Goal: Task Accomplishment & Management: Complete application form

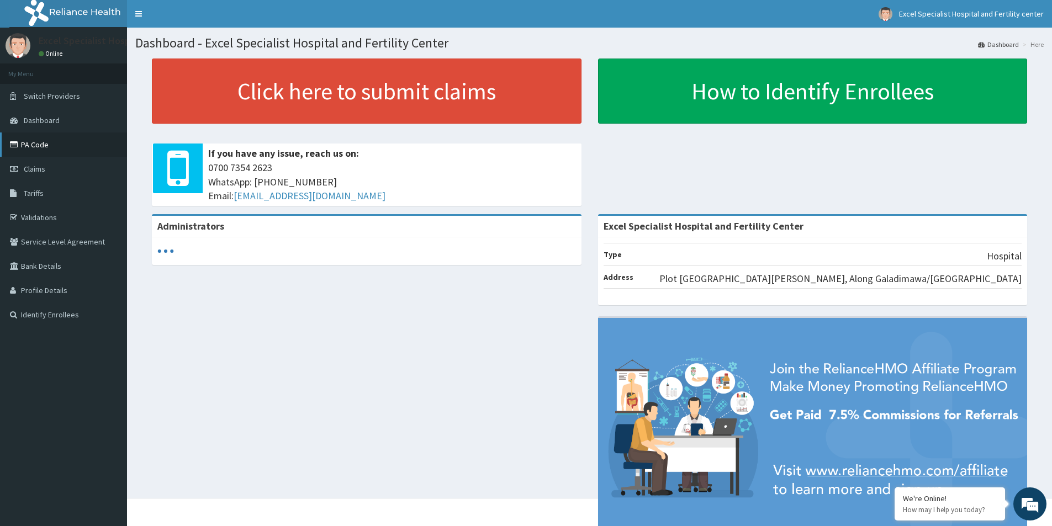
click at [38, 143] on link "PA Code" at bounding box center [63, 145] width 127 height 24
click at [28, 147] on link "PA Code" at bounding box center [63, 145] width 127 height 24
click at [42, 165] on span "Claims" at bounding box center [35, 169] width 22 height 10
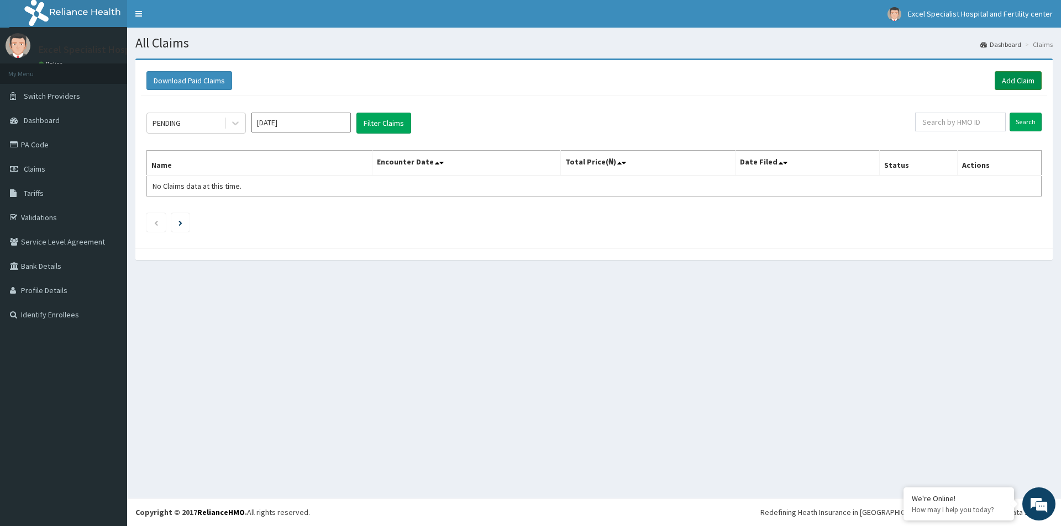
click at [1011, 80] on link "Add Claim" at bounding box center [1017, 80] width 47 height 19
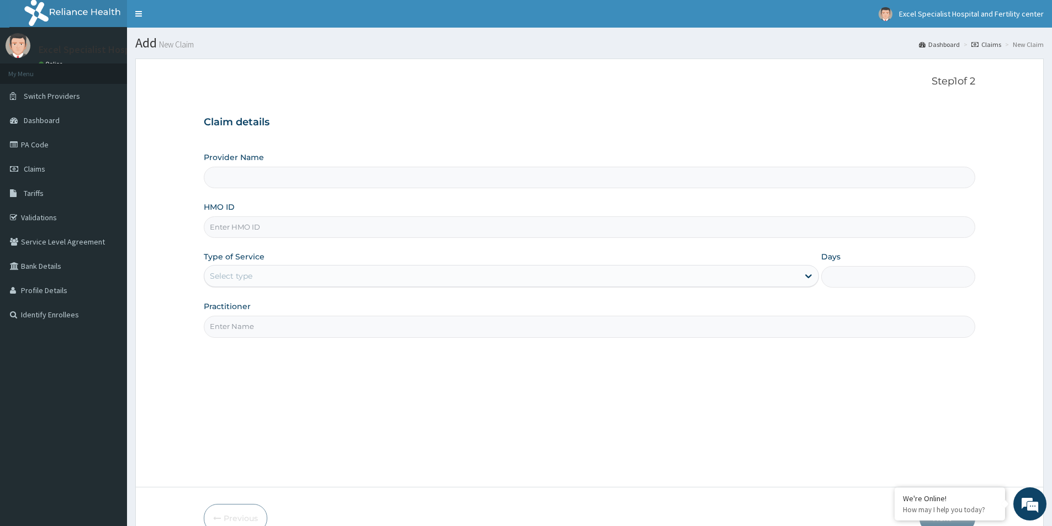
type input "Excel Specialist Hospital and Fertility Center"
click at [303, 233] on input "HMO ID" at bounding box center [590, 228] width 772 height 22
paste input "PA/3C7AD1"
type input "PA/3C7AD1"
click at [808, 276] on icon at bounding box center [808, 277] width 7 height 4
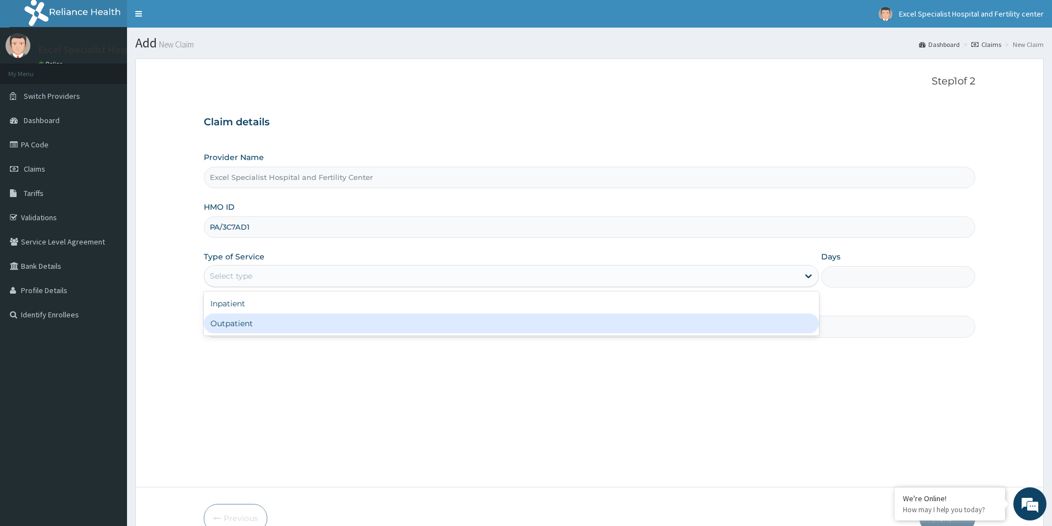
click at [288, 322] on div "Outpatient" at bounding box center [511, 324] width 615 height 20
type input "1"
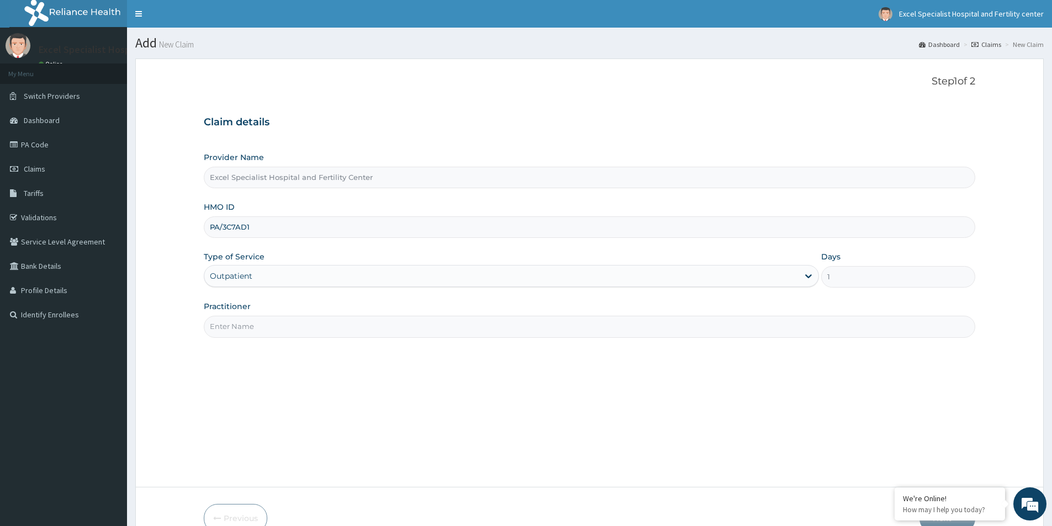
click at [398, 337] on input "Practitioner" at bounding box center [590, 327] width 772 height 22
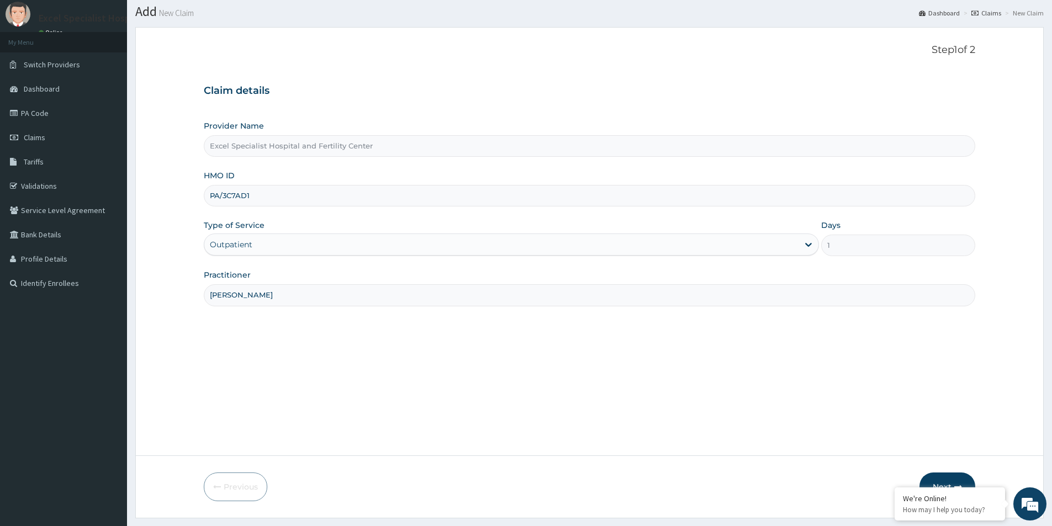
scroll to position [60, 0]
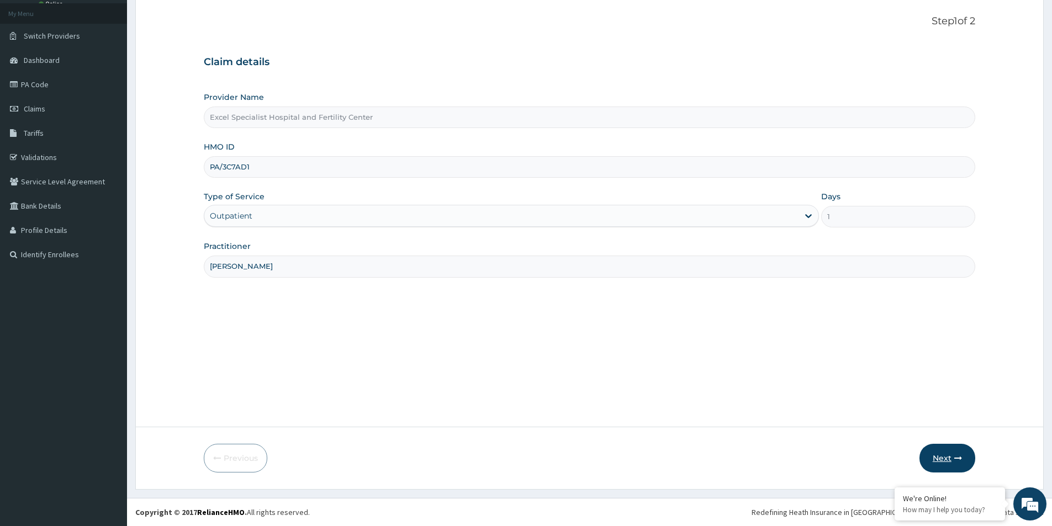
type input "DR ESSIEN"
click at [950, 451] on button "Next" at bounding box center [948, 458] width 56 height 29
type input "P"
click at [240, 167] on input "HMO ID" at bounding box center [590, 167] width 772 height 22
paste input "TAB/10002/D"
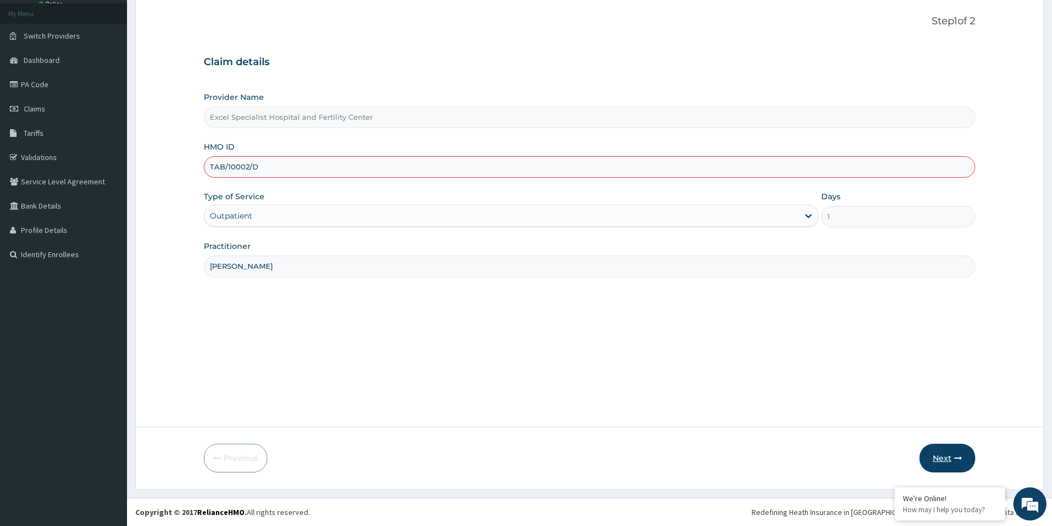
type input "TAB/10002/D"
click at [938, 460] on button "Next" at bounding box center [948, 458] width 56 height 29
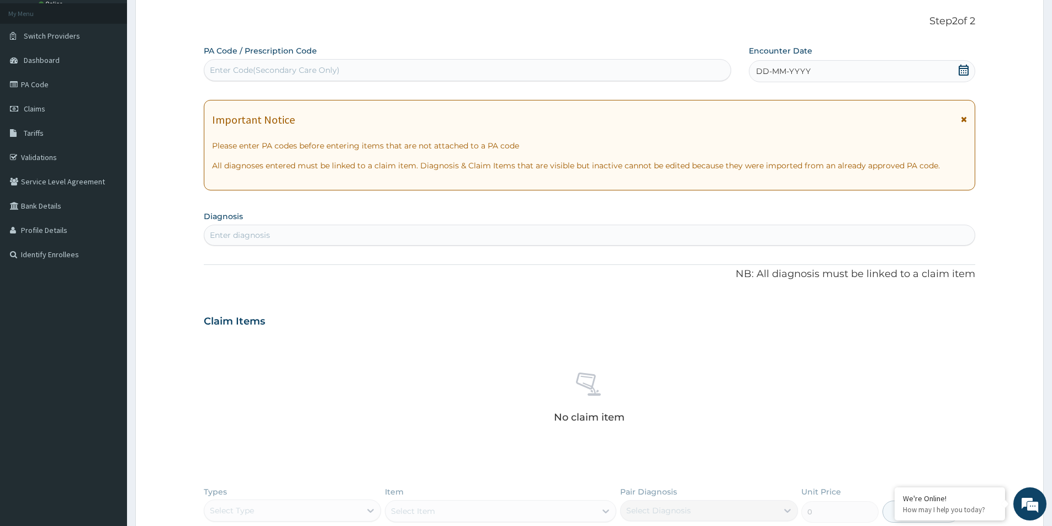
click at [315, 68] on div "Enter Code(Secondary Care Only)" at bounding box center [275, 70] width 130 height 11
paste input "TAB/10002/D"
click at [482, 98] on div "Please confirm that PA code or Prescription code is correct." at bounding box center [468, 98] width 528 height 20
type input "TAB/10002/D"
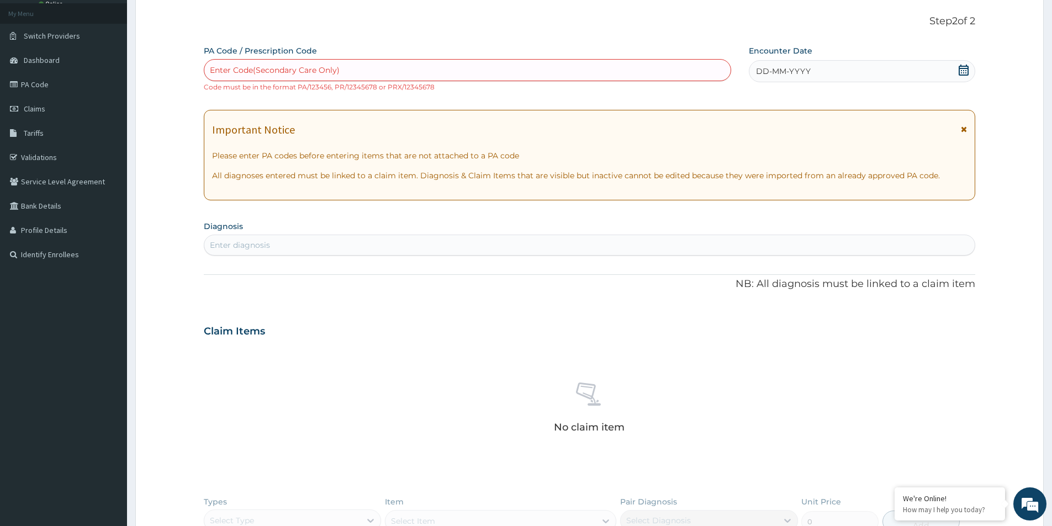
click at [453, 246] on div "PA Code / Prescription Code Enter Code(Secondary Care Only) Code must be in the…" at bounding box center [590, 330] width 772 height 571
click at [360, 77] on div "Enter Code(Secondary Care Only)" at bounding box center [467, 70] width 526 height 18
paste input "PA/3C7AD1"
type input "PA/3C7AD1"
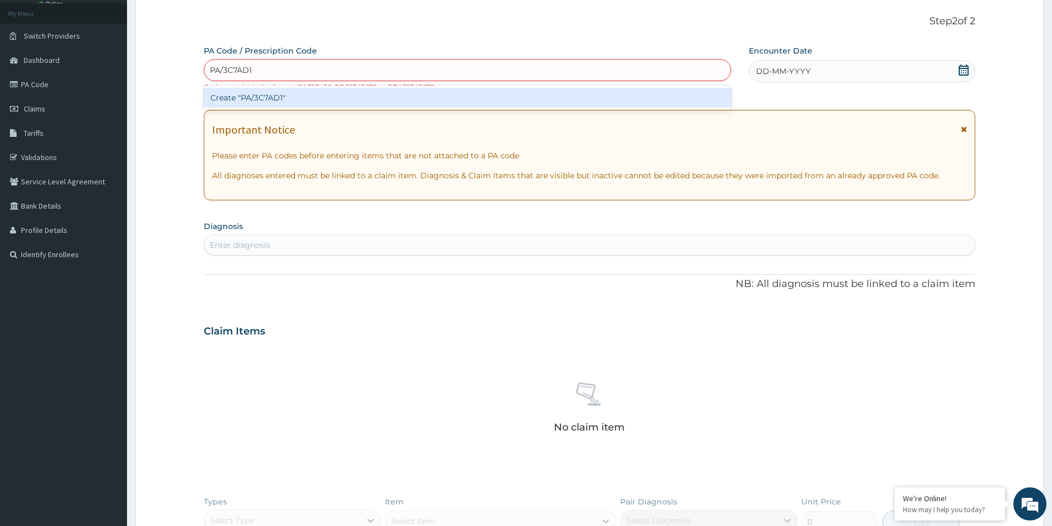
click at [254, 96] on div "Create "PA/3C7AD1"" at bounding box center [468, 98] width 528 height 20
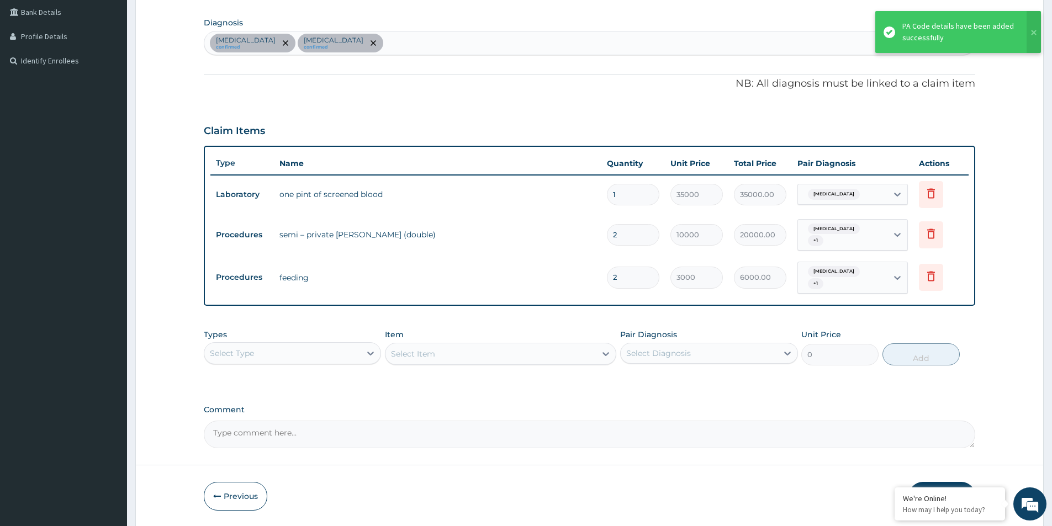
scroll to position [283, 0]
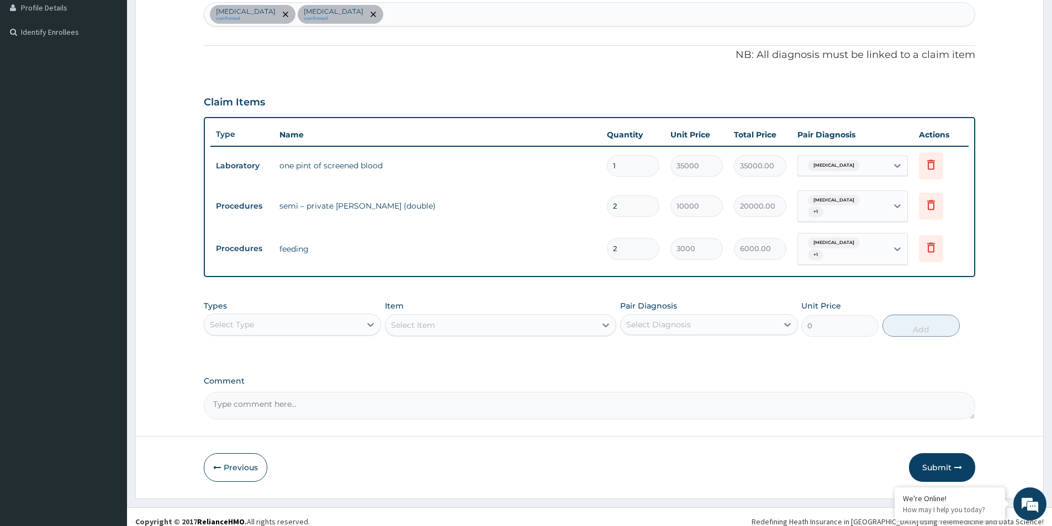
click at [630, 209] on input "2" at bounding box center [633, 207] width 52 height 22
type input "0.00"
type input "3"
type input "30000.00"
type input "3"
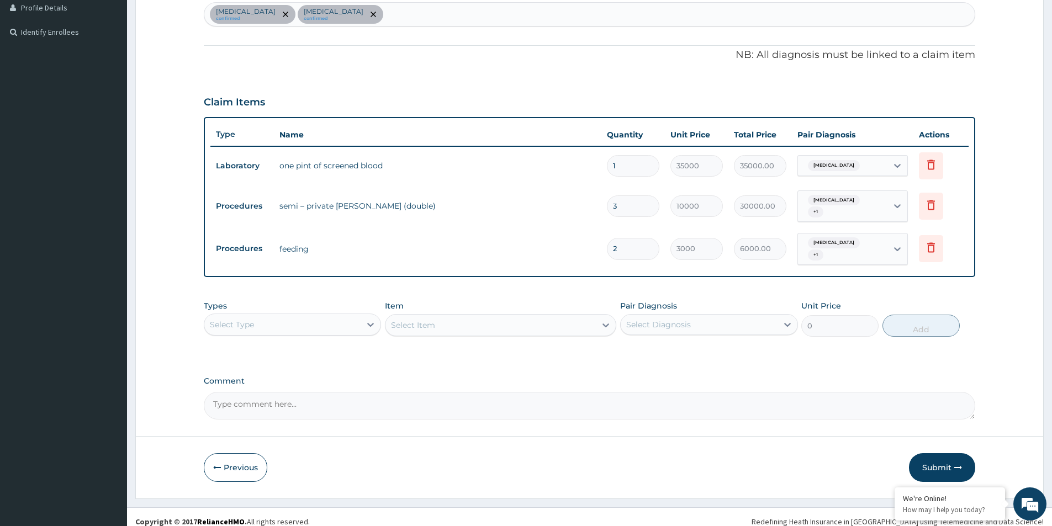
drag, startPoint x: 628, startPoint y: 244, endPoint x: 636, endPoint y: 239, distance: 8.9
click at [628, 244] on input "2" at bounding box center [633, 249] width 52 height 22
type input "0.00"
type input "3"
type input "9000.00"
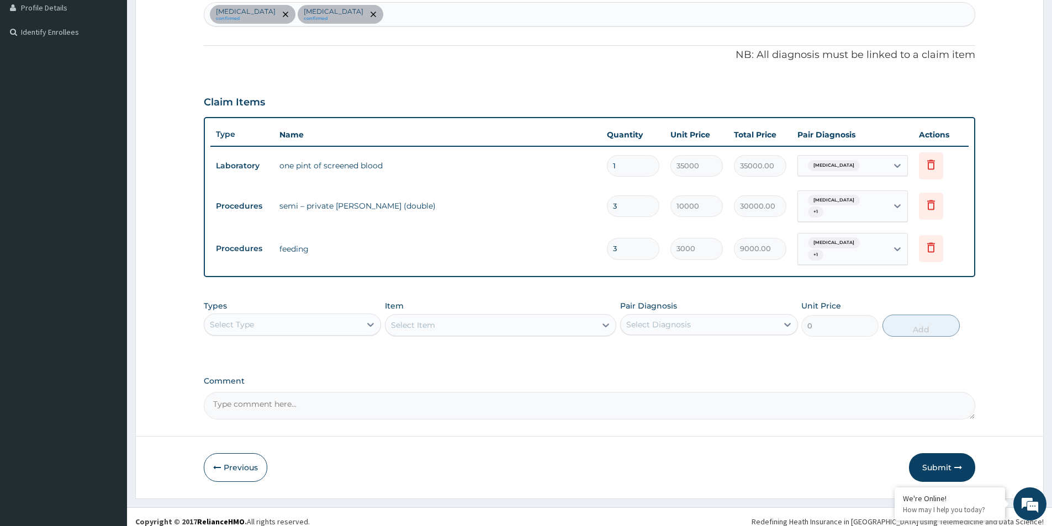
type input "3"
click at [572, 242] on td "feeding" at bounding box center [438, 249] width 328 height 22
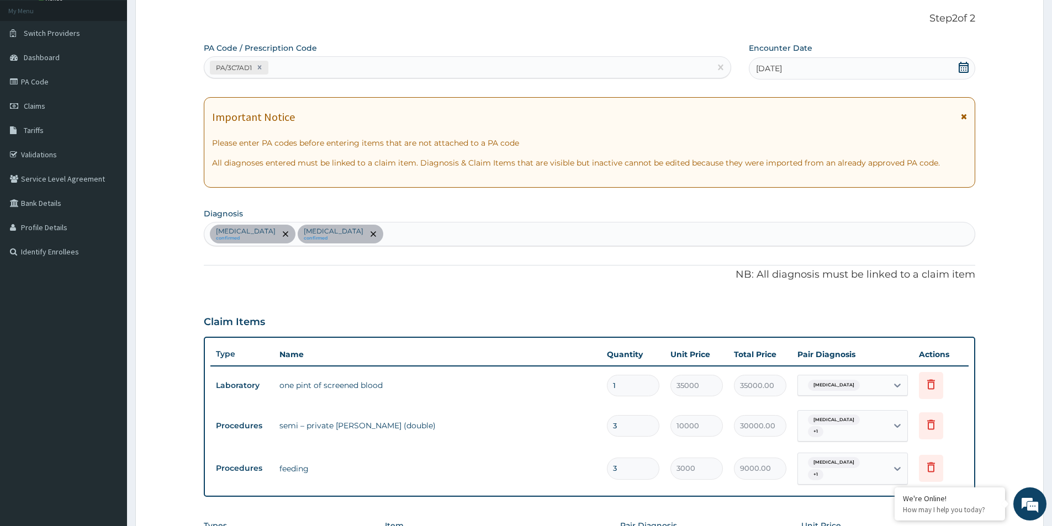
scroll to position [0, 0]
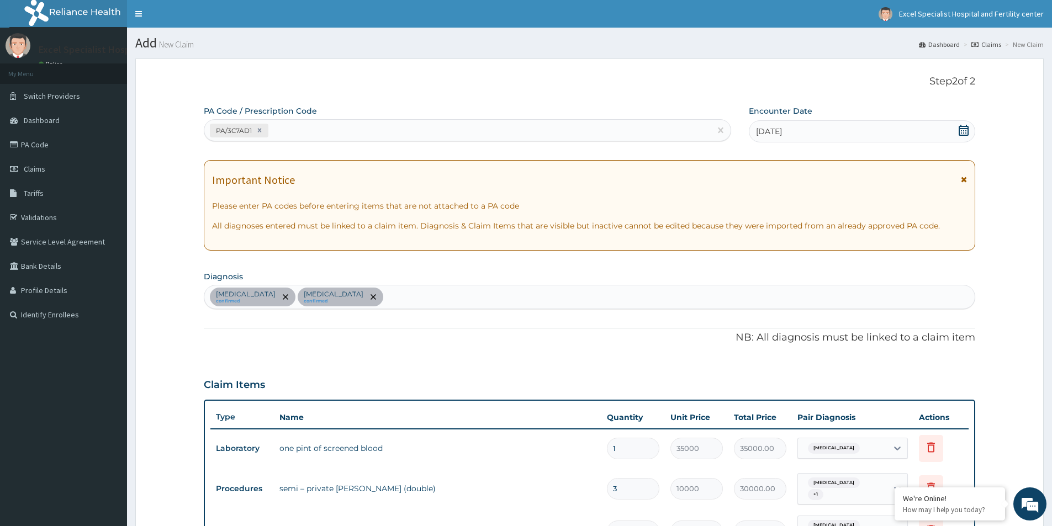
click at [292, 130] on div "PA/3C7AD1" at bounding box center [457, 131] width 507 height 18
drag, startPoint x: 278, startPoint y: 128, endPoint x: 494, endPoint y: 132, distance: 216.0
click at [494, 132] on div "PA/3C7AD1" at bounding box center [457, 131] width 507 height 18
paste input "PA/F22472"
type input "PA/F22472"
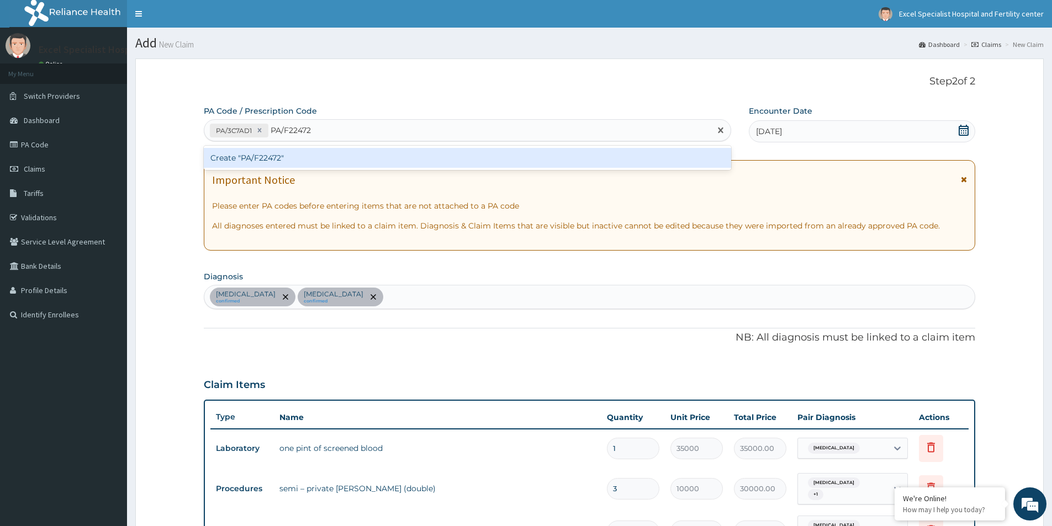
click at [296, 152] on div "Create "PA/F22472"" at bounding box center [468, 158] width 528 height 20
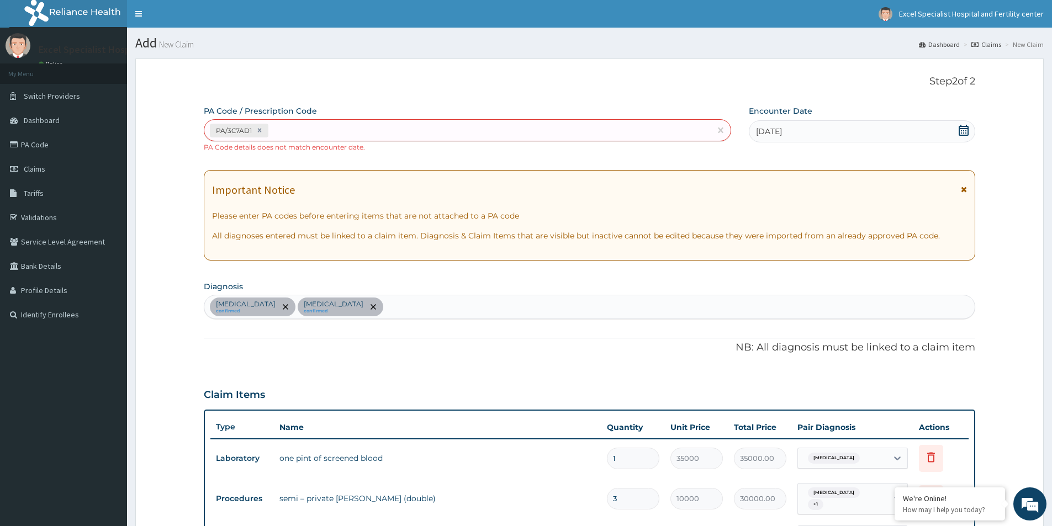
scroll to position [19, 0]
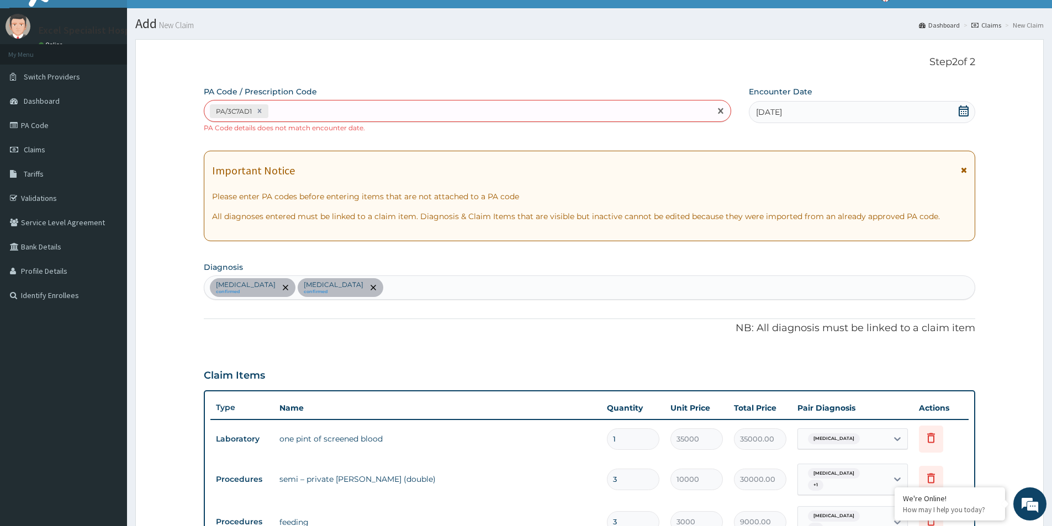
click at [297, 106] on div "PA/3C7AD1" at bounding box center [457, 111] width 507 height 18
paste input "PA/F22472"
type input "PA/F22472"
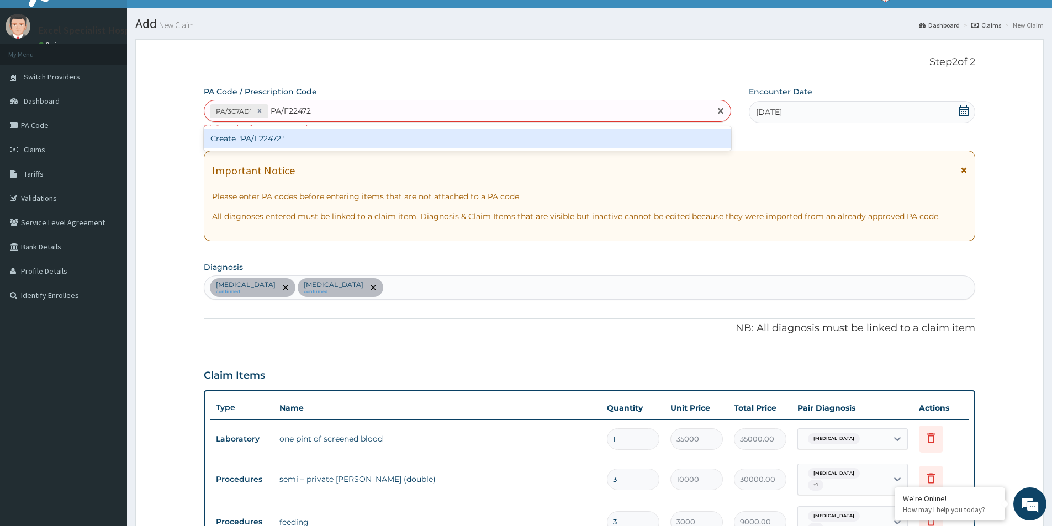
click at [270, 139] on div "Create "PA/F22472"" at bounding box center [468, 139] width 528 height 20
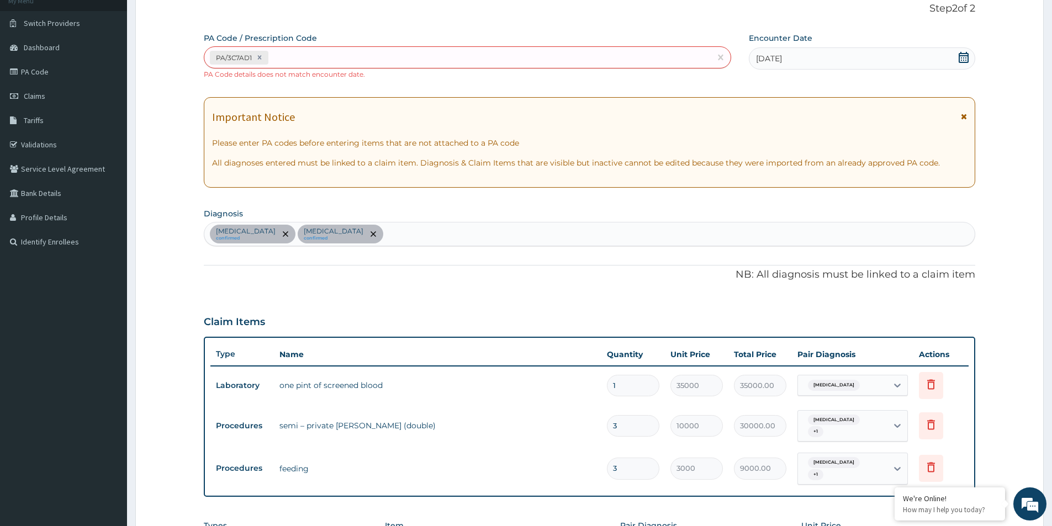
scroll to position [72, 0]
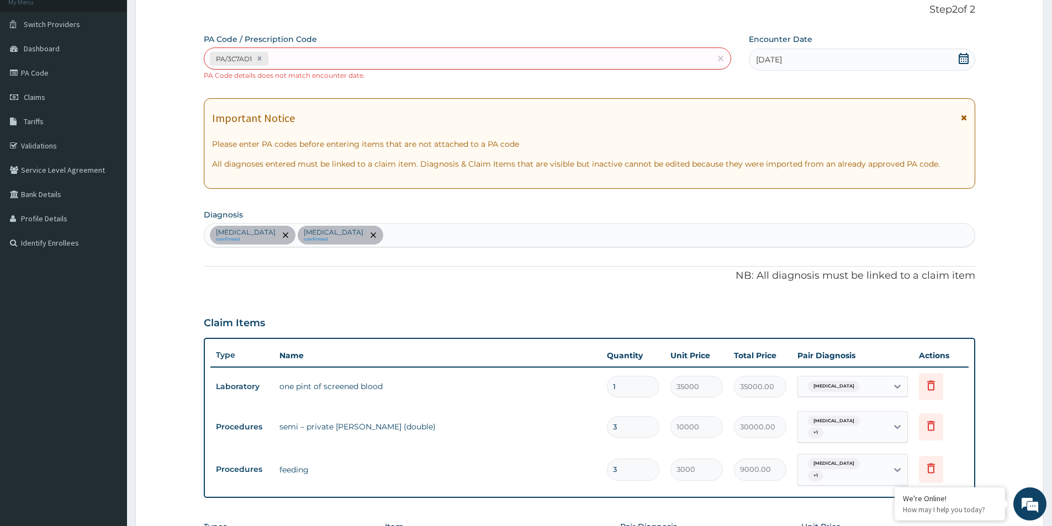
click at [291, 59] on div "PA/3C7AD1" at bounding box center [457, 59] width 507 height 18
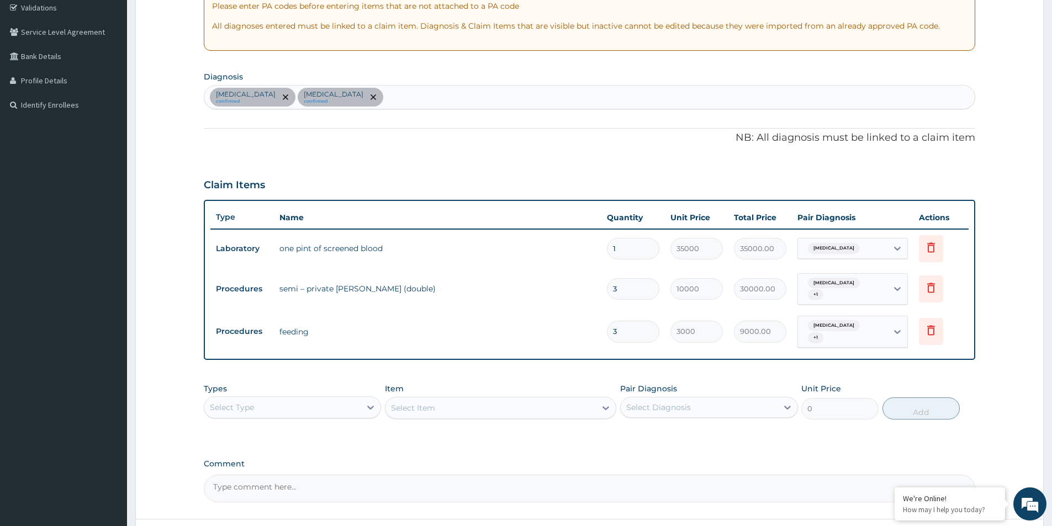
scroll to position [238, 0]
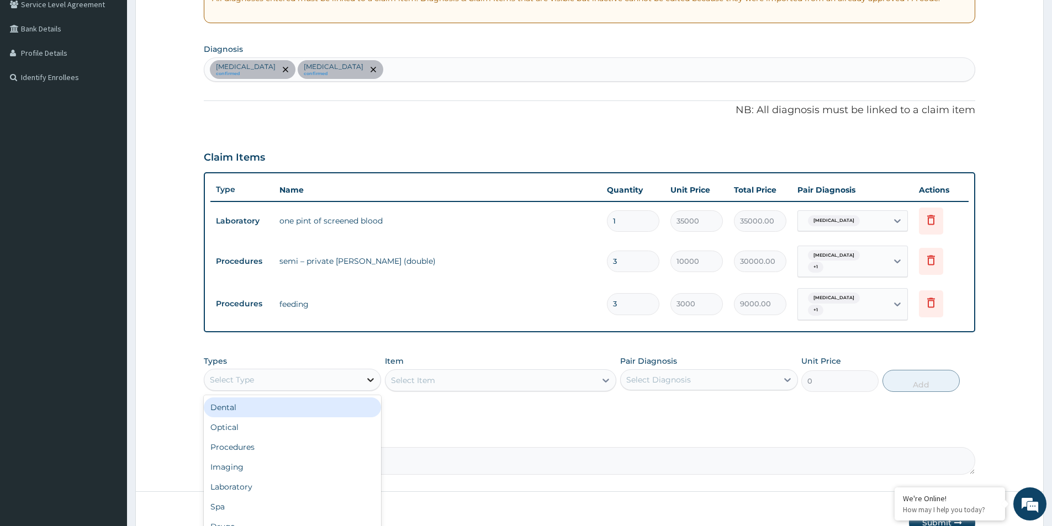
click at [373, 375] on icon at bounding box center [370, 380] width 11 height 11
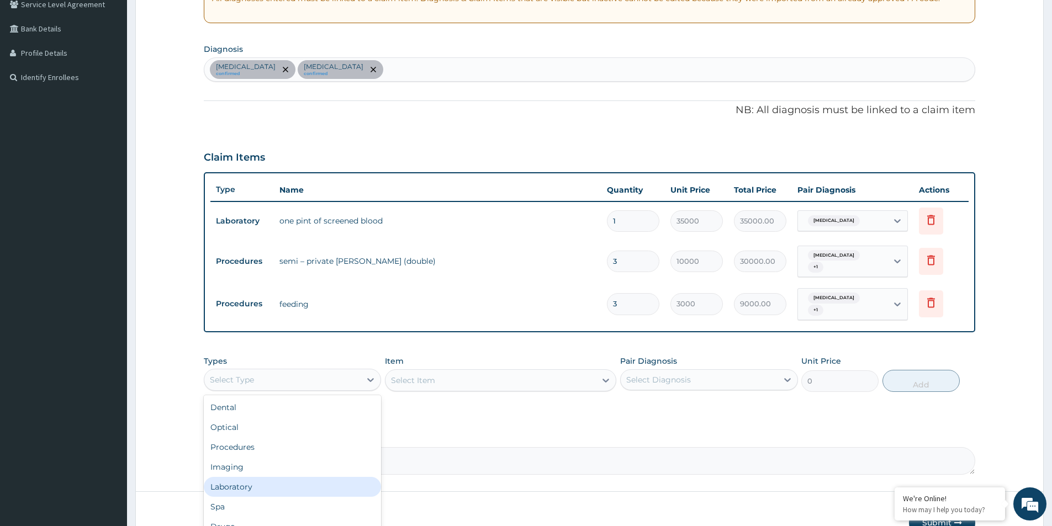
click at [262, 477] on div "Laboratory" at bounding box center [292, 487] width 177 height 20
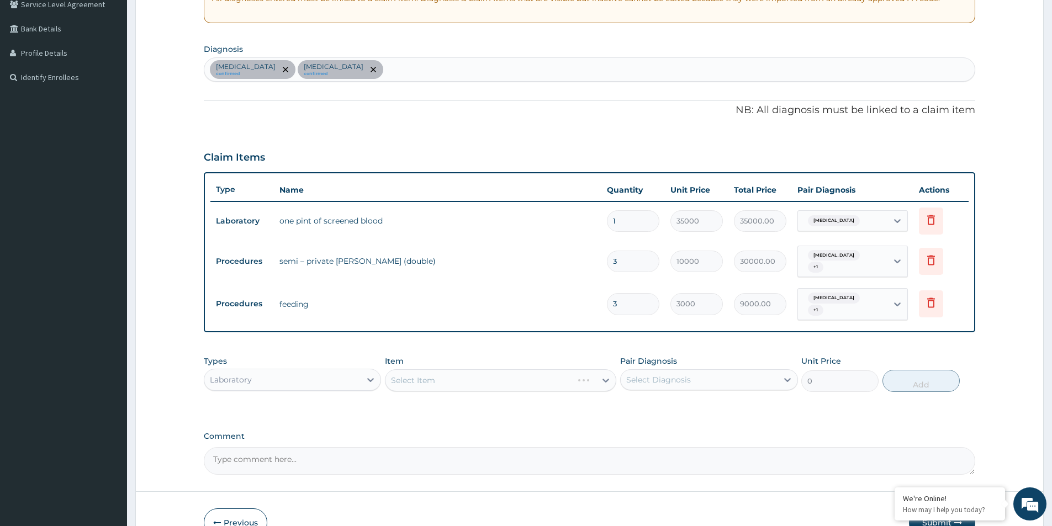
click at [490, 373] on div "Select Item" at bounding box center [500, 381] width 231 height 22
click at [551, 370] on div "Select Item" at bounding box center [500, 381] width 231 height 22
click at [607, 375] on icon at bounding box center [605, 380] width 11 height 11
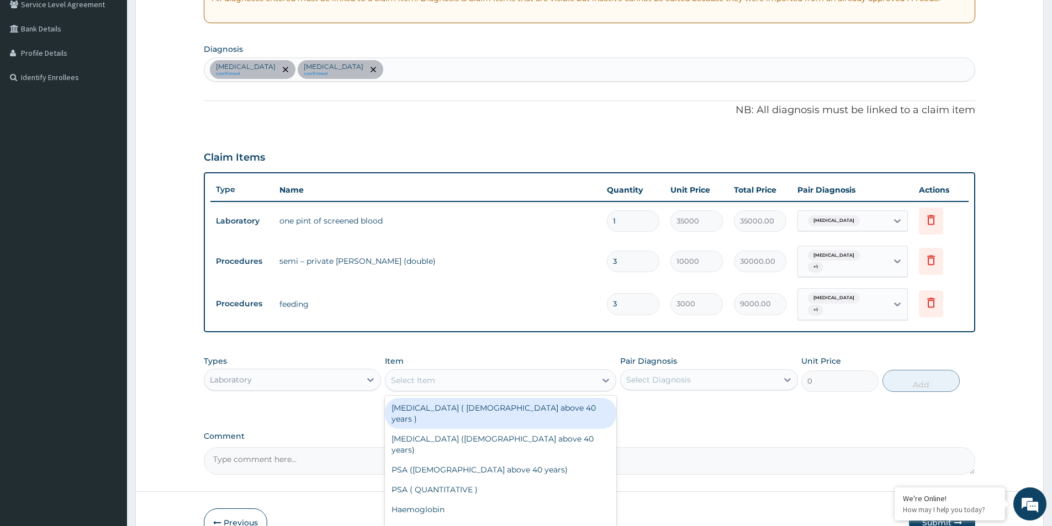
type input "P"
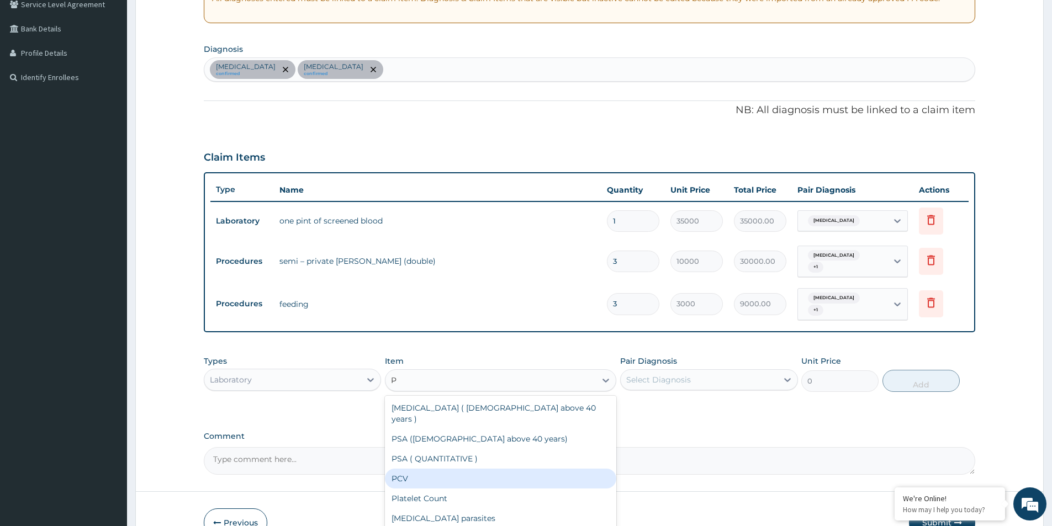
click at [406, 469] on div "PCV" at bounding box center [500, 479] width 231 height 20
type input "700"
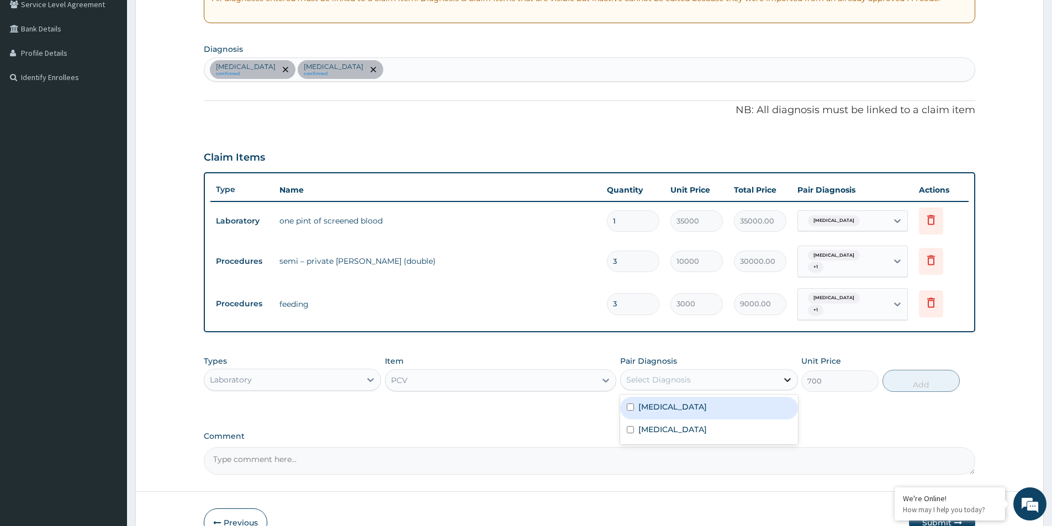
click at [787, 378] on icon at bounding box center [787, 380] width 7 height 4
drag, startPoint x: 662, startPoint y: 399, endPoint x: 702, endPoint y: 403, distance: 40.5
click at [662, 402] on label "Anemia" at bounding box center [673, 407] width 68 height 11
checkbox input "true"
click at [928, 372] on button "Add" at bounding box center [921, 381] width 77 height 22
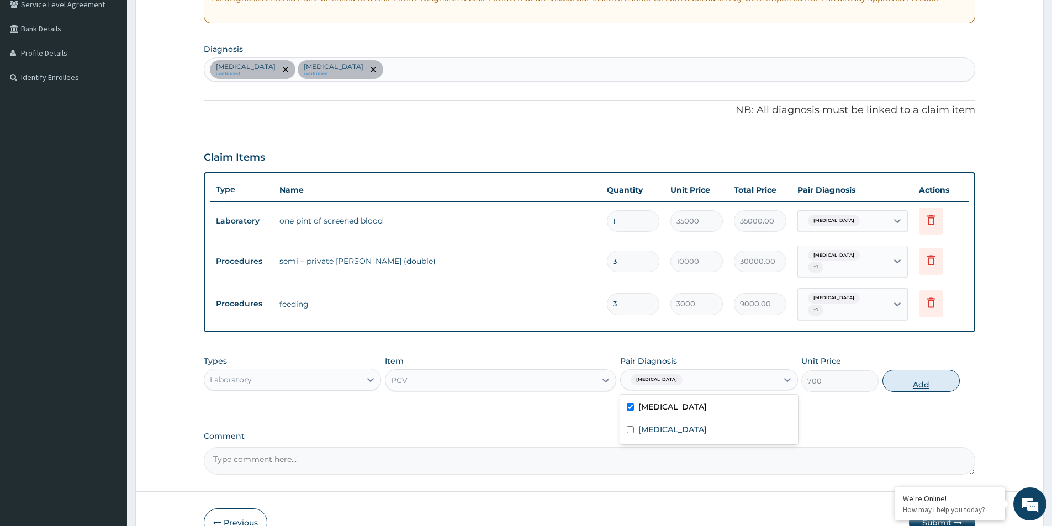
type input "0"
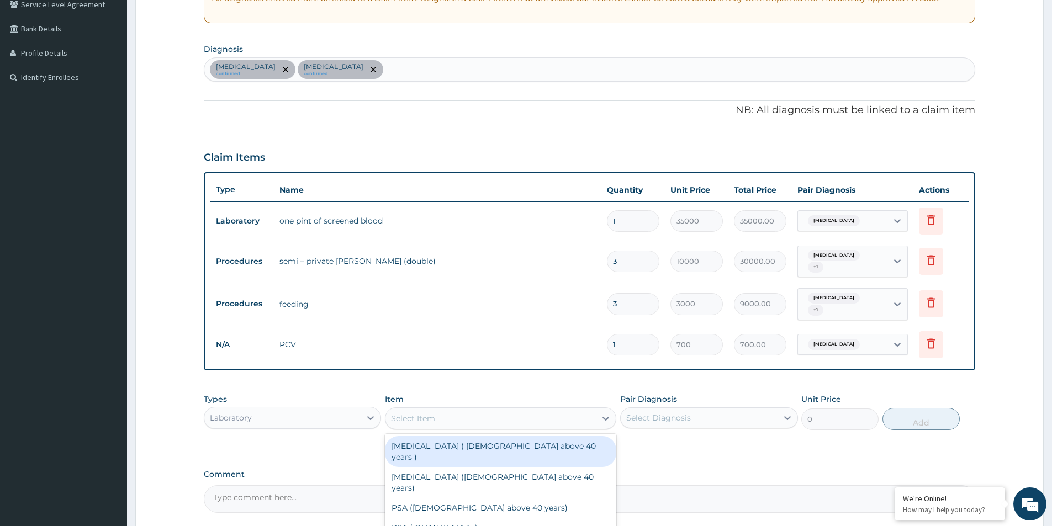
click at [434, 418] on div "Select Item" at bounding box center [491, 419] width 210 height 18
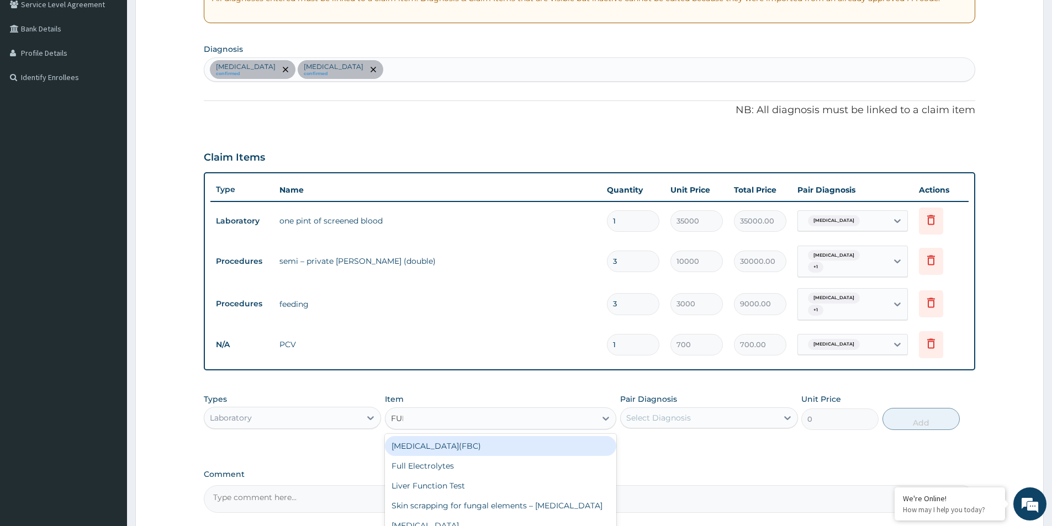
type input "FULL"
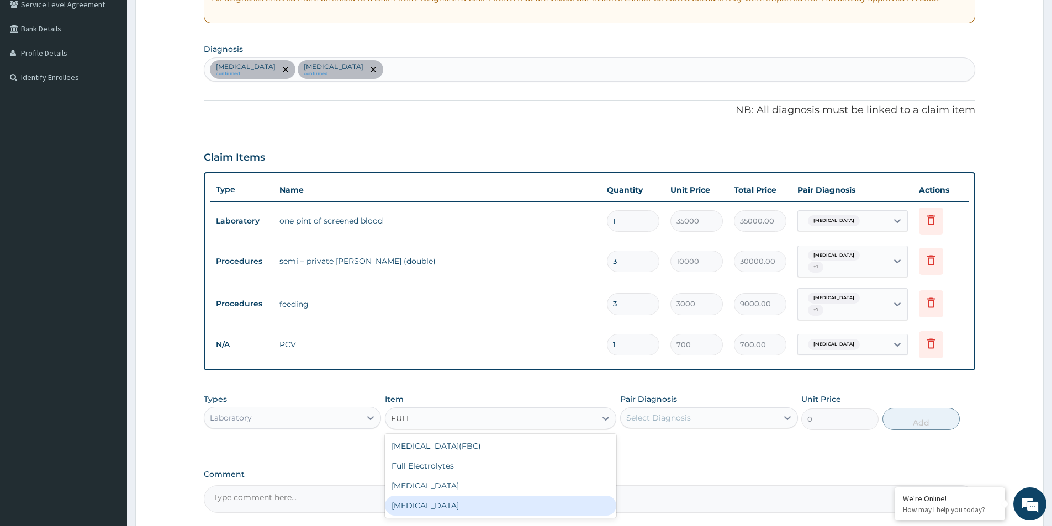
click at [457, 497] on div "FULL BLOOD COUNT" at bounding box center [500, 506] width 231 height 20
type input "4500"
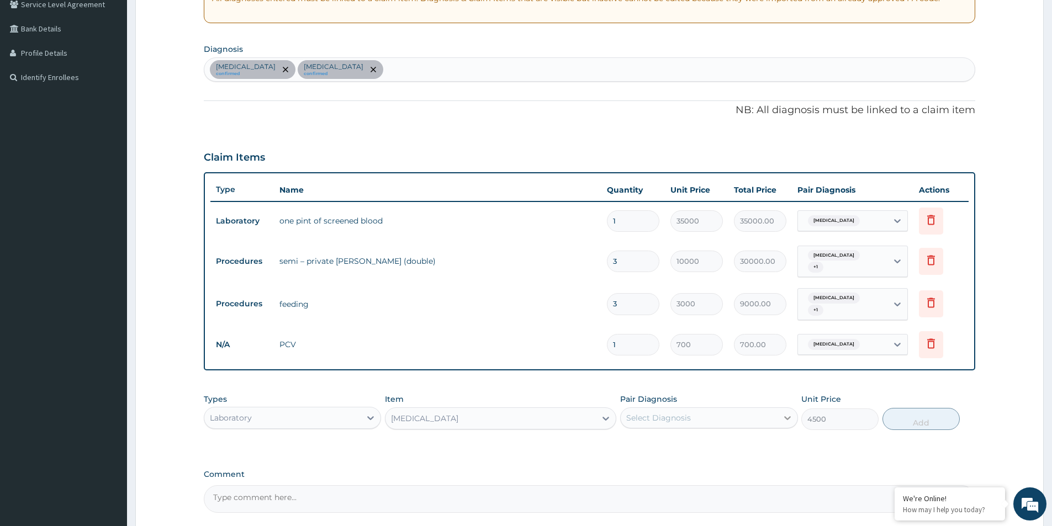
drag, startPoint x: 783, startPoint y: 404, endPoint x: 785, endPoint y: 410, distance: 6.5
click at [783, 413] on icon at bounding box center [787, 418] width 11 height 11
drag, startPoint x: 663, startPoint y: 457, endPoint x: 707, endPoint y: 455, distance: 44.2
click at [663, 462] on label "Sepsis" at bounding box center [673, 467] width 68 height 11
checkbox input "true"
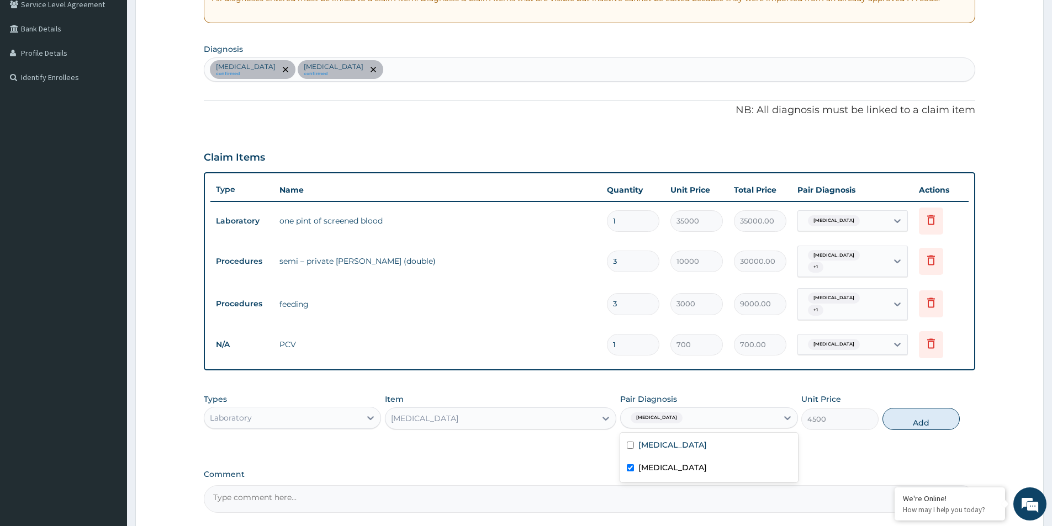
click at [921, 409] on button "Add" at bounding box center [921, 419] width 77 height 22
type input "0"
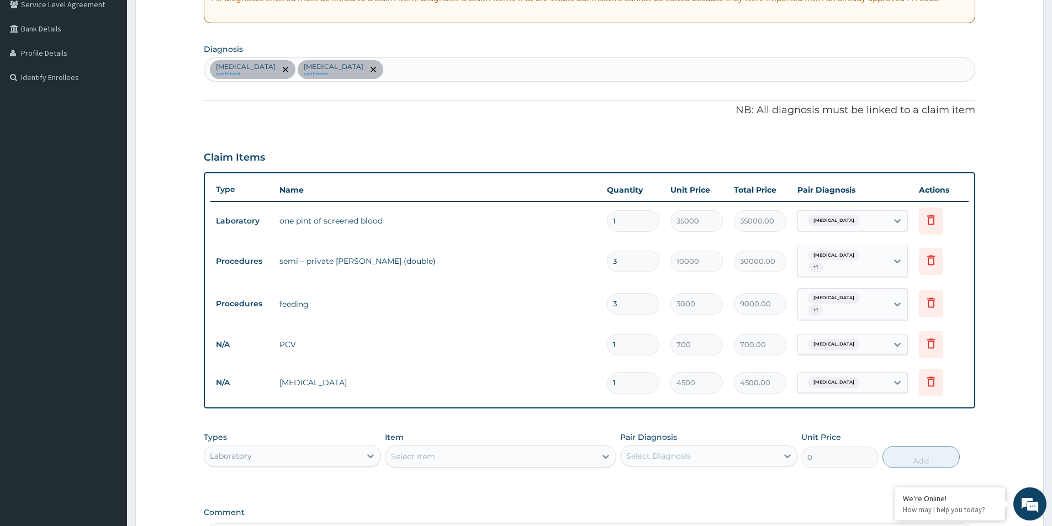
click at [331, 66] on div "Anemia confirmed Sepsis confirmed" at bounding box center [589, 69] width 771 height 23
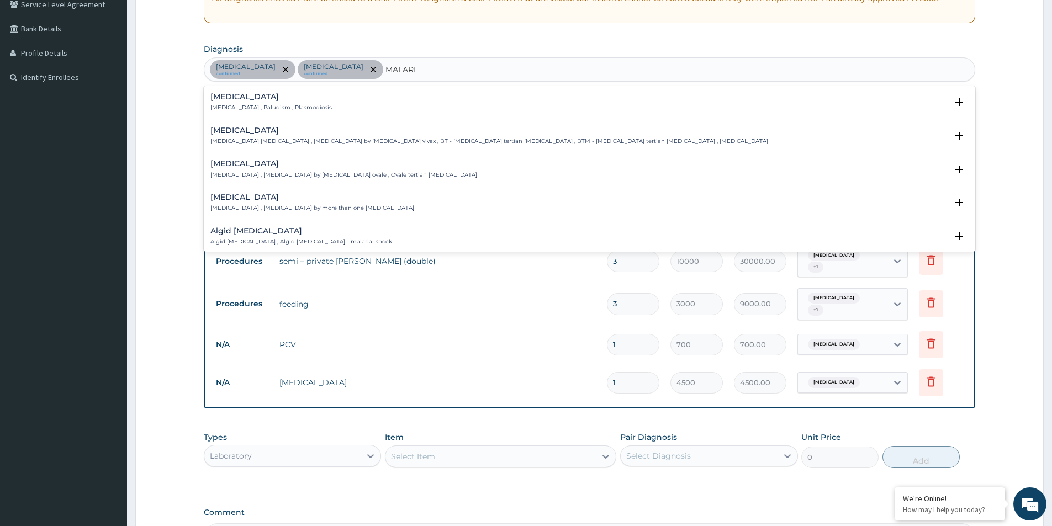
type input "MALARIA"
click at [230, 102] on div "Malaria Malaria , Paludism , Plasmodiosis" at bounding box center [271, 102] width 122 height 19
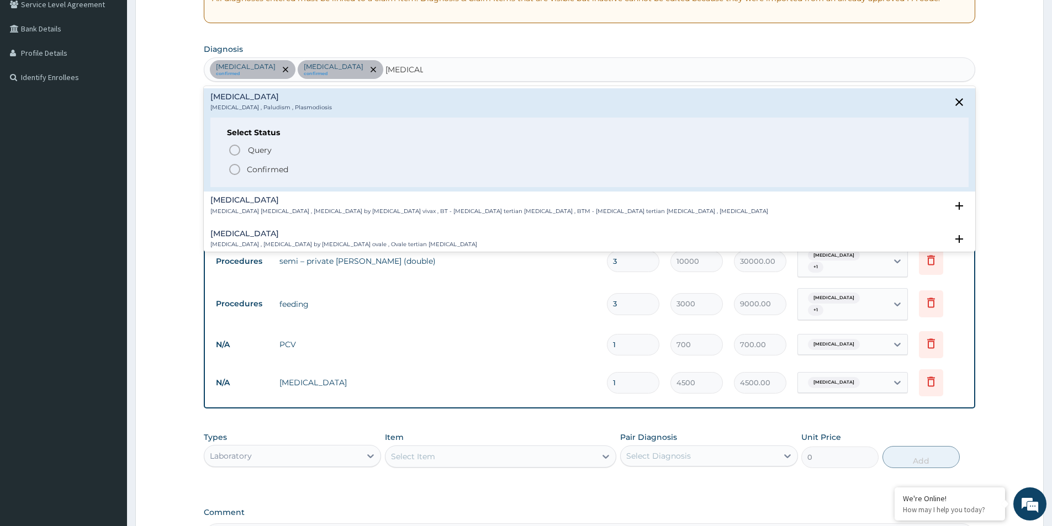
click at [237, 166] on icon "status option filled" at bounding box center [234, 169] width 13 height 13
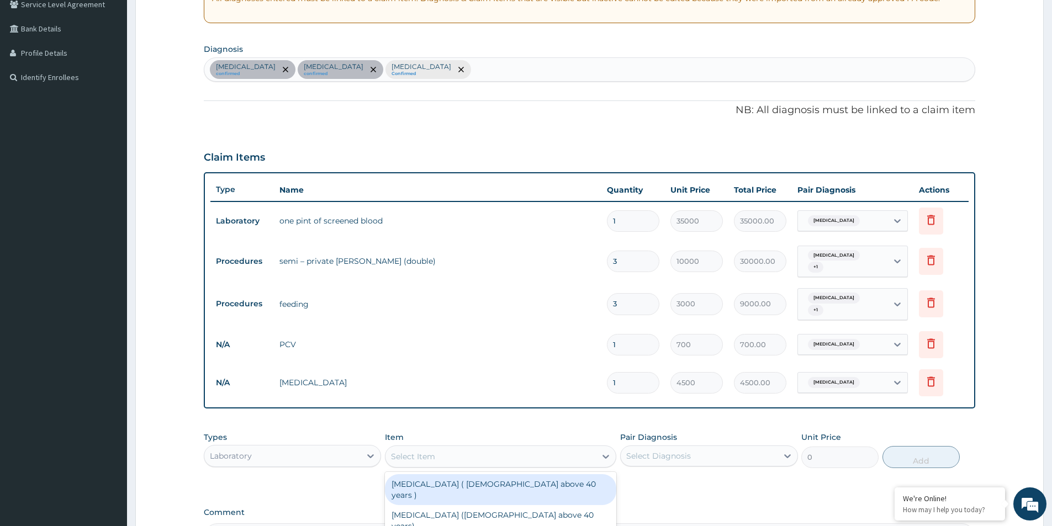
click at [436, 449] on div "Select Item" at bounding box center [491, 457] width 210 height 18
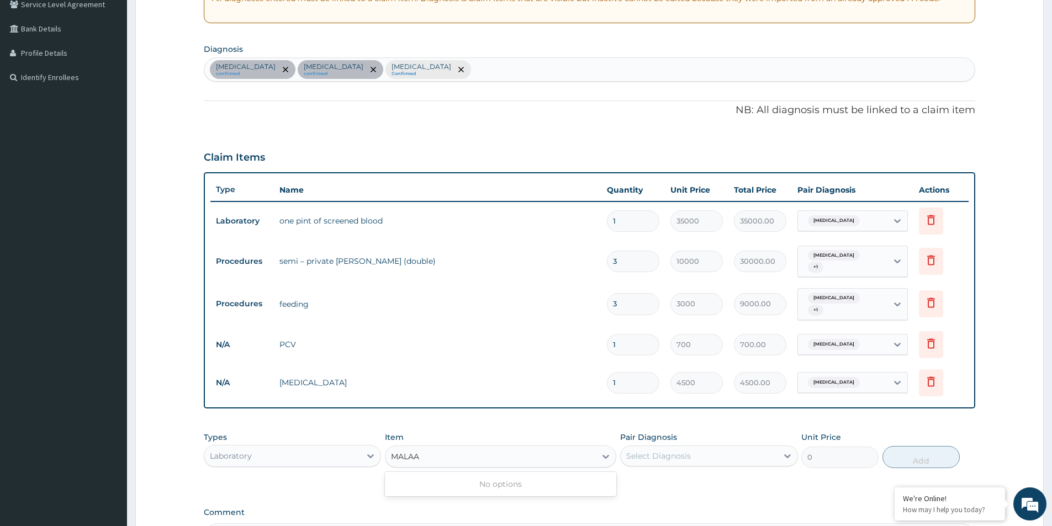
type input "MALA"
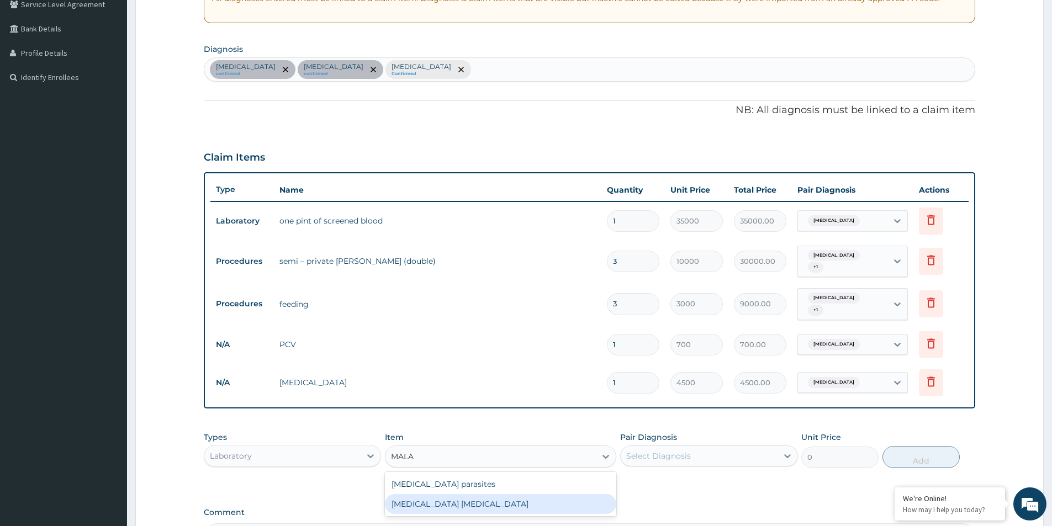
click at [444, 494] on div "Malaria parasite" at bounding box center [500, 504] width 231 height 20
type input "2000"
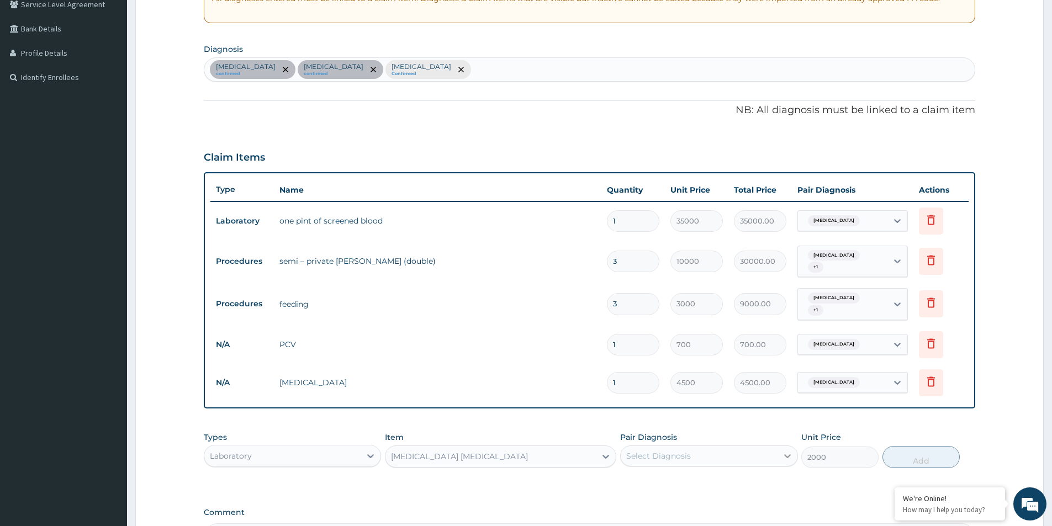
click at [789, 455] on icon at bounding box center [787, 457] width 7 height 4
click at [664, 523] on label "Malaria" at bounding box center [673, 528] width 68 height 11
checkbox input "true"
click at [920, 450] on button "Add" at bounding box center [921, 457] width 77 height 22
type input "0"
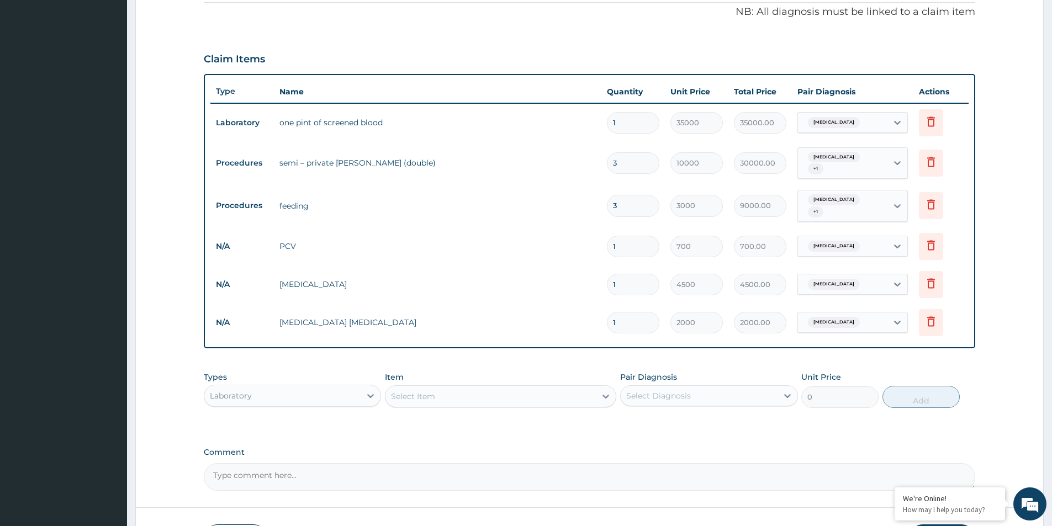
scroll to position [293, 0]
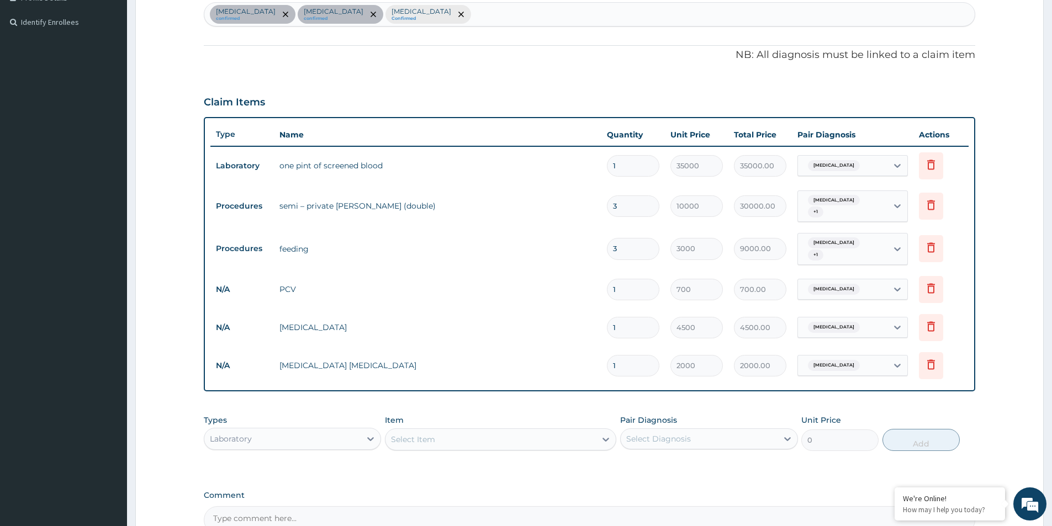
click at [386, 10] on div "Anemia confirmed Sepsis confirmed Malaria Confirmed" at bounding box center [589, 14] width 771 height 23
type input "R"
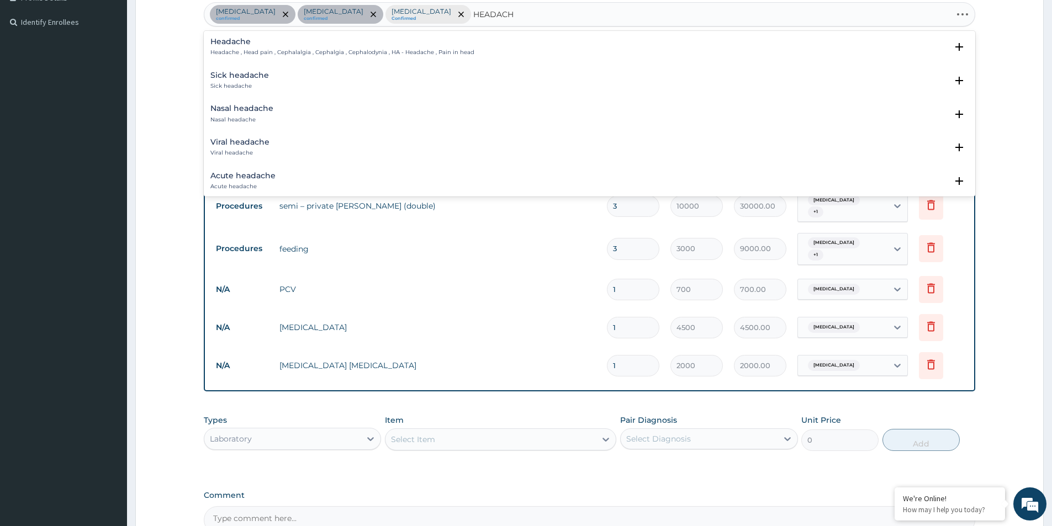
type input "HEADACHE"
click at [249, 50] on p "Headache , Head pain , Cephalalgia , Cephalgia , Cephalodynia , HA - Headache ,…" at bounding box center [342, 53] width 264 height 8
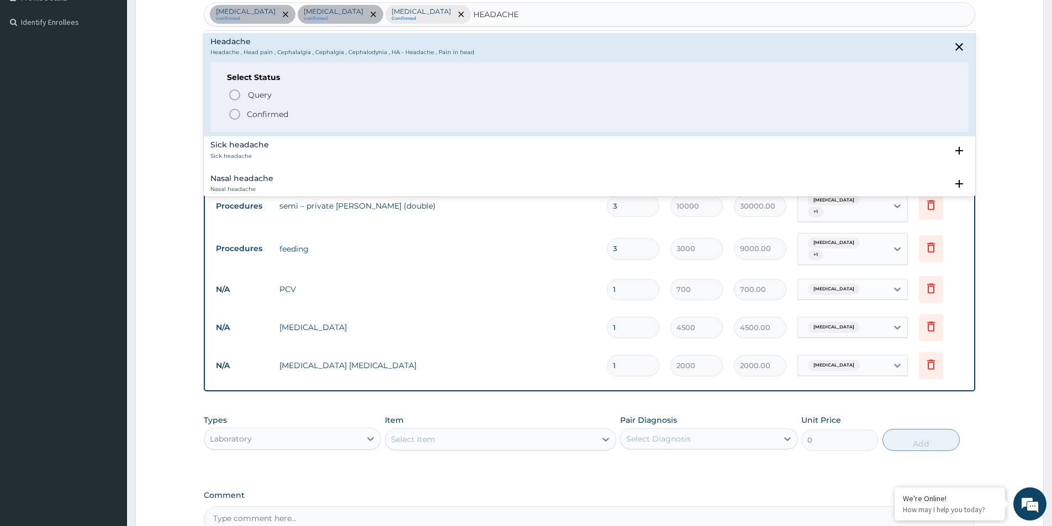
click at [267, 118] on p "Confirmed" at bounding box center [267, 114] width 41 height 11
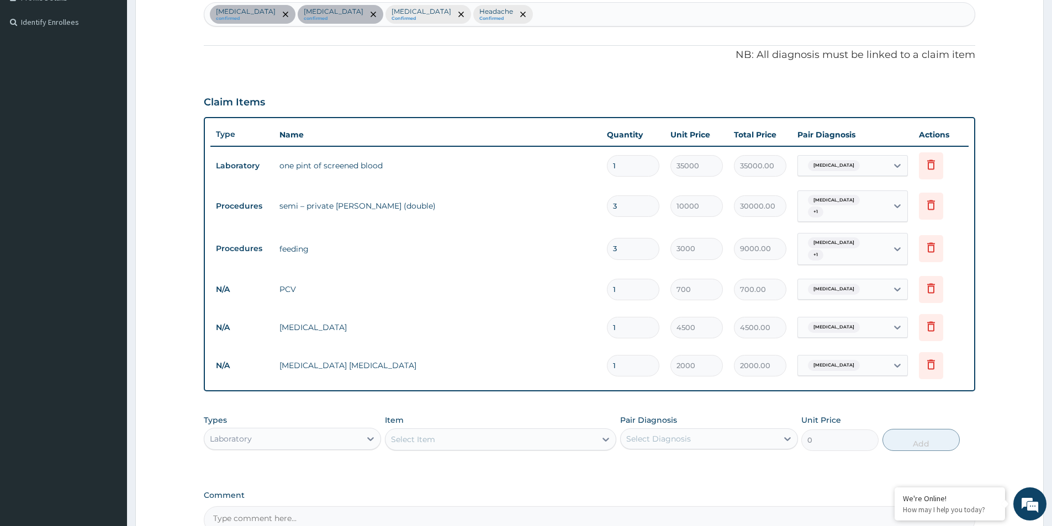
click at [455, 19] on div "Anemia confirmed Sepsis confirmed Malaria Confirmed Headache Confirmed" at bounding box center [589, 14] width 771 height 23
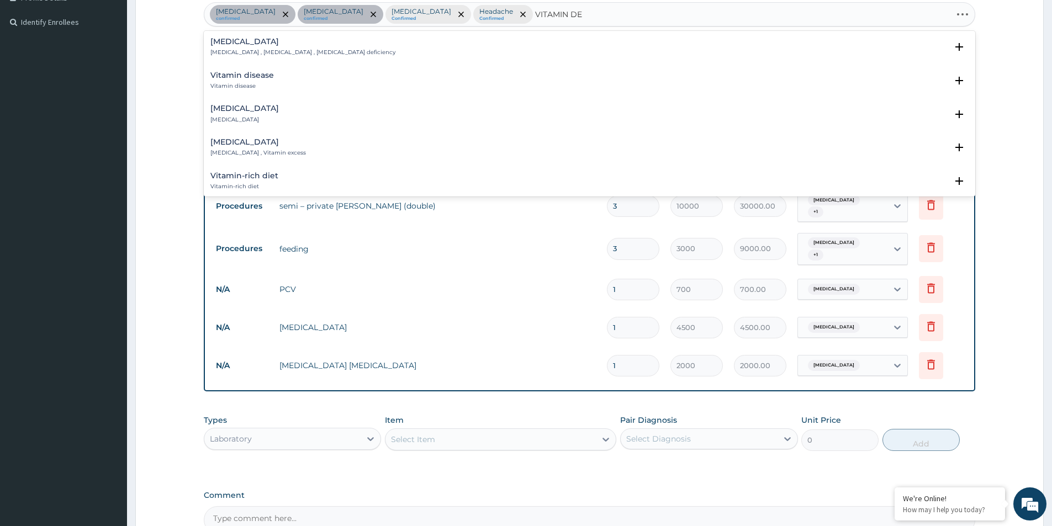
type input "VITAMIN DEF"
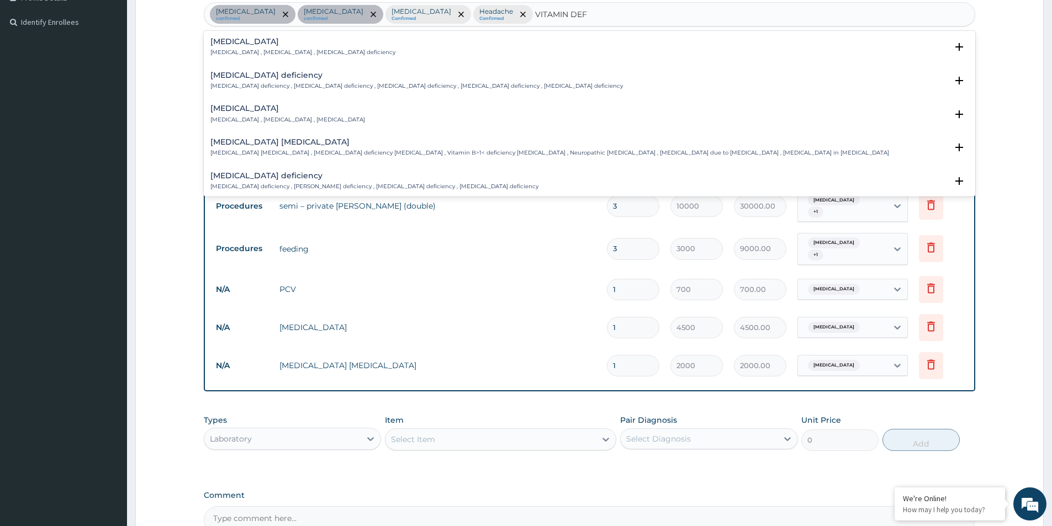
click at [278, 109] on h4 "Vitamin deficiency" at bounding box center [287, 108] width 155 height 8
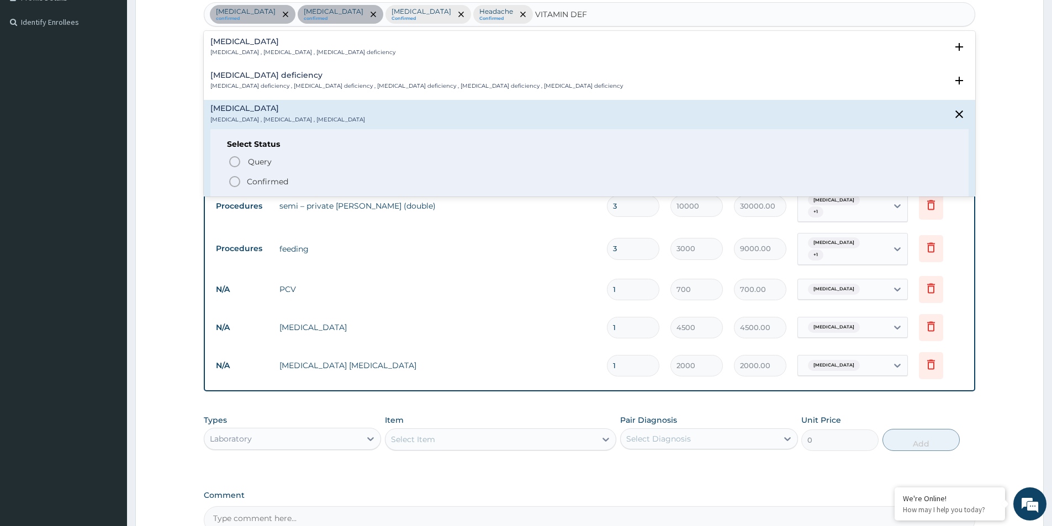
drag, startPoint x: 258, startPoint y: 177, endPoint x: 297, endPoint y: 183, distance: 39.1
click at [258, 177] on p "Confirmed" at bounding box center [267, 181] width 41 height 11
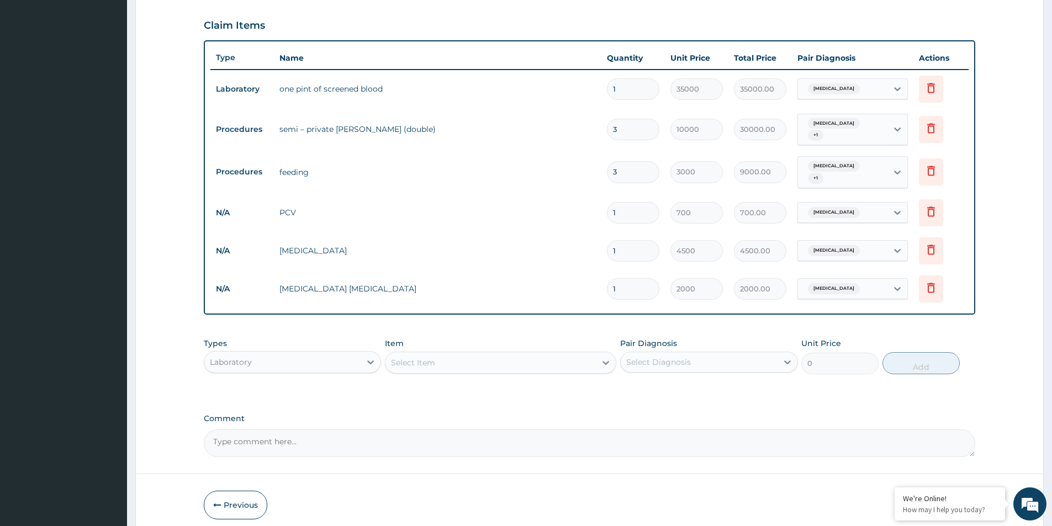
scroll to position [403, 0]
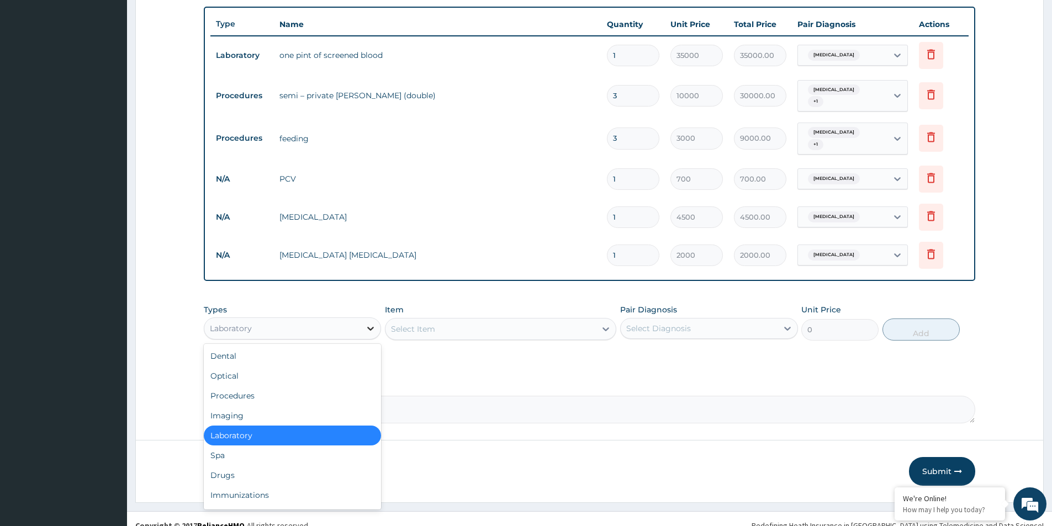
click at [370, 323] on icon at bounding box center [370, 328] width 11 height 11
drag, startPoint x: 238, startPoint y: 461, endPoint x: 256, endPoint y: 455, distance: 19.6
click at [238, 466] on div "Drugs" at bounding box center [292, 476] width 177 height 20
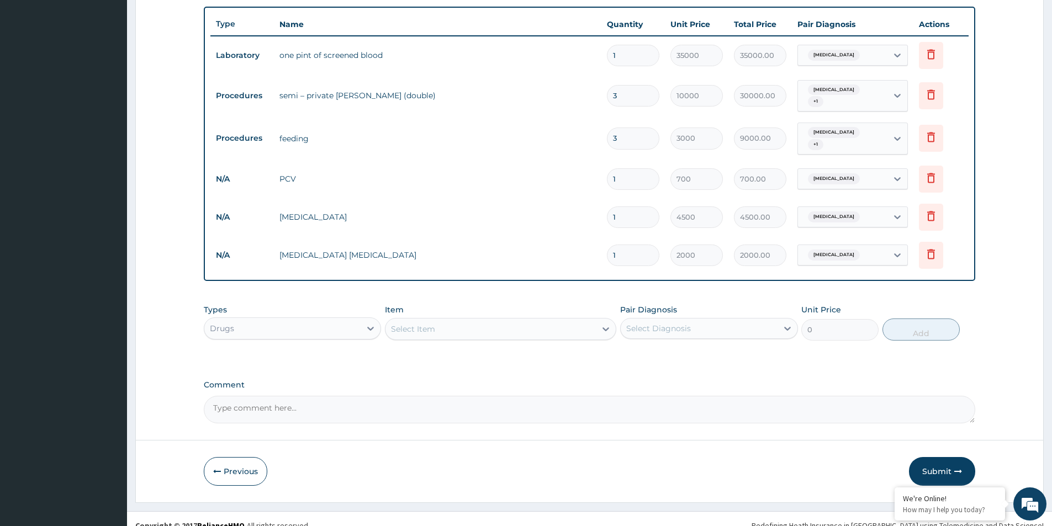
click at [434, 324] on div "Select Item" at bounding box center [413, 329] width 44 height 11
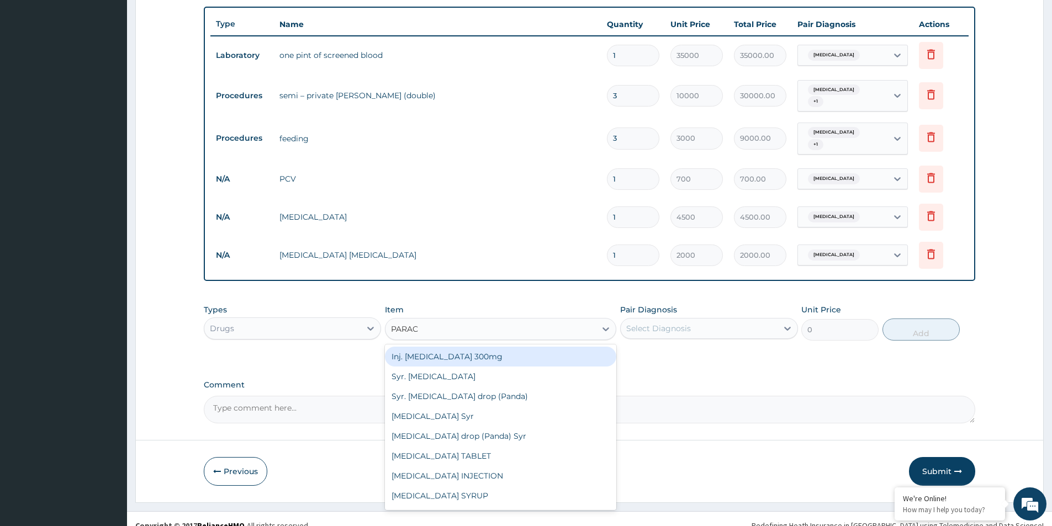
type input "PARACE"
click at [455, 350] on div "Inj. Paracetamol 300mg" at bounding box center [500, 357] width 231 height 20
type input "600"
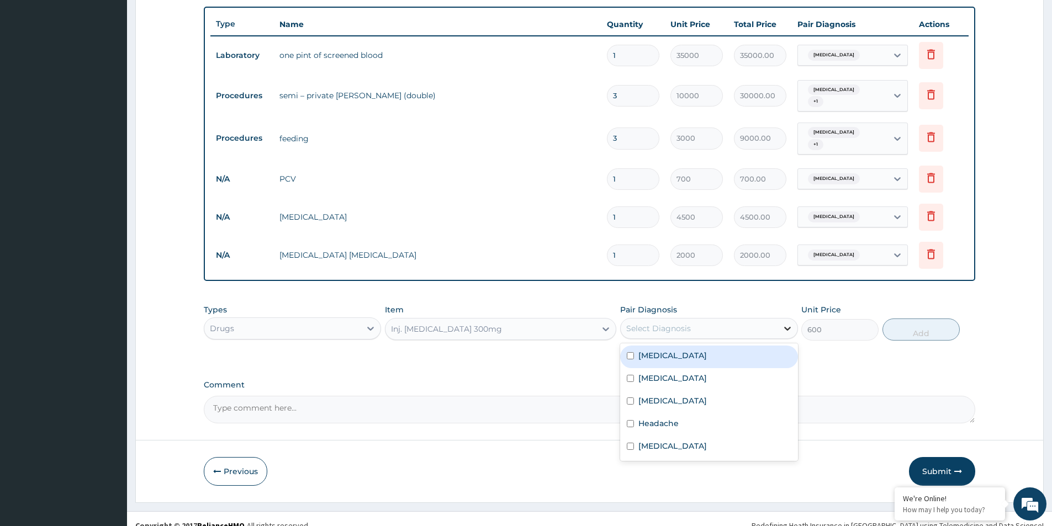
click at [789, 323] on icon at bounding box center [787, 328] width 11 height 11
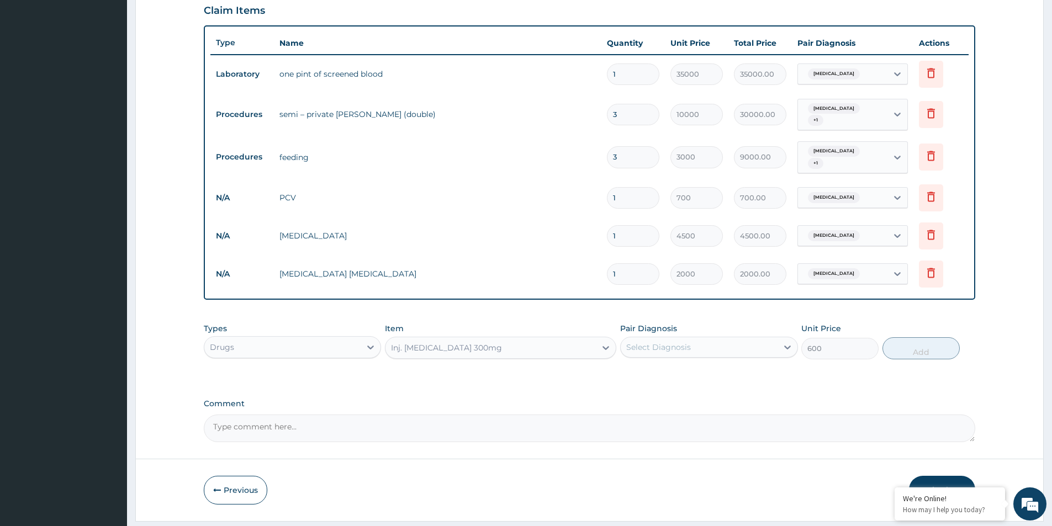
scroll to position [407, 0]
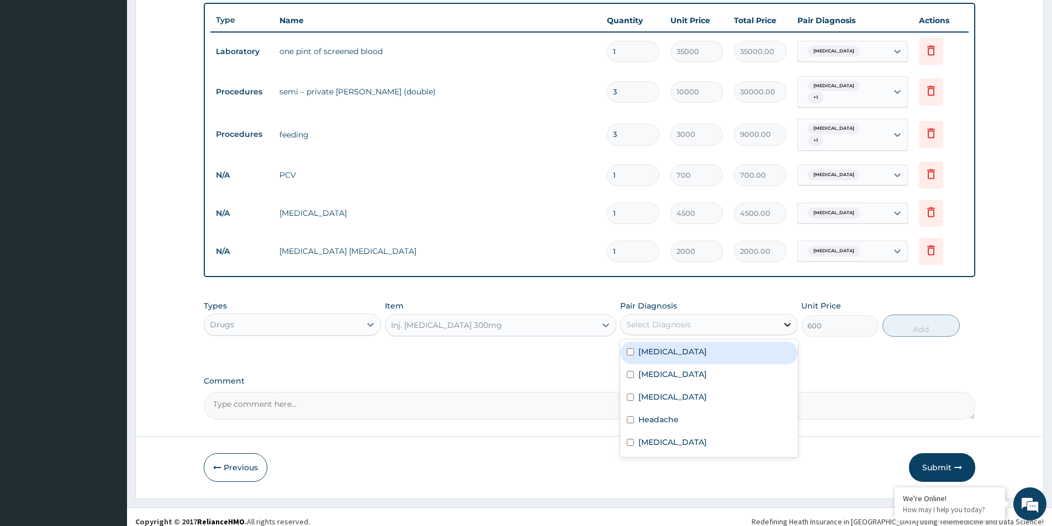
click at [783, 319] on icon at bounding box center [787, 324] width 11 height 11
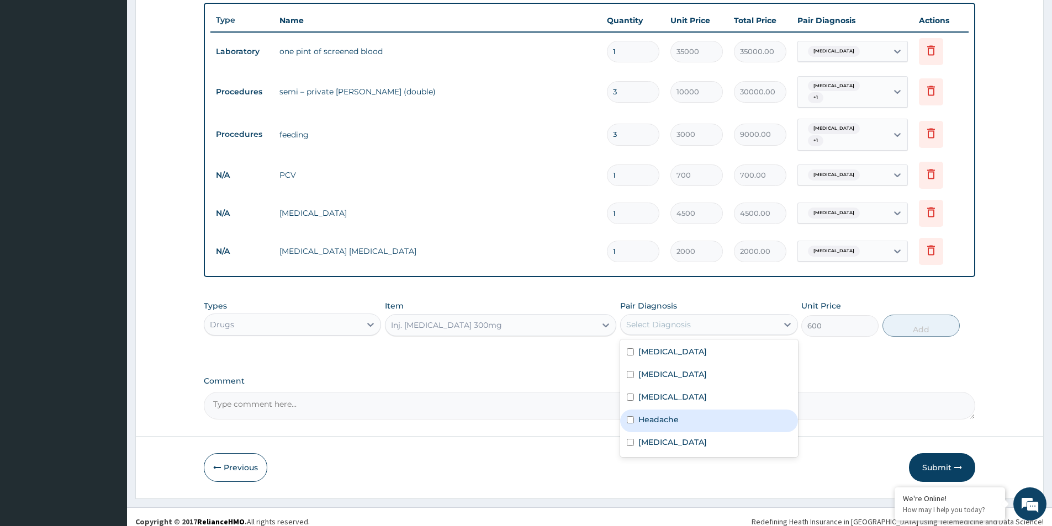
click at [653, 414] on label "Headache" at bounding box center [659, 419] width 40 height 11
checkbox input "true"
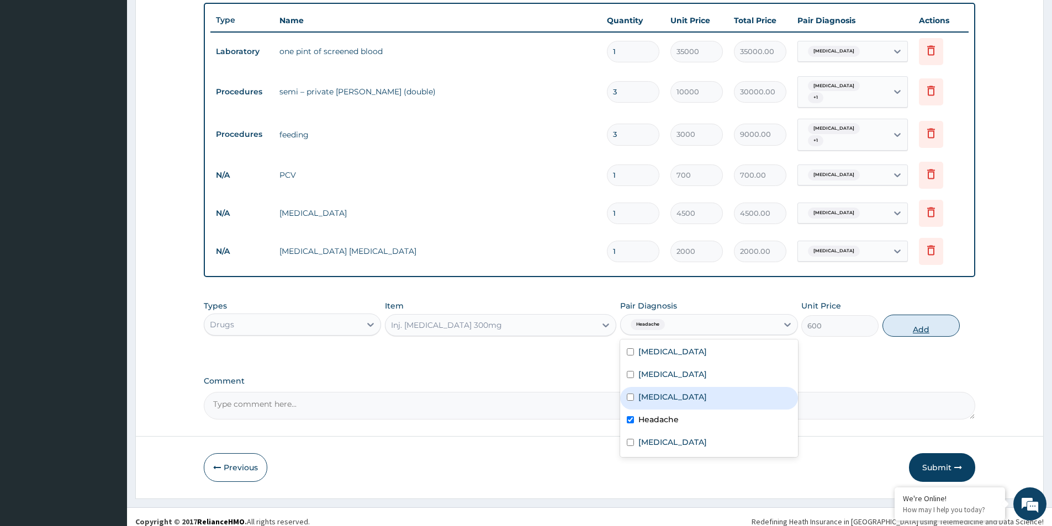
click at [925, 317] on button "Add" at bounding box center [921, 326] width 77 height 22
type input "0"
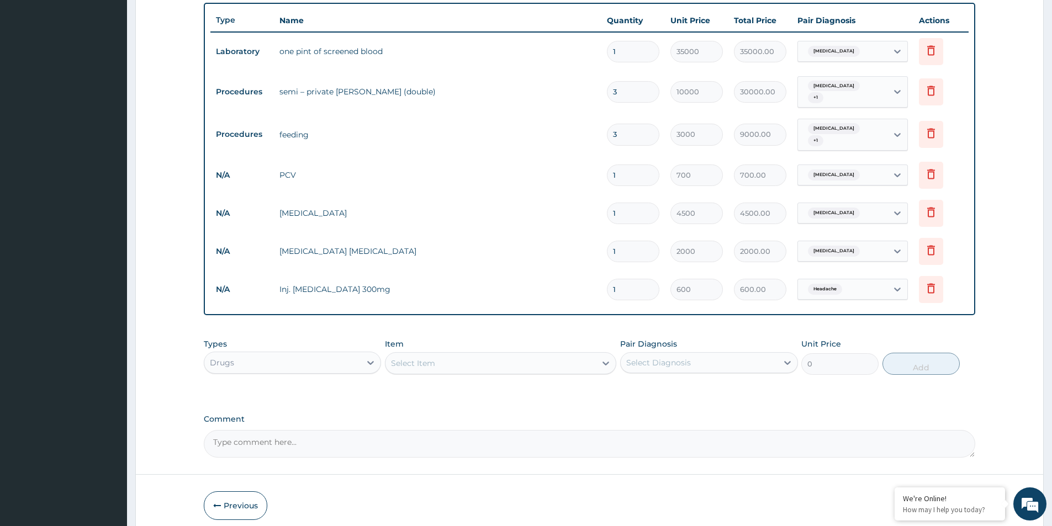
click at [430, 358] on div "Select Item" at bounding box center [413, 363] width 44 height 11
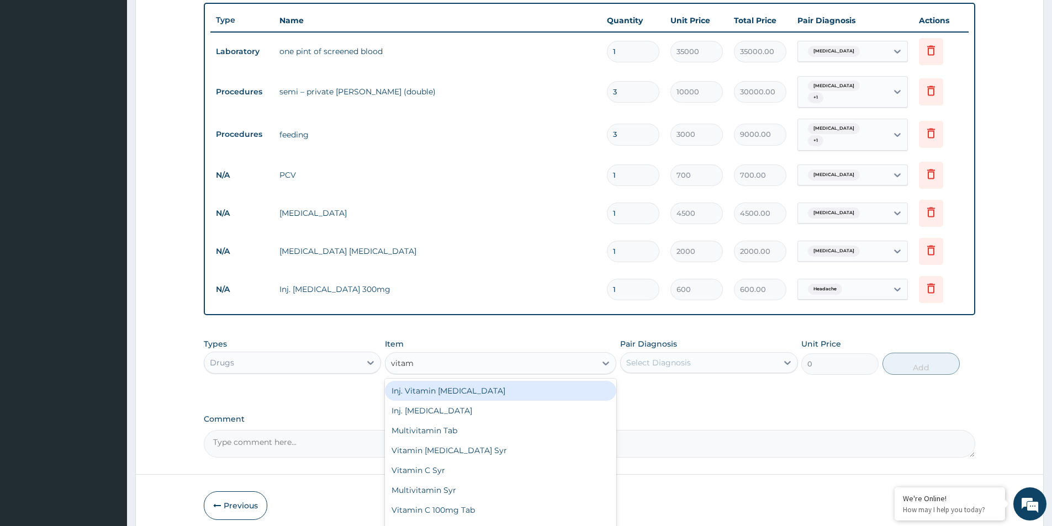
type input "vitami"
click at [455, 384] on div "Inj. Vitamin B complex" at bounding box center [500, 391] width 231 height 20
type input "600"
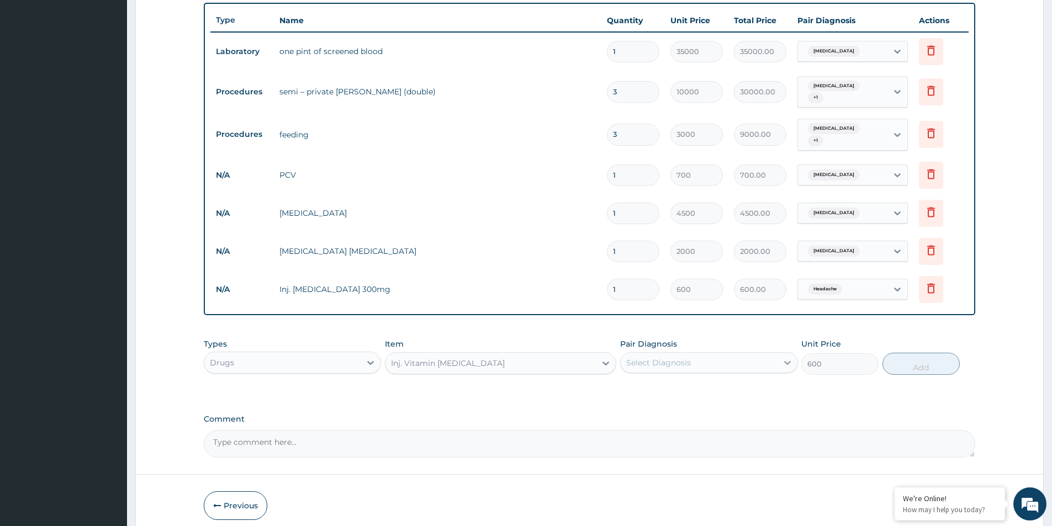
click at [784, 357] on icon at bounding box center [787, 362] width 11 height 11
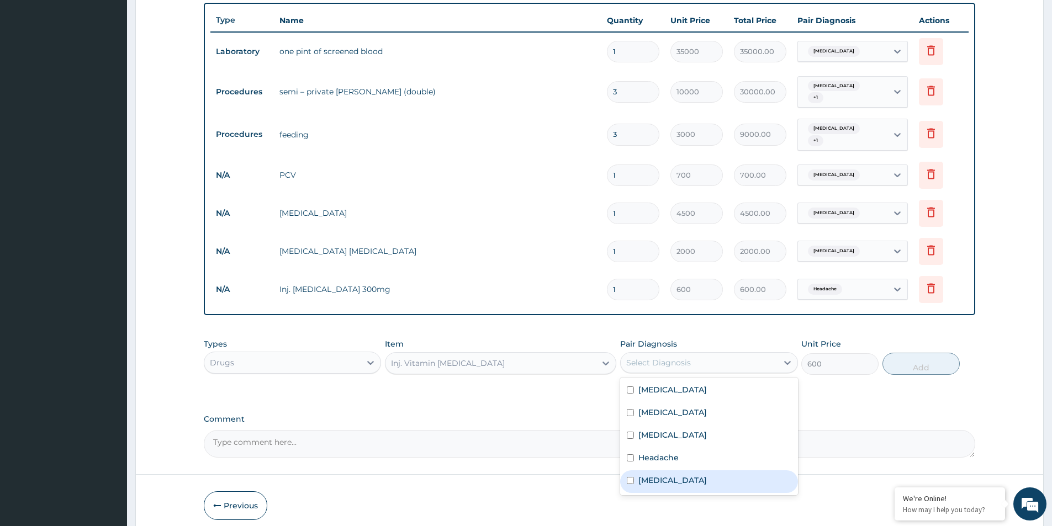
drag, startPoint x: 664, startPoint y: 468, endPoint x: 674, endPoint y: 467, distance: 9.5
click at [665, 475] on label "Vitamin deficiency" at bounding box center [673, 480] width 68 height 11
checkbox input "true"
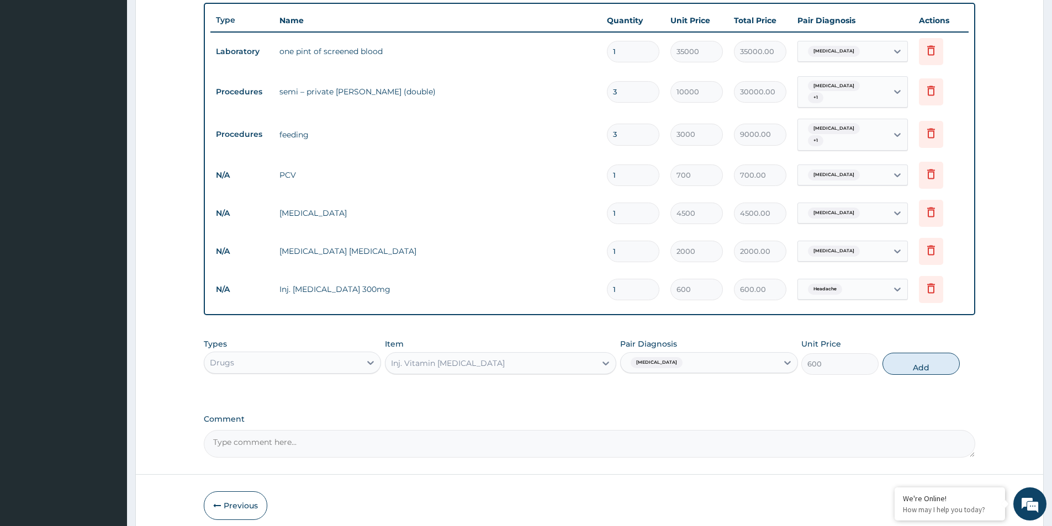
click at [925, 358] on button "Add" at bounding box center [921, 364] width 77 height 22
type input "0"
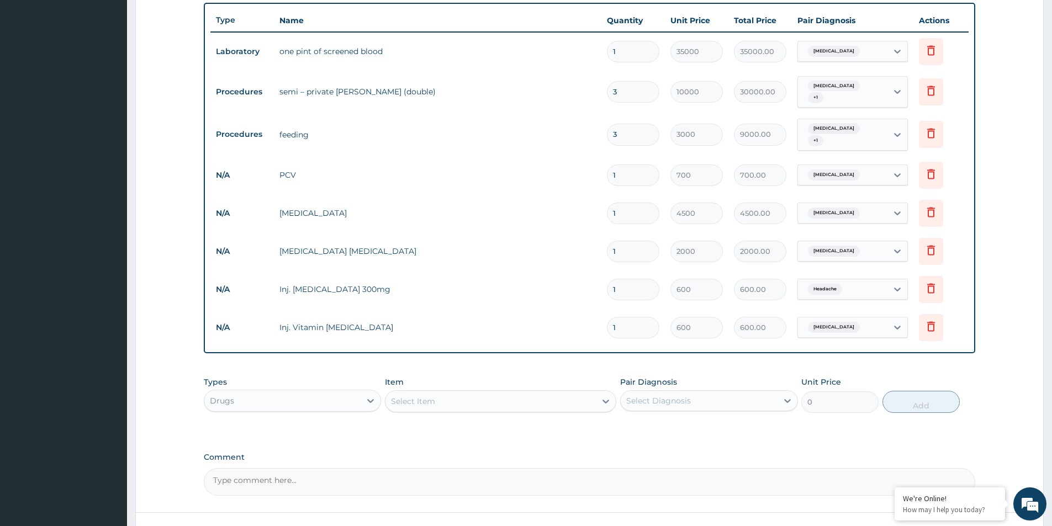
click at [419, 396] on div "Select Item" at bounding box center [413, 401] width 44 height 11
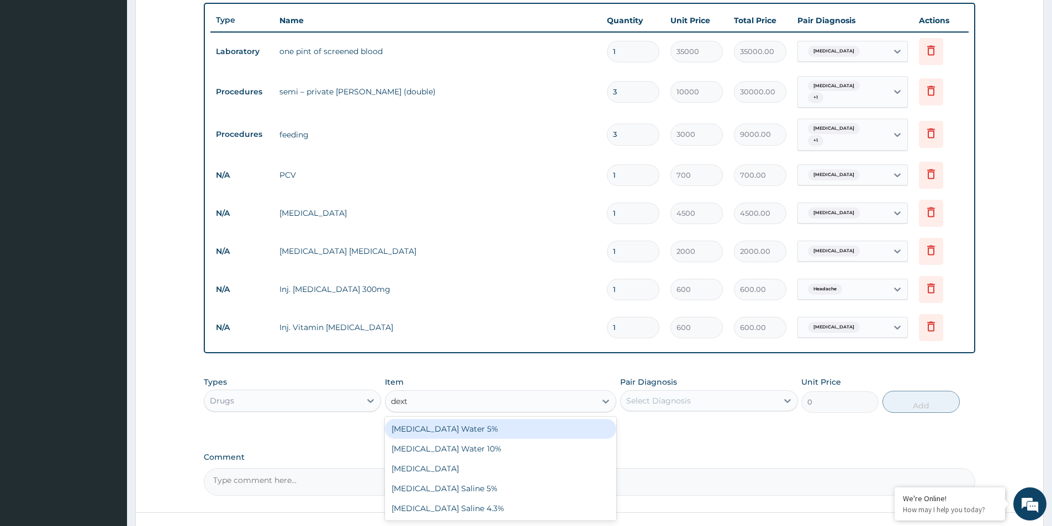
type input "dextr"
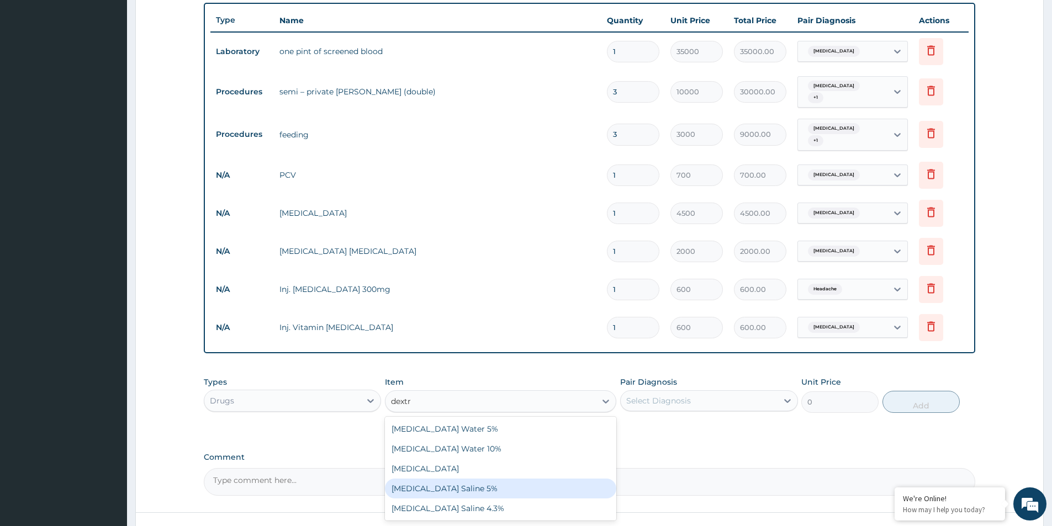
click at [462, 483] on div "Dextrose Saline 5%" at bounding box center [500, 489] width 231 height 20
type input "1200"
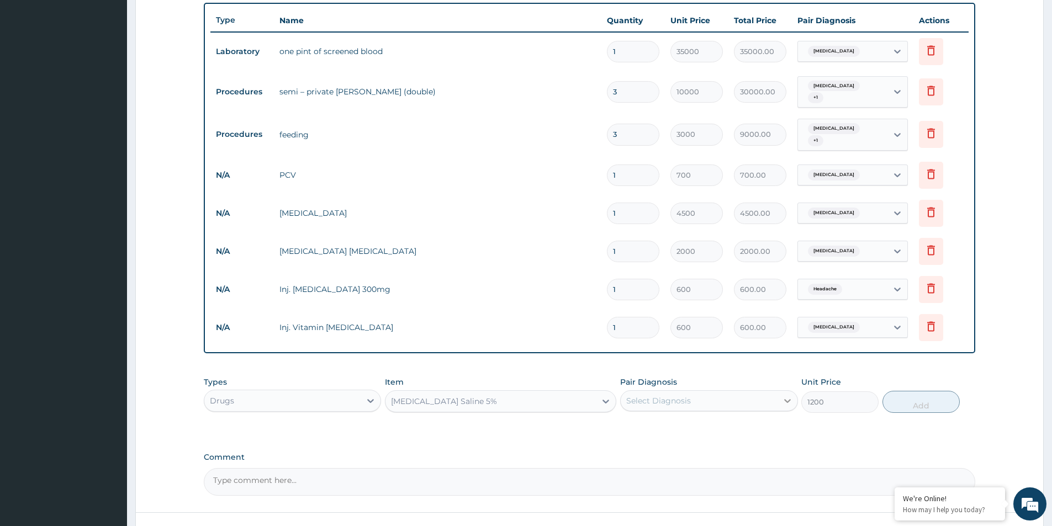
click at [787, 395] on icon at bounding box center [787, 400] width 11 height 11
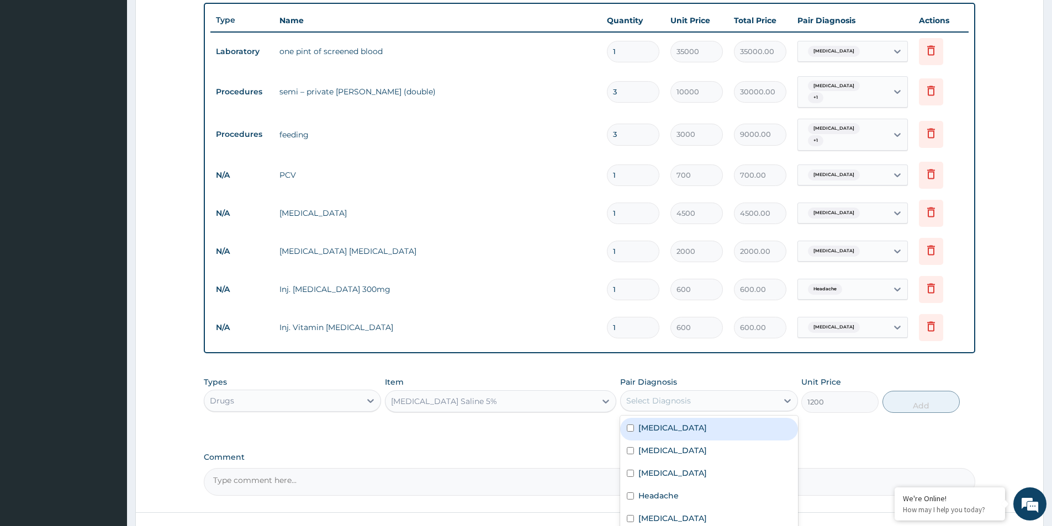
click at [632, 418] on div "Anemia" at bounding box center [708, 429] width 177 height 23
checkbox input "true"
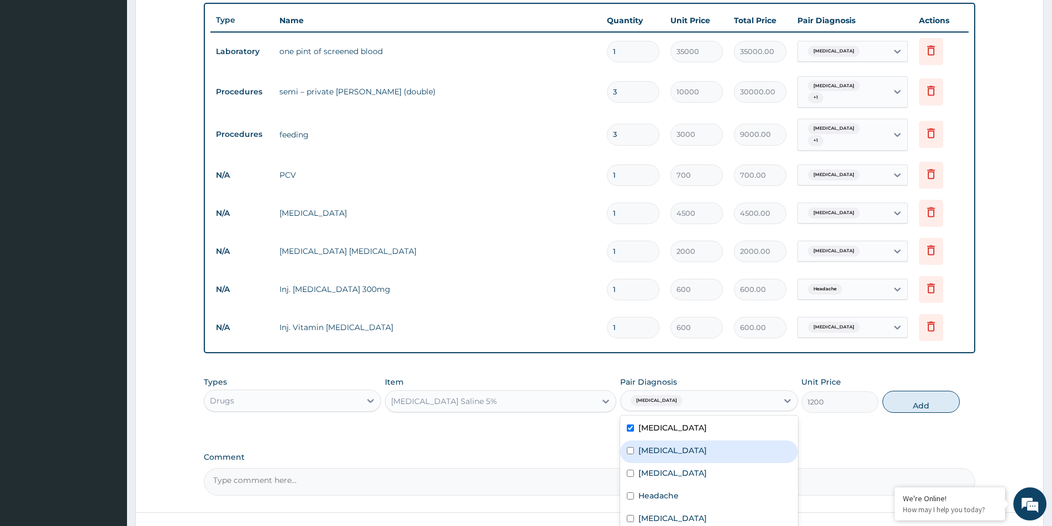
drag, startPoint x: 627, startPoint y: 435, endPoint x: 634, endPoint y: 452, distance: 18.6
click at [628, 441] on div "Sepsis" at bounding box center [708, 452] width 177 height 23
checkbox input "true"
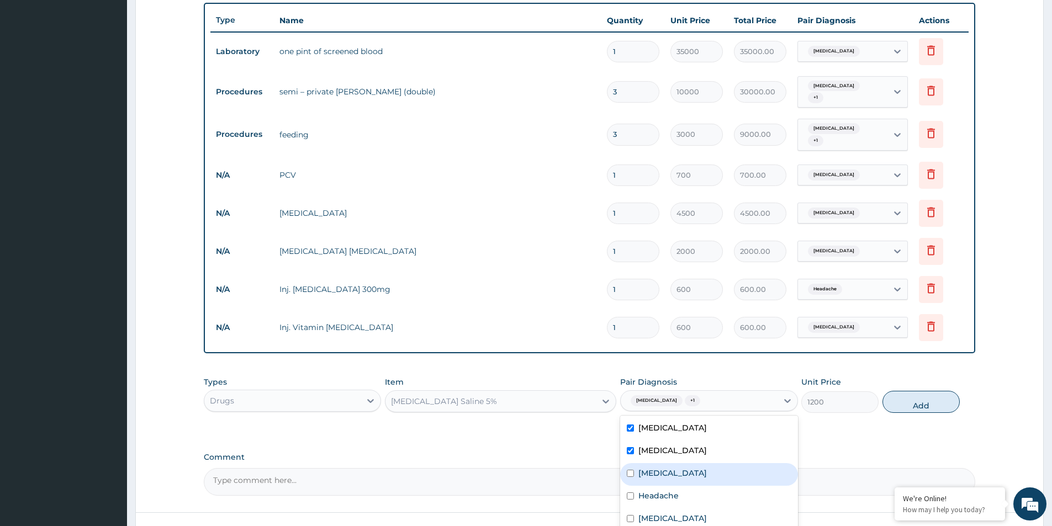
click at [626, 464] on div "Malaria" at bounding box center [708, 474] width 177 height 23
checkbox input "true"
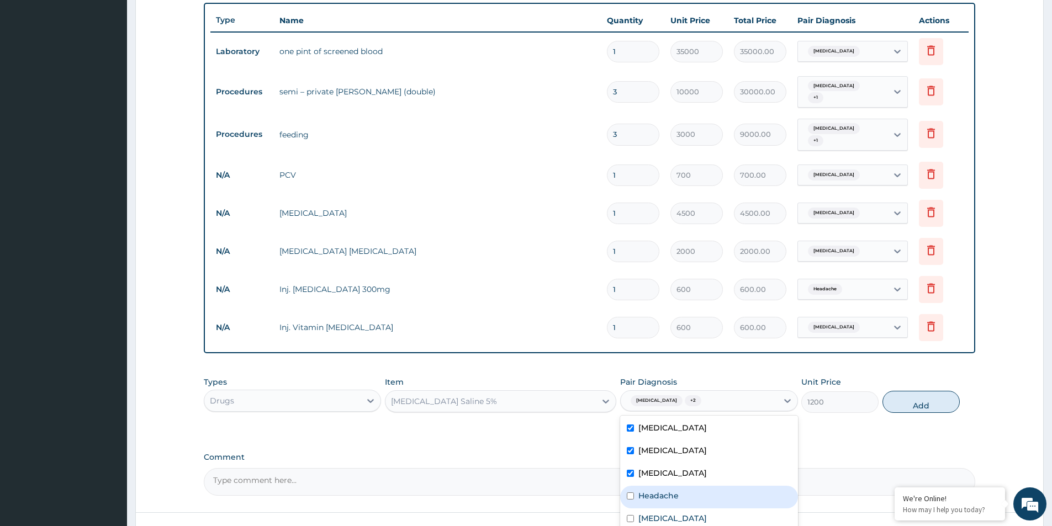
click at [630, 492] on div "Headache" at bounding box center [708, 497] width 177 height 23
checkbox input "true"
drag, startPoint x: 626, startPoint y: 511, endPoint x: 663, endPoint y: 510, distance: 37.0
click at [627, 511] on div "Vitamin deficiency" at bounding box center [708, 520] width 177 height 23
checkbox input "true"
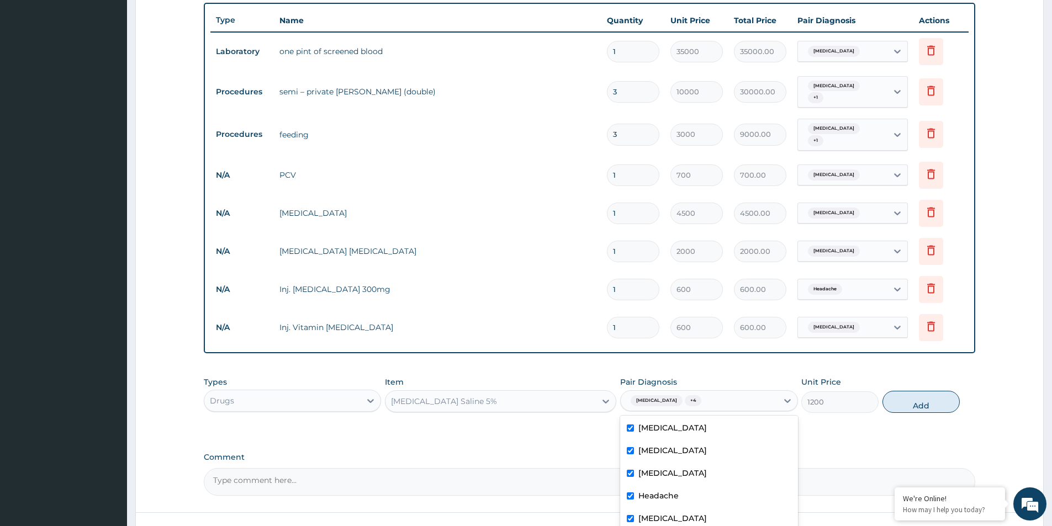
drag, startPoint x: 939, startPoint y: 396, endPoint x: 924, endPoint y: 401, distance: 15.7
click at [939, 396] on button "Add" at bounding box center [921, 402] width 77 height 22
type input "0"
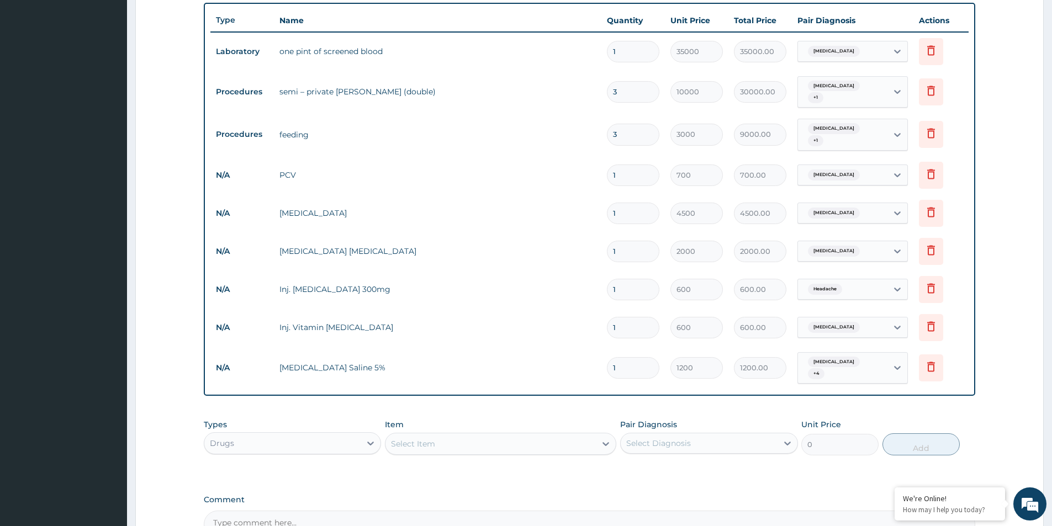
click at [474, 435] on div "Select Item" at bounding box center [491, 444] width 210 height 18
type input "dextr"
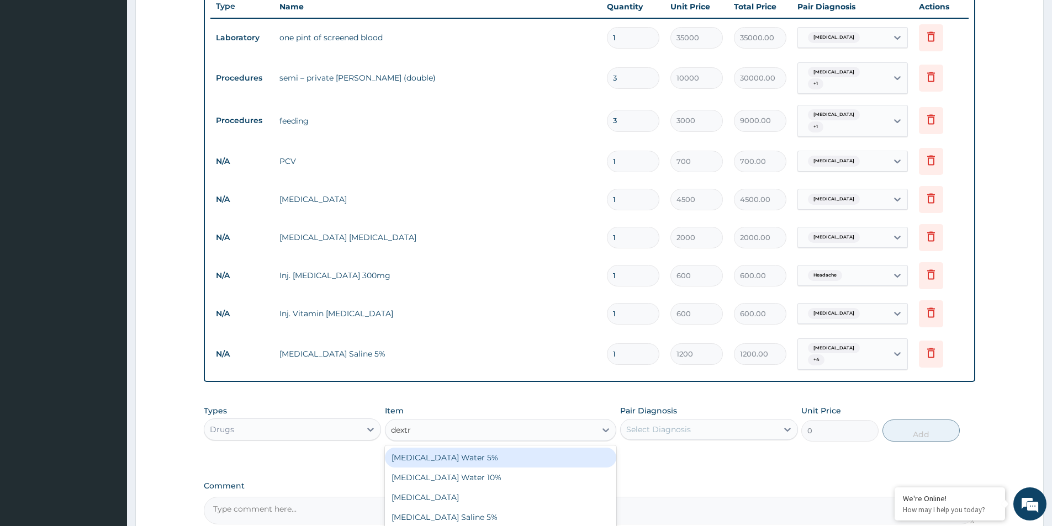
scroll to position [462, 0]
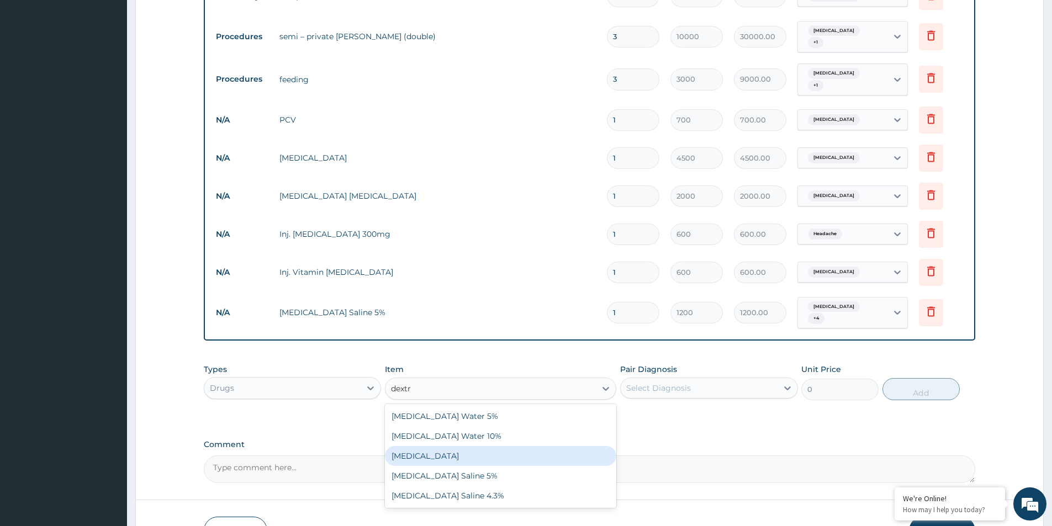
click at [435, 446] on div "Dextrose 50%" at bounding box center [500, 456] width 231 height 20
type input "1200"
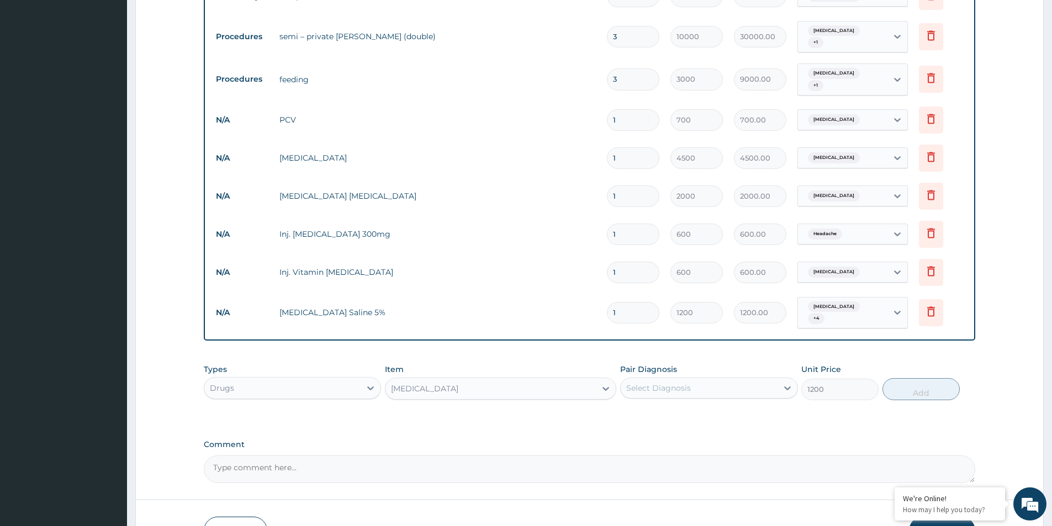
click at [474, 380] on div "[MEDICAL_DATA]" at bounding box center [491, 389] width 210 height 18
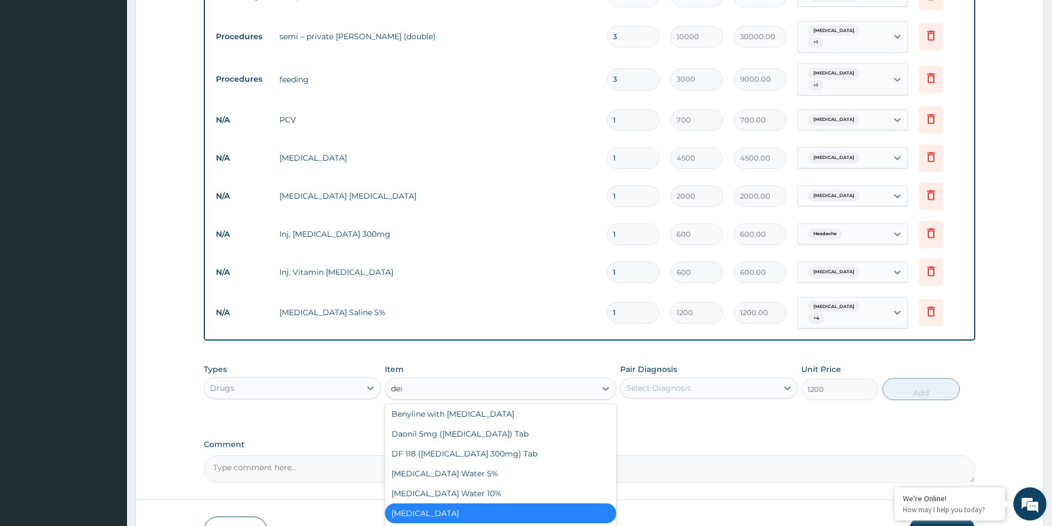
scroll to position [0, 0]
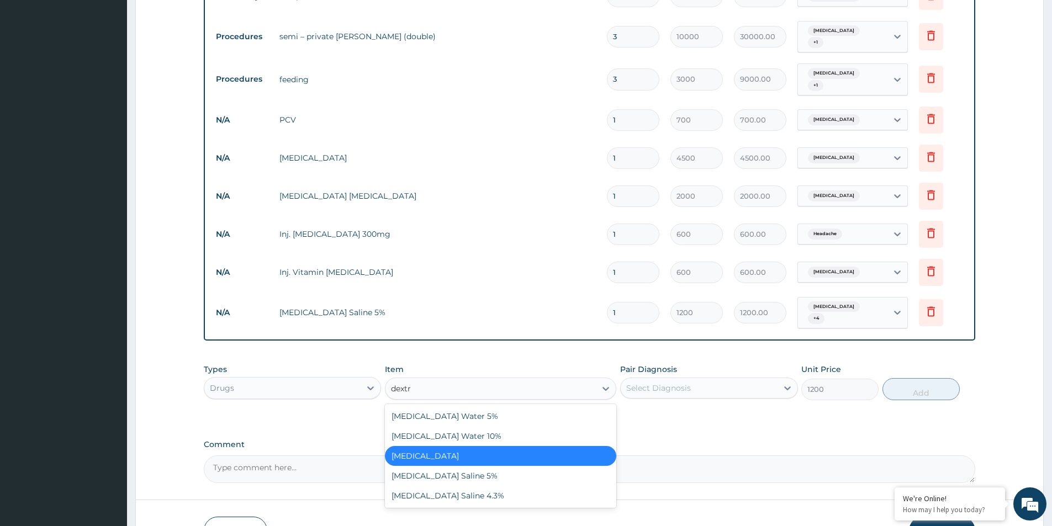
type input "dextro"
click at [464, 426] on div "[MEDICAL_DATA] Water 10%" at bounding box center [500, 436] width 231 height 20
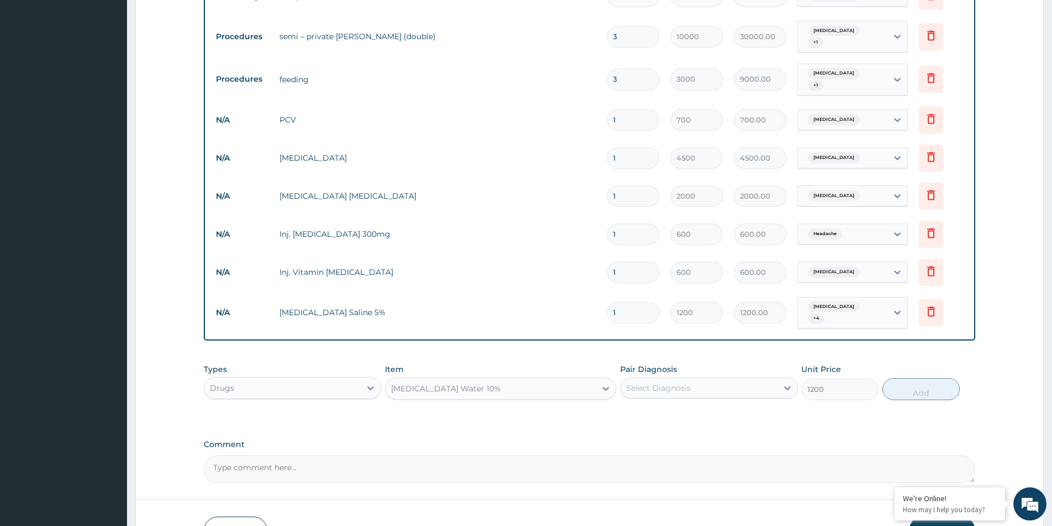
click at [483, 380] on div "[MEDICAL_DATA] Water 10%" at bounding box center [491, 389] width 210 height 18
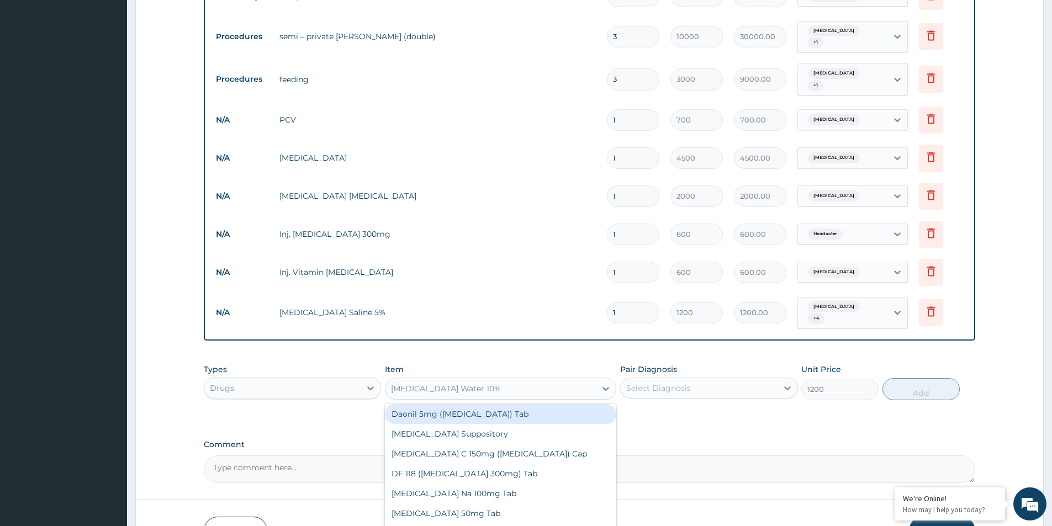
click at [636, 229] on input "1" at bounding box center [633, 235] width 52 height 22
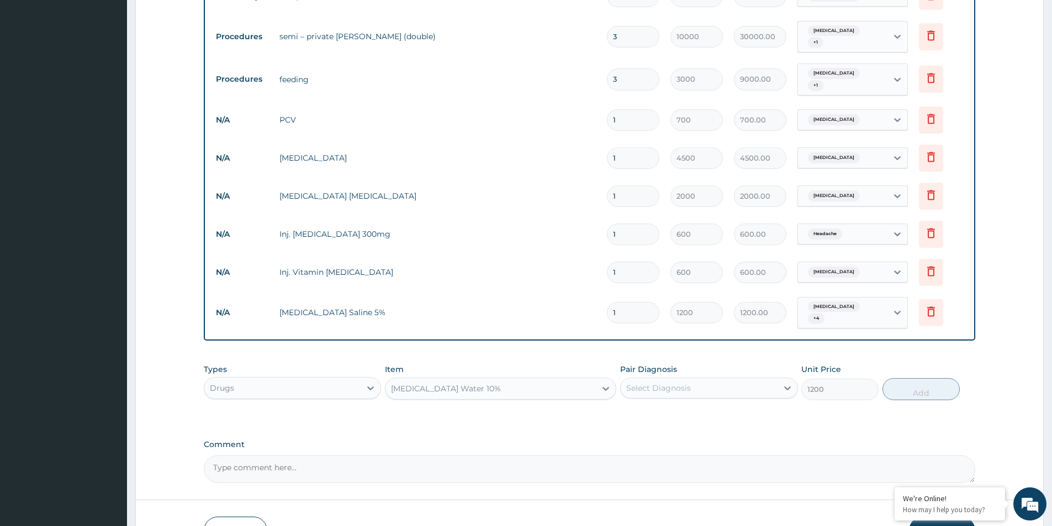
type input "0.00"
type input "2"
type input "1200.00"
type input "2"
click at [518, 380] on div "Dextrose Water 10%" at bounding box center [491, 389] width 210 height 18
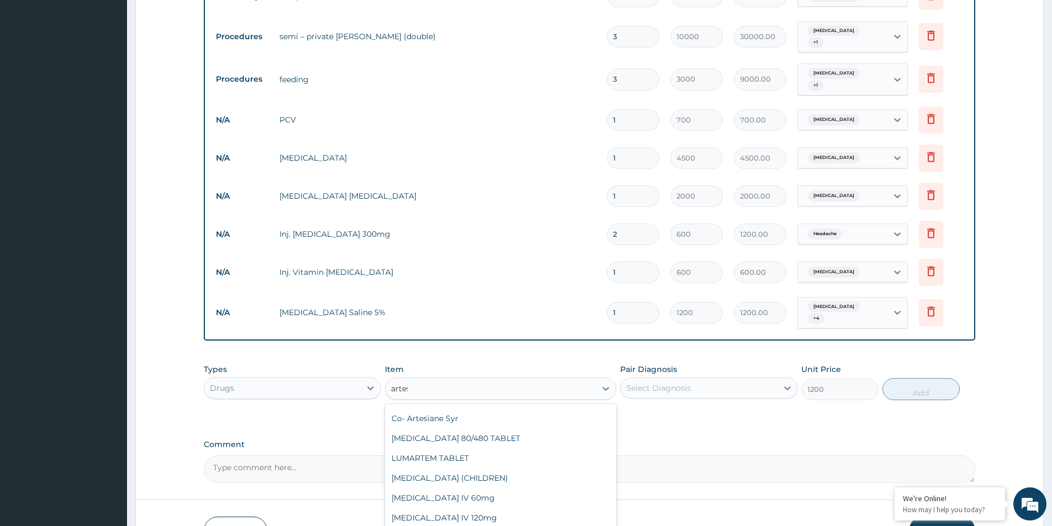
scroll to position [0, 0]
type input "artesu"
click at [469, 407] on div "Inj. Artesunate 60mg" at bounding box center [500, 417] width 231 height 20
type input "600"
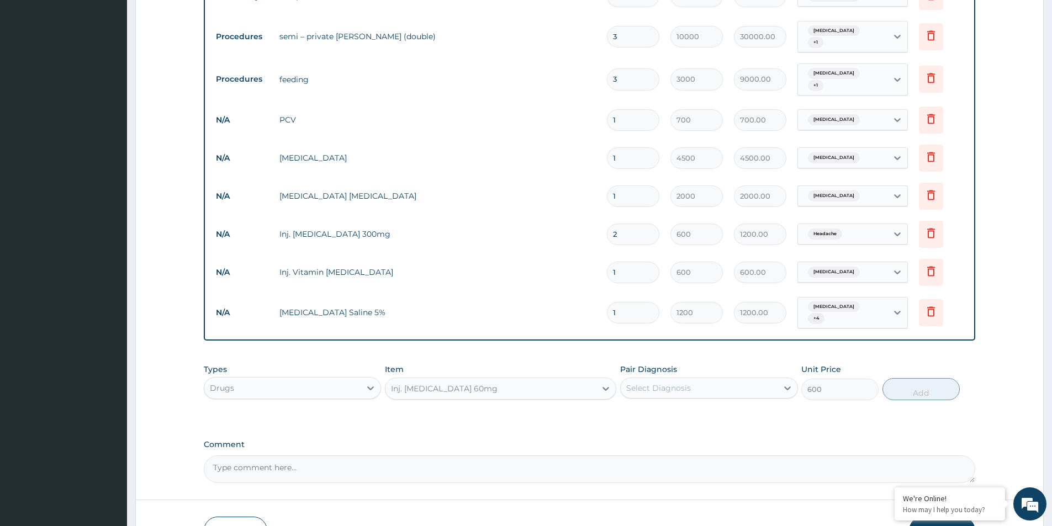
click at [497, 381] on div "Inj. Artesunate 60mg" at bounding box center [491, 389] width 210 height 18
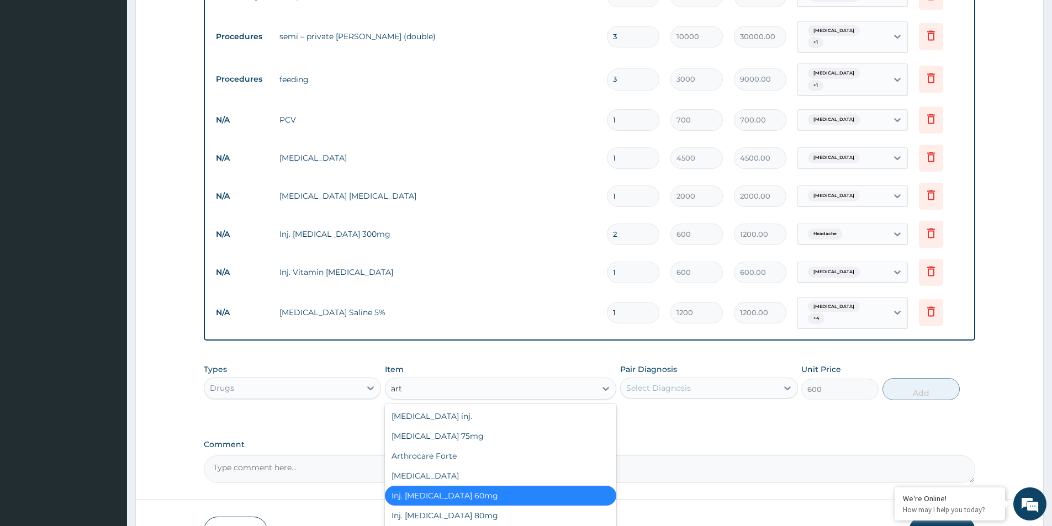
type input "arte"
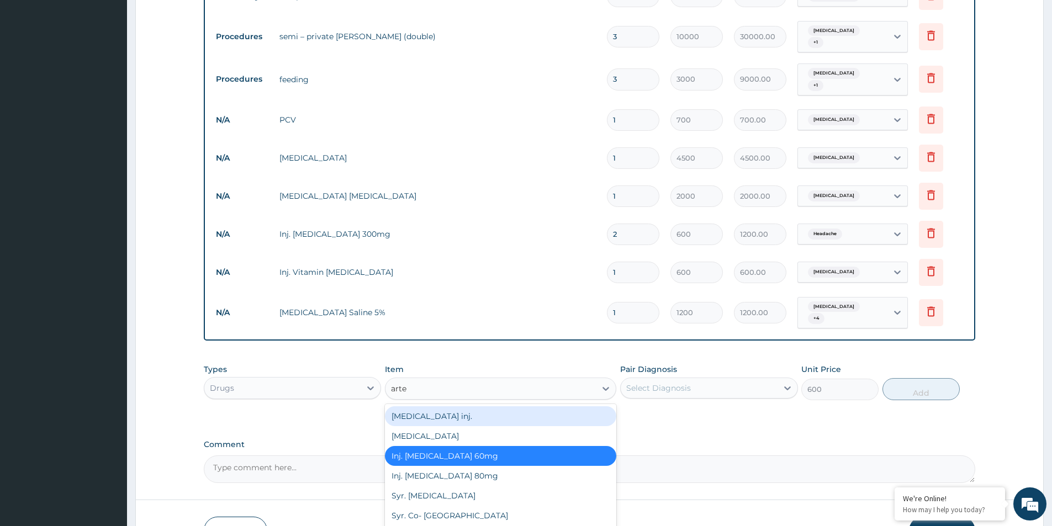
click at [450, 407] on div "Artemether inj." at bounding box center [500, 417] width 231 height 20
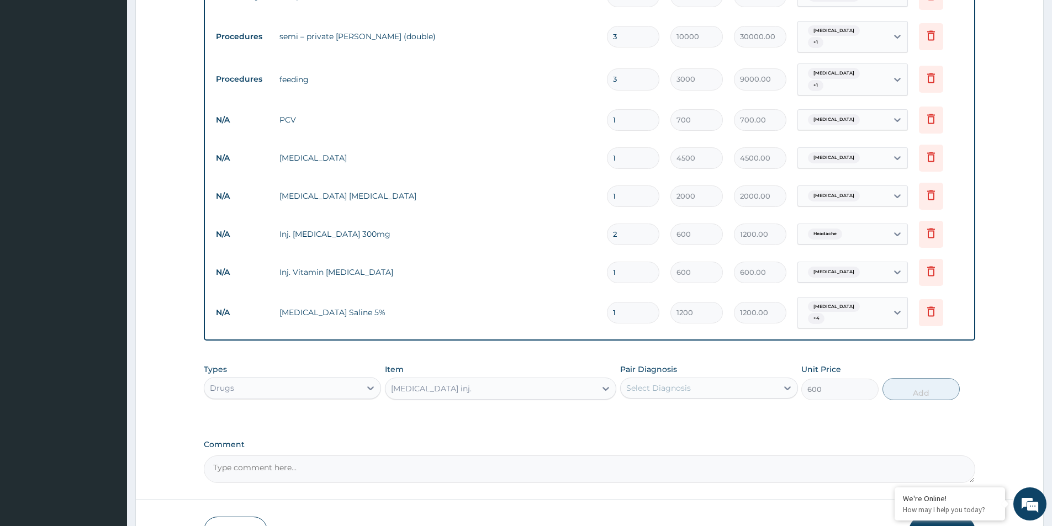
click at [465, 380] on div "Artemether inj." at bounding box center [491, 389] width 210 height 18
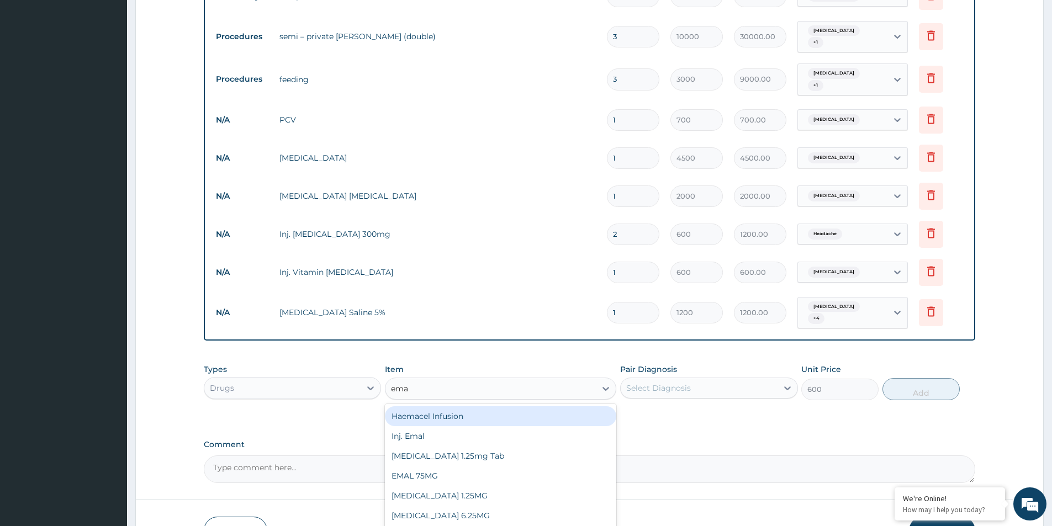
type input "emal"
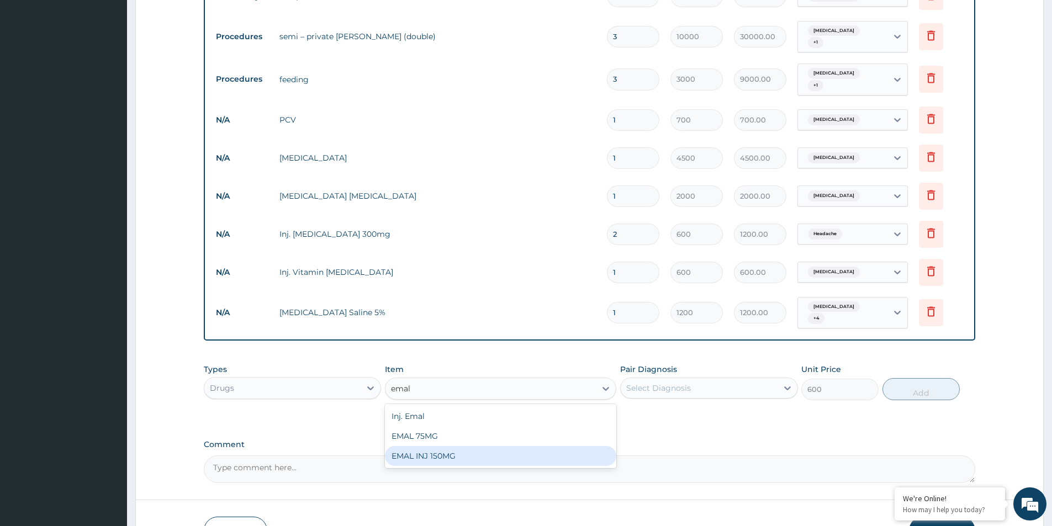
click at [441, 446] on div "EMAL INJ 150MG" at bounding box center [500, 456] width 231 height 20
type input "2600"
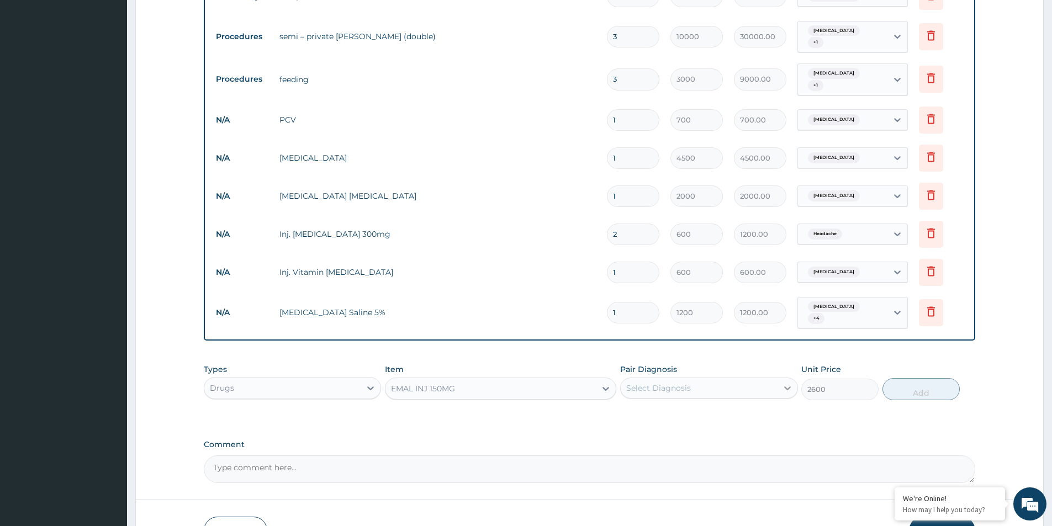
click at [788, 383] on icon at bounding box center [787, 388] width 11 height 11
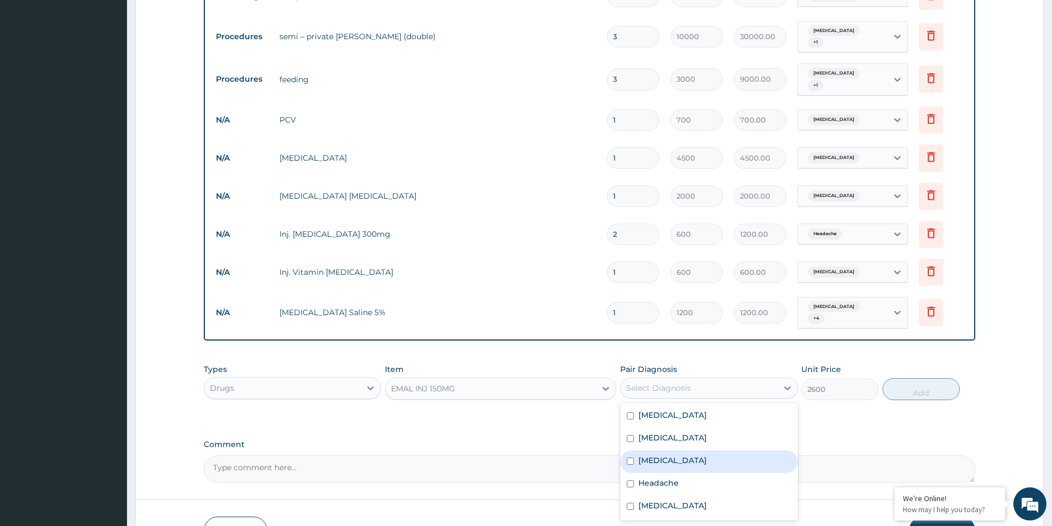
click at [656, 455] on label "[MEDICAL_DATA]" at bounding box center [673, 460] width 68 height 11
checkbox input "true"
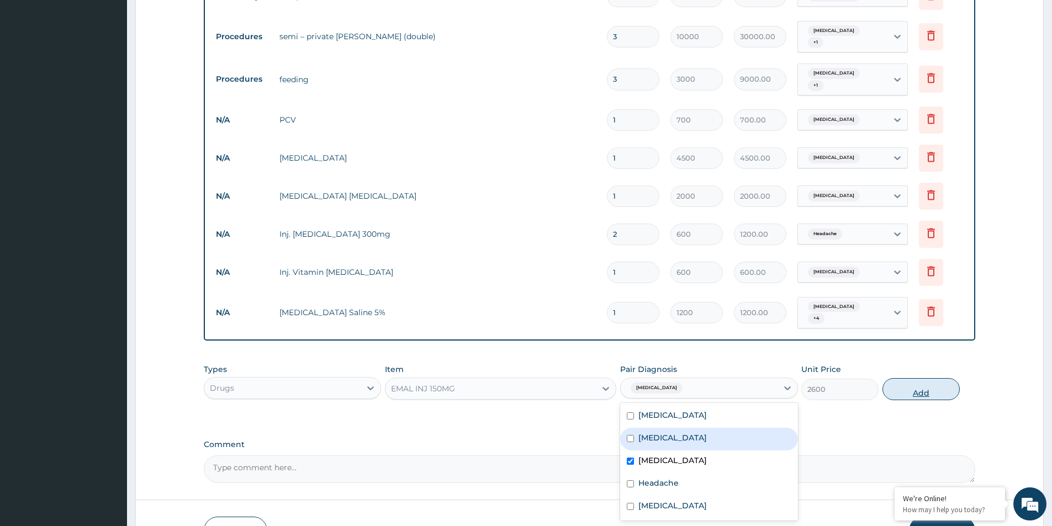
click at [910, 378] on button "Add" at bounding box center [921, 389] width 77 height 22
type input "0"
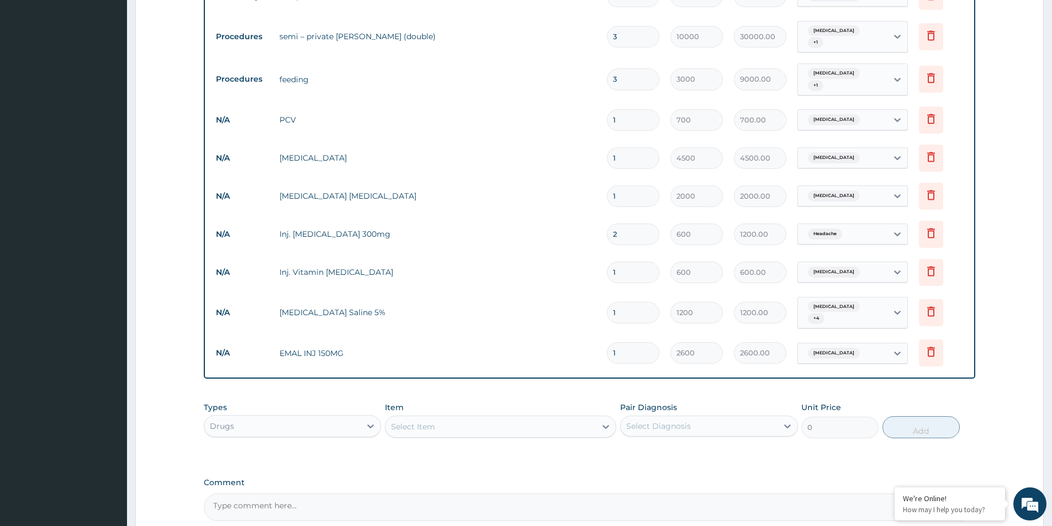
click at [449, 418] on div "Select Item" at bounding box center [491, 427] width 210 height 18
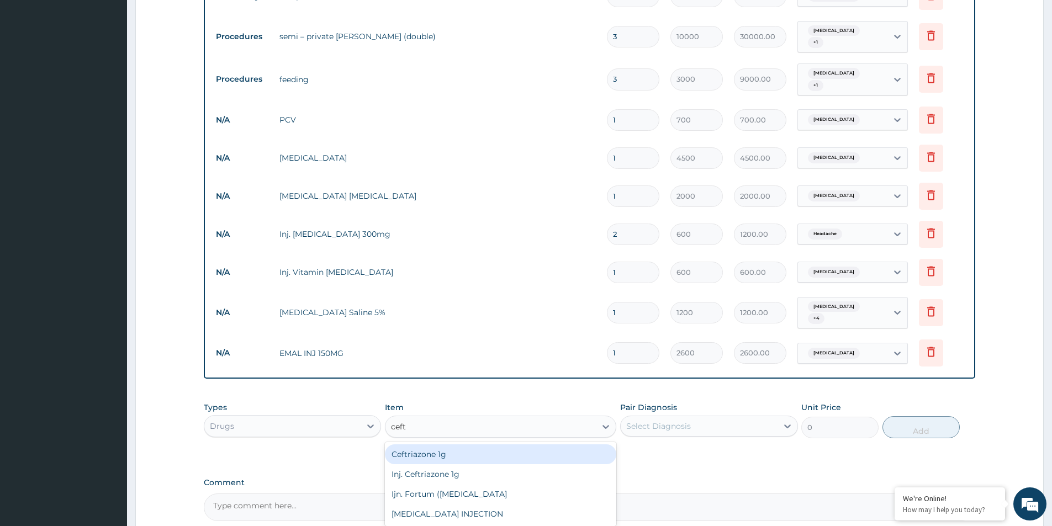
type input "ceftr"
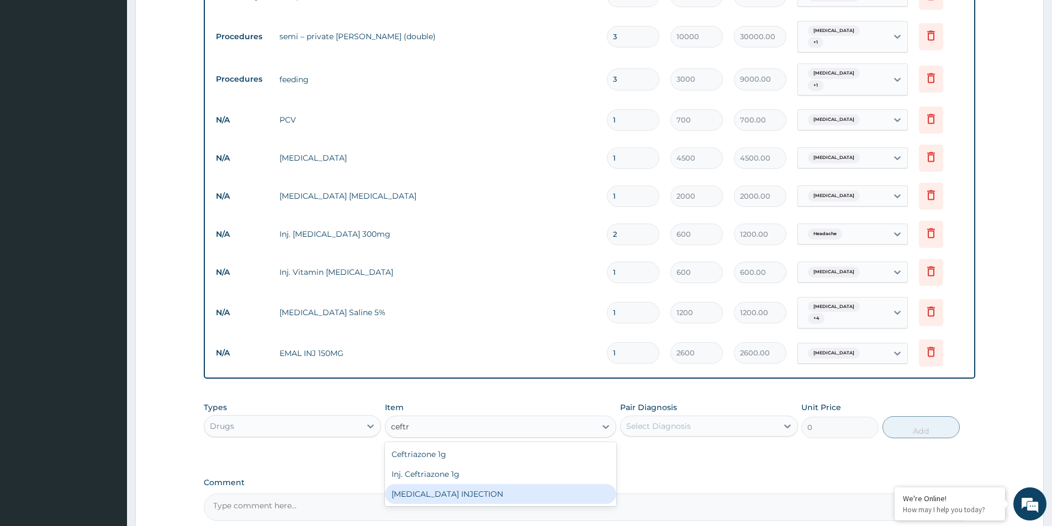
click at [472, 484] on div "[MEDICAL_DATA] INJECTION" at bounding box center [500, 494] width 231 height 20
type input "1500"
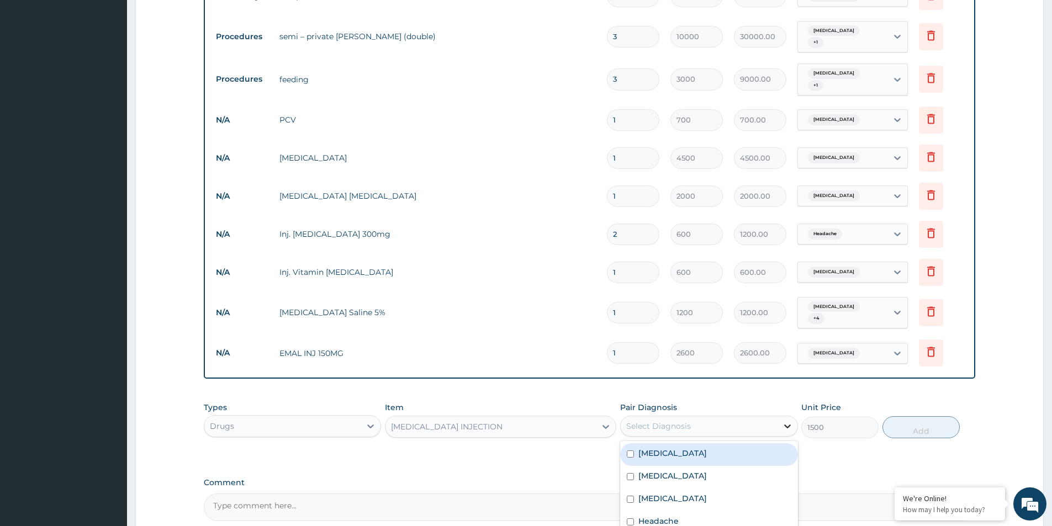
click at [787, 421] on icon at bounding box center [787, 426] width 11 height 11
click at [631, 451] on input "checkbox" at bounding box center [630, 454] width 7 height 7
click at [630, 451] on input "checkbox" at bounding box center [630, 454] width 7 height 7
checkbox input "false"
click at [632, 473] on input "checkbox" at bounding box center [630, 476] width 7 height 7
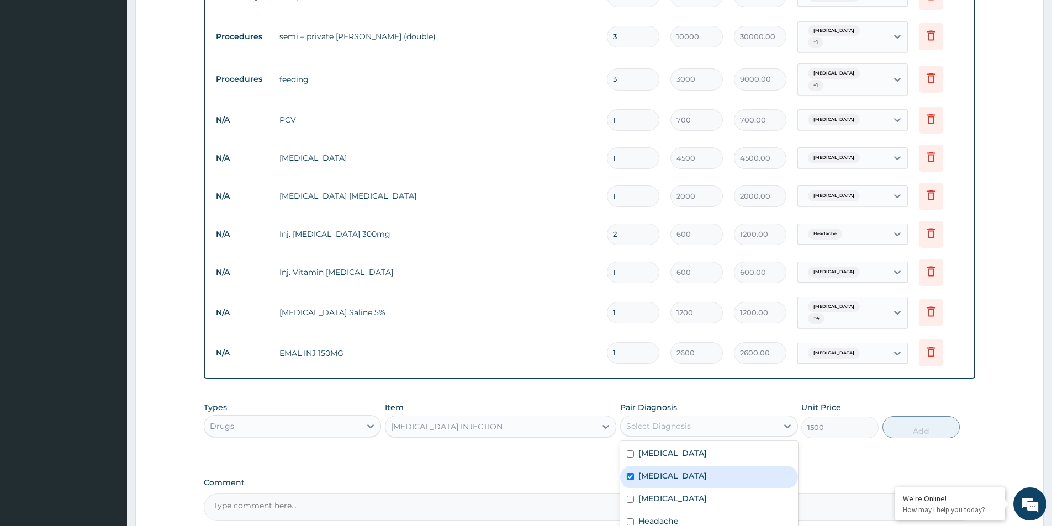
checkbox input "true"
click at [917, 416] on button "Add" at bounding box center [921, 427] width 77 height 22
type input "0"
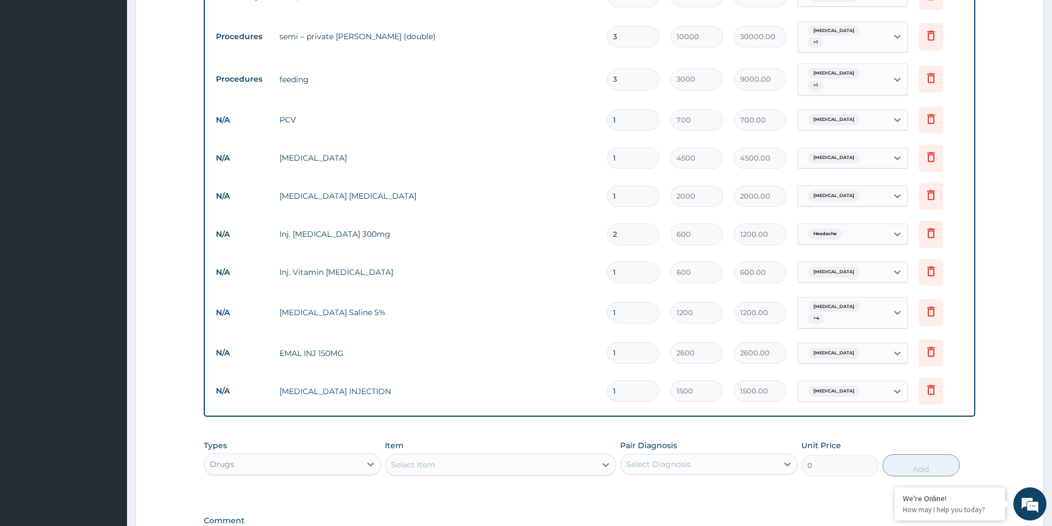
click at [428, 460] on div "Select Item" at bounding box center [413, 465] width 44 height 11
type input "genta"
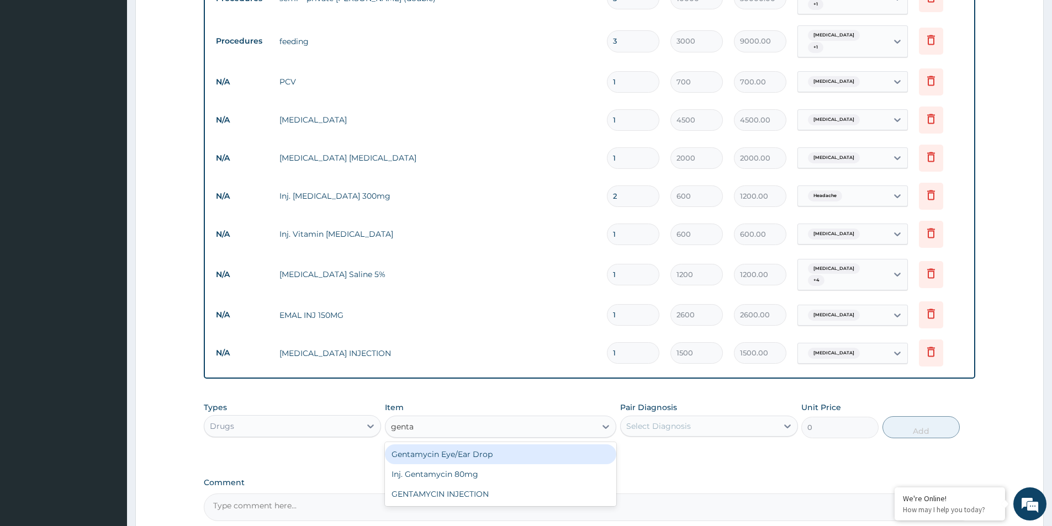
scroll to position [518, 0]
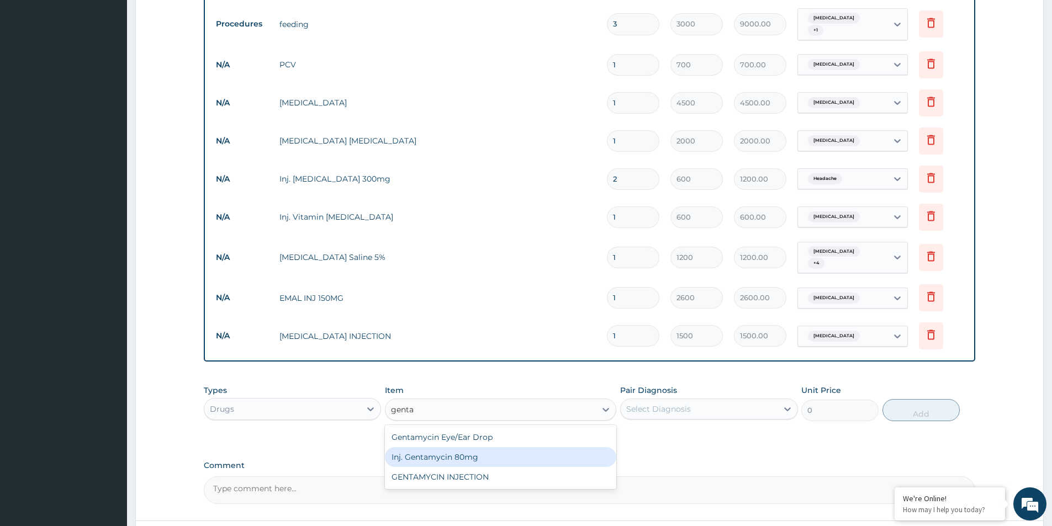
click at [431, 447] on div "Inj. Gentamycin 80mg" at bounding box center [500, 457] width 231 height 20
type input "600"
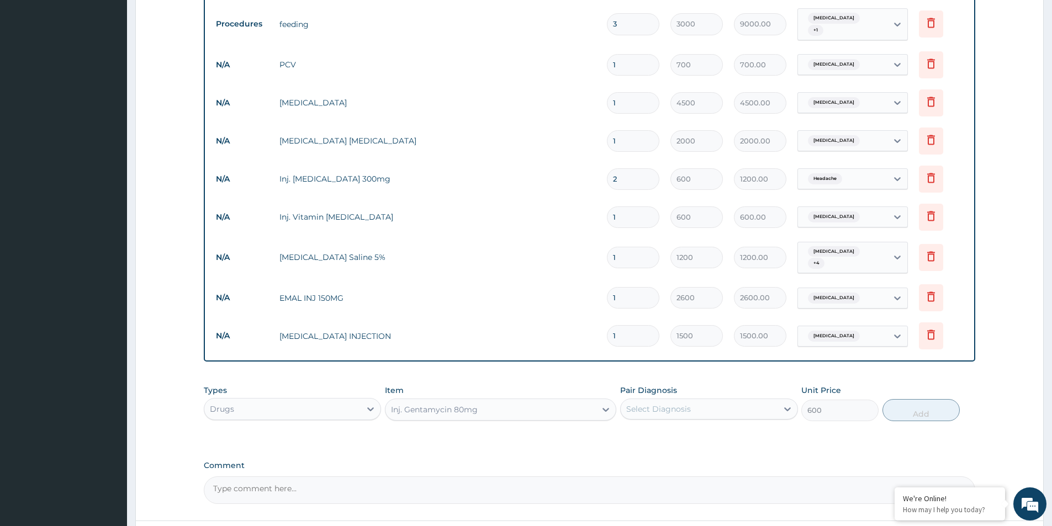
click at [534, 401] on div "Inj. Gentamycin 80mg" at bounding box center [491, 410] width 210 height 18
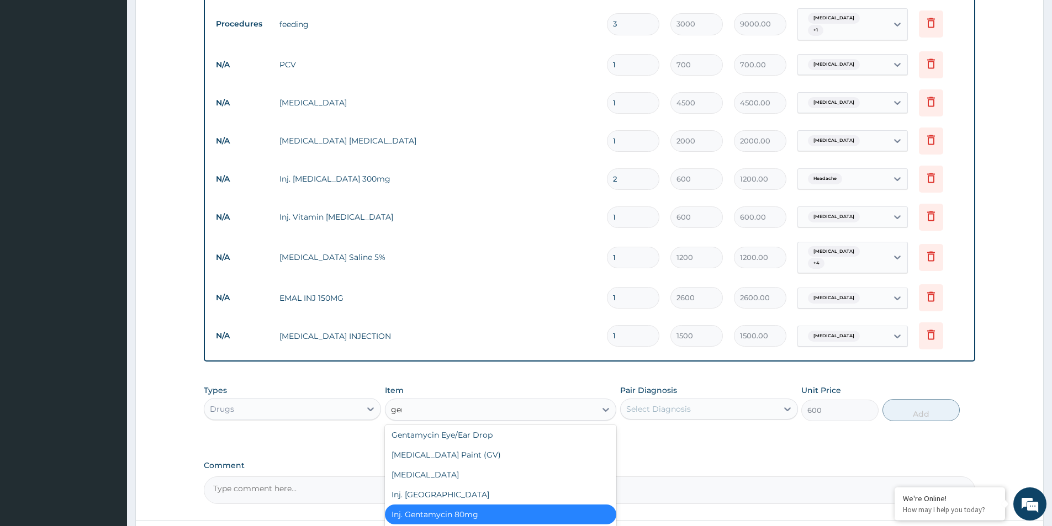
scroll to position [0, 0]
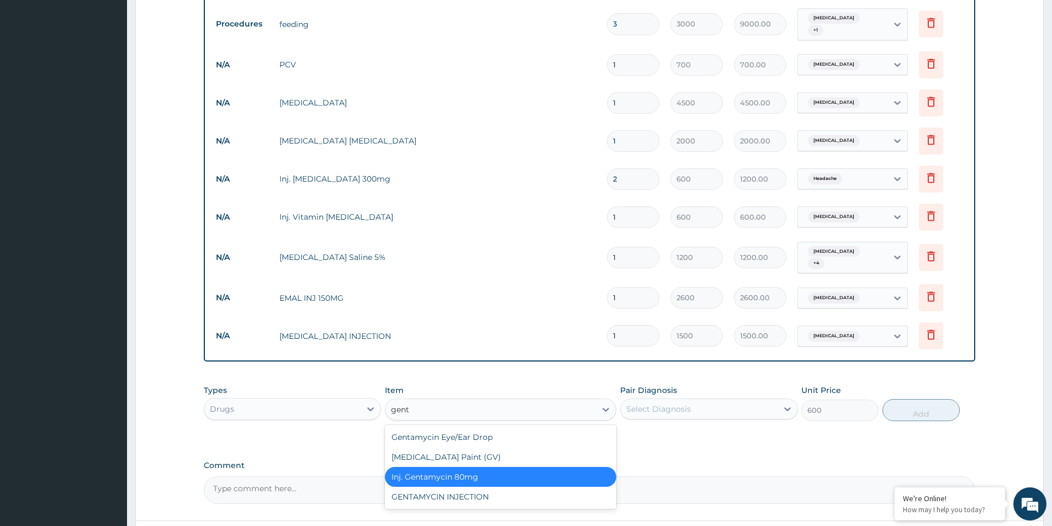
type input "genta"
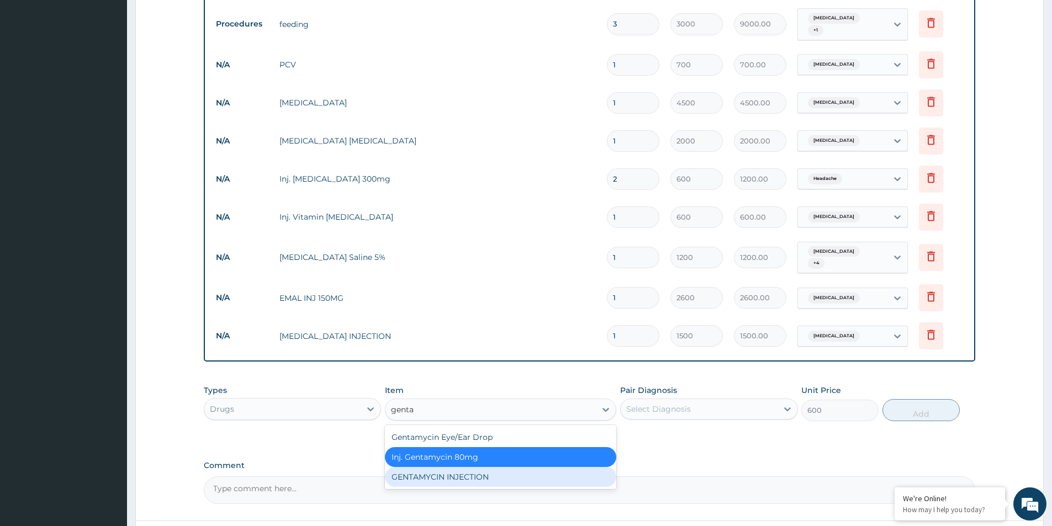
click at [478, 467] on div "GENTAMYCIN INJECTION" at bounding box center [500, 477] width 231 height 20
type input "300"
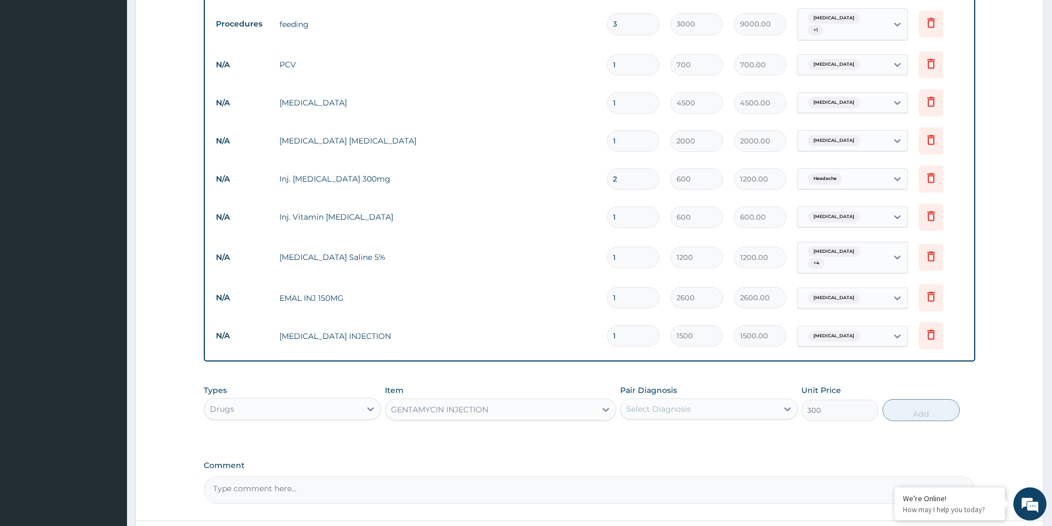
click at [495, 401] on div "GENTAMYCIN INJECTION" at bounding box center [491, 410] width 210 height 18
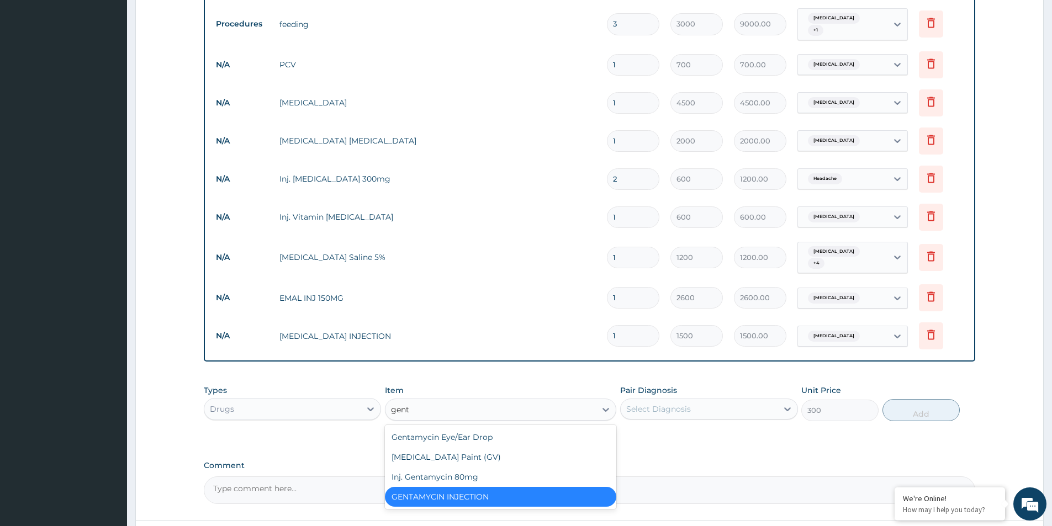
type input "genta"
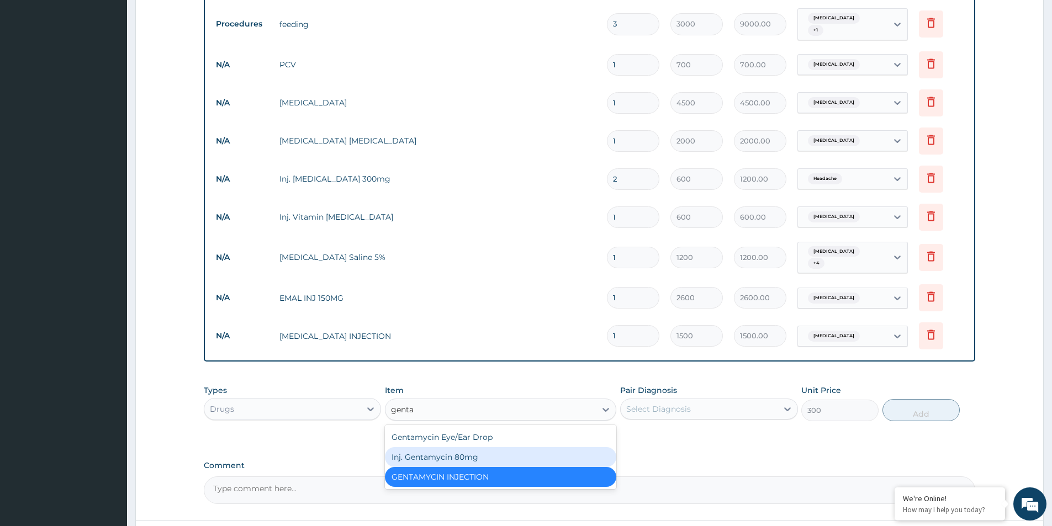
click at [464, 447] on div "Inj. Gentamycin 80mg" at bounding box center [500, 457] width 231 height 20
type input "600"
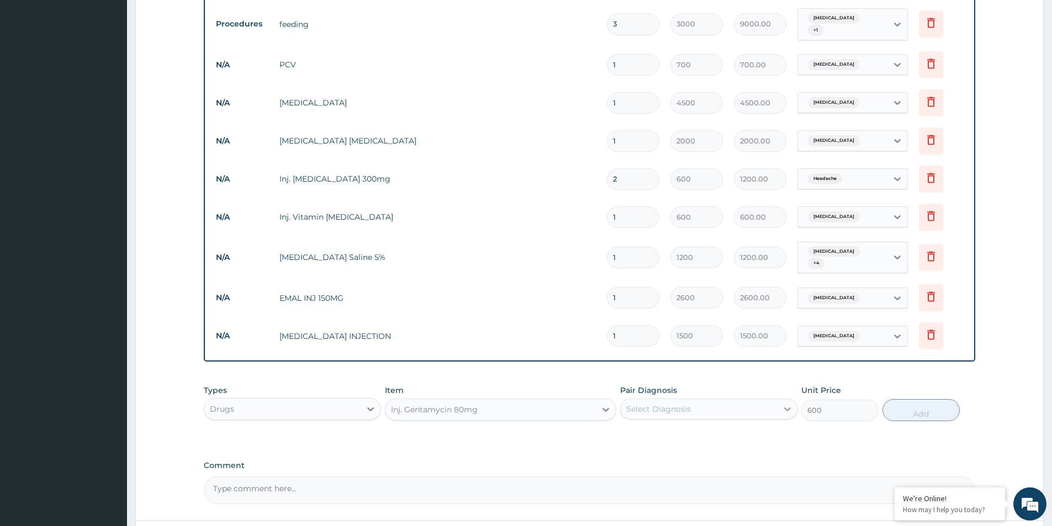
click at [788, 404] on icon at bounding box center [787, 409] width 11 height 11
drag, startPoint x: 657, startPoint y: 448, endPoint x: 793, endPoint y: 462, distance: 136.6
click at [657, 453] on label "[MEDICAL_DATA]" at bounding box center [673, 458] width 68 height 11
checkbox input "true"
click at [915, 399] on button "Add" at bounding box center [921, 410] width 77 height 22
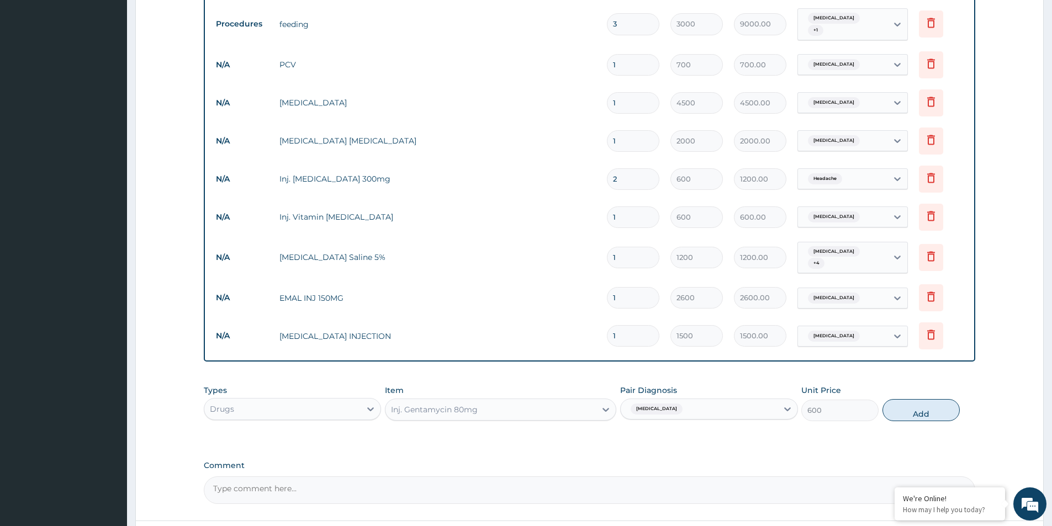
type input "0"
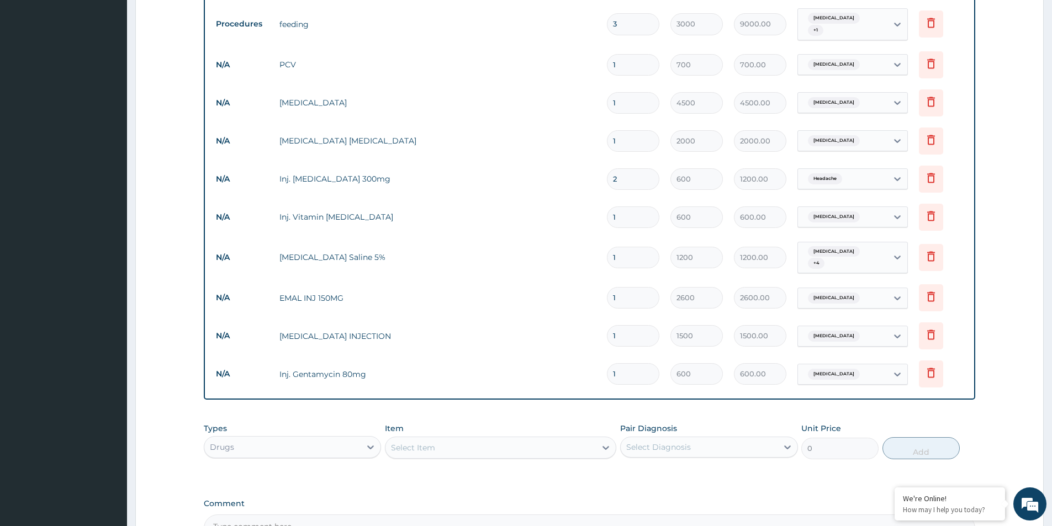
click at [538, 441] on div "Select Item" at bounding box center [491, 448] width 210 height 18
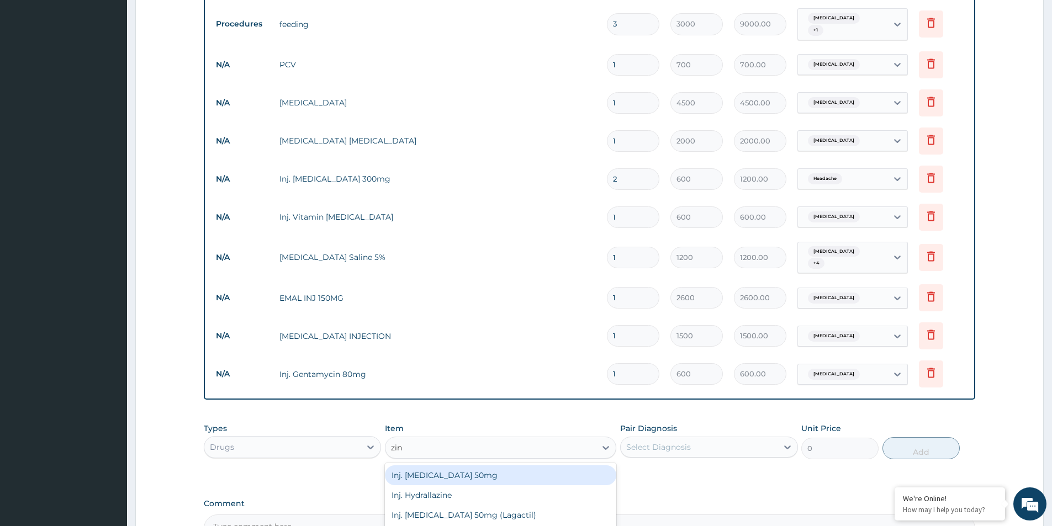
type input "zinc"
click at [502, 466] on div "ZINC (FARZINCOL) TABLET" at bounding box center [500, 476] width 231 height 20
type input "120"
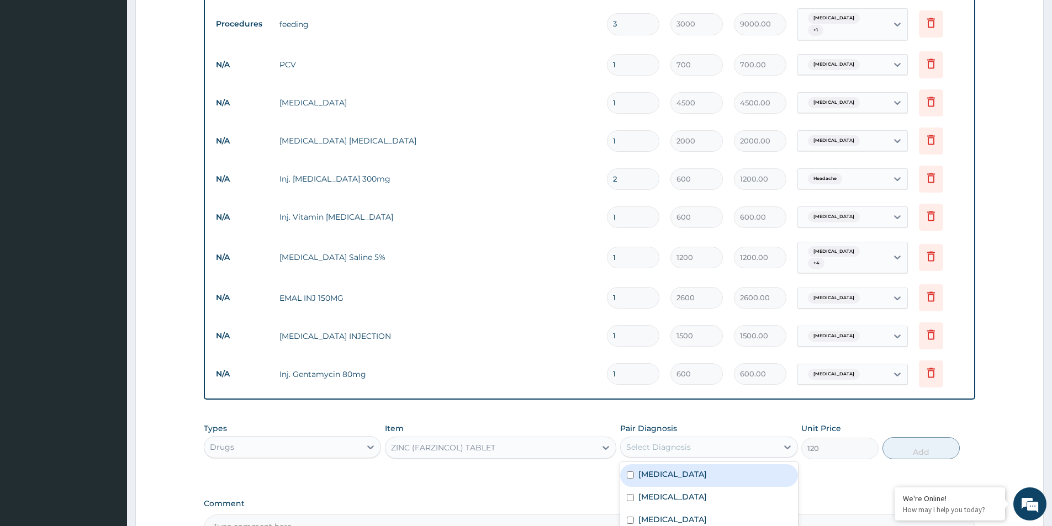
click at [755, 439] on div "Select Diagnosis" at bounding box center [699, 448] width 156 height 18
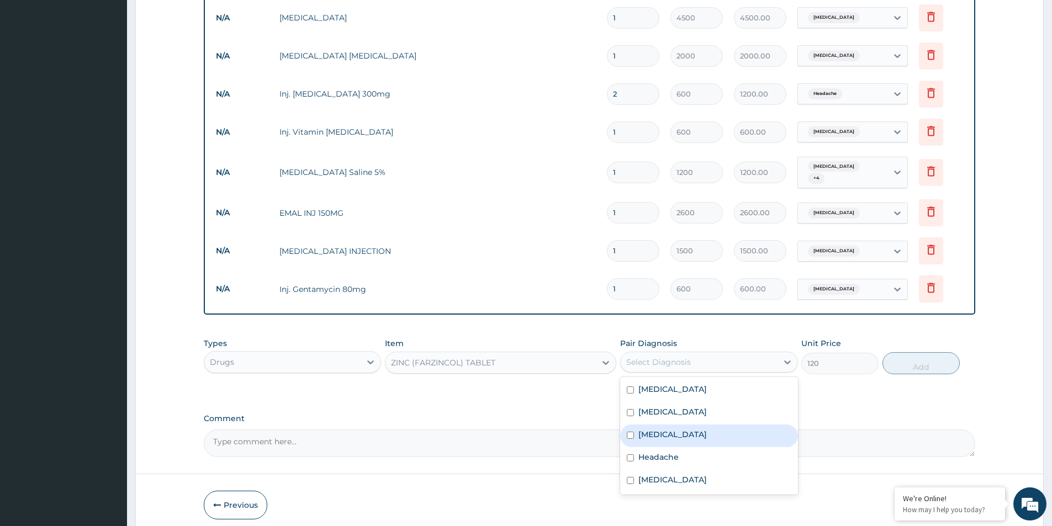
scroll to position [636, 0]
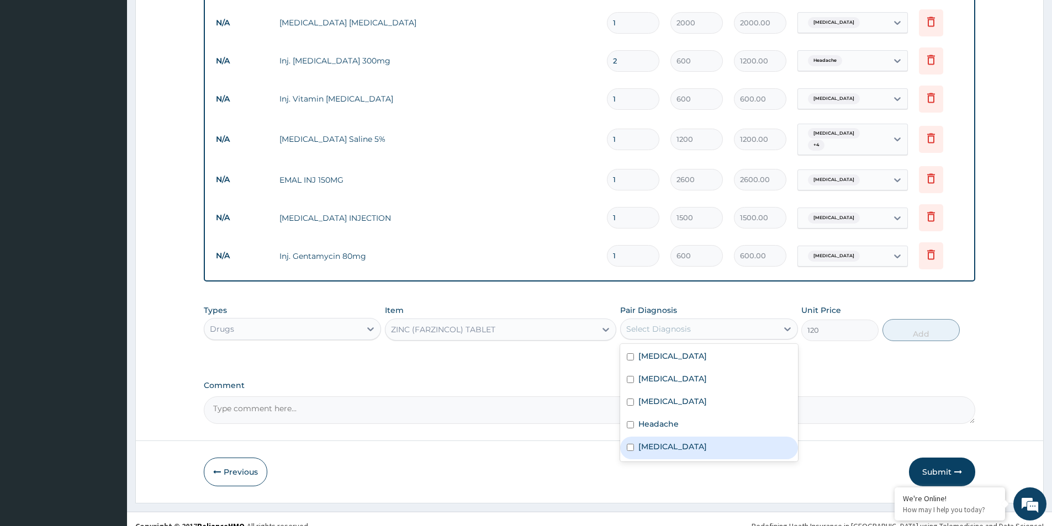
click at [672, 441] on label "[MEDICAL_DATA]" at bounding box center [673, 446] width 68 height 11
checkbox input "true"
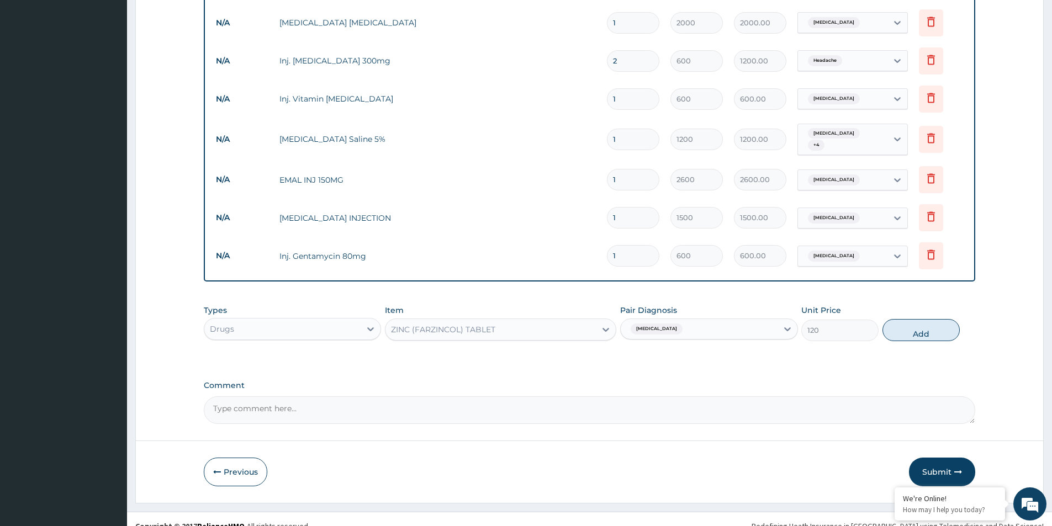
drag, startPoint x: 908, startPoint y: 317, endPoint x: 904, endPoint y: 325, distance: 8.6
click at [908, 319] on button "Add" at bounding box center [921, 330] width 77 height 22
type input "0"
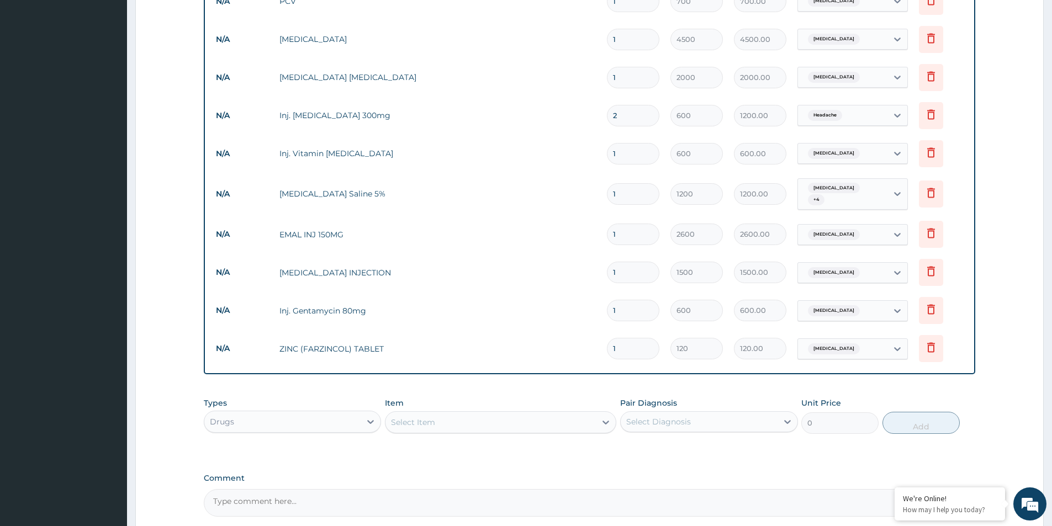
scroll to position [581, 0]
click at [625, 106] on input "2" at bounding box center [633, 117] width 52 height 22
type input "0.00"
type input "3"
type input "1800.00"
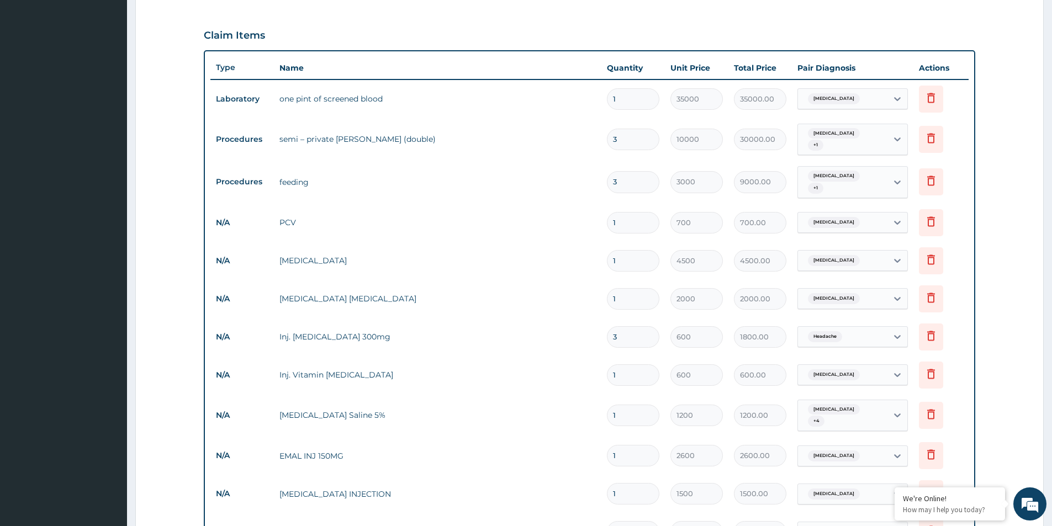
scroll to position [249, 0]
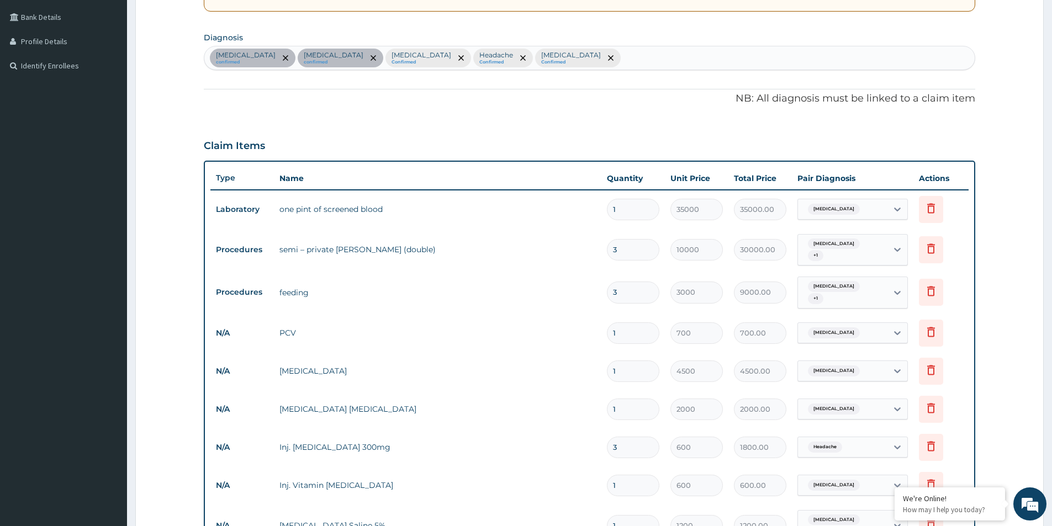
type input "3"
click at [537, 56] on div "Anemia confirmed Sepsis confirmed Malaria Confirmed Headache Confirmed Vitamin …" at bounding box center [589, 57] width 771 height 23
type input "cough"
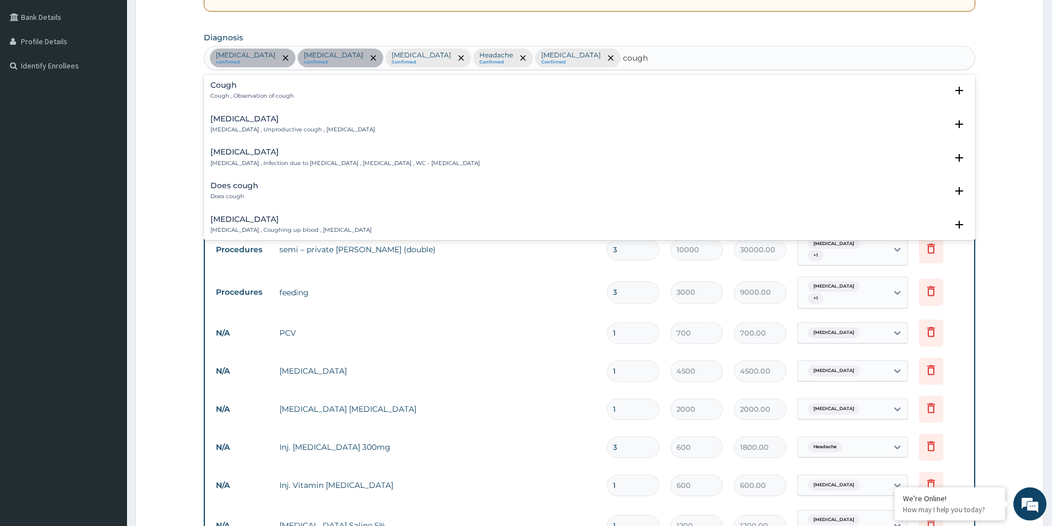
click at [247, 86] on h4 "Cough" at bounding box center [251, 85] width 83 height 8
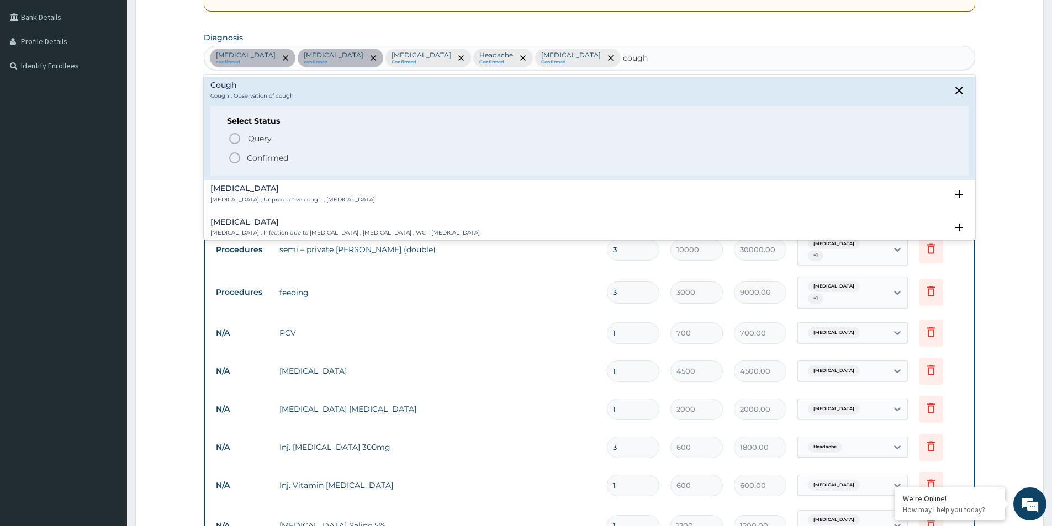
click at [272, 155] on p "Confirmed" at bounding box center [267, 157] width 41 height 11
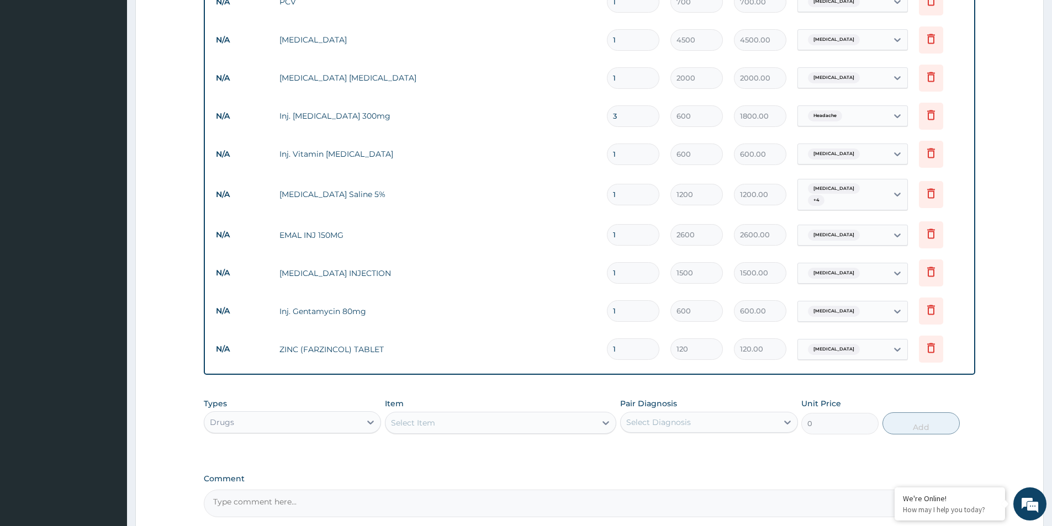
scroll to position [674, 0]
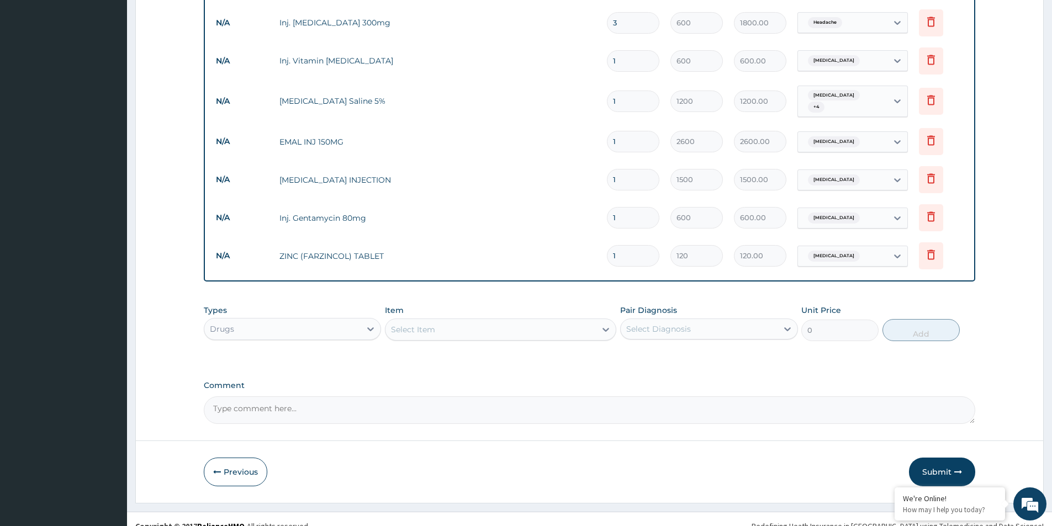
click at [432, 324] on div "Select Item" at bounding box center [413, 329] width 44 height 11
type input "rhin"
click at [431, 347] on div "Syr. [GEOGRAPHIC_DATA]" at bounding box center [500, 357] width 231 height 20
type input "900"
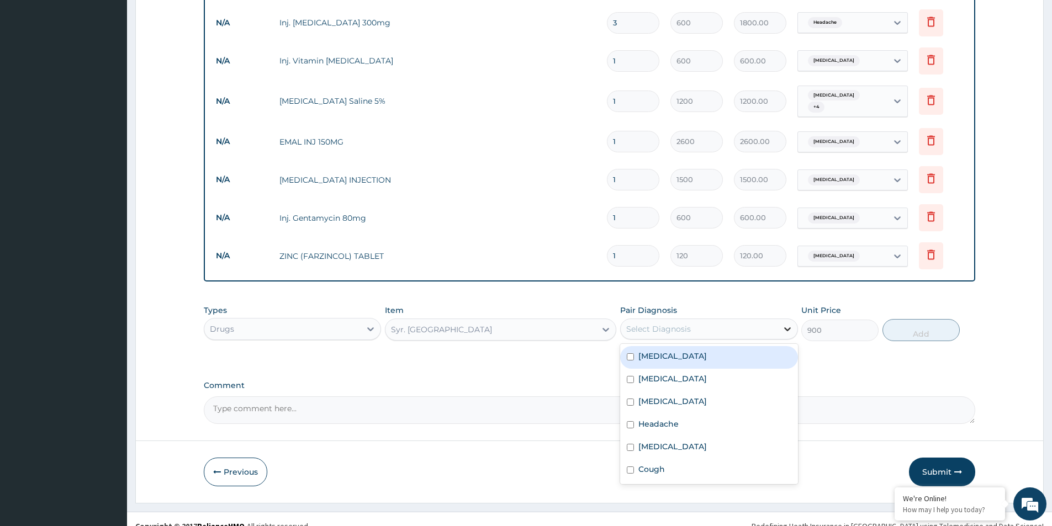
click at [787, 324] on icon at bounding box center [787, 329] width 11 height 11
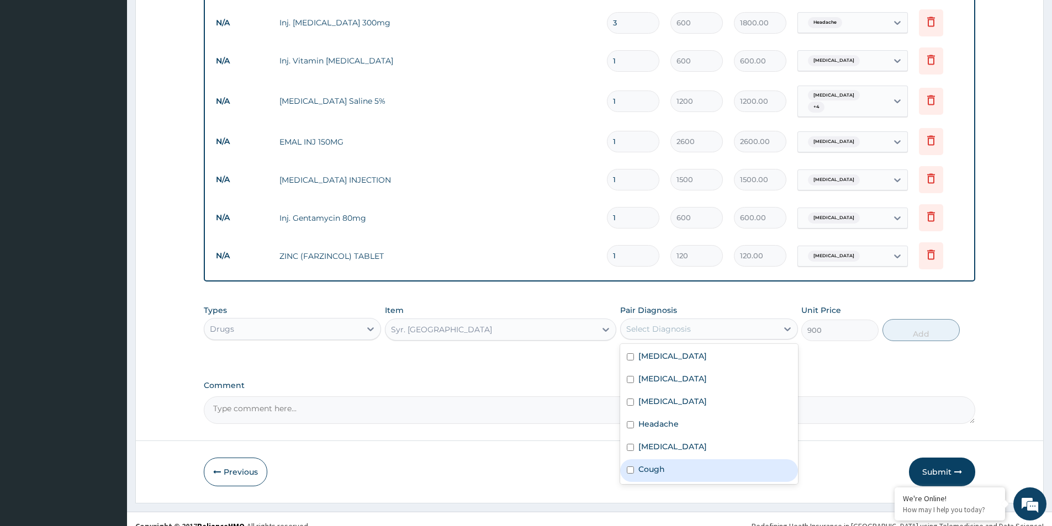
drag, startPoint x: 647, startPoint y: 458, endPoint x: 801, endPoint y: 395, distance: 166.5
click at [650, 464] on label "Cough" at bounding box center [652, 469] width 27 height 11
checkbox input "true"
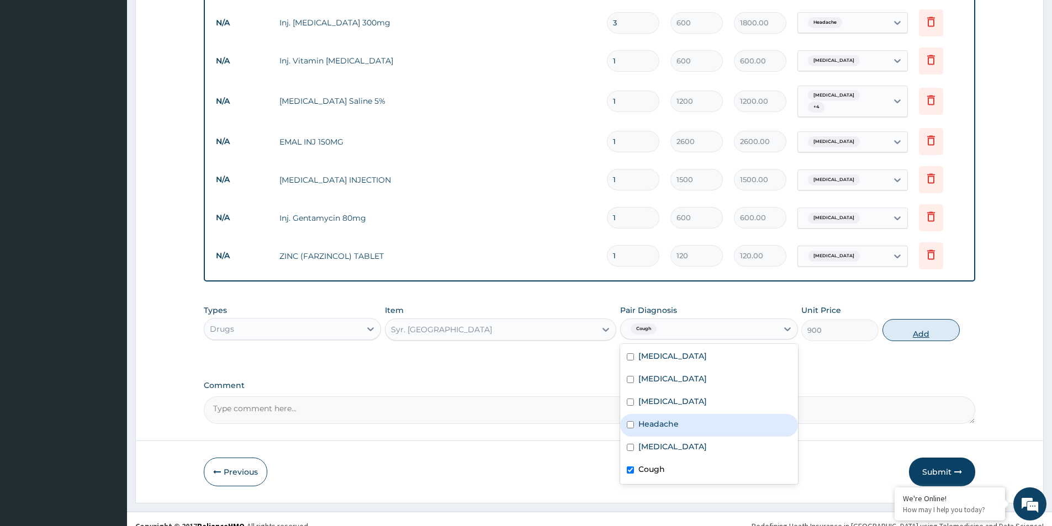
click at [917, 321] on button "Add" at bounding box center [921, 330] width 77 height 22
type input "0"
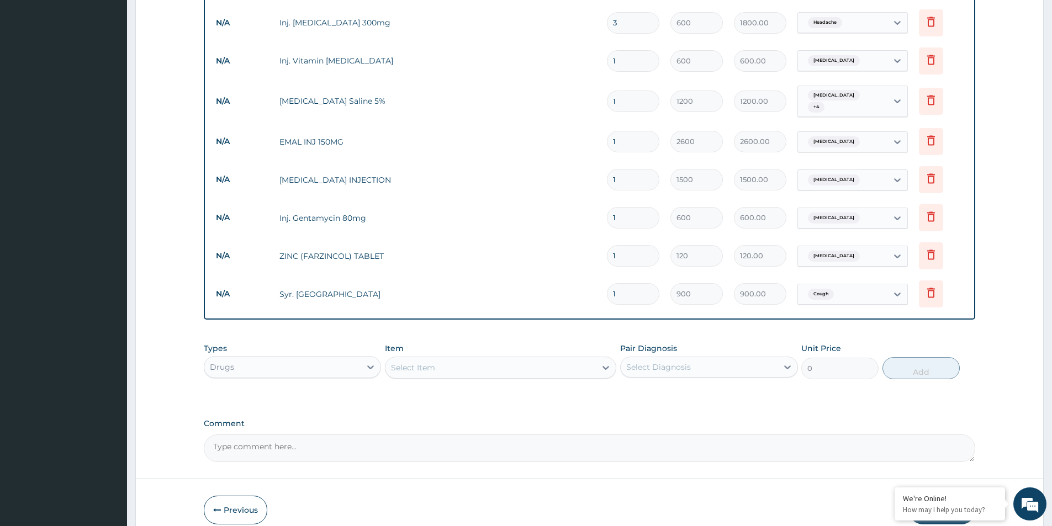
click at [414, 362] on div "Select Item" at bounding box center [413, 367] width 44 height 11
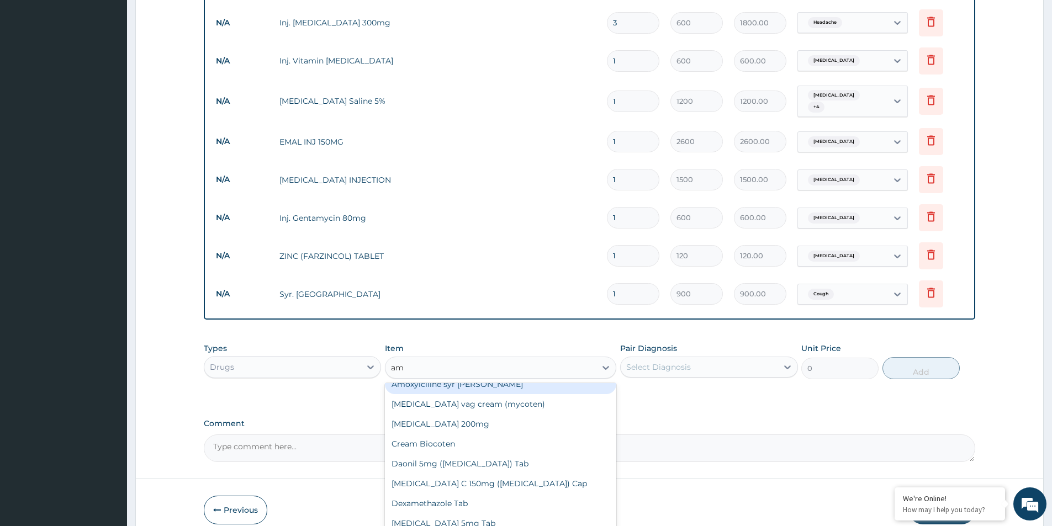
type input "a"
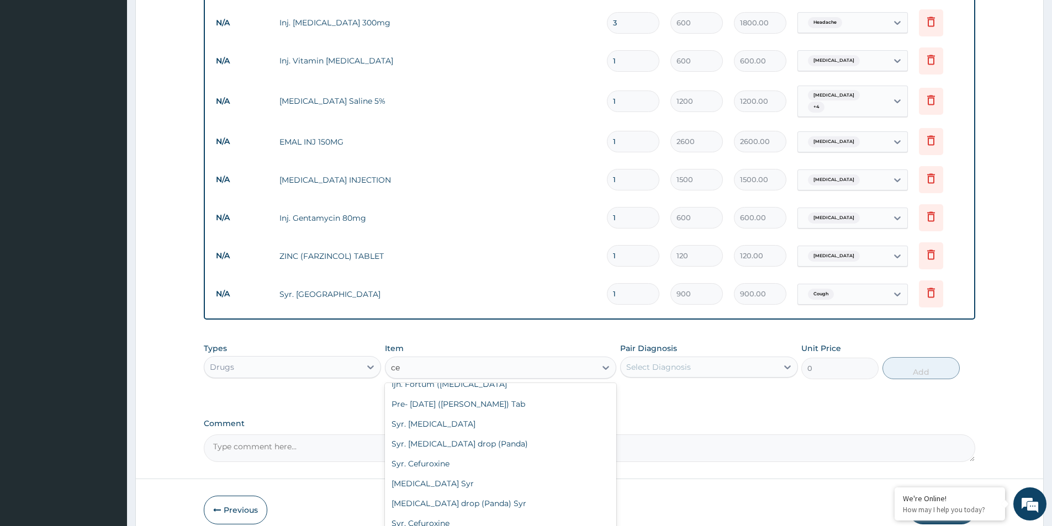
scroll to position [0, 0]
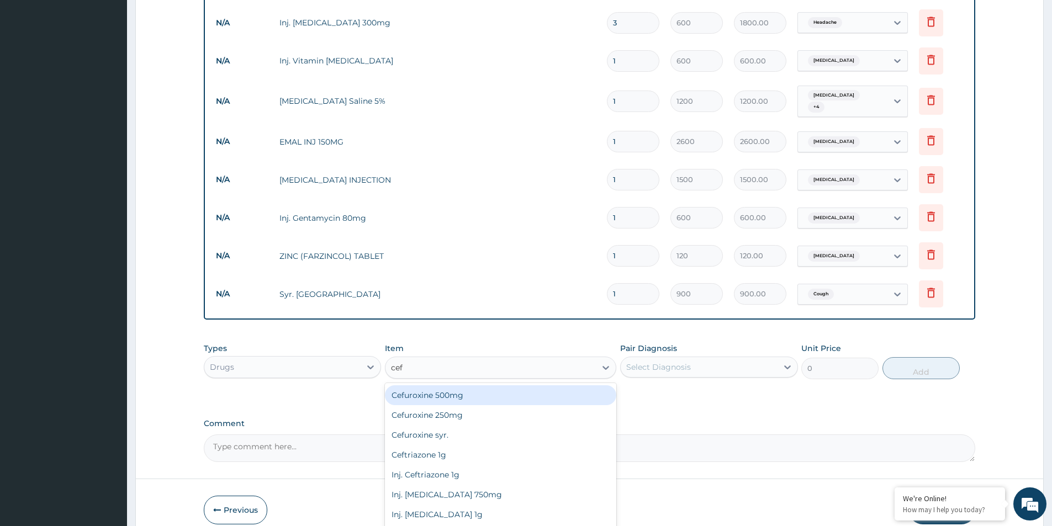
type input "cefu"
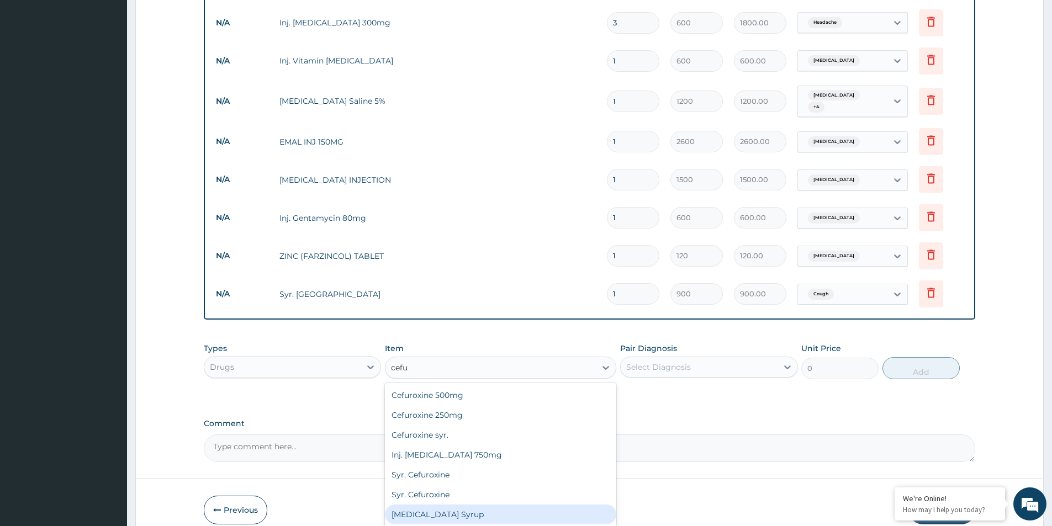
click at [436, 505] on div "[MEDICAL_DATA] Syrup" at bounding box center [500, 515] width 231 height 20
type input "4500"
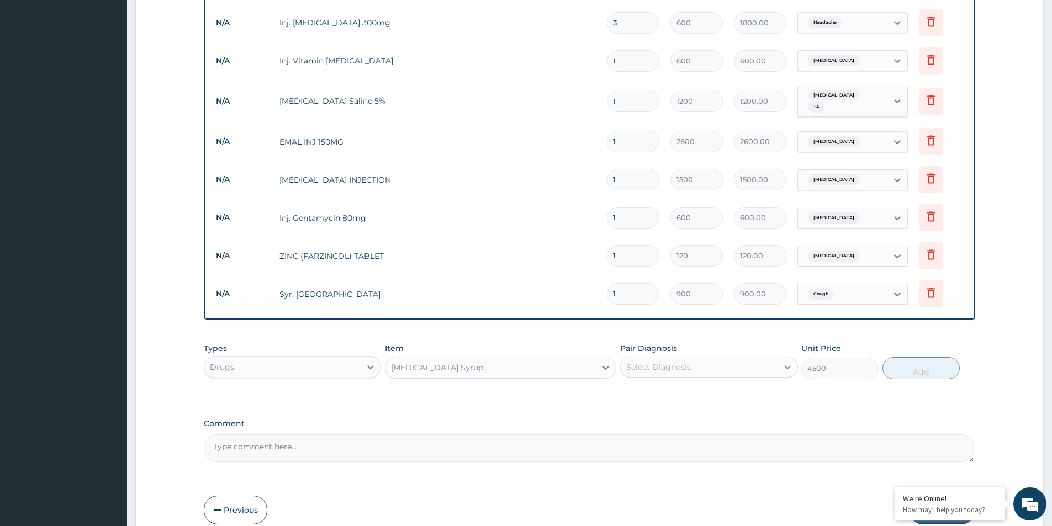
click at [790, 362] on icon at bounding box center [787, 367] width 11 height 11
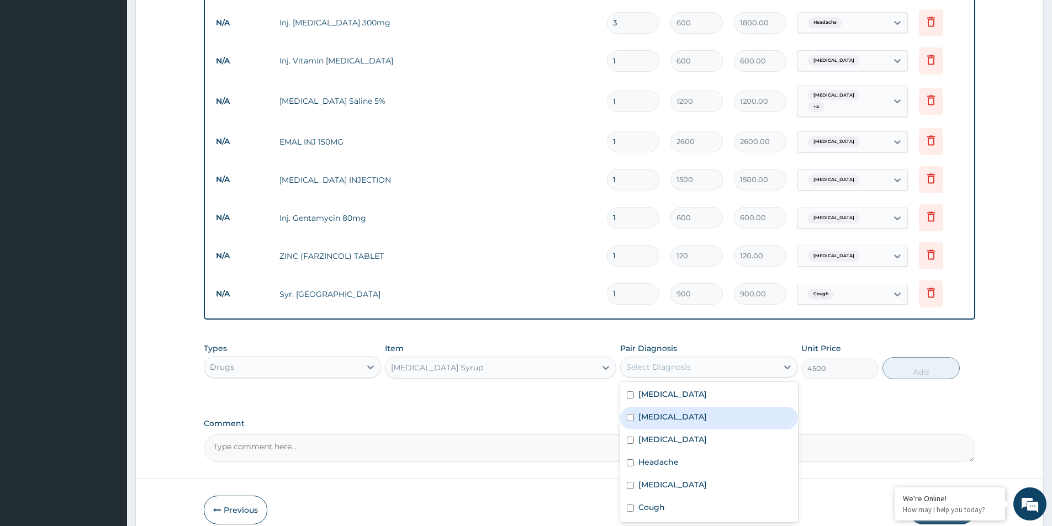
drag, startPoint x: 660, startPoint y: 404, endPoint x: 676, endPoint y: 404, distance: 16.0
click at [661, 412] on label "[MEDICAL_DATA]" at bounding box center [673, 417] width 68 height 11
checkbox input "true"
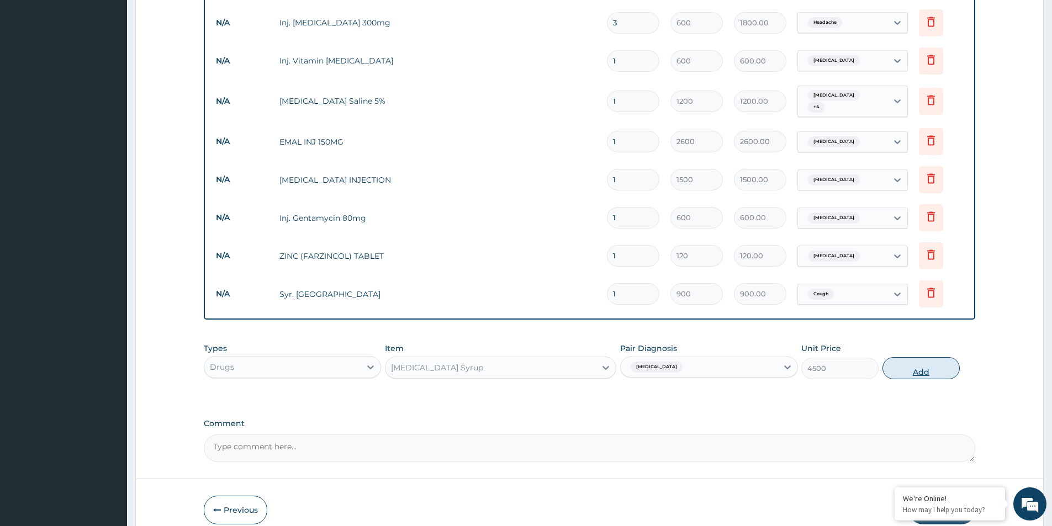
click at [913, 361] on button "Add" at bounding box center [921, 368] width 77 height 22
type input "0"
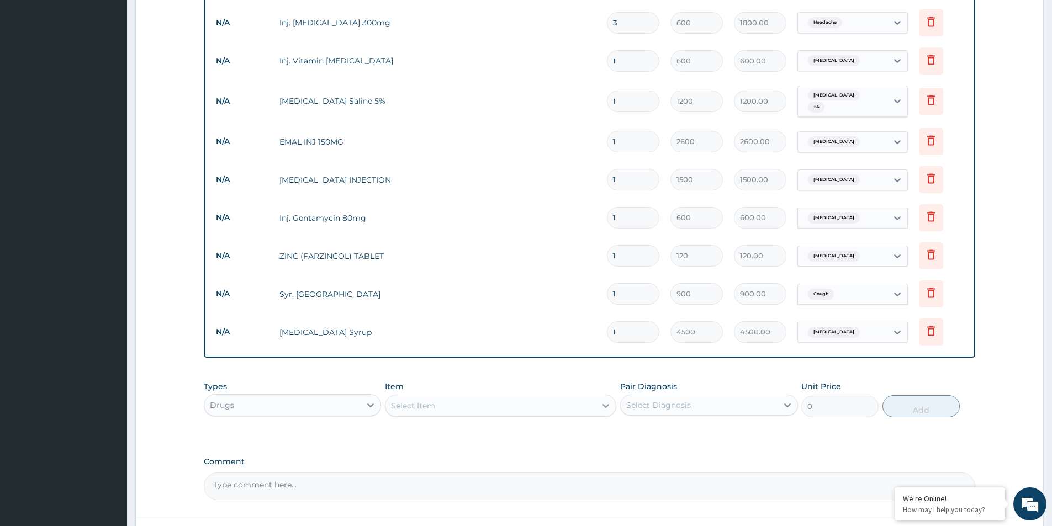
click at [609, 400] on icon at bounding box center [605, 405] width 11 height 11
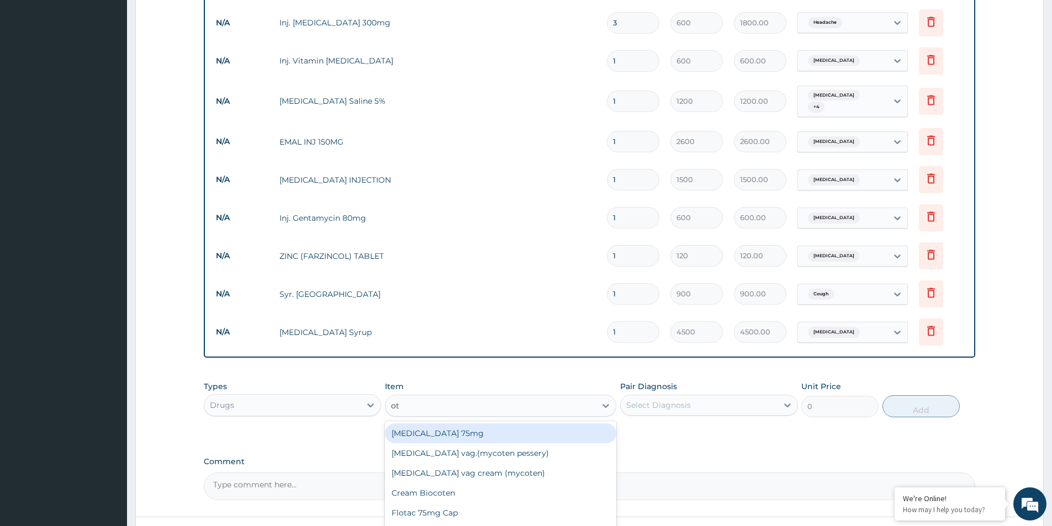
type input "otr"
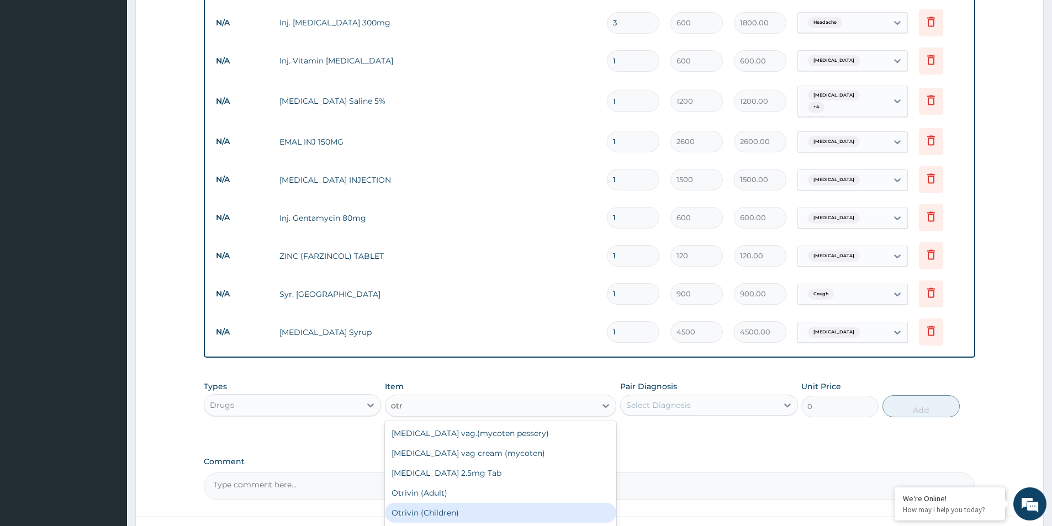
click at [442, 503] on div "Otrivin (Children)" at bounding box center [500, 513] width 231 height 20
type input "600"
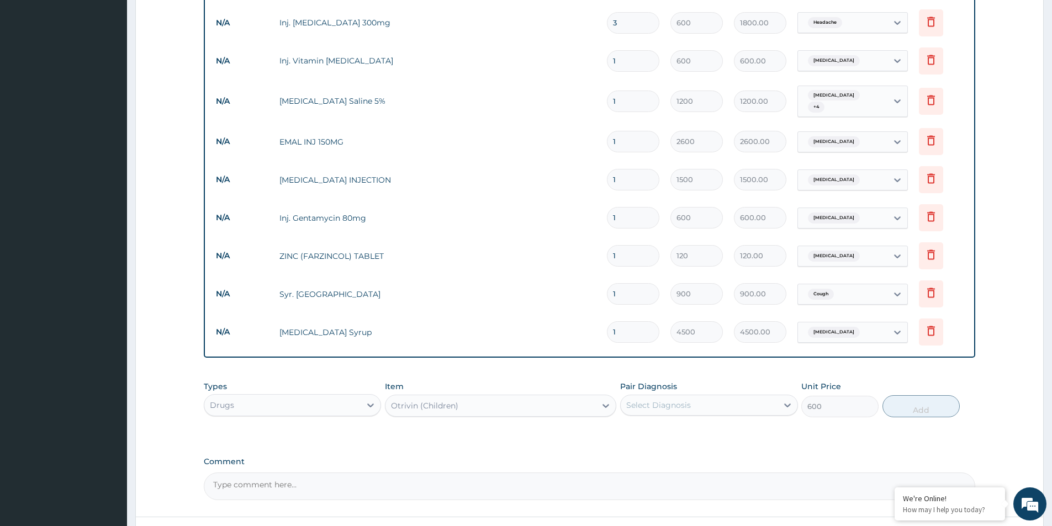
click at [474, 397] on div "Otrivin (Children)" at bounding box center [491, 406] width 210 height 18
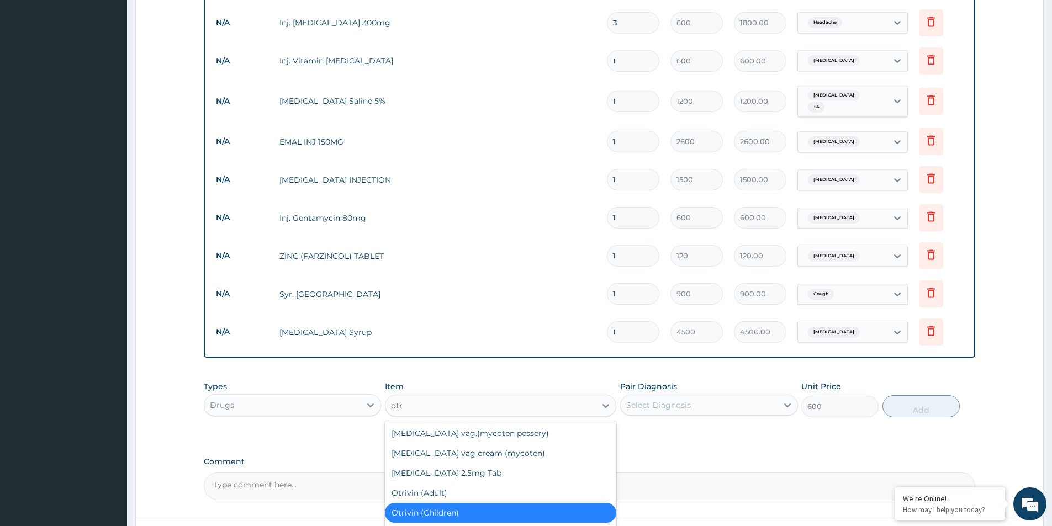
type input "otri"
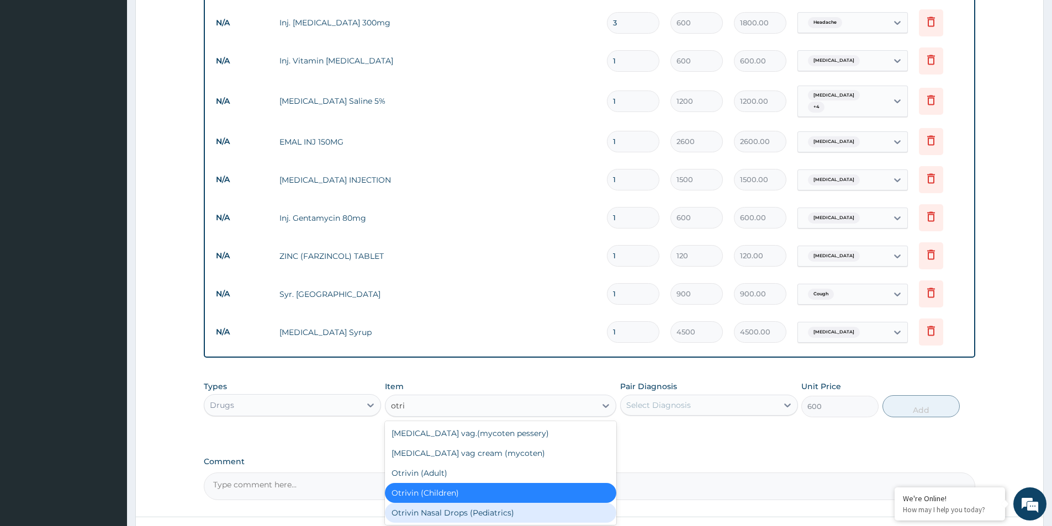
click at [462, 503] on div "Otrivin Nasal Drops (Pediatrics)" at bounding box center [500, 513] width 231 height 20
type input "8000"
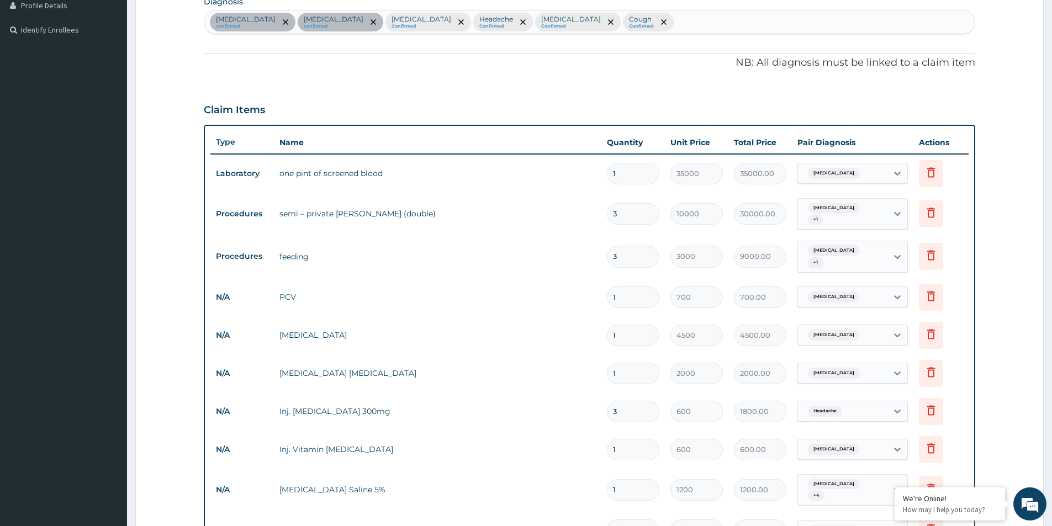
scroll to position [232, 0]
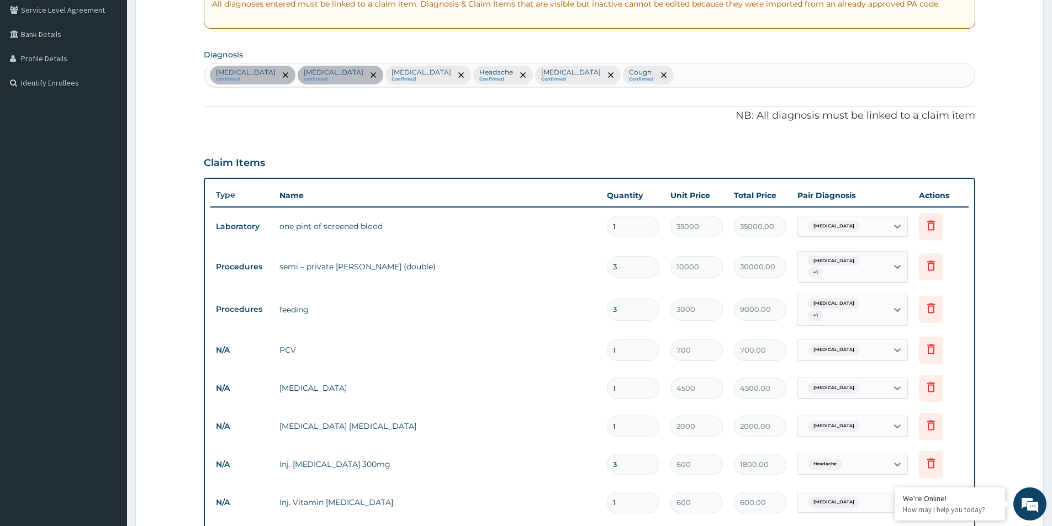
click at [613, 75] on div "Anemia confirmed Sepsis confirmed Malaria Confirmed Headache Confirmed Vitamin …" at bounding box center [589, 75] width 771 height 23
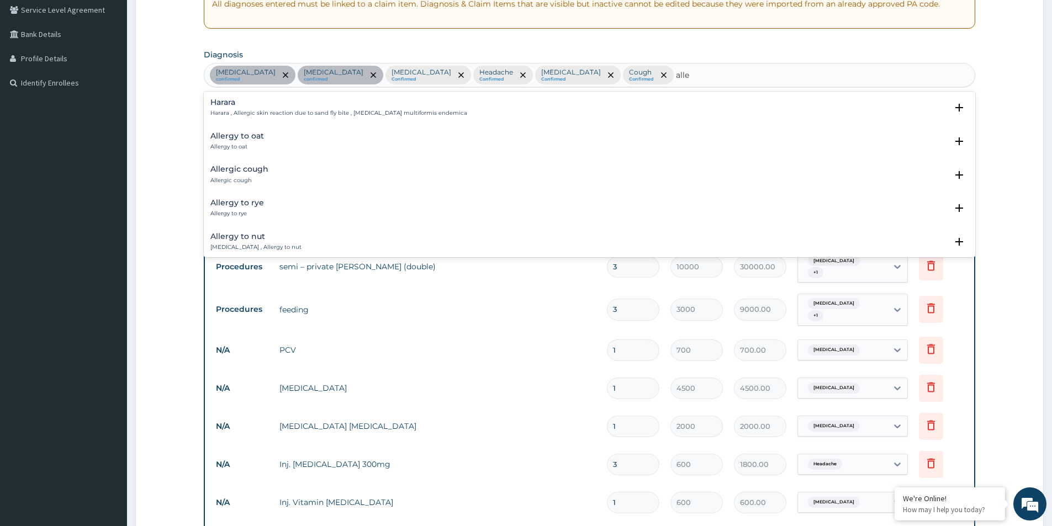
type input "alle"
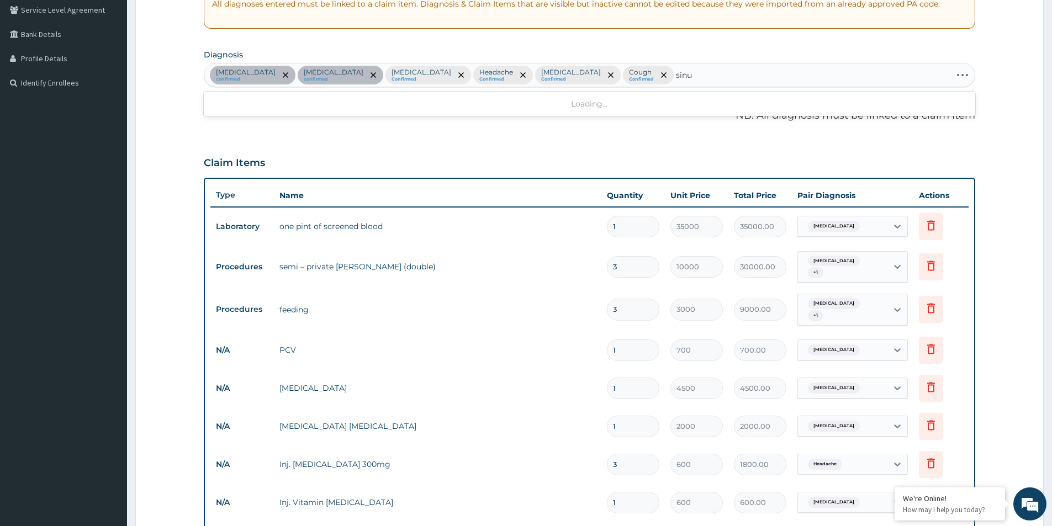
type input "sinus"
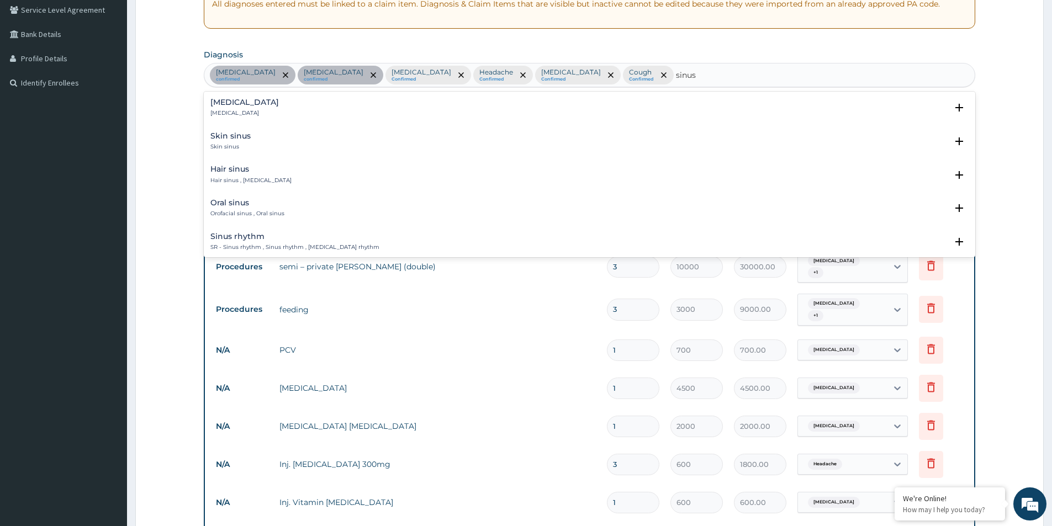
click at [226, 108] on div "Sinusitis Sinusitis" at bounding box center [244, 107] width 68 height 19
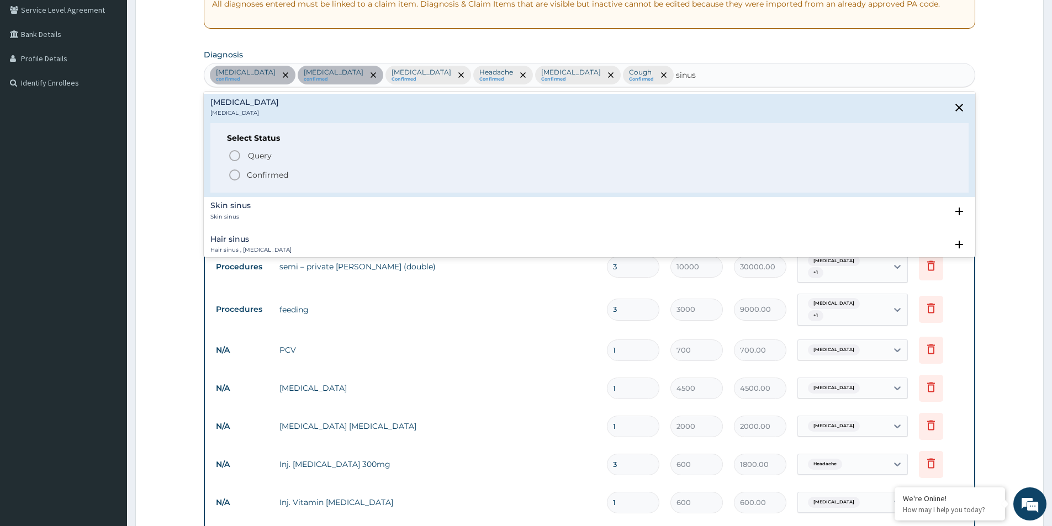
drag, startPoint x: 262, startPoint y: 177, endPoint x: 298, endPoint y: 186, distance: 36.8
click at [262, 177] on p "Confirmed" at bounding box center [267, 175] width 41 height 11
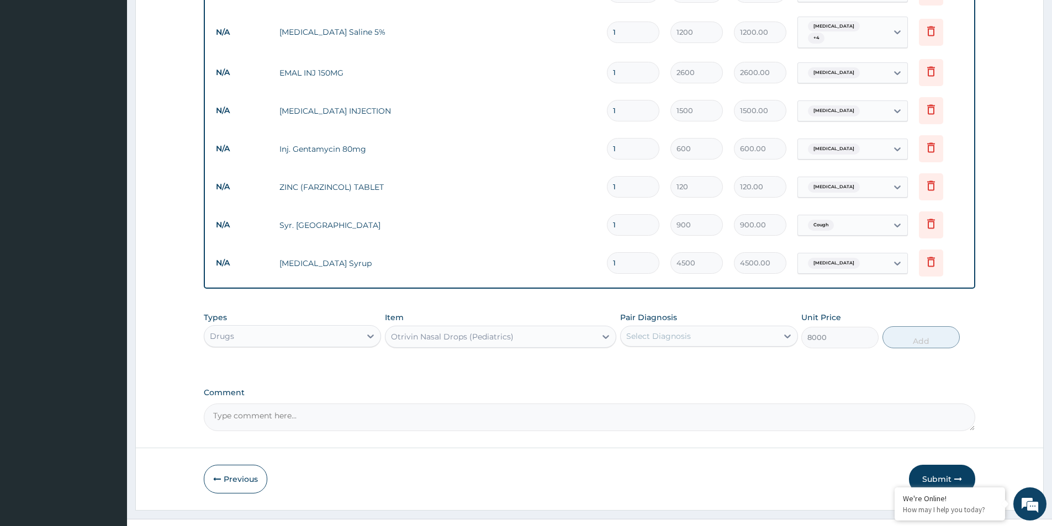
scroll to position [750, 0]
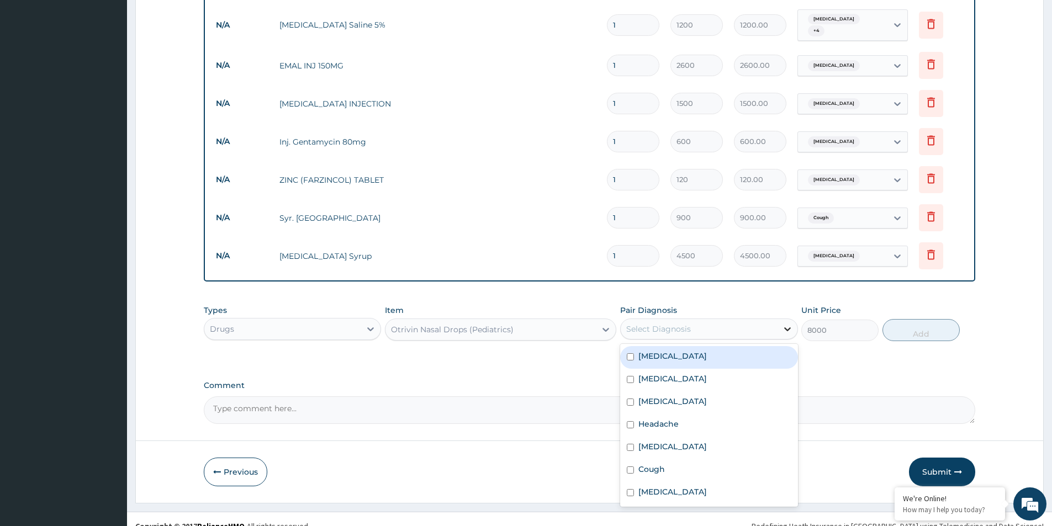
click at [786, 324] on icon at bounding box center [787, 329] width 11 height 11
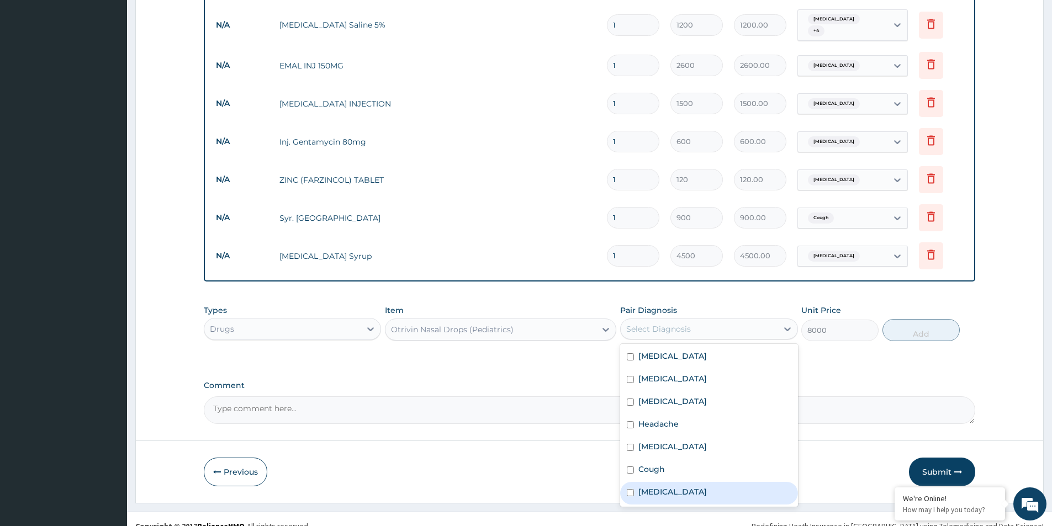
click at [663, 487] on label "[MEDICAL_DATA]" at bounding box center [673, 492] width 68 height 11
checkbox input "true"
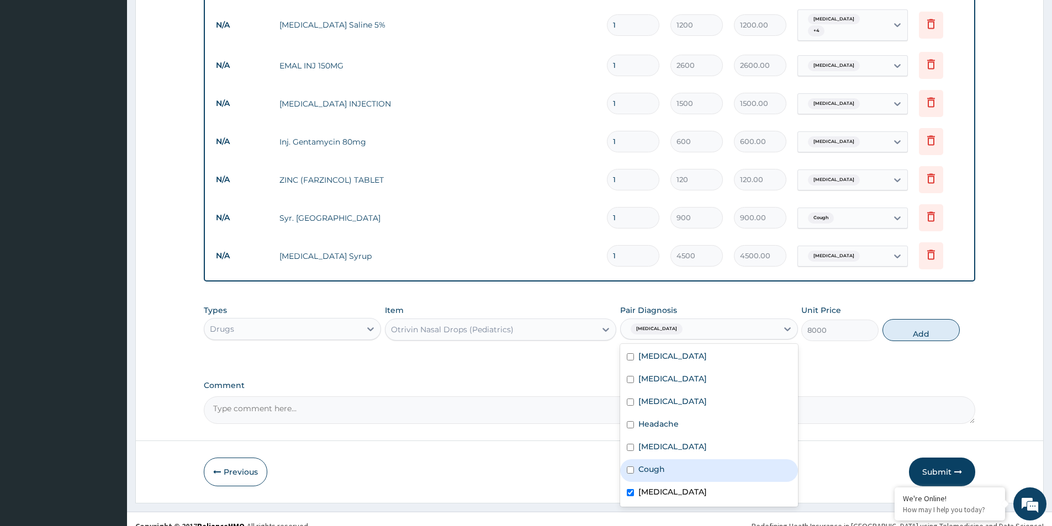
drag, startPoint x: 921, startPoint y: 313, endPoint x: 914, endPoint y: 315, distance: 7.2
click at [921, 319] on button "Add" at bounding box center [921, 330] width 77 height 22
type input "0"
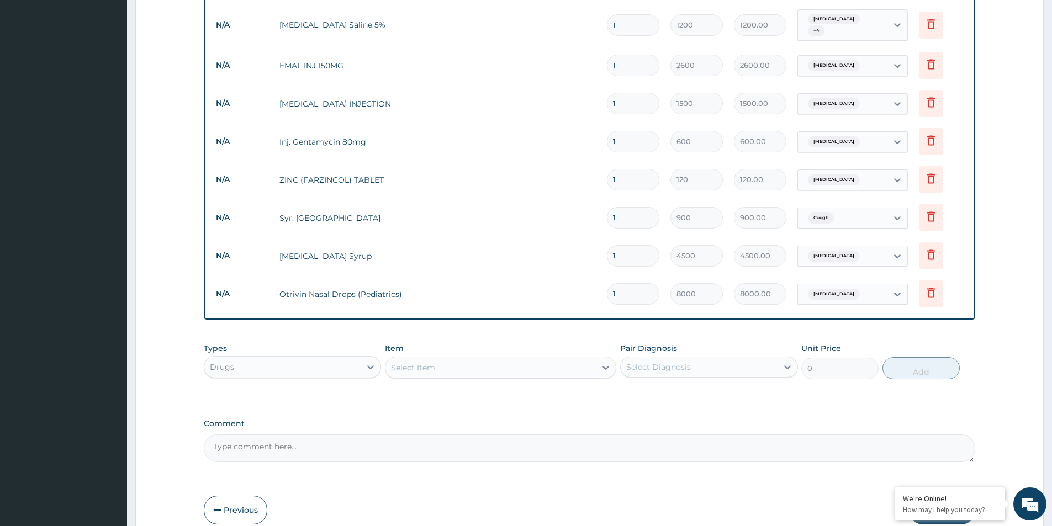
click at [422, 362] on div "Select Item" at bounding box center [413, 367] width 44 height 11
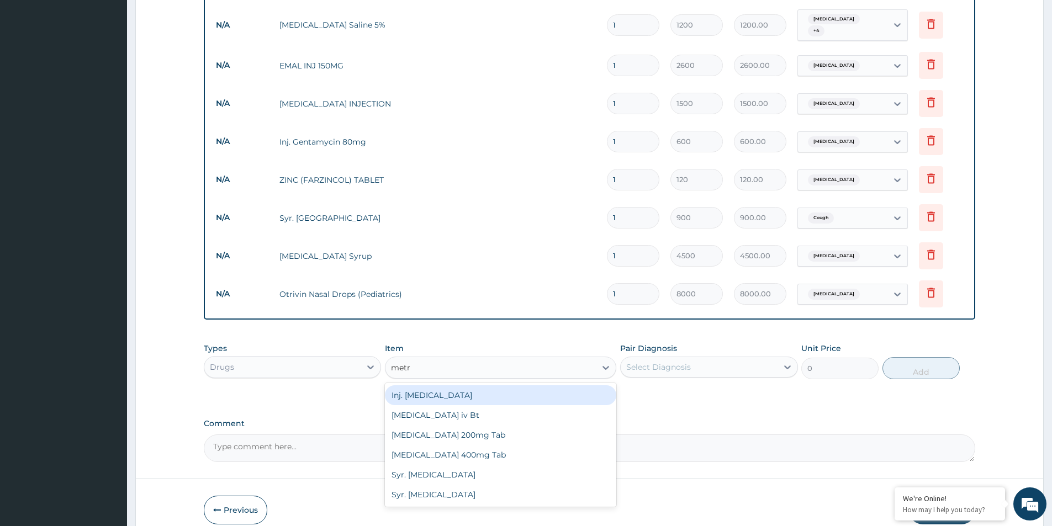
type input "metro"
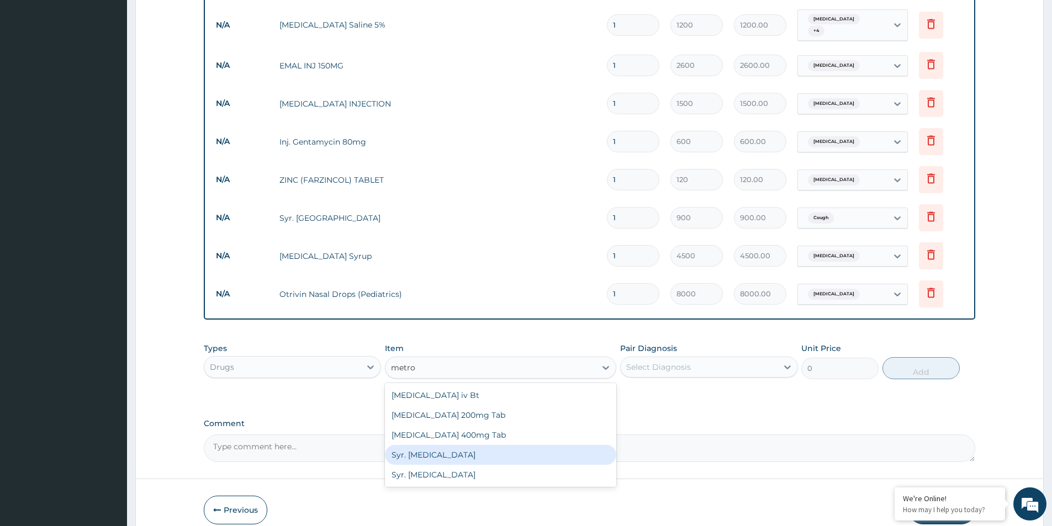
click at [436, 445] on div "Syr. Metronidazole" at bounding box center [500, 455] width 231 height 20
type input "480"
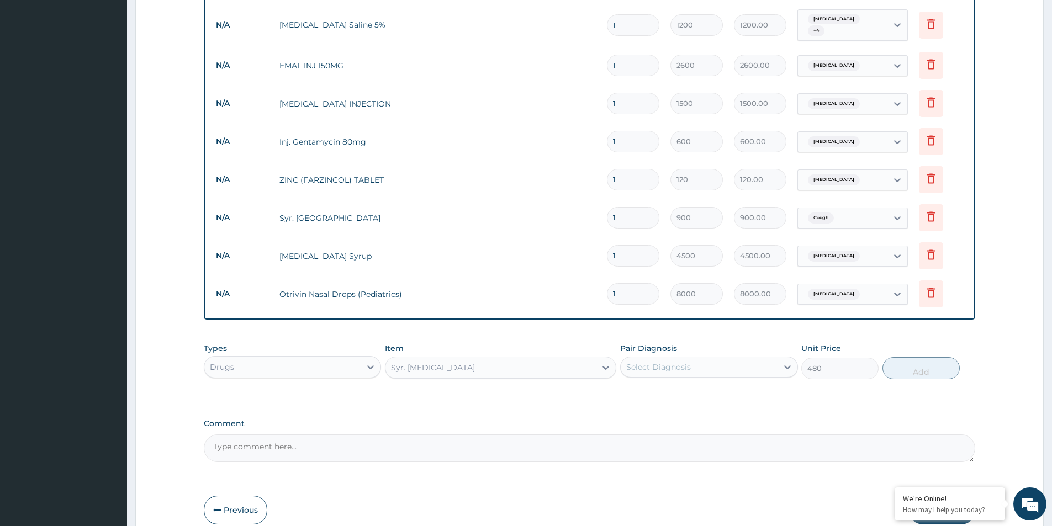
click at [498, 359] on div "Syr. Metronidazole" at bounding box center [491, 368] width 210 height 18
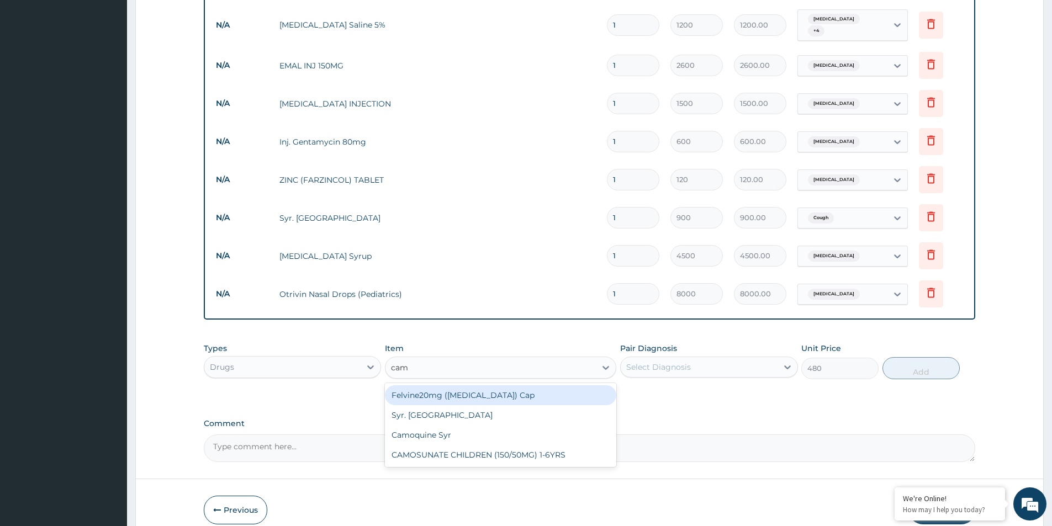
scroll to position [0, 0]
type input "camosu"
click at [513, 387] on div "CAMOSUNATE CHILDREN (150/50MG) 1-6YRS" at bounding box center [500, 396] width 231 height 20
type input "2600"
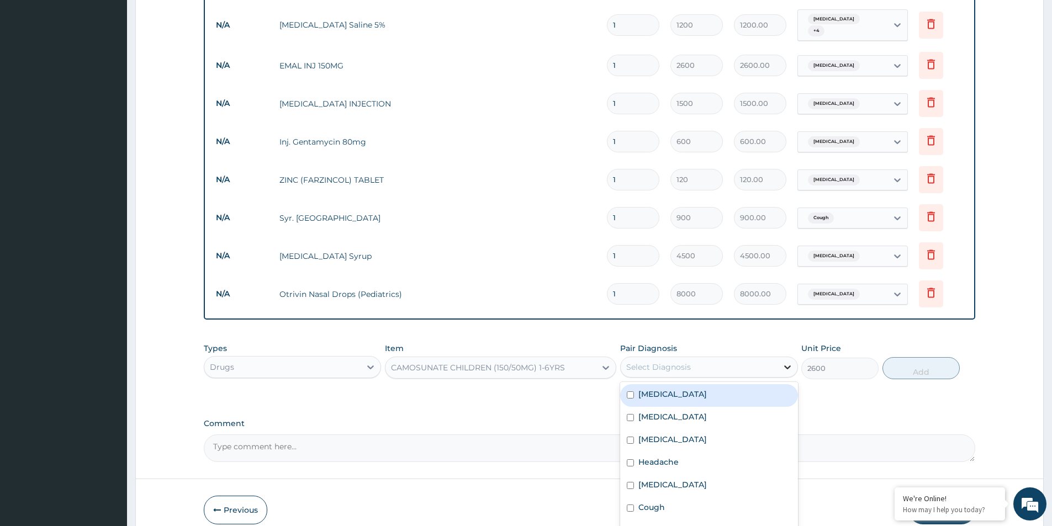
click at [788, 359] on div at bounding box center [788, 367] width 20 height 20
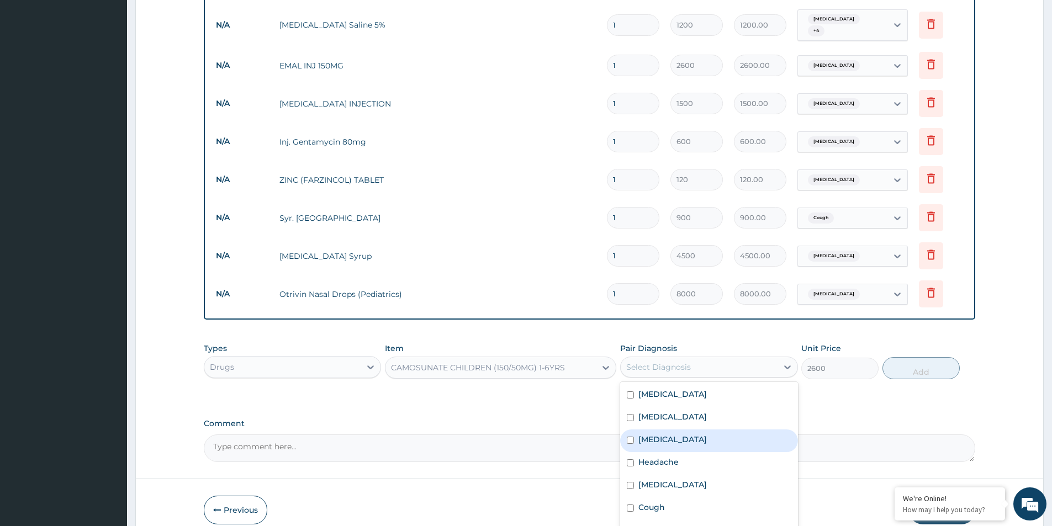
drag, startPoint x: 665, startPoint y: 430, endPoint x: 755, endPoint y: 424, distance: 89.7
click at [665, 434] on label "[MEDICAL_DATA]" at bounding box center [673, 439] width 68 height 11
checkbox input "true"
click at [925, 363] on button "Add" at bounding box center [921, 368] width 77 height 22
type input "0"
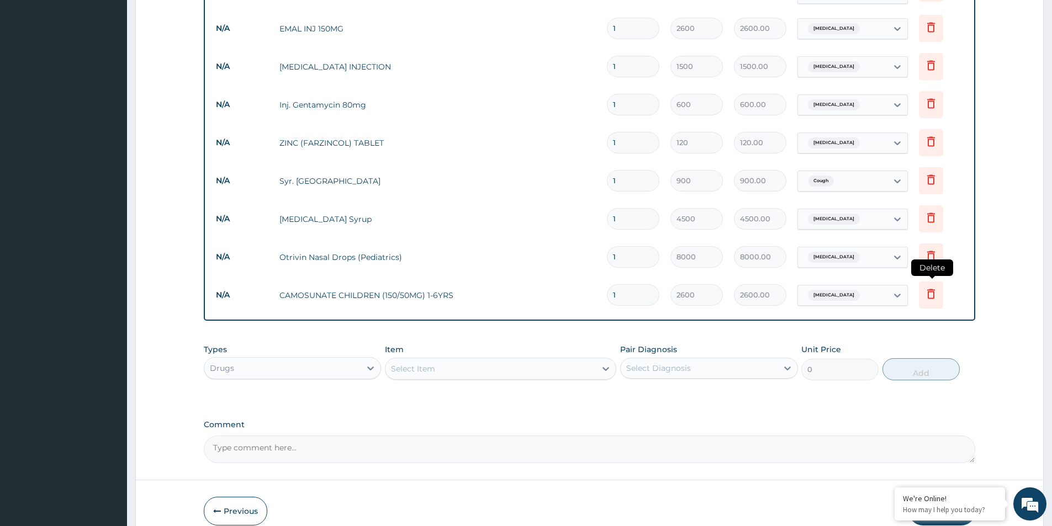
scroll to position [826, 0]
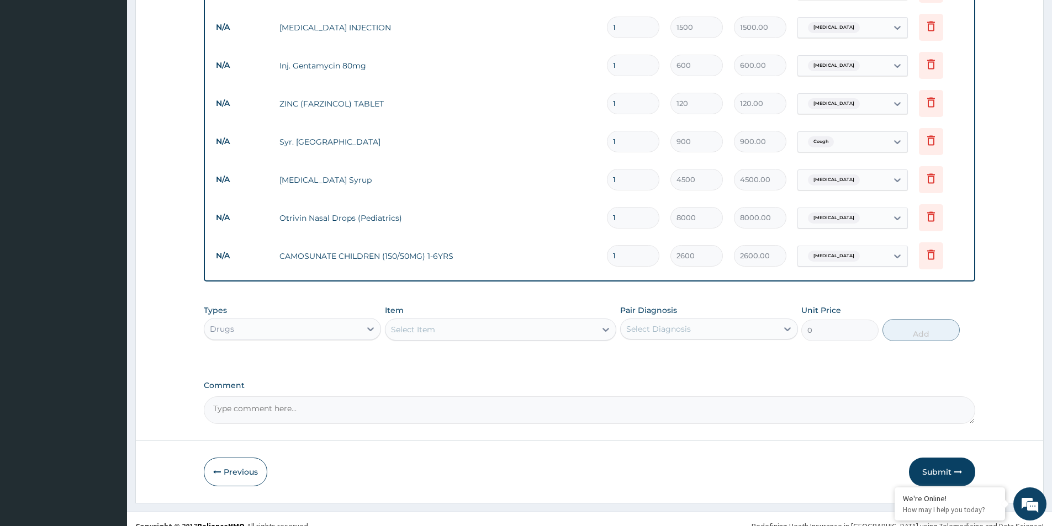
drag, startPoint x: 940, startPoint y: 455, endPoint x: 910, endPoint y: 433, distance: 37.1
click at [940, 458] on button "Submit" at bounding box center [942, 472] width 66 height 29
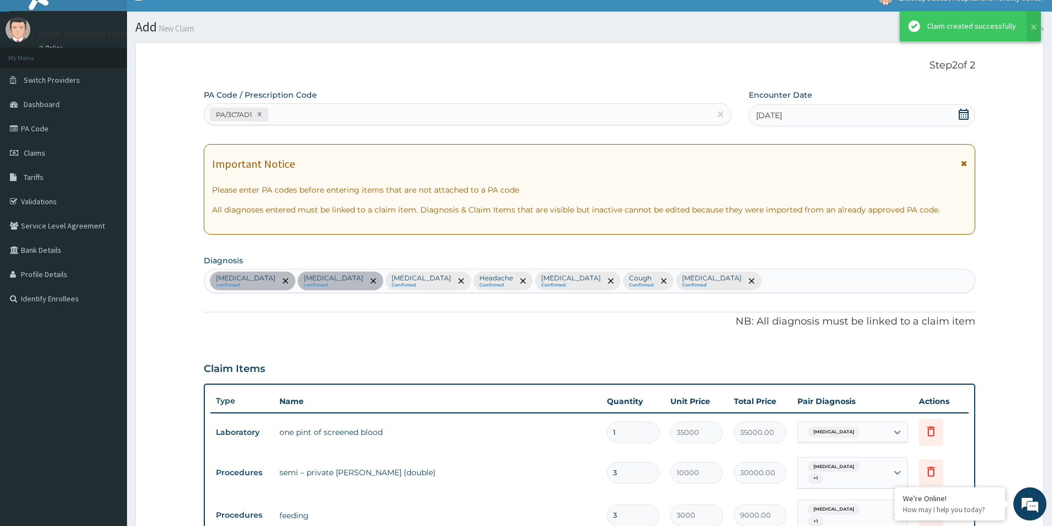
scroll to position [816, 0]
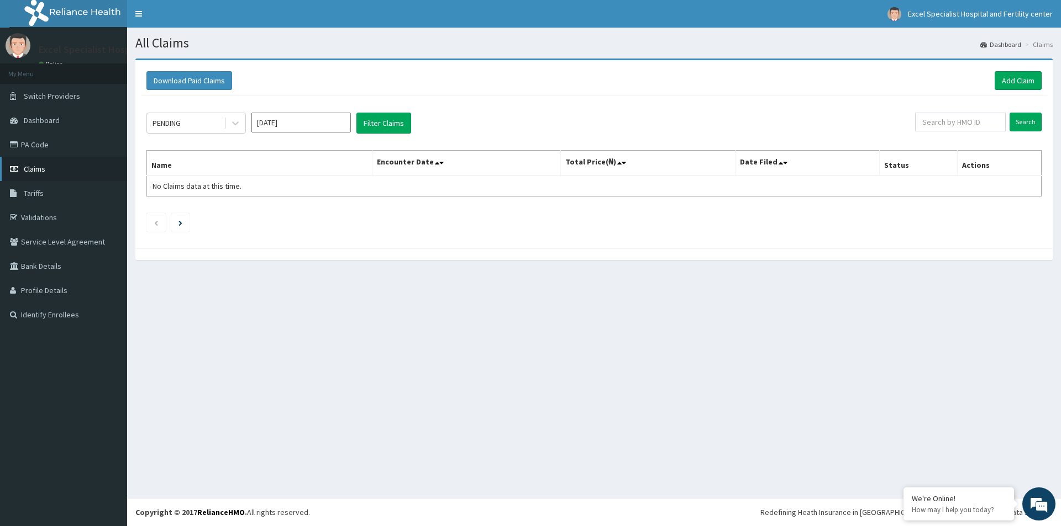
click at [39, 172] on span "Claims" at bounding box center [35, 169] width 22 height 10
click at [1017, 74] on link "Add Claim" at bounding box center [1017, 80] width 47 height 19
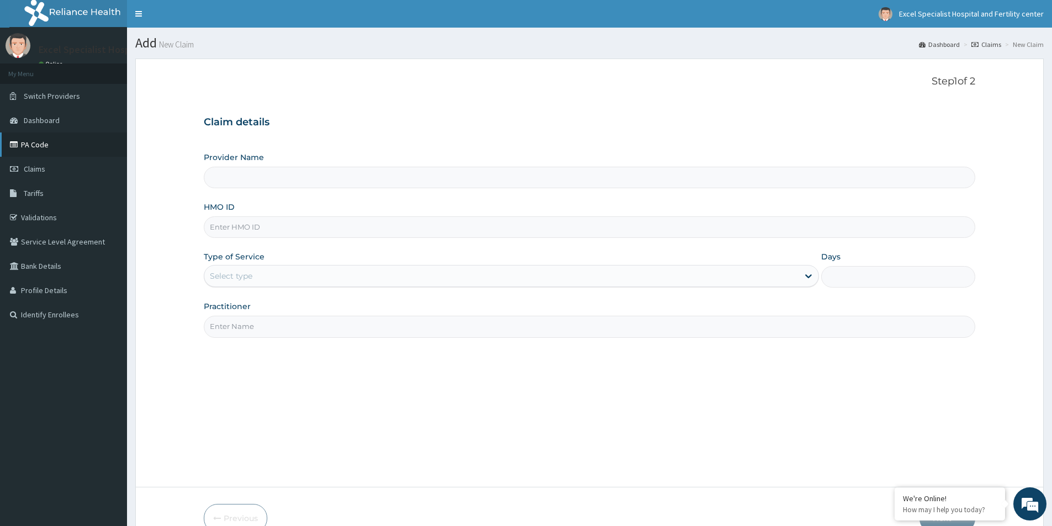
click at [45, 146] on link "PA Code" at bounding box center [63, 145] width 127 height 24
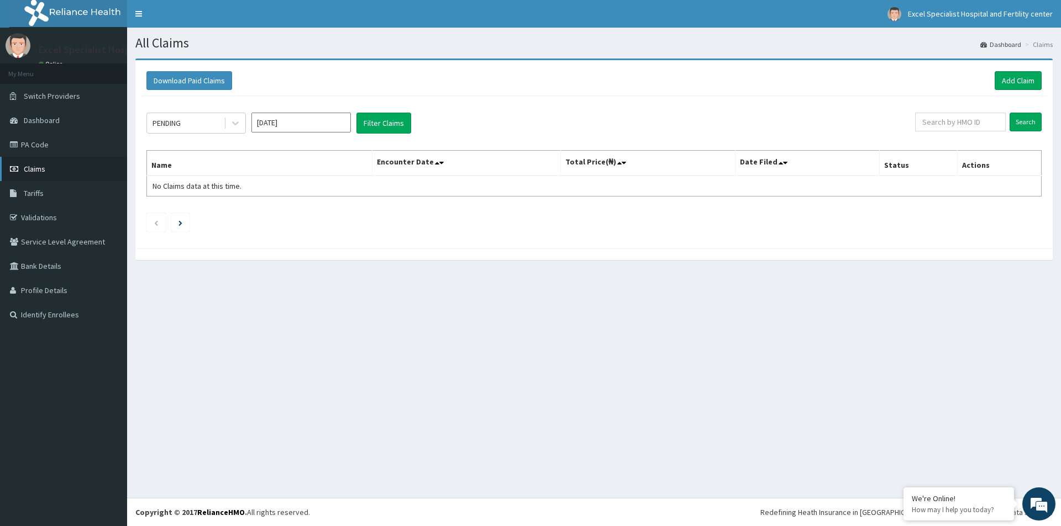
click at [45, 172] on span "Claims" at bounding box center [35, 169] width 22 height 10
click at [23, 165] on link "Claims" at bounding box center [63, 169] width 127 height 24
click at [1017, 81] on link "Add Claim" at bounding box center [1017, 80] width 47 height 19
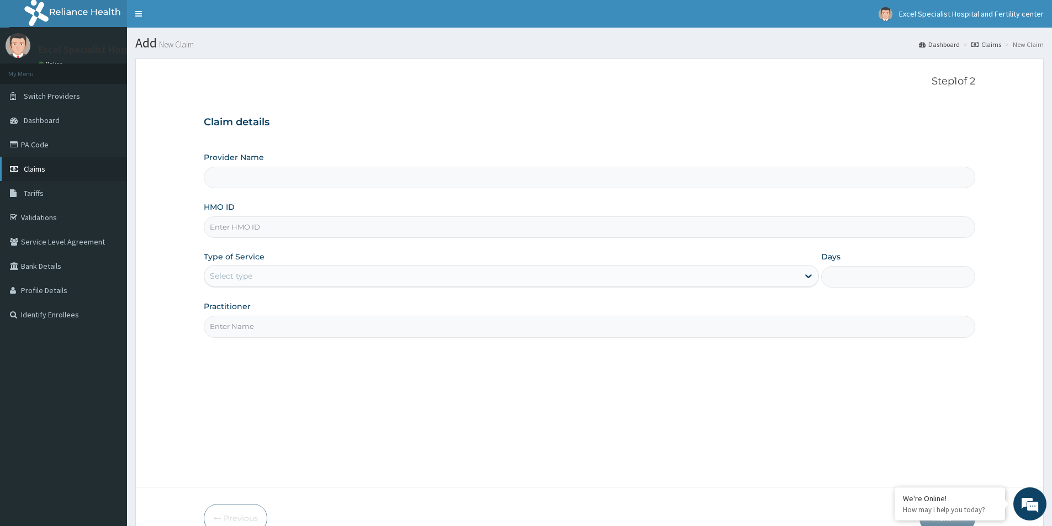
click at [34, 169] on span "Claims" at bounding box center [35, 169] width 22 height 10
type input "Excel Specialist Hospital and Fertility Center"
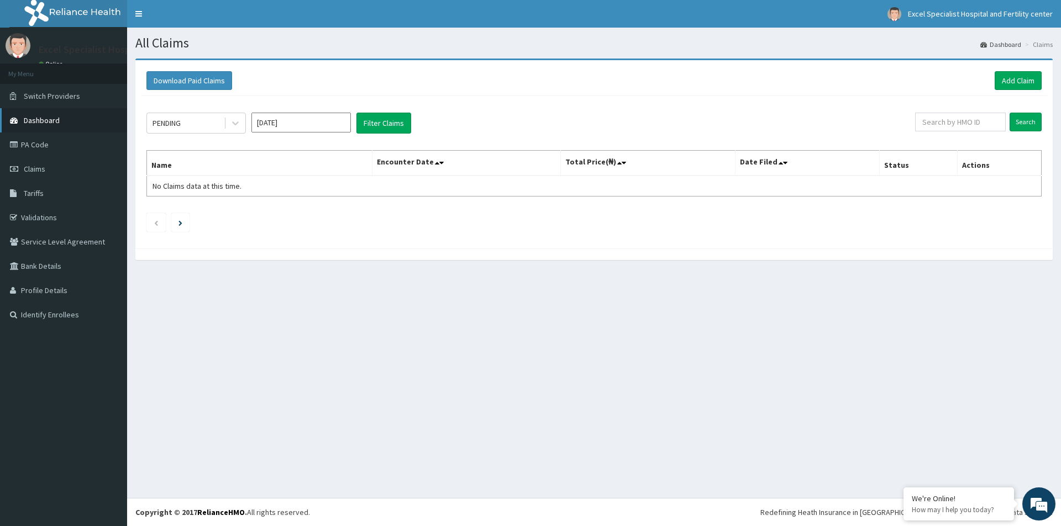
click at [58, 122] on span "Dashboard" at bounding box center [42, 120] width 36 height 10
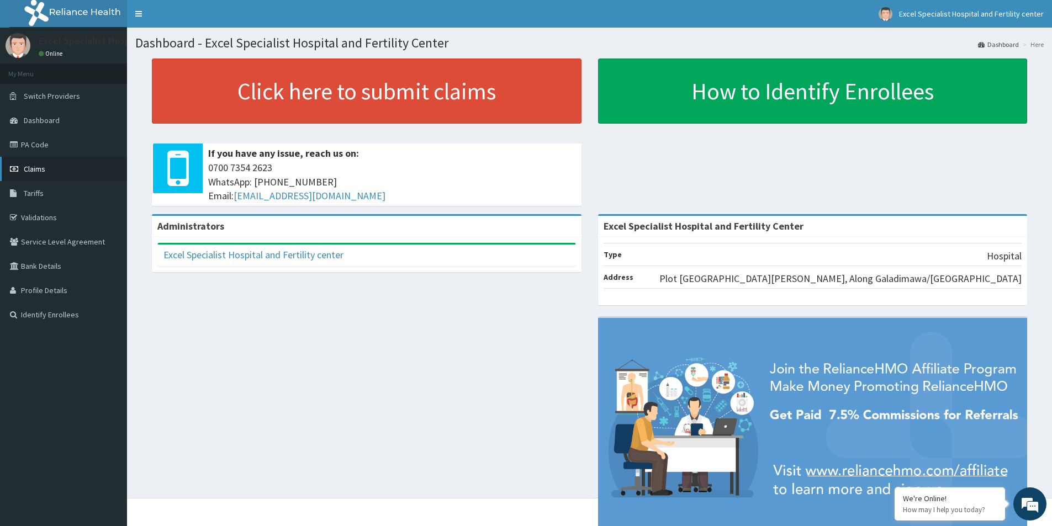
click at [38, 168] on span "Claims" at bounding box center [35, 169] width 22 height 10
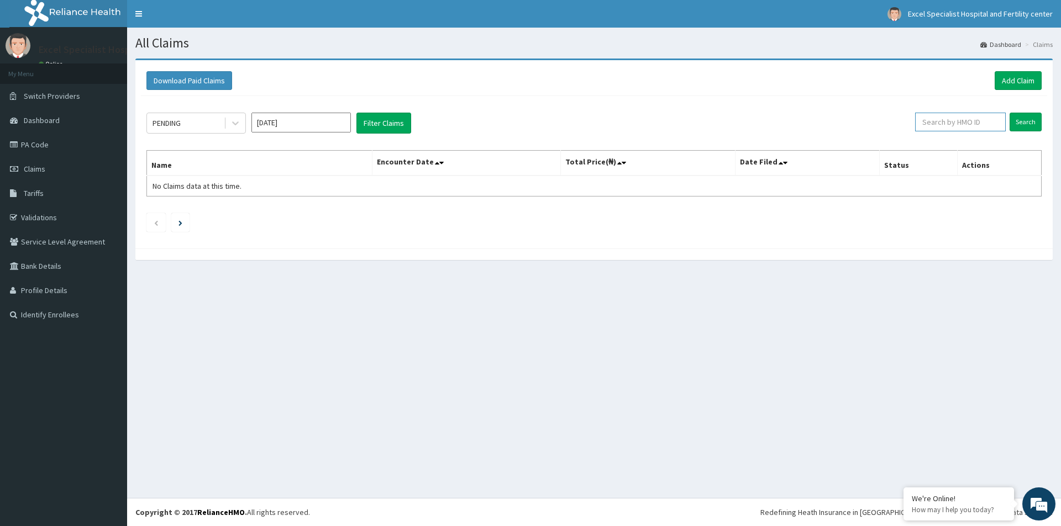
click at [977, 125] on input "text" at bounding box center [960, 122] width 91 height 19
click at [958, 118] on input "text" at bounding box center [960, 122] width 91 height 19
paste input "TAB/10002/D"
type input "TAB/10002/D"
click at [1027, 120] on input "Search" at bounding box center [1025, 122] width 32 height 19
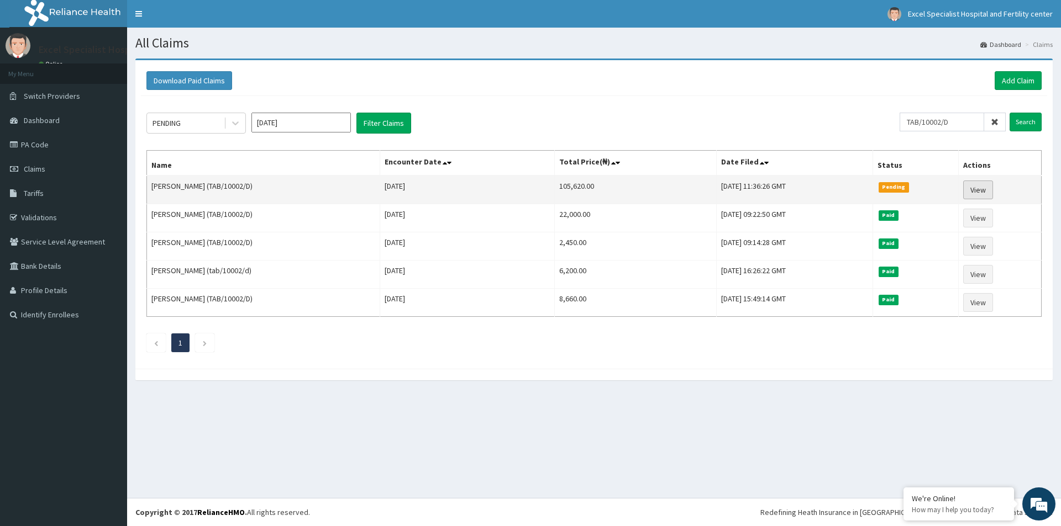
click at [982, 189] on link "View" at bounding box center [978, 190] width 30 height 19
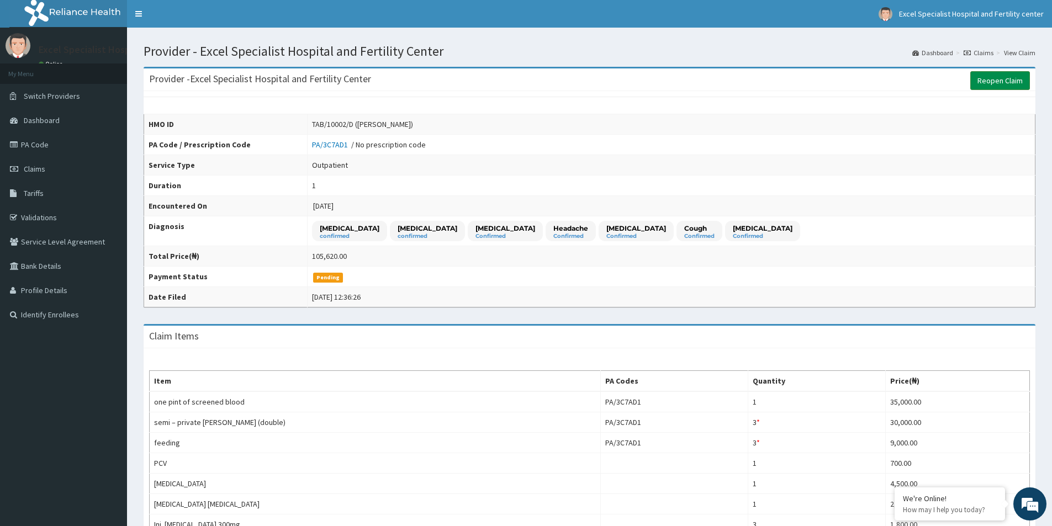
click at [1010, 83] on link "Reopen Claim" at bounding box center [1001, 80] width 60 height 19
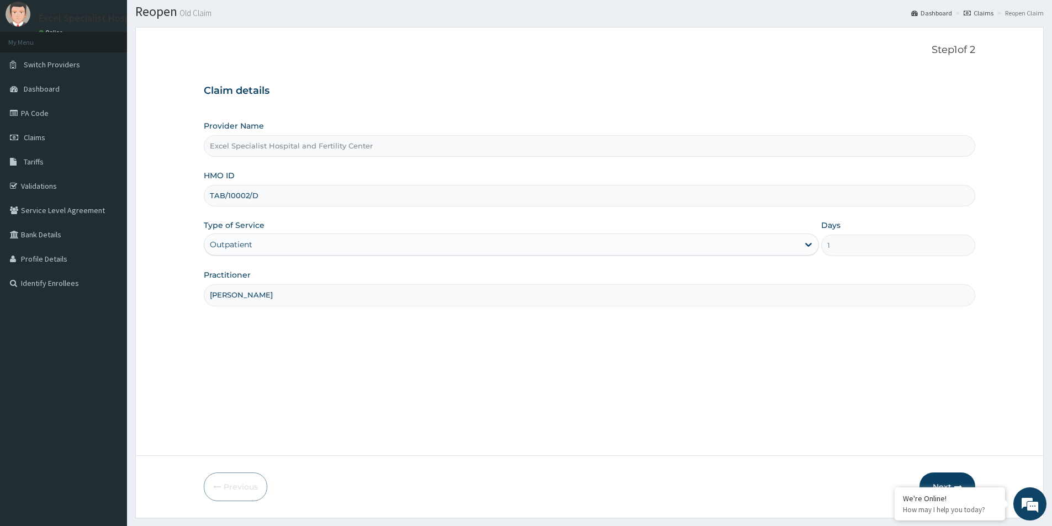
scroll to position [60, 0]
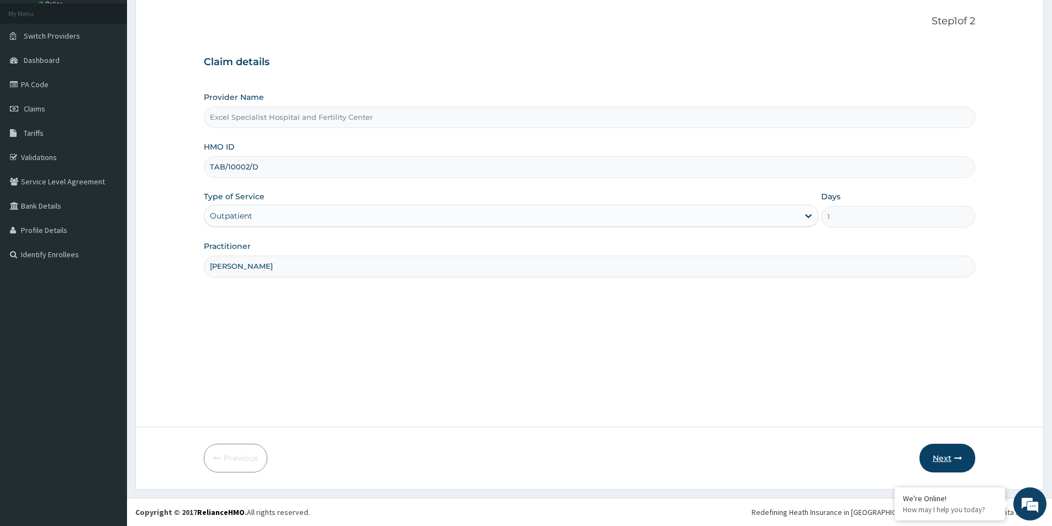
click at [945, 455] on button "Next" at bounding box center [948, 458] width 56 height 29
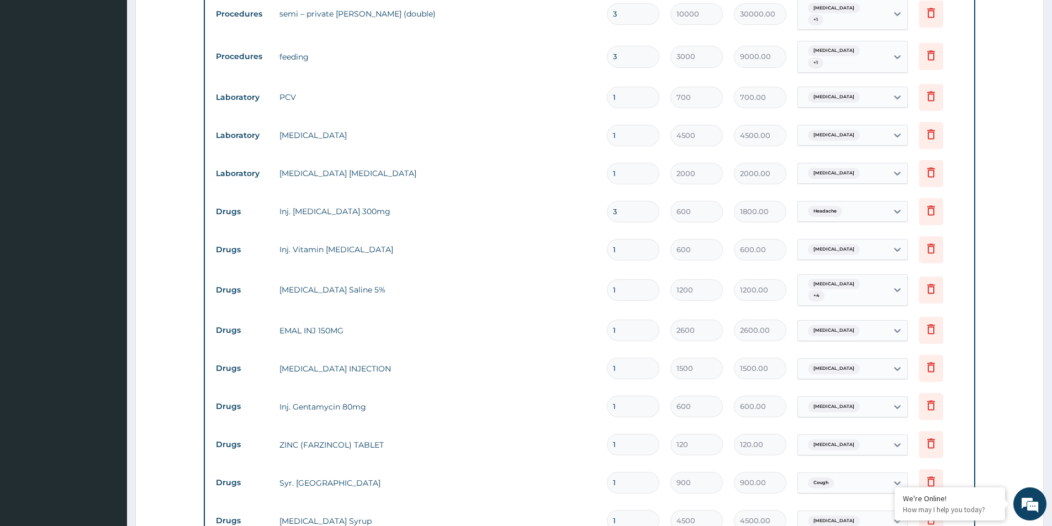
scroll to position [502, 0]
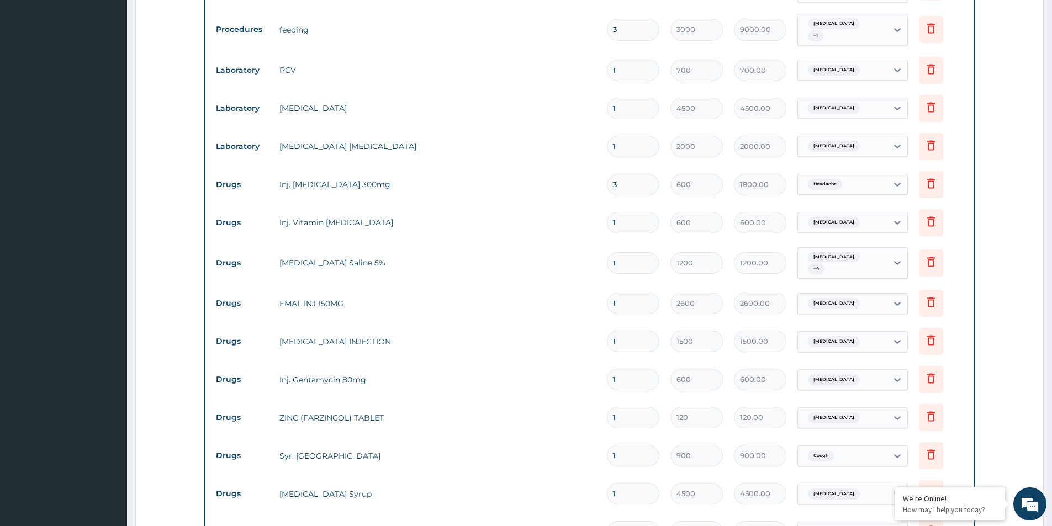
click at [625, 296] on input "1" at bounding box center [633, 304] width 52 height 22
type input "0.00"
type input "3"
type input "7800.00"
type input "3"
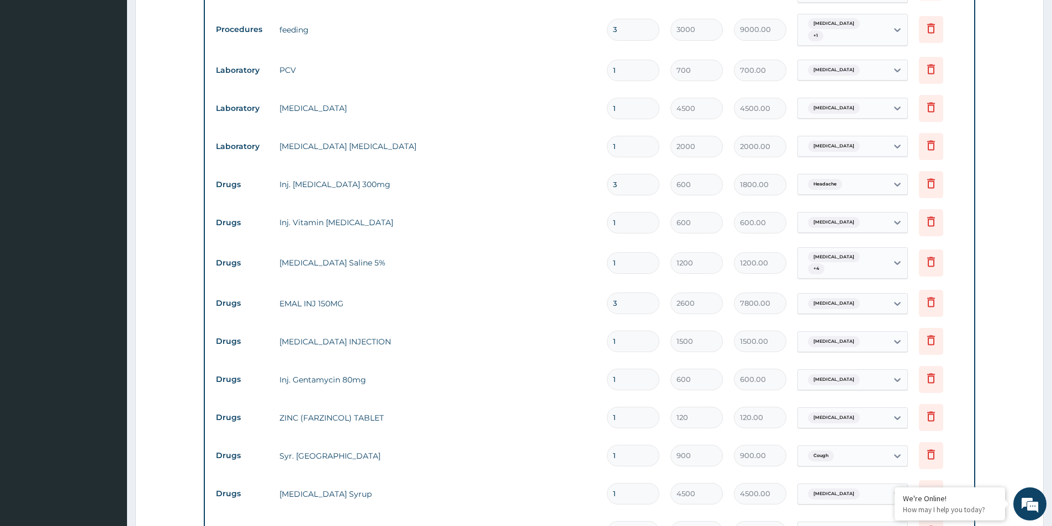
click at [540, 293] on td "EMAL INJ 150MG" at bounding box center [438, 304] width 328 height 22
click at [626, 331] on input "1" at bounding box center [633, 342] width 52 height 22
type input "0.00"
type input "6"
type input "9000.00"
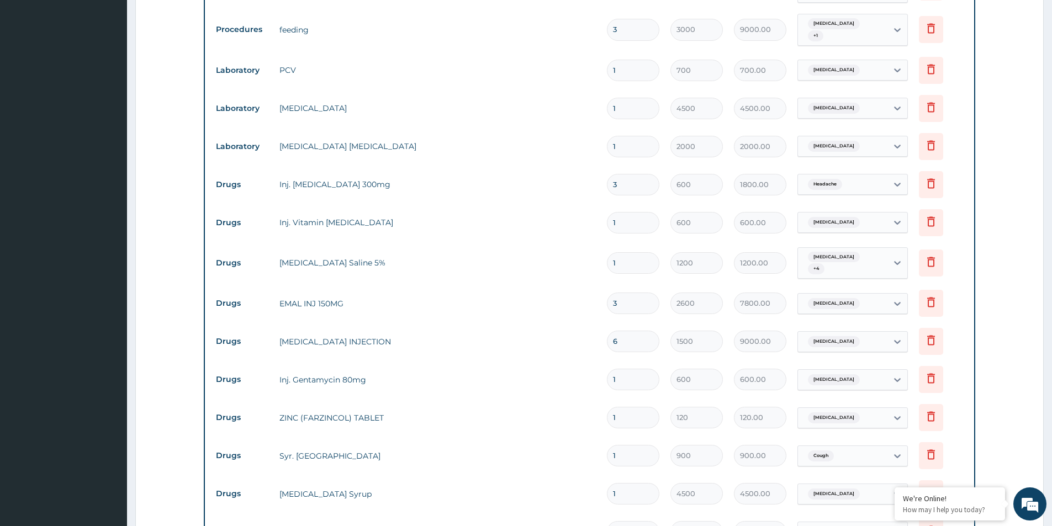
type input "6"
click at [582, 376] on td "Inj. Gentamycin 80mg" at bounding box center [438, 380] width 328 height 22
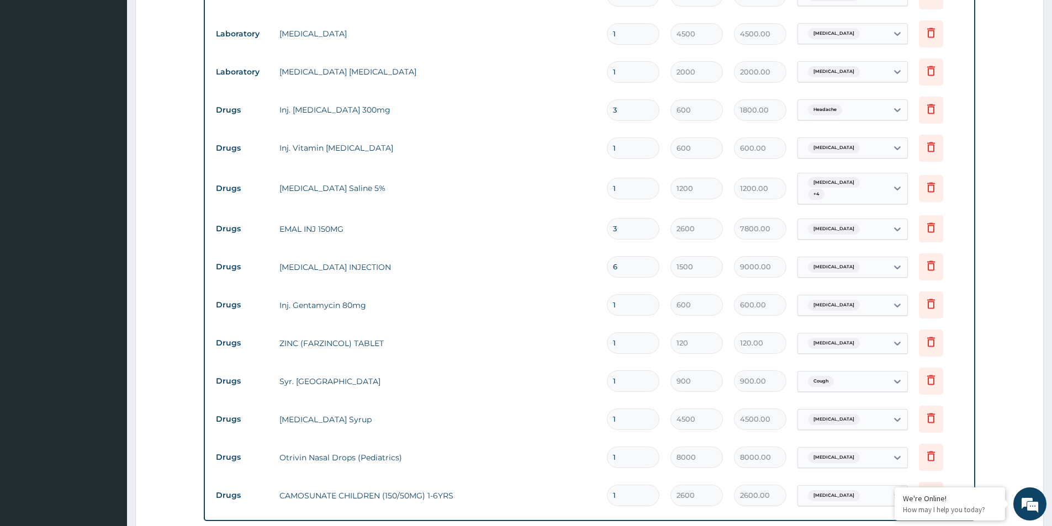
scroll to position [557, 0]
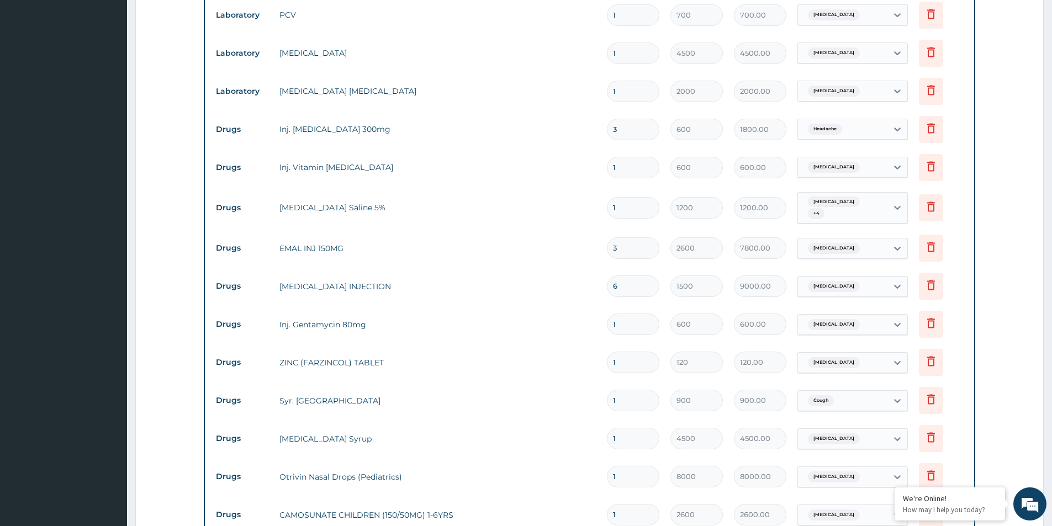
click at [636, 314] on input "1" at bounding box center [633, 325] width 52 height 22
type input "0.00"
type input "5"
type input "3000.00"
type input "5"
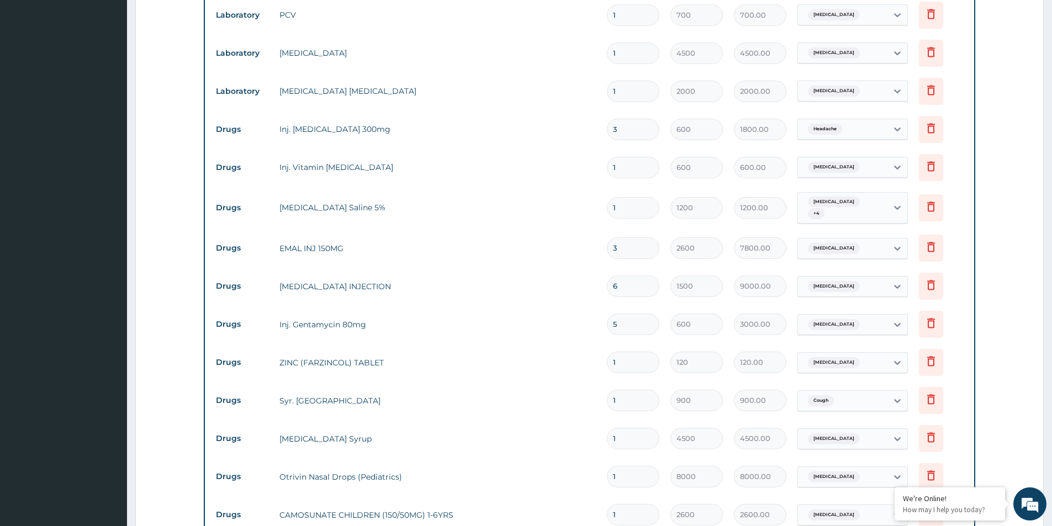
click at [583, 330] on tr "Drugs Inj. Gentamycin 80mg 5 600 3000.00 Sepsis Delete" at bounding box center [589, 324] width 758 height 38
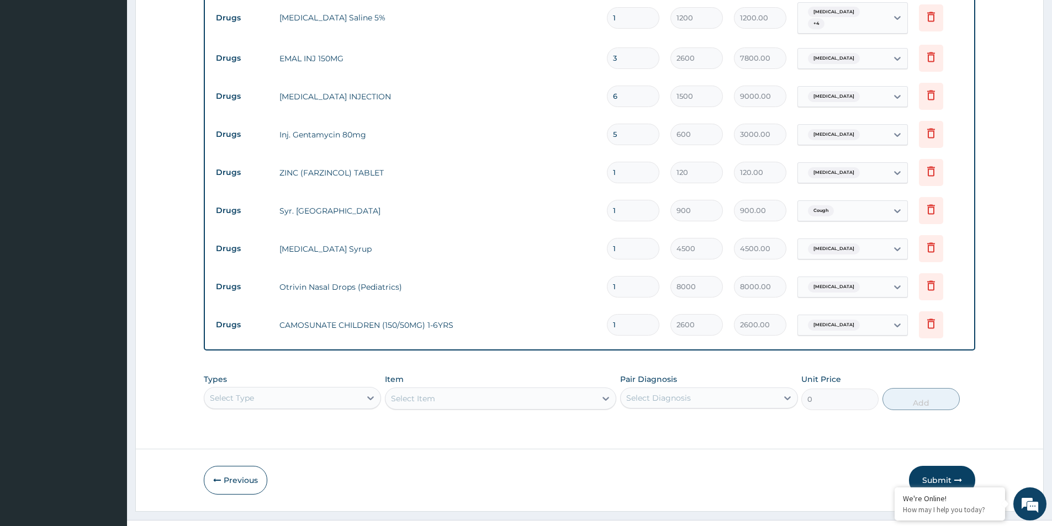
scroll to position [760, 0]
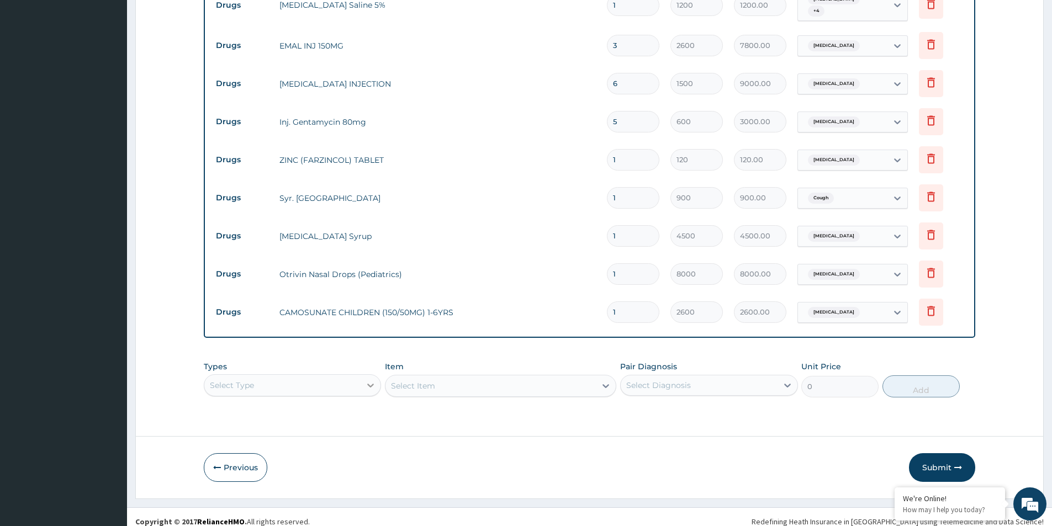
click at [369, 376] on div "Select Type" at bounding box center [292, 386] width 177 height 22
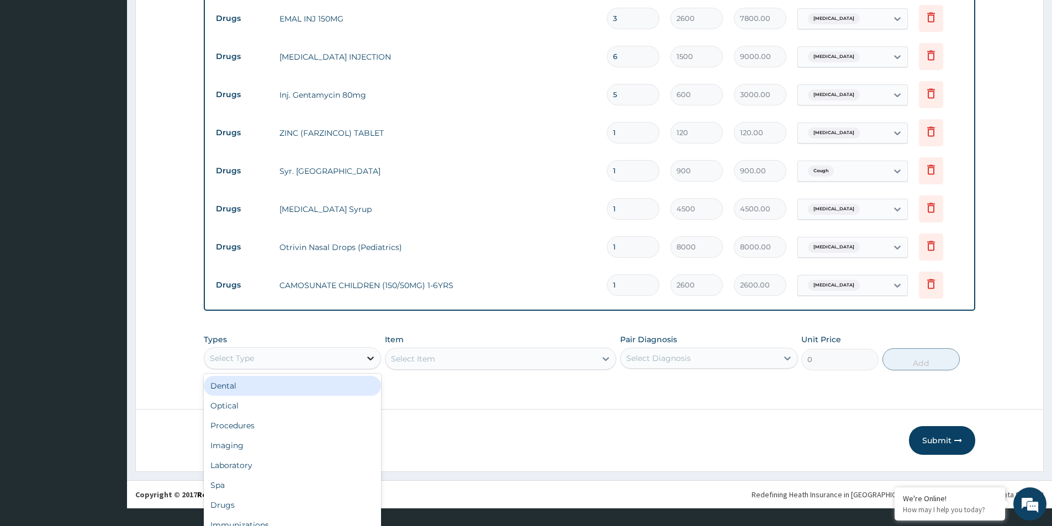
scroll to position [31, 0]
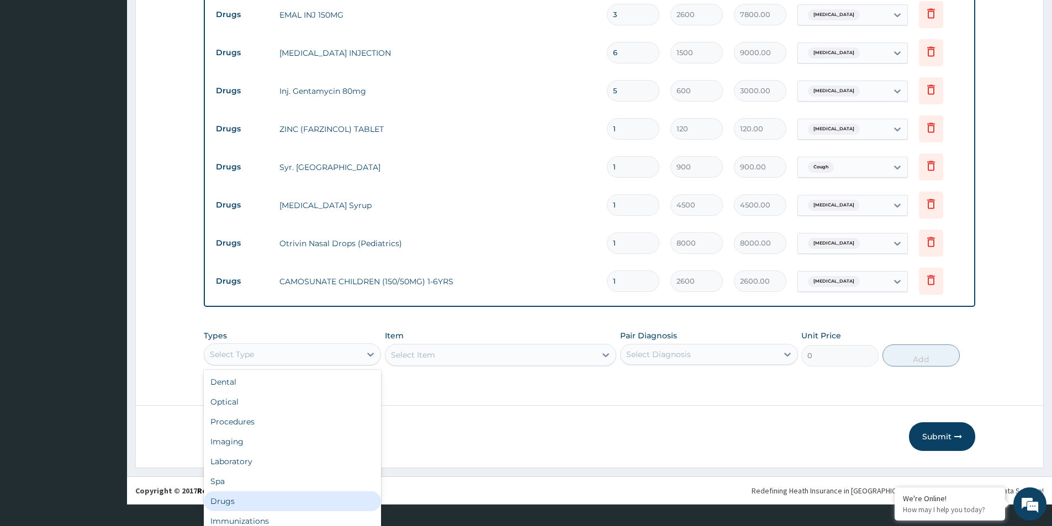
drag, startPoint x: 228, startPoint y: 492, endPoint x: 317, endPoint y: 460, distance: 95.0
click at [229, 492] on div "Drugs" at bounding box center [292, 502] width 177 height 20
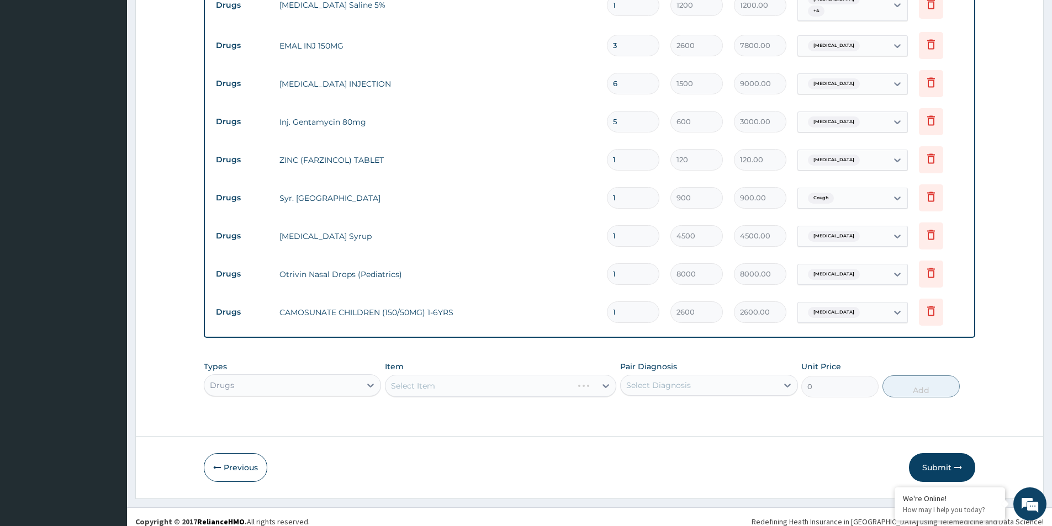
scroll to position [0, 0]
click at [440, 375] on div "Select Item" at bounding box center [500, 386] width 231 height 22
drag, startPoint x: 508, startPoint y: 381, endPoint x: 562, endPoint y: 398, distance: 56.8
click at [508, 381] on div "Select Item" at bounding box center [500, 386] width 231 height 22
click at [606, 381] on icon at bounding box center [605, 386] width 11 height 11
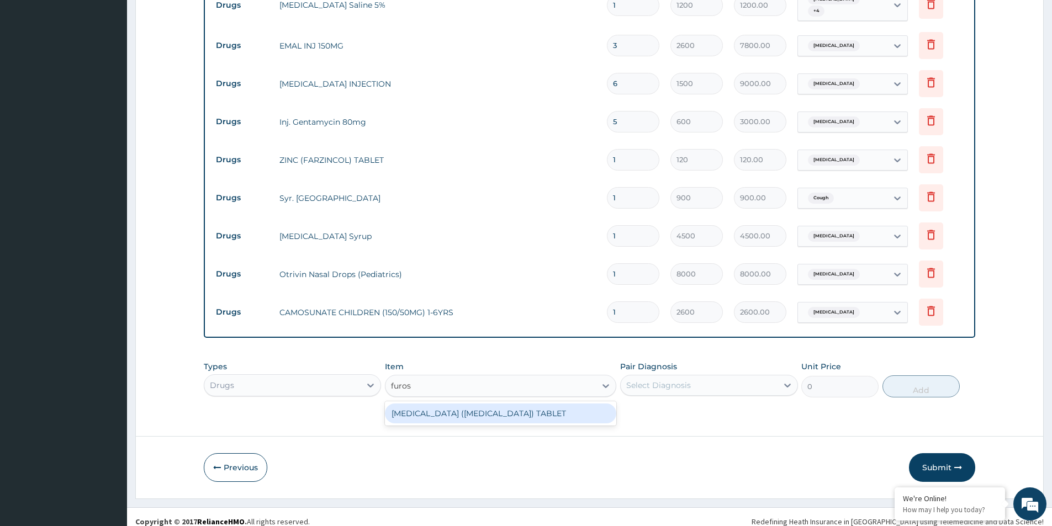
type input "furose"
click at [509, 404] on div "FUROSEMIDE (LASIX) TABLET" at bounding box center [500, 414] width 231 height 20
type input "300"
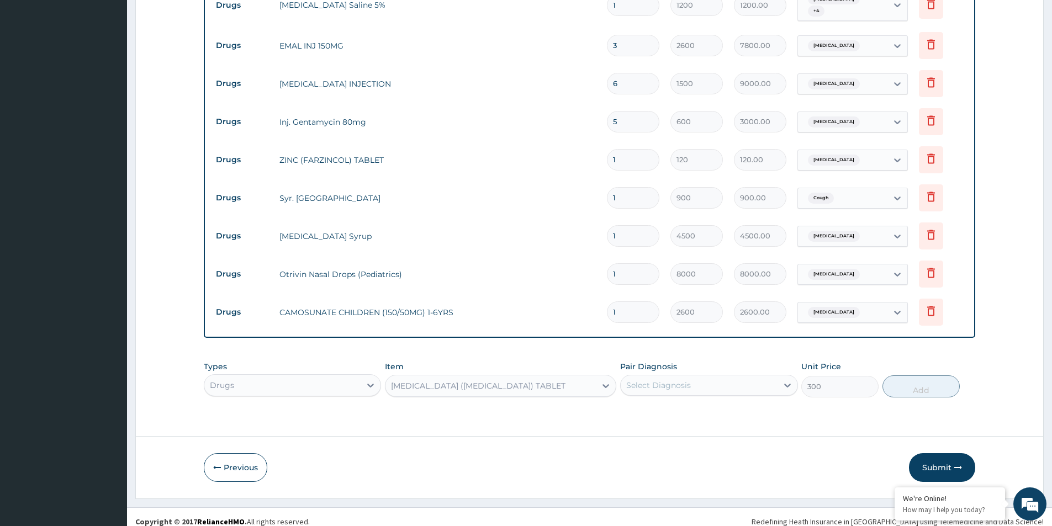
click at [740, 377] on div "Select Diagnosis" at bounding box center [699, 386] width 156 height 18
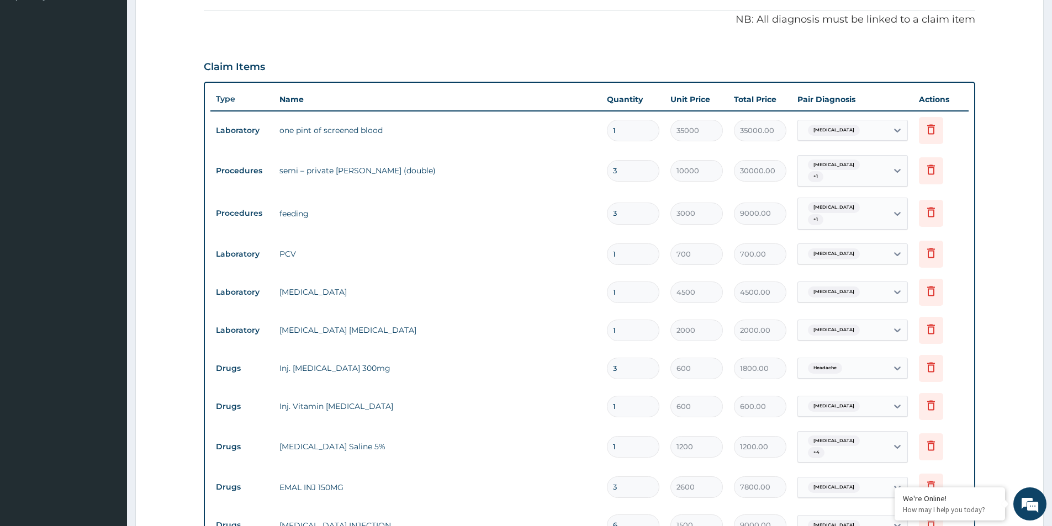
scroll to position [208, 0]
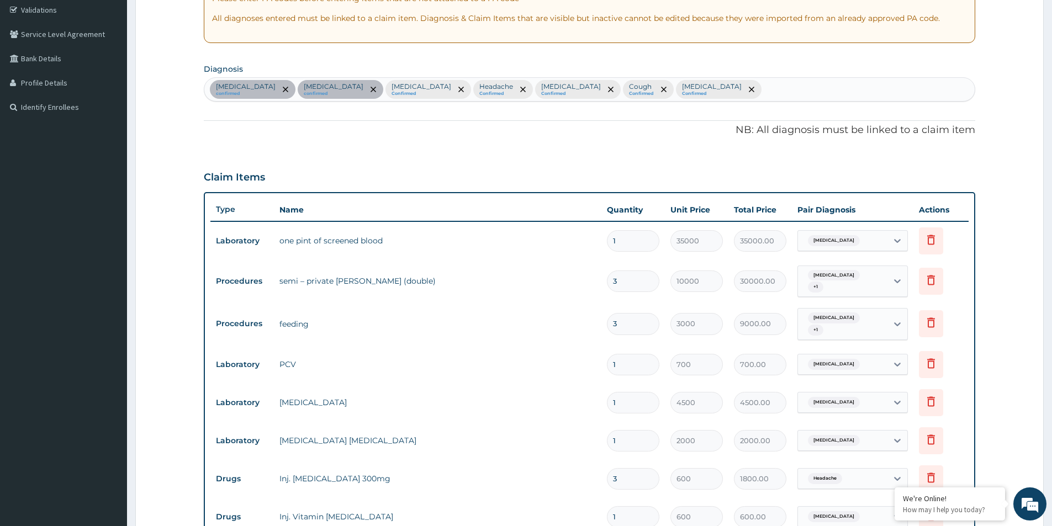
click at [638, 87] on div "Anemia confirmed Sepsis confirmed Malaria Confirmed Headache Confirmed Vitamin …" at bounding box center [589, 89] width 771 height 23
type input "edema"
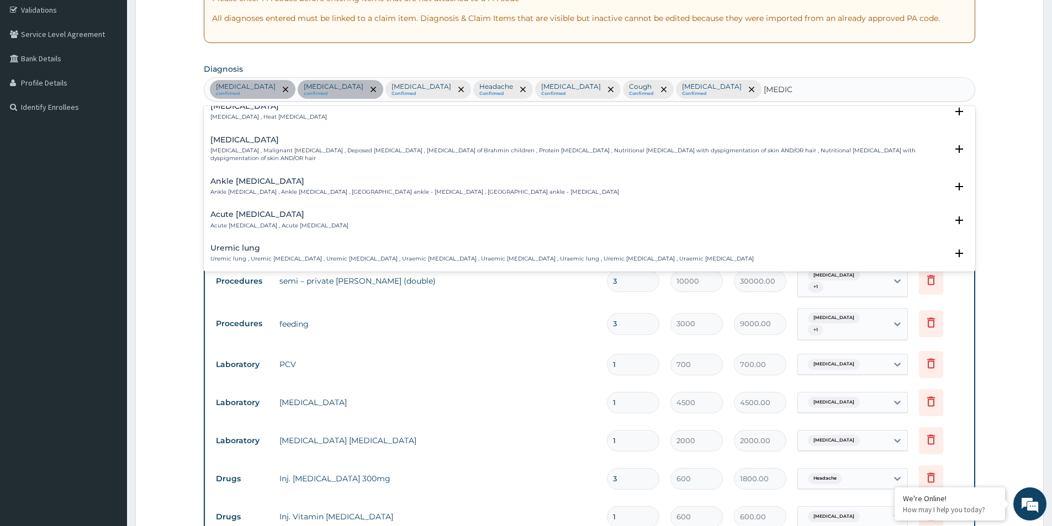
scroll to position [166, 0]
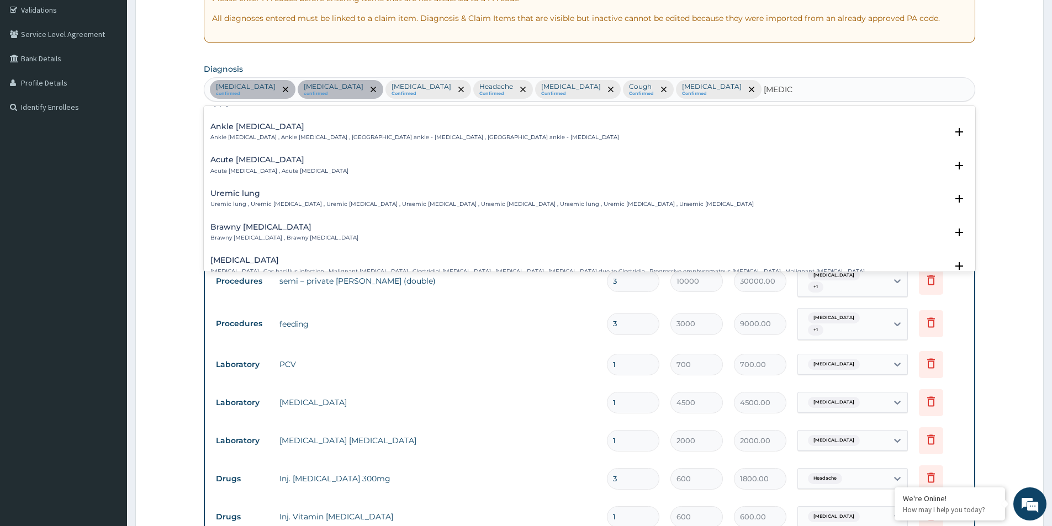
click at [291, 156] on h4 "Acute edema" at bounding box center [279, 160] width 138 height 8
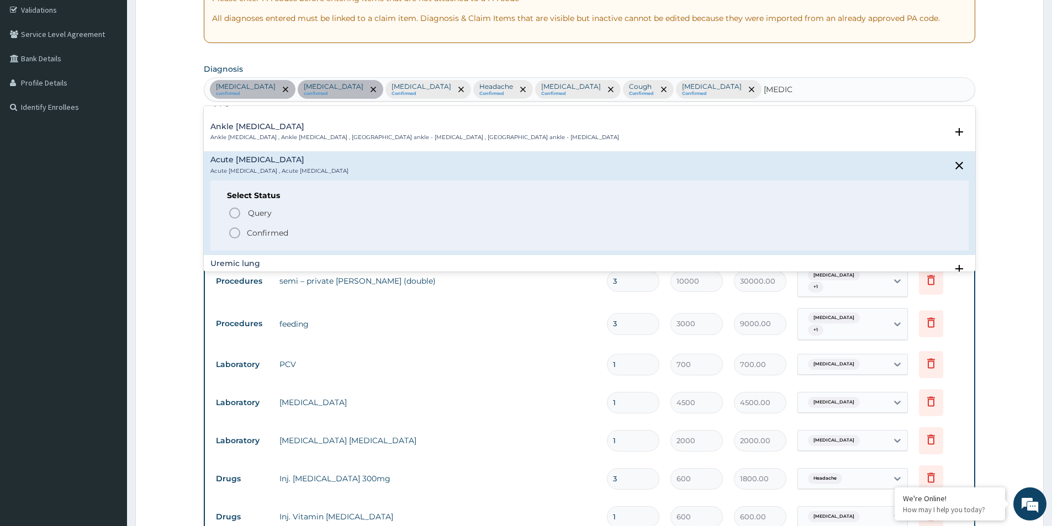
click at [259, 217] on div "Query Query covers suspected (?), Keep in view (kiv), Ruled out (r/o) Confirmed" at bounding box center [589, 222] width 725 height 34
click at [273, 228] on p "Confirmed" at bounding box center [267, 233] width 41 height 11
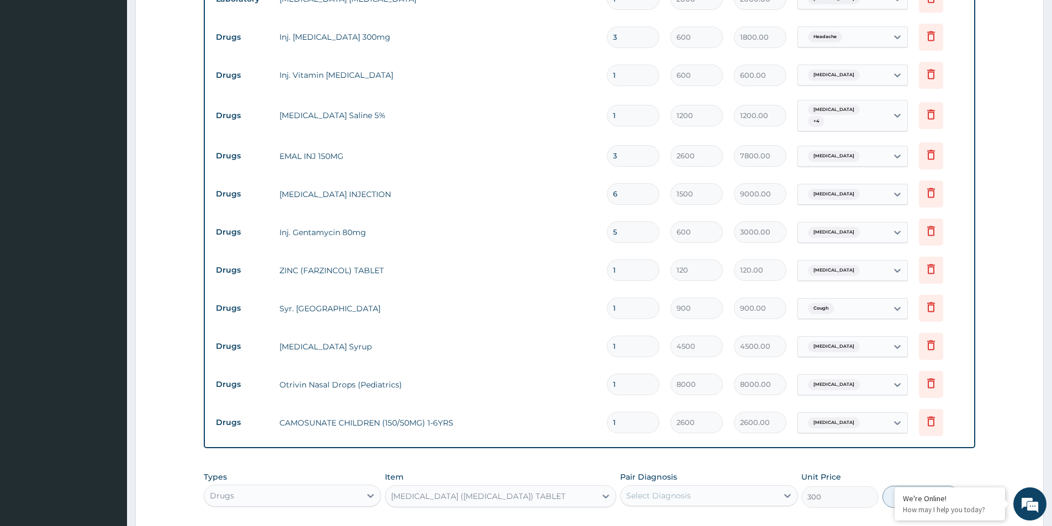
scroll to position [705, 0]
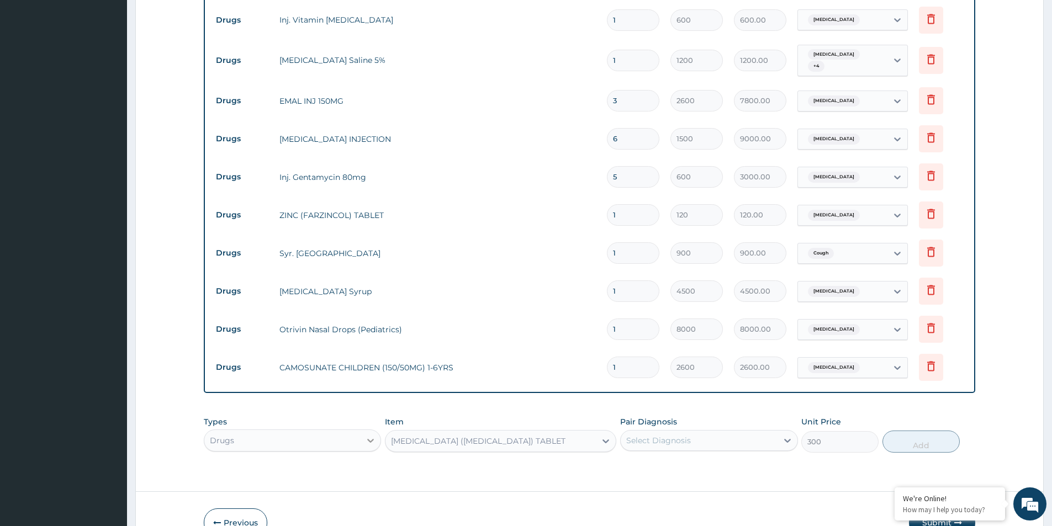
click at [371, 430] on div "Drugs" at bounding box center [292, 441] width 177 height 22
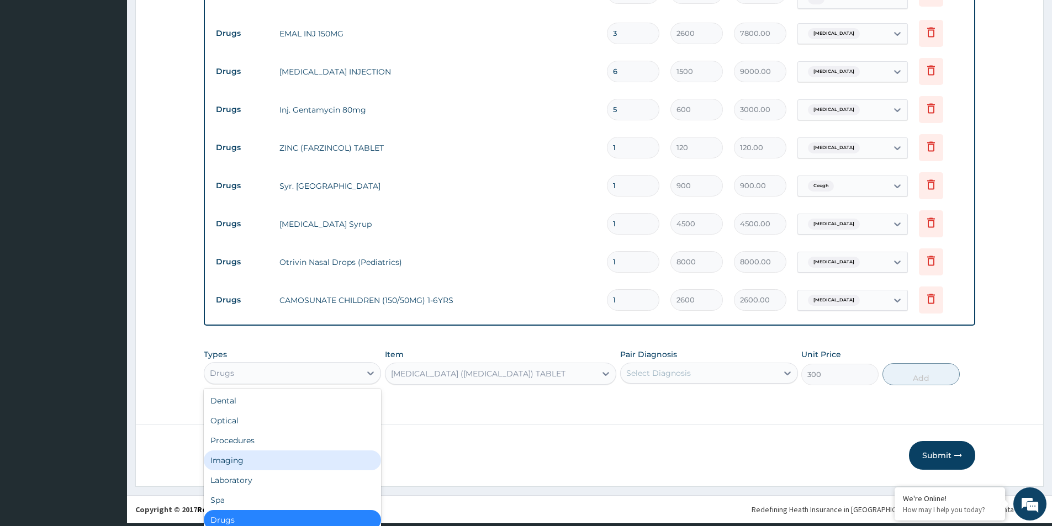
scroll to position [760, 0]
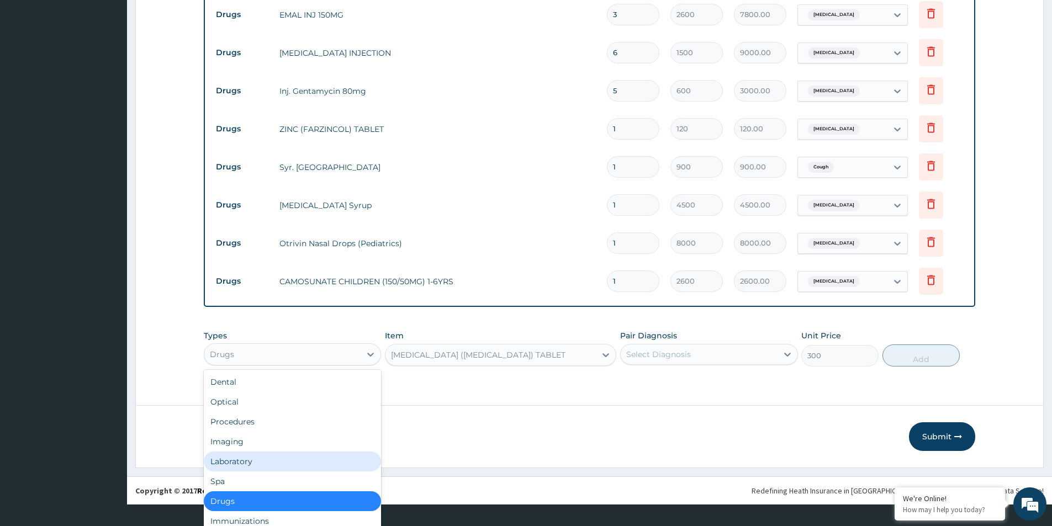
click at [293, 456] on div "Laboratory" at bounding box center [292, 462] width 177 height 20
type input "0"
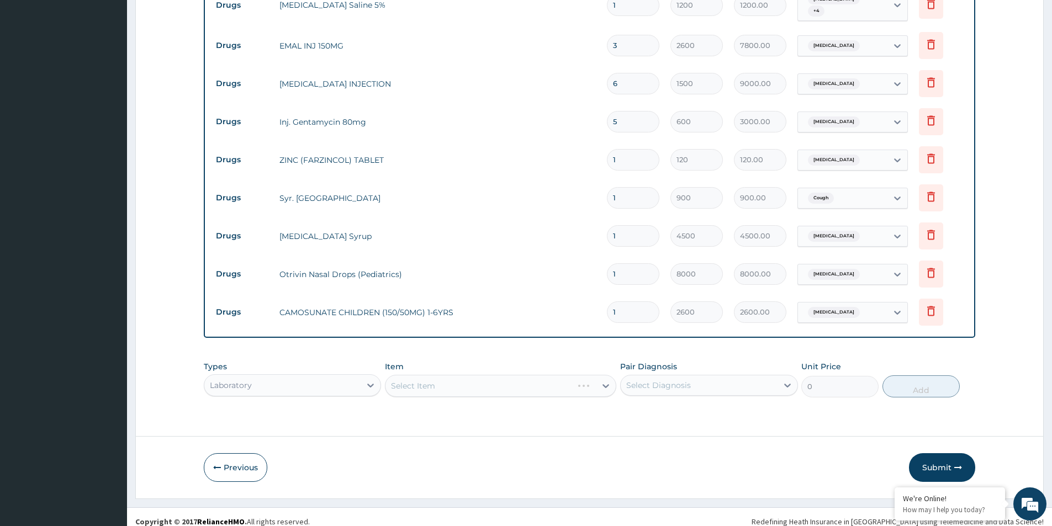
scroll to position [0, 0]
click at [456, 380] on div "Select Item" at bounding box center [500, 386] width 231 height 22
click at [468, 379] on div "Select Item" at bounding box center [500, 386] width 231 height 22
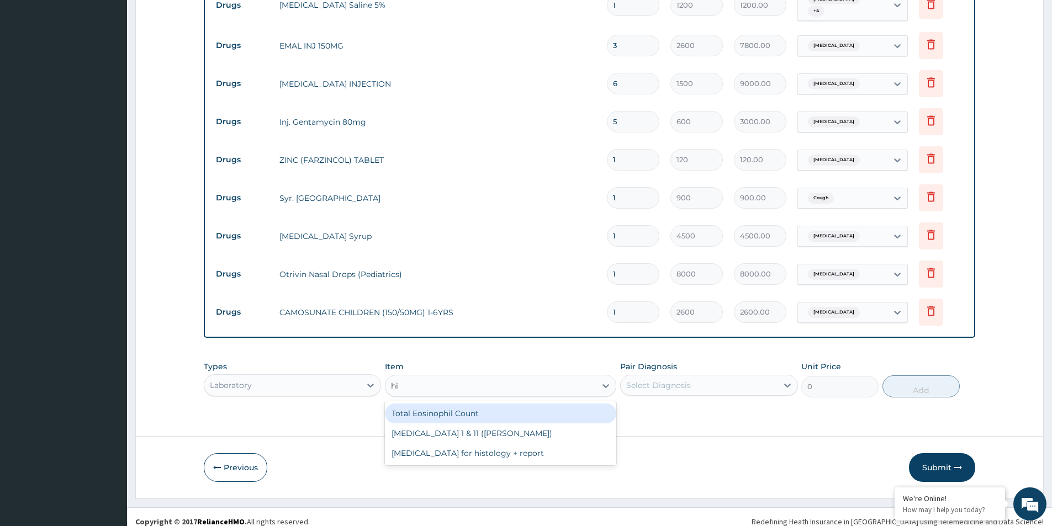
type input "hiv"
click at [452, 404] on div "HIV 1 & 11 (ELIZA)" at bounding box center [500, 414] width 231 height 20
type input "1750"
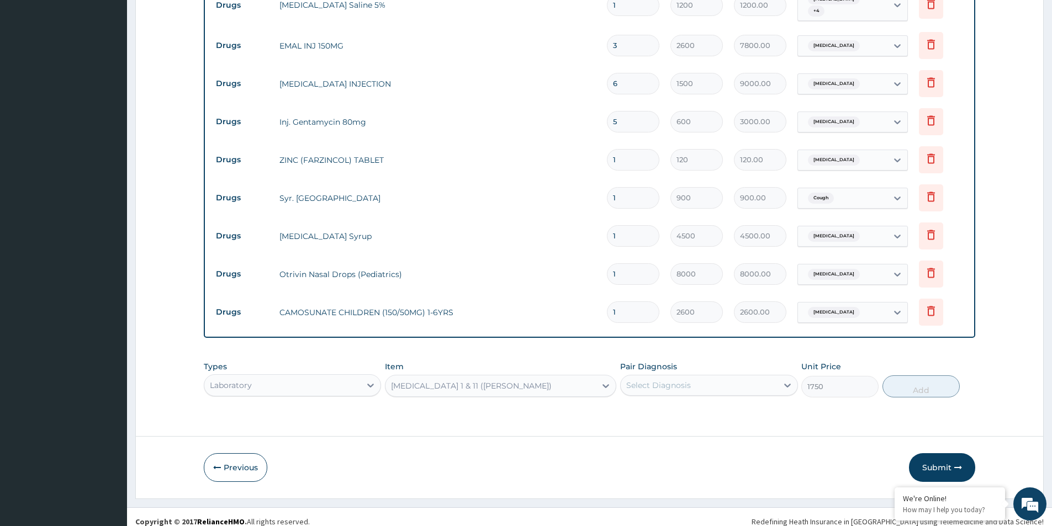
click at [709, 379] on div "Types Laboratory Item option HIV 1 & 11 (ELIZA), selected. Select is focused ,t…" at bounding box center [590, 380] width 772 height 48
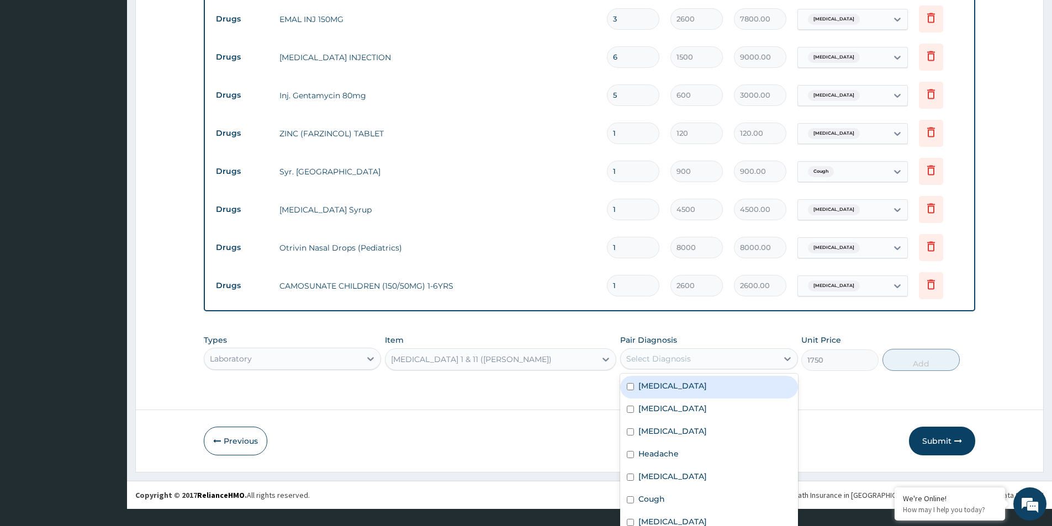
scroll to position [30, 0]
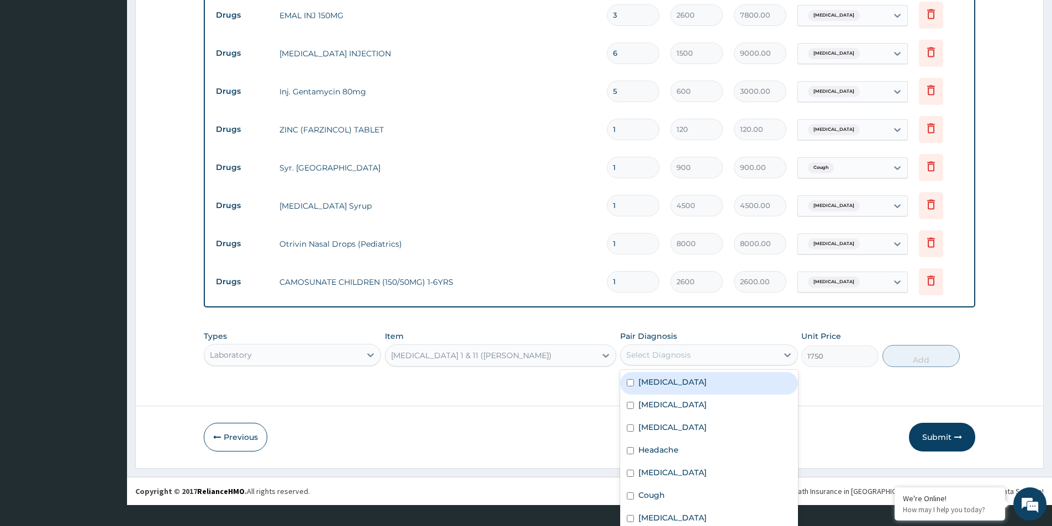
click at [653, 377] on label "[MEDICAL_DATA]" at bounding box center [673, 382] width 68 height 11
checkbox input "true"
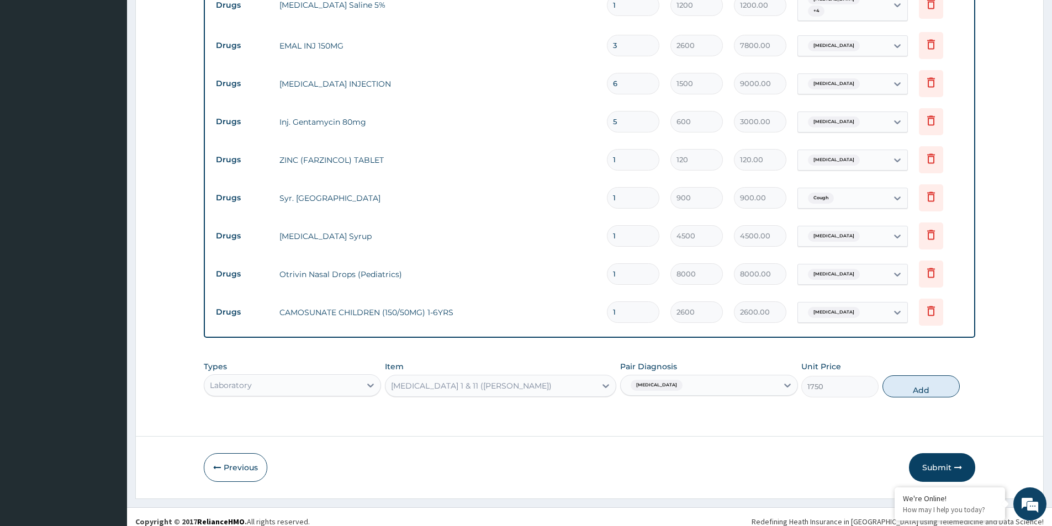
click at [915, 356] on div "Types Laboratory Item HIV 1 & 11 (ELIZA) Pair Diagnosis Anemia Unit Price 1750 …" at bounding box center [590, 380] width 772 height 48
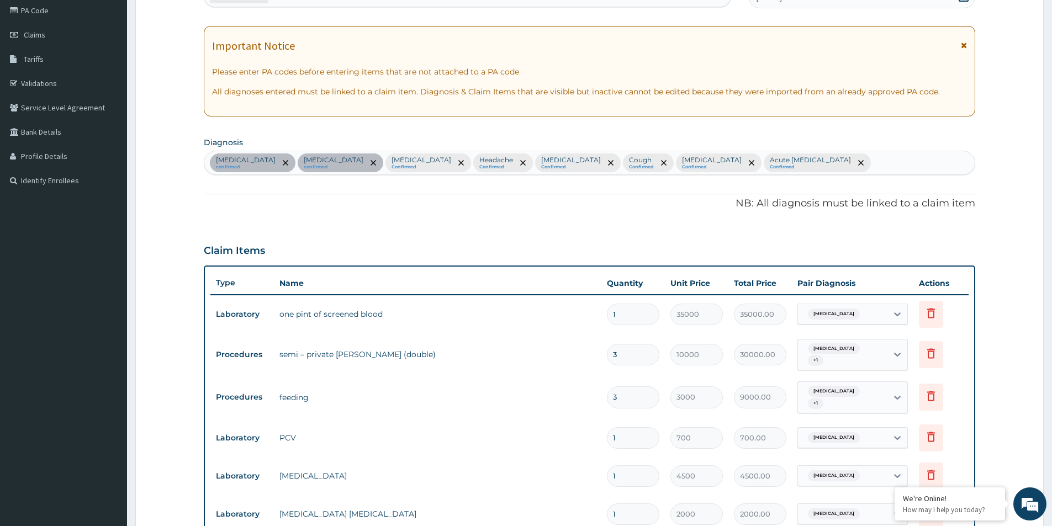
scroll to position [97, 0]
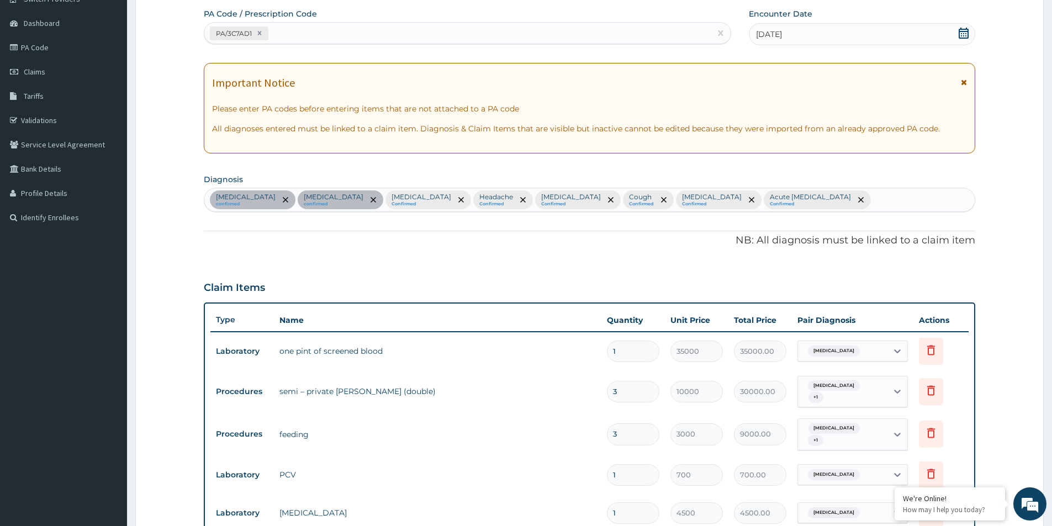
click at [711, 200] on div "Anemia confirmed Sepsis confirmed Malaria Confirmed Headache Confirmed Vitamin …" at bounding box center [589, 199] width 771 height 23
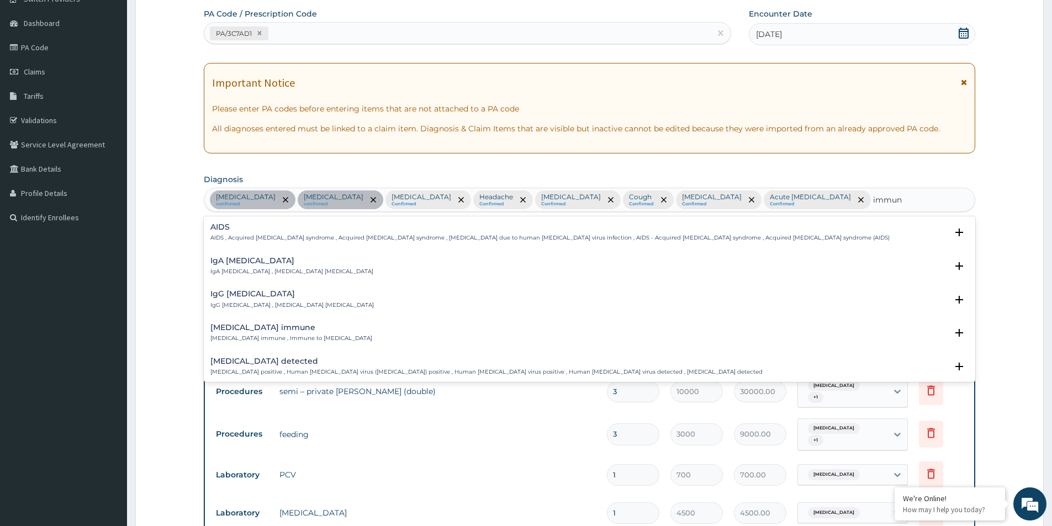
type input "immuno"
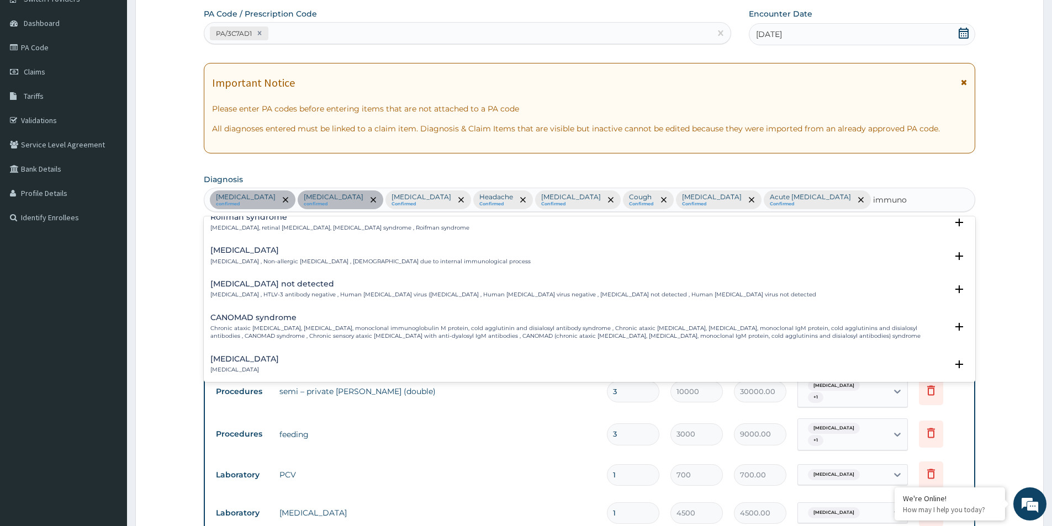
scroll to position [442, 0]
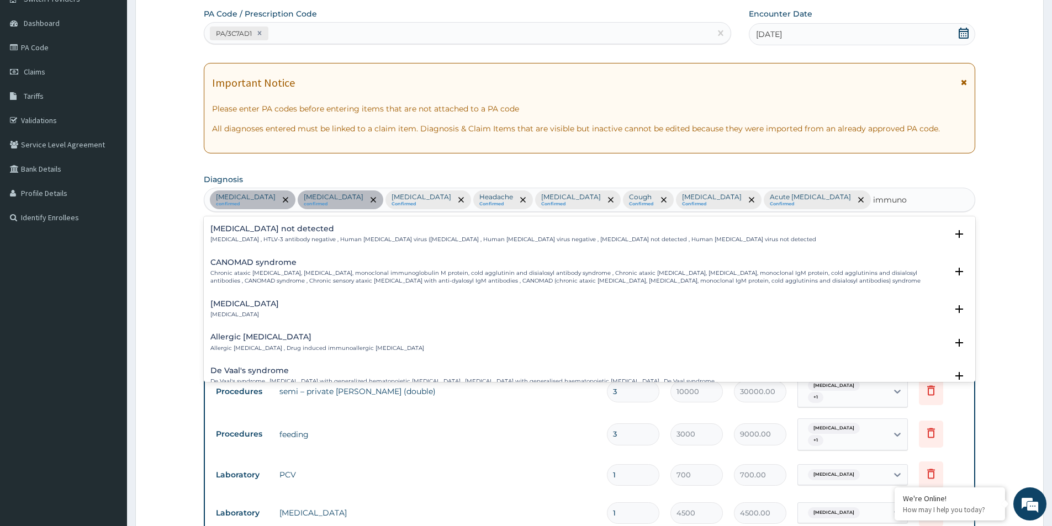
click at [279, 300] on h4 "Immunosuppression" at bounding box center [244, 304] width 68 height 8
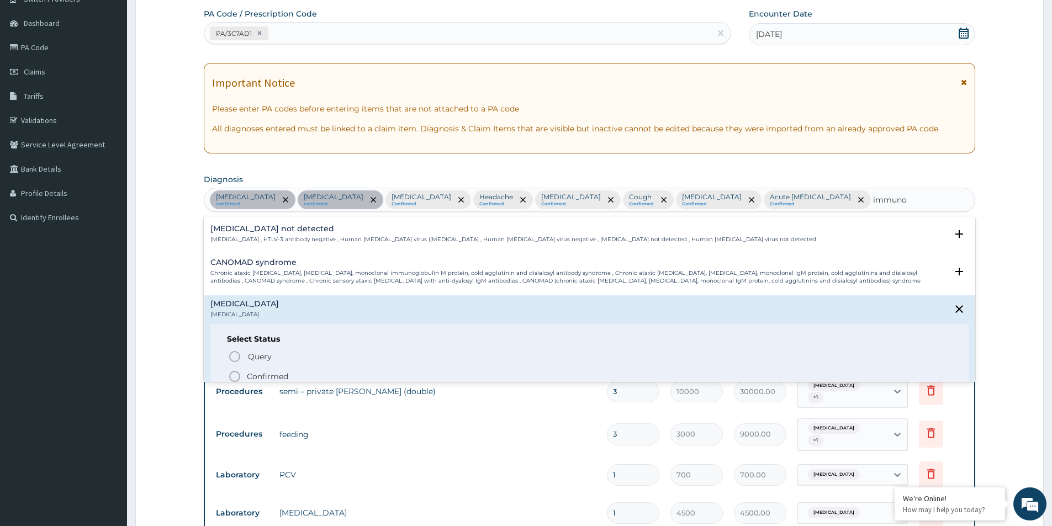
drag, startPoint x: 265, startPoint y: 367, endPoint x: 324, endPoint y: 370, distance: 58.6
click at [265, 371] on p "Confirmed" at bounding box center [267, 376] width 41 height 11
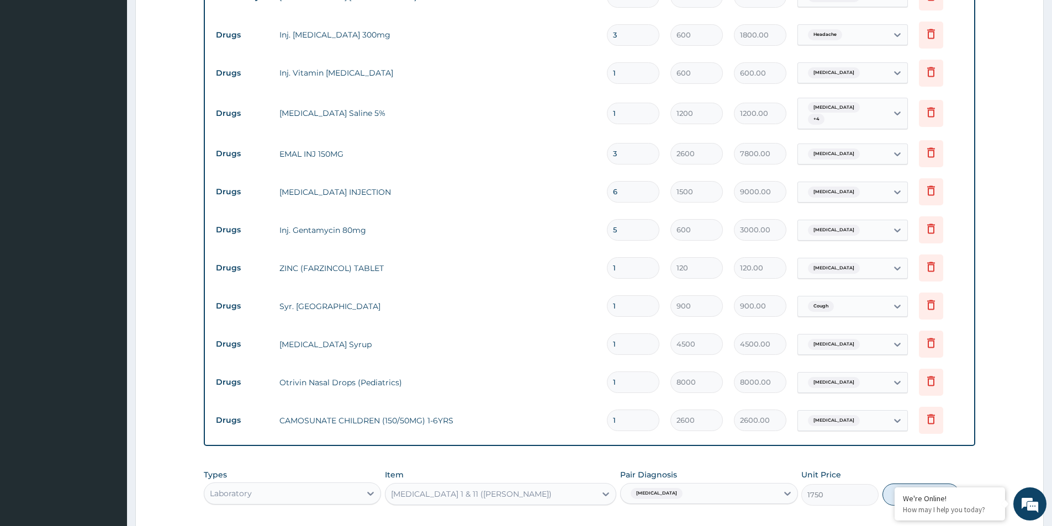
scroll to position [760, 0]
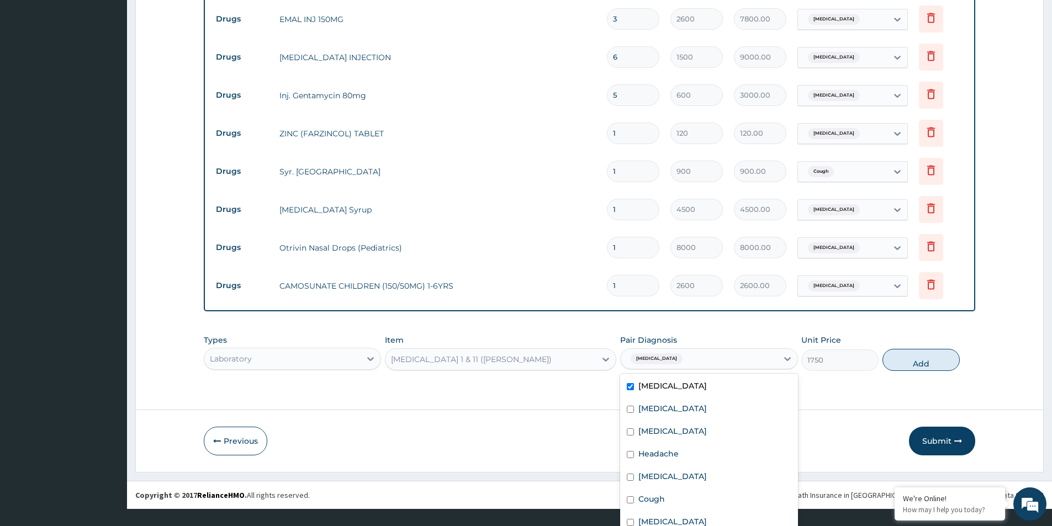
click at [756, 370] on div "option Anemia, selected. option Anemia focused, 1 of 9. 9 results available. Us…" at bounding box center [708, 359] width 177 height 21
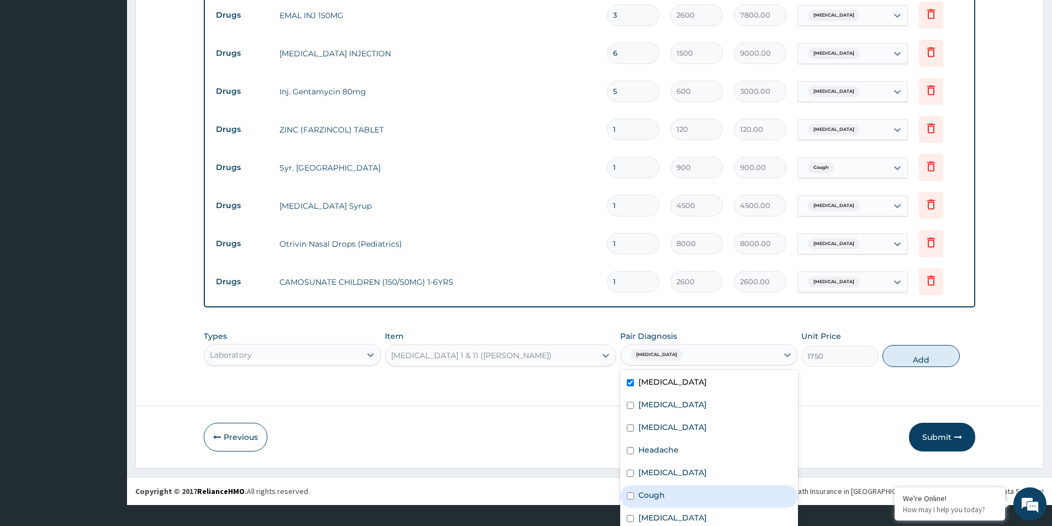
scroll to position [43, 0]
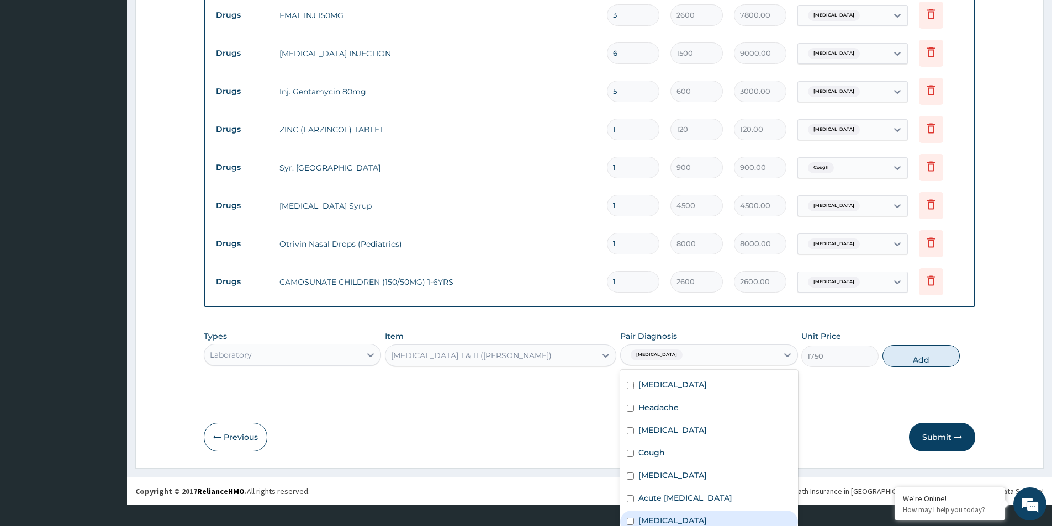
click at [649, 515] on label "Immunosuppression" at bounding box center [673, 520] width 68 height 11
checkbox input "true"
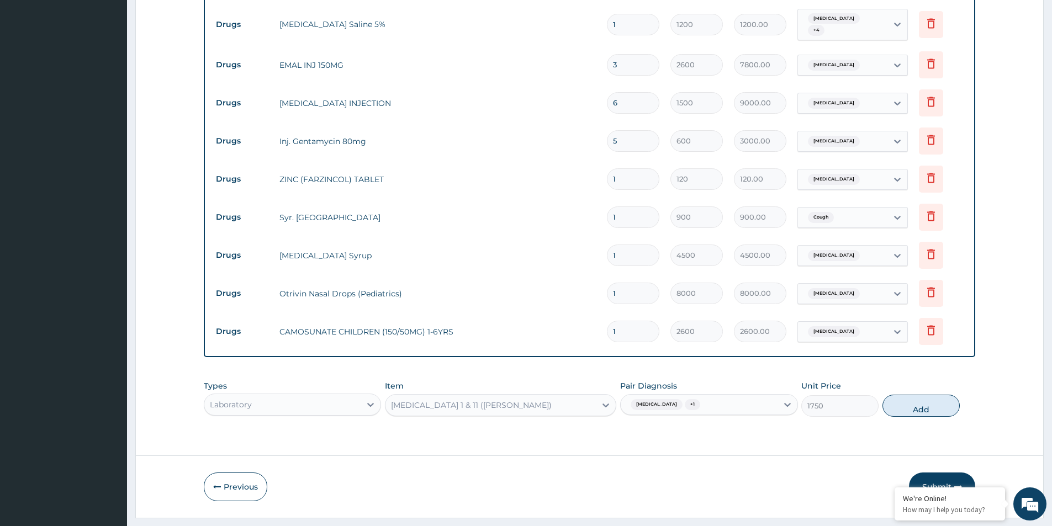
scroll to position [760, 0]
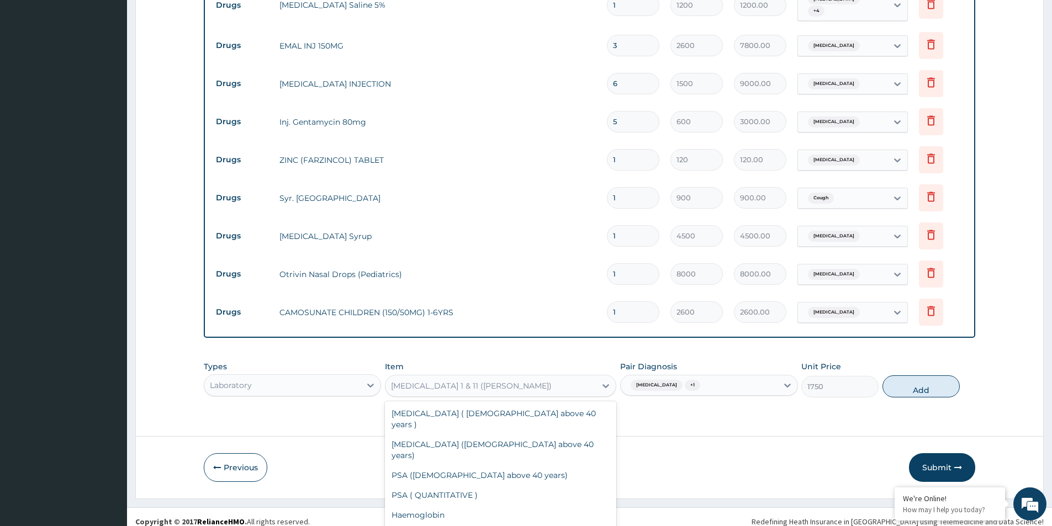
click at [451, 375] on div "option HIV 1 & 11 (ELIZA), selected. option HIV 1 & 11 (ELIZA) selected, 69 of …" at bounding box center [500, 386] width 231 height 22
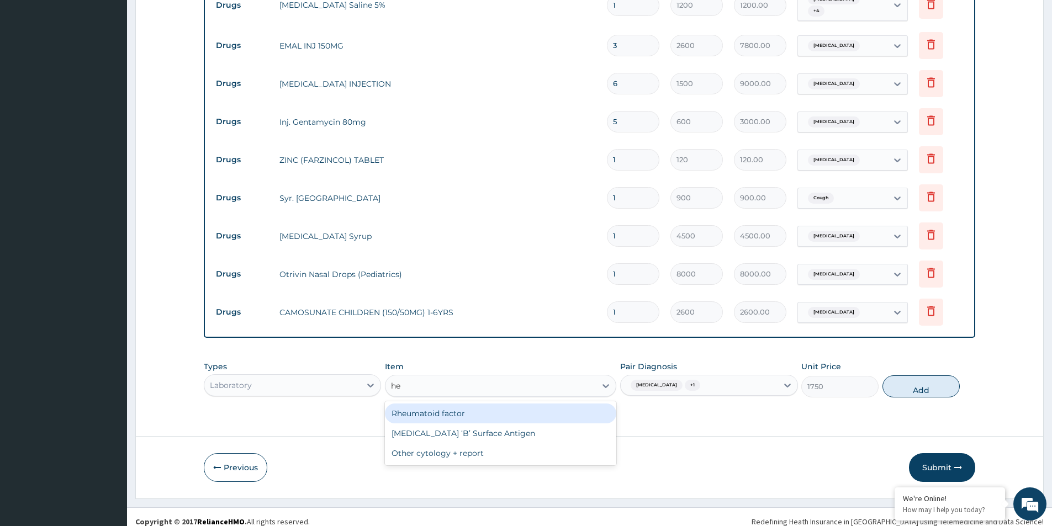
scroll to position [0, 0]
type input "hep"
click at [420, 410] on div "Hepatitis ‘B’ Surface Antigen" at bounding box center [500, 414] width 231 height 20
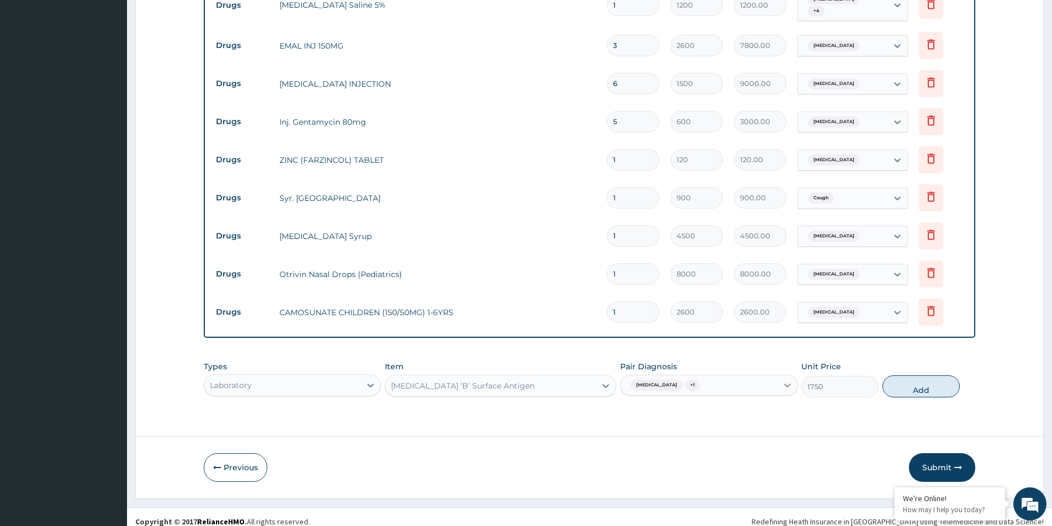
click at [797, 375] on div "Types Laboratory Item option Hepatitis ‘B’ Surface Antigen , selected. Select i…" at bounding box center [590, 380] width 772 height 48
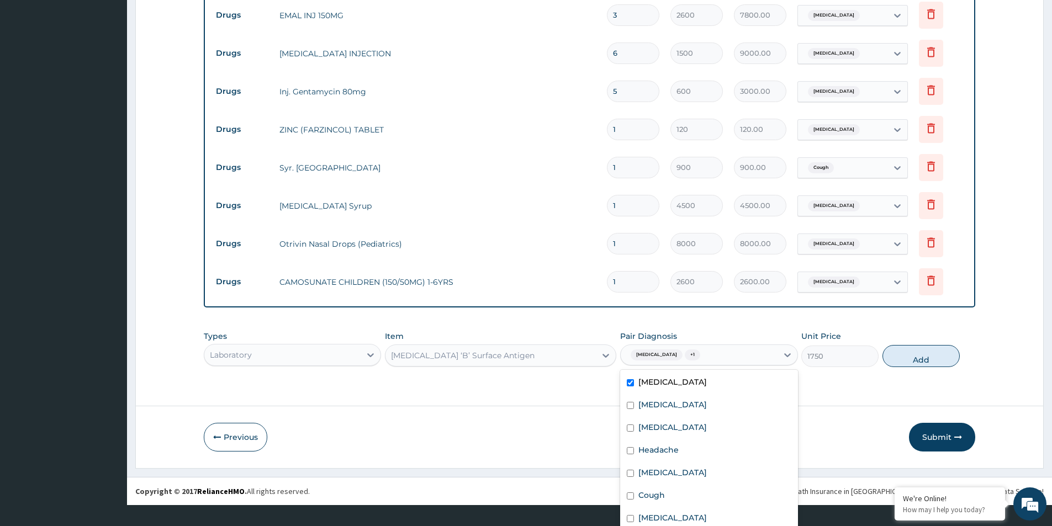
click at [627, 379] on input "checkbox" at bounding box center [630, 382] width 7 height 7
checkbox input "false"
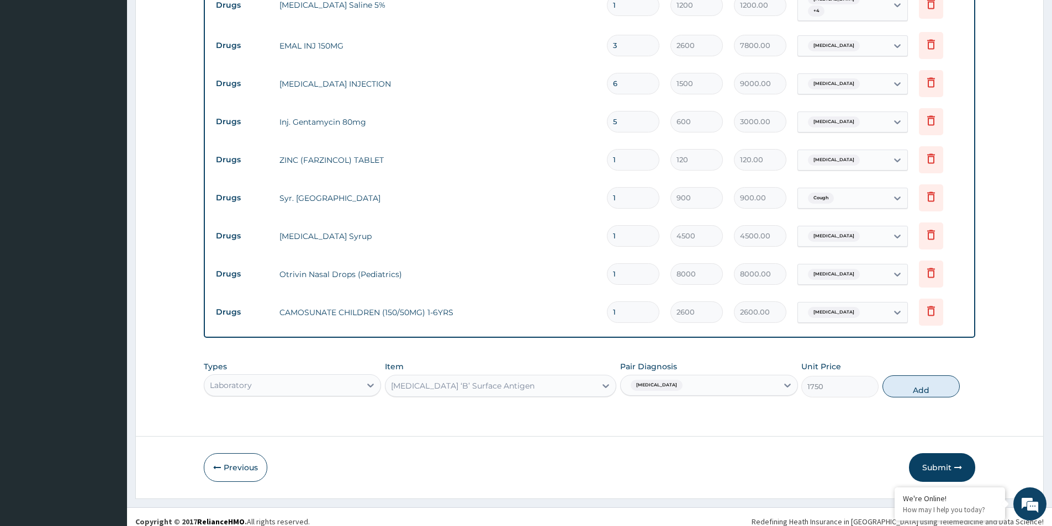
click at [676, 375] on div "option Anemia, deselected. Select is focused ,type to refine list, press Down t…" at bounding box center [708, 385] width 177 height 21
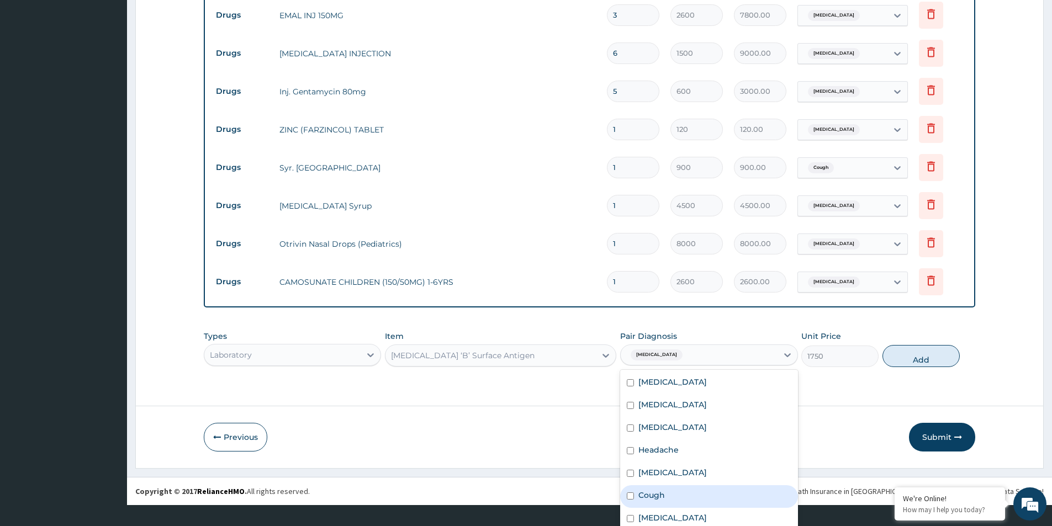
scroll to position [43, 0]
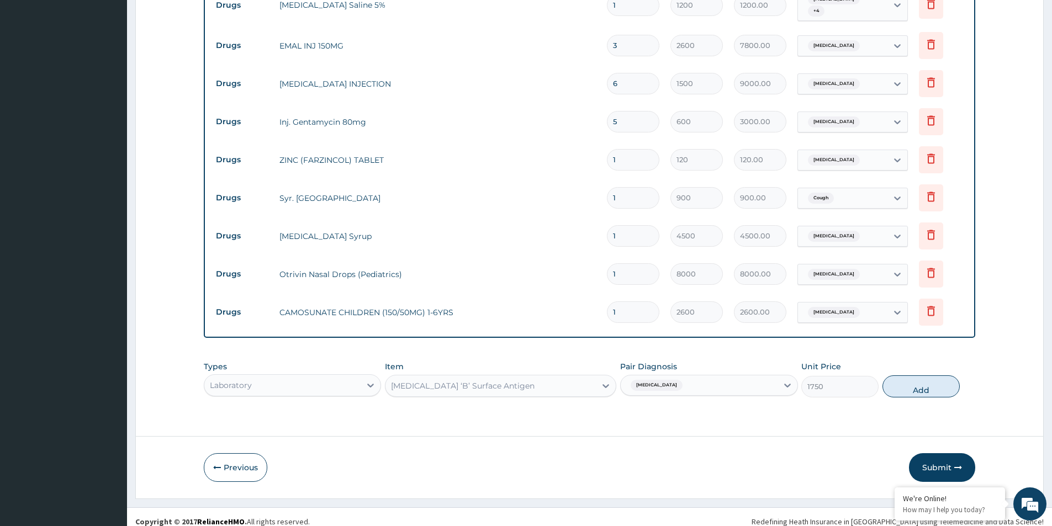
click at [936, 376] on button "Add" at bounding box center [921, 387] width 77 height 22
type input "0"
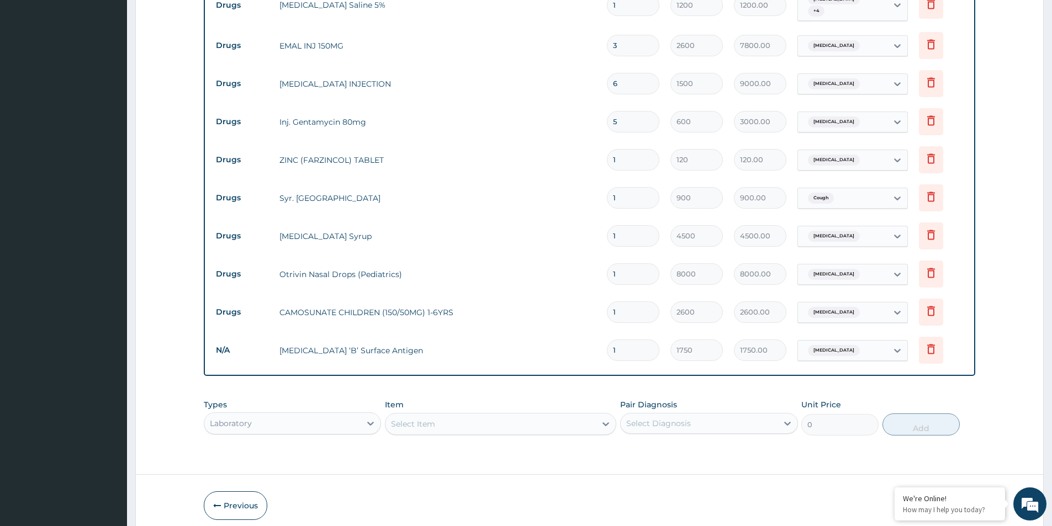
scroll to position [798, 0]
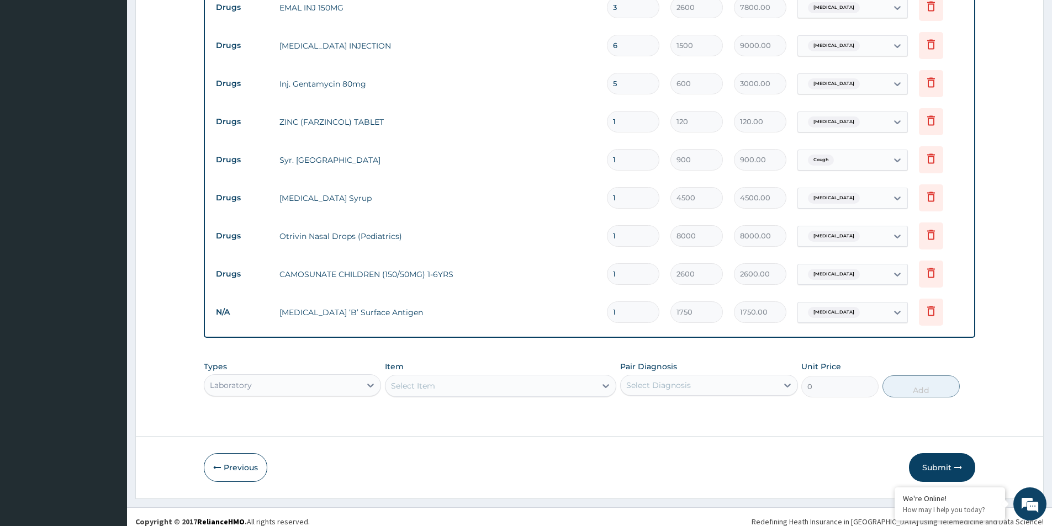
click at [458, 375] on div "Select Item" at bounding box center [500, 386] width 231 height 22
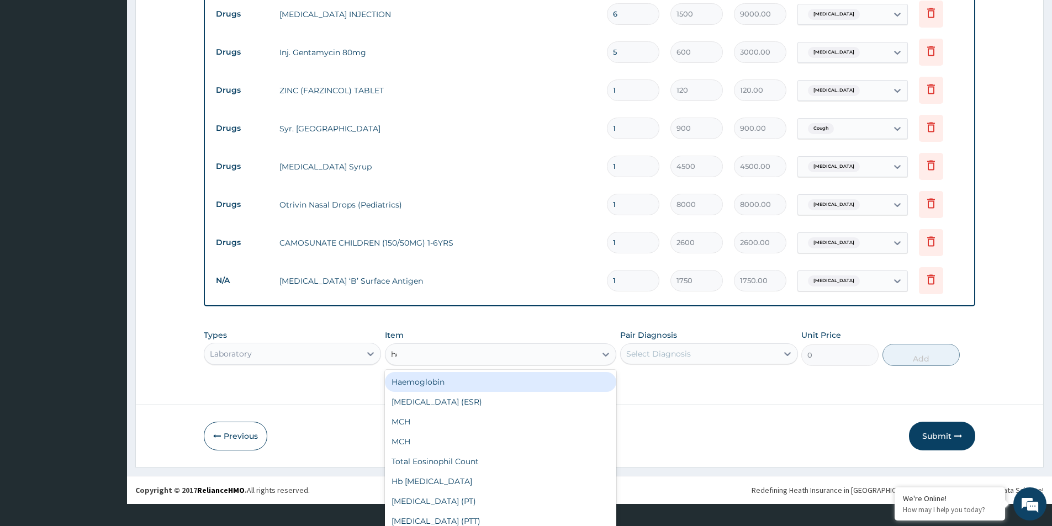
scroll to position [0, 0]
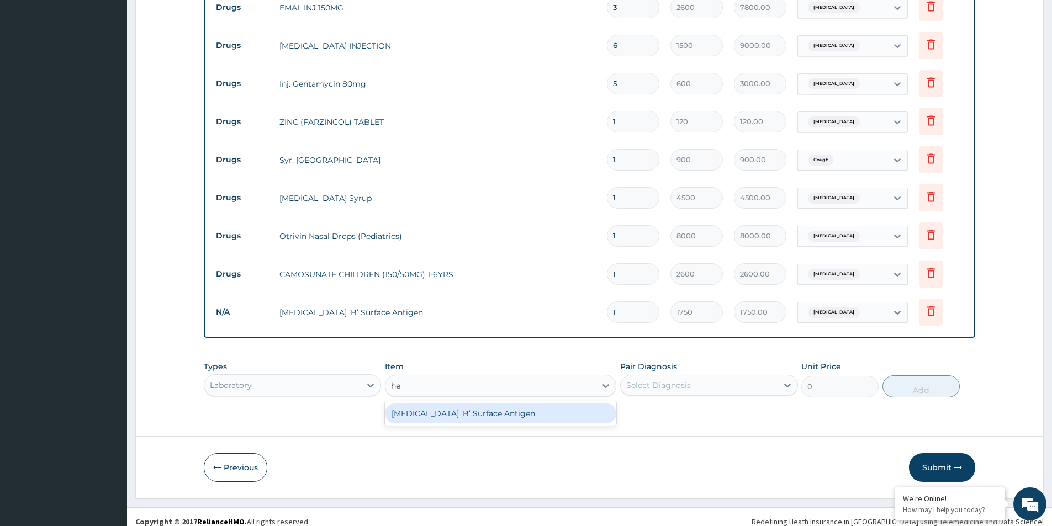
type input "h"
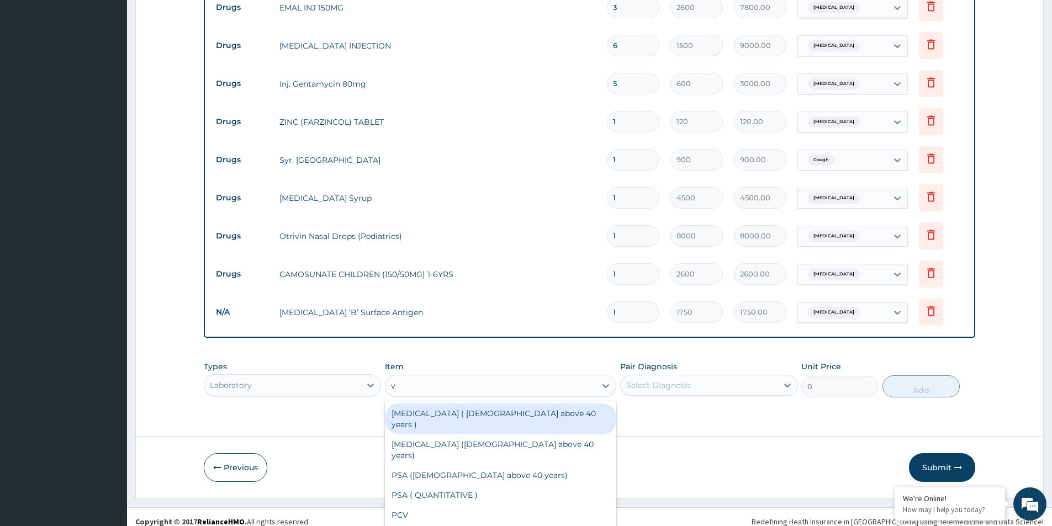
type input "vd"
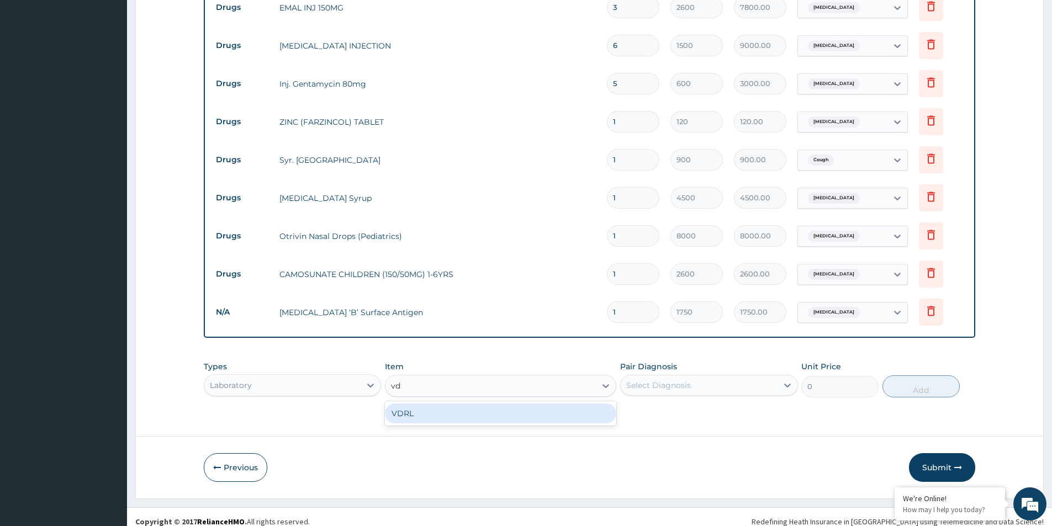
drag, startPoint x: 433, startPoint y: 400, endPoint x: 440, endPoint y: 407, distance: 9.4
click at [433, 404] on div "VDRL" at bounding box center [500, 414] width 231 height 20
type input "1750"
click at [756, 375] on div "Select Diagnosis" at bounding box center [708, 385] width 177 height 21
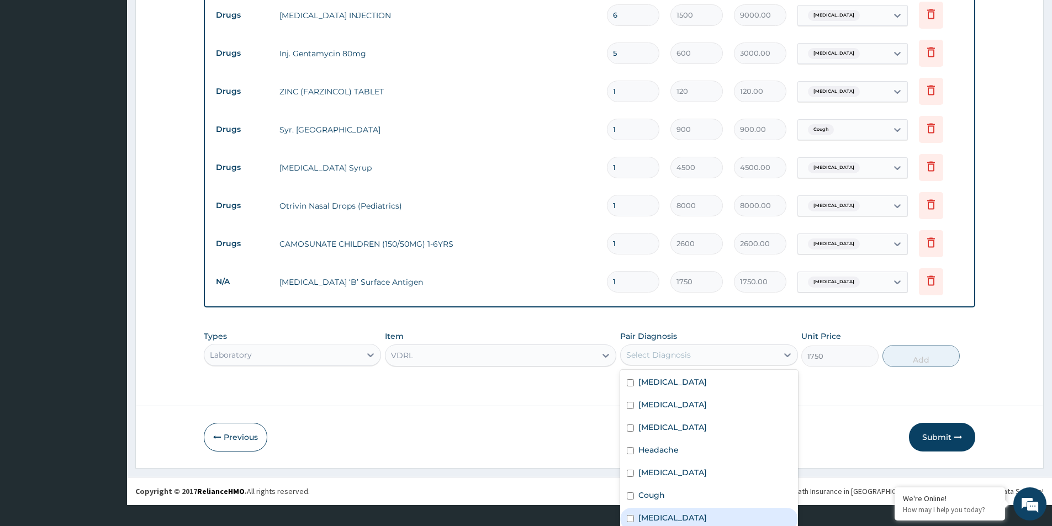
scroll to position [43, 0]
click at [682, 515] on label "Immunosuppression" at bounding box center [673, 520] width 68 height 11
checkbox input "true"
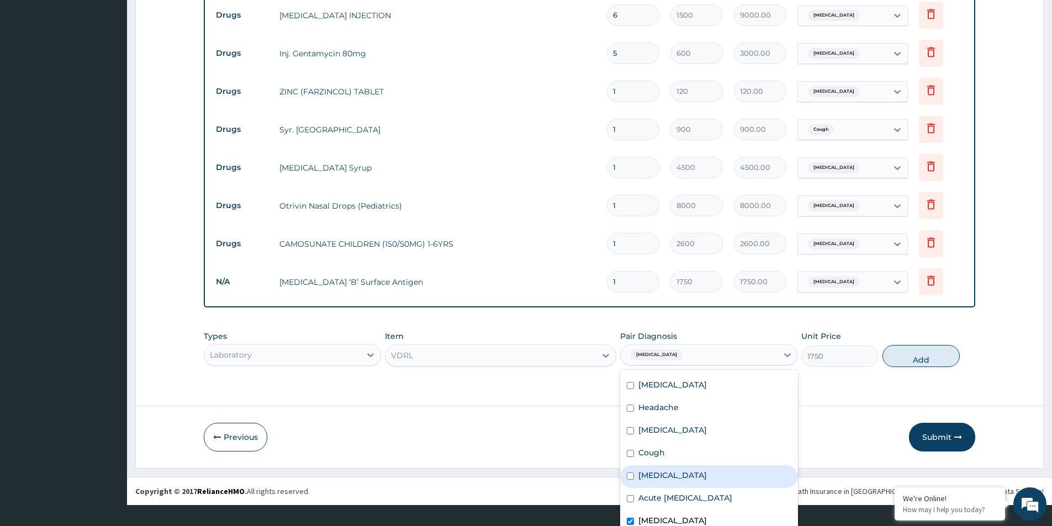
scroll to position [0, 0]
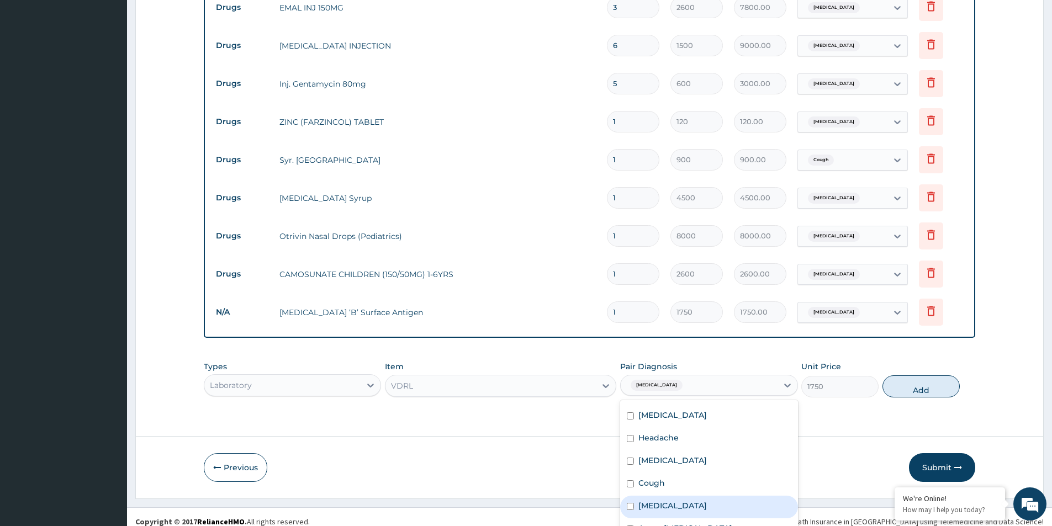
click at [908, 356] on div "Types Laboratory Item VDRL Pair Diagnosis option Immunosuppression, selected. o…" at bounding box center [590, 380] width 772 height 48
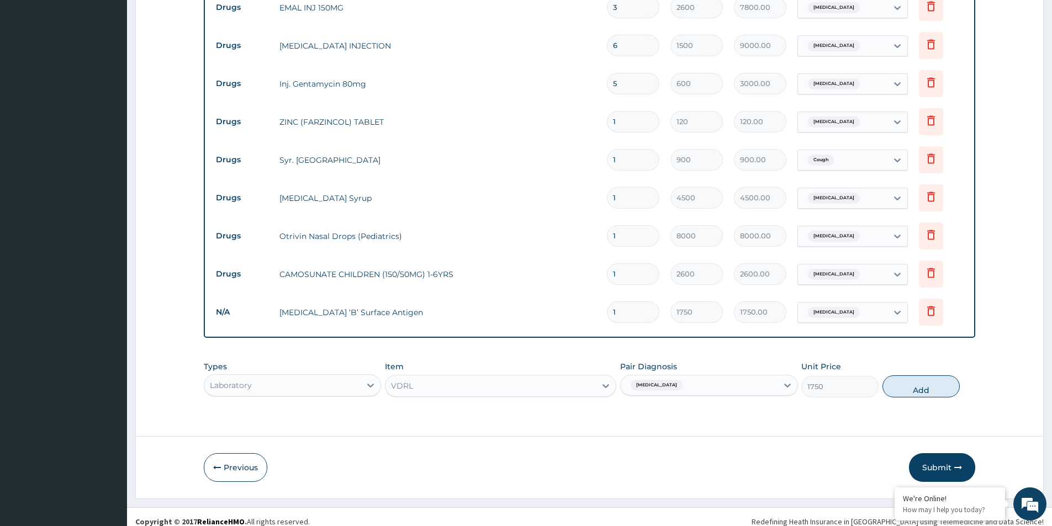
click at [473, 388] on div "VDRL" at bounding box center [500, 386] width 231 height 22
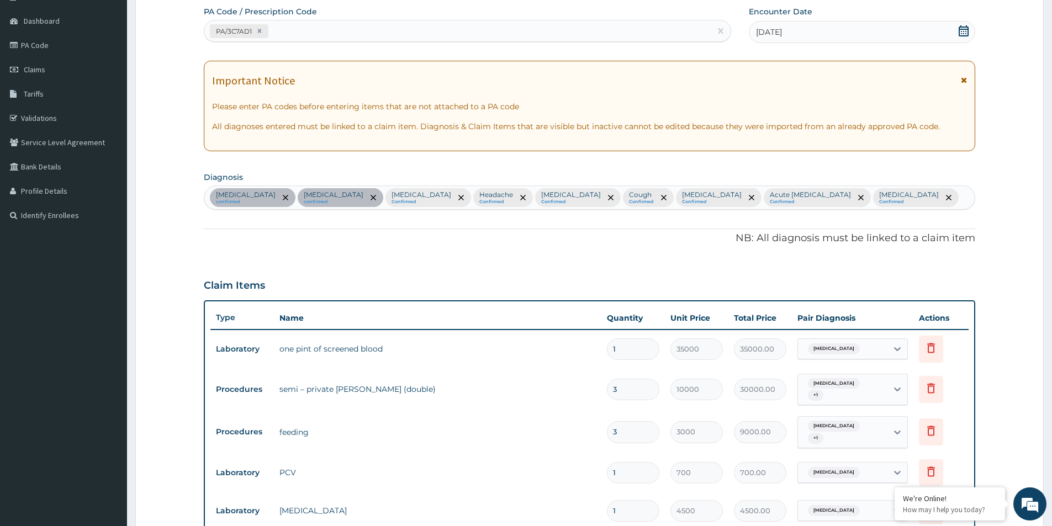
scroll to position [80, 0]
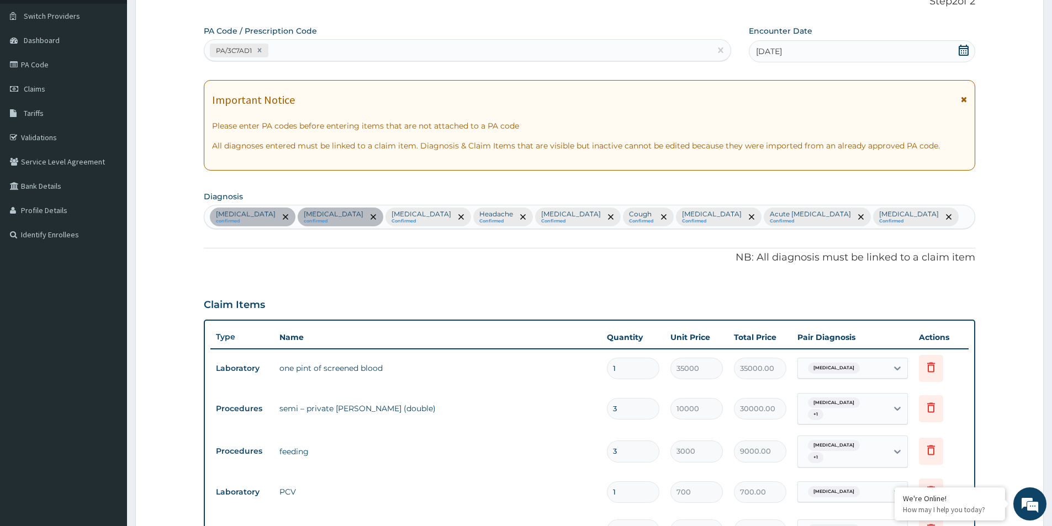
click at [835, 217] on div "Anemia confirmed Sepsis confirmed Malaria Confirmed Headache Confirmed Vitamin …" at bounding box center [589, 216] width 771 height 23
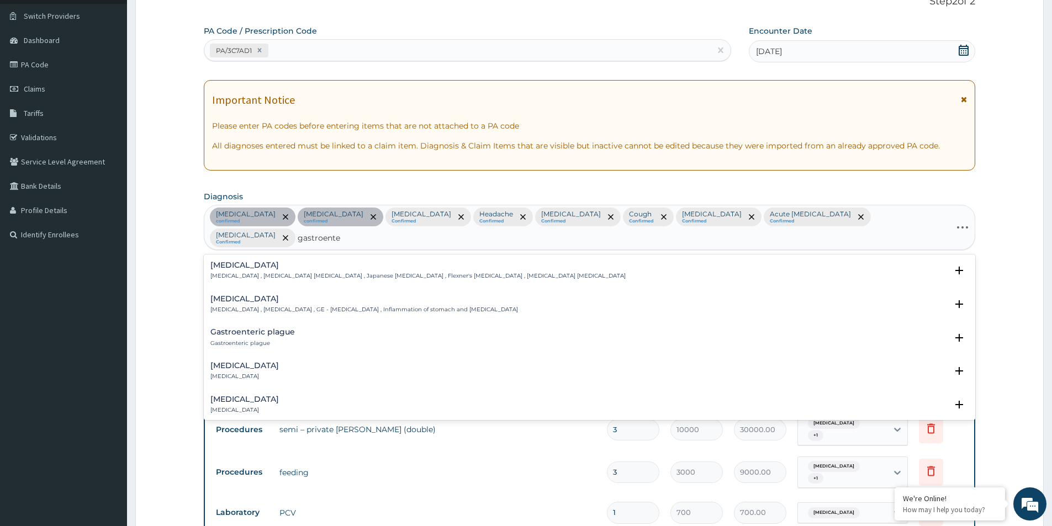
type input "gastroenter"
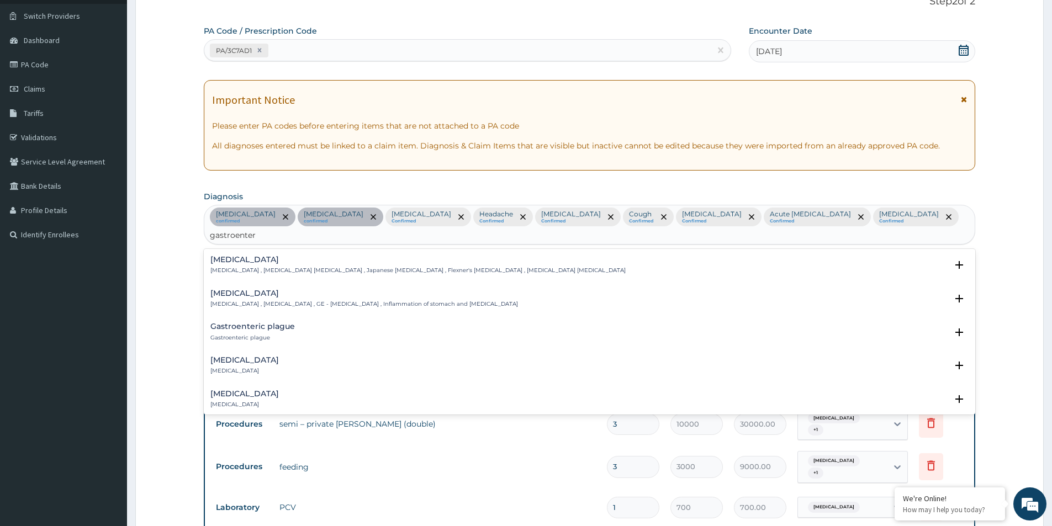
click at [388, 300] on p "Gastroenteritis , Gastroenteropathy , GE - Gastroenteritis , Inflammation of st…" at bounding box center [364, 304] width 308 height 8
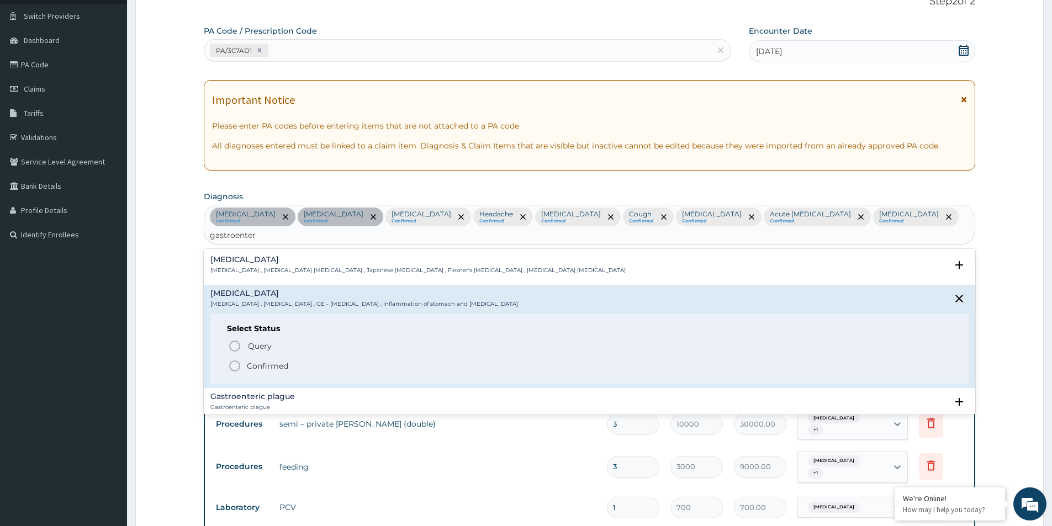
drag, startPoint x: 285, startPoint y: 347, endPoint x: 392, endPoint y: 362, distance: 107.7
click at [285, 361] on p "Confirmed" at bounding box center [267, 366] width 41 height 11
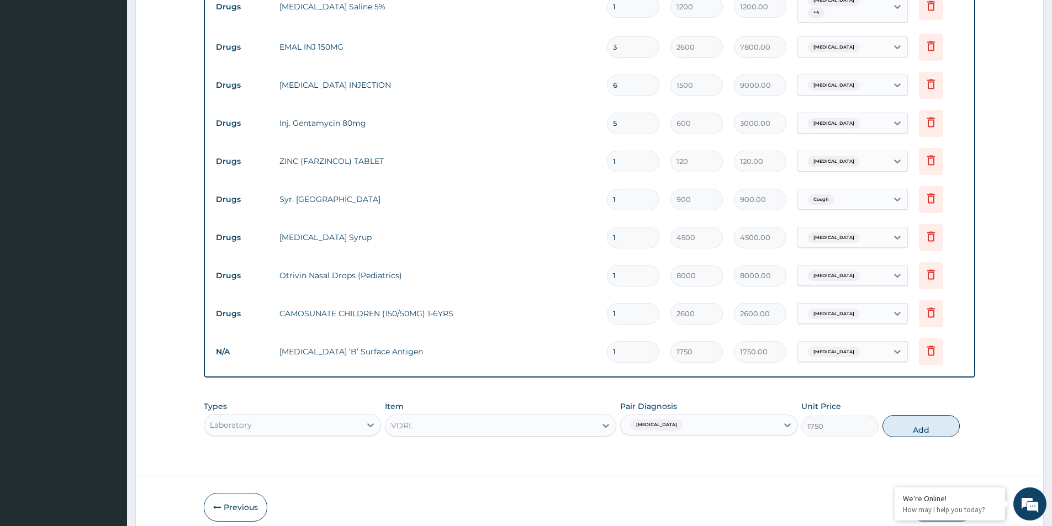
scroll to position [798, 0]
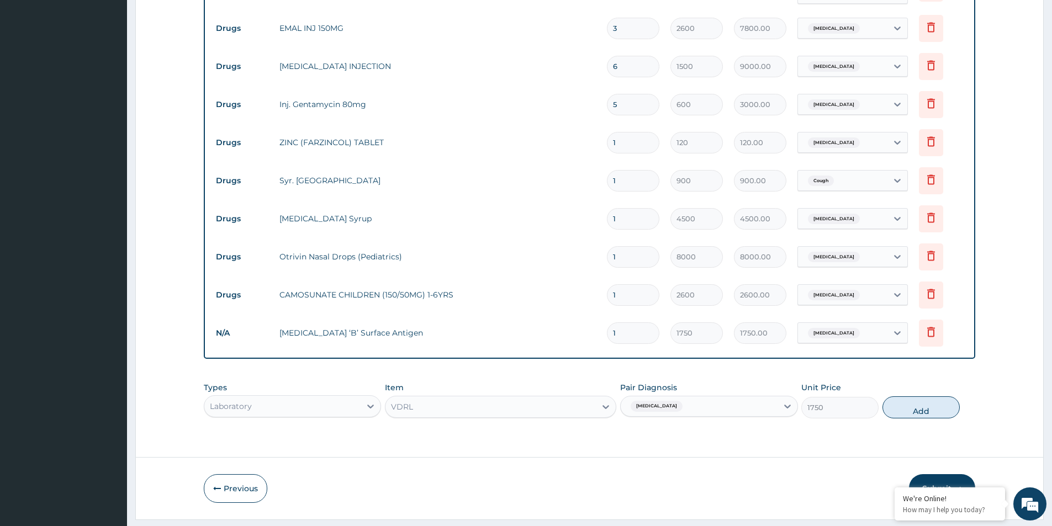
click at [508, 396] on div "VDRL" at bounding box center [500, 407] width 231 height 22
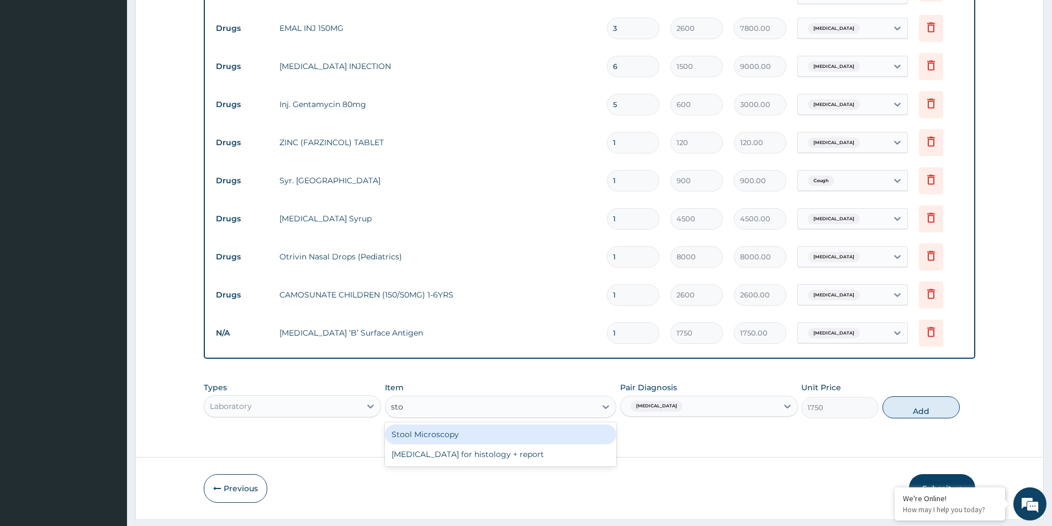
scroll to position [0, 0]
type input "stoo"
drag, startPoint x: 405, startPoint y: 404, endPoint x: 451, endPoint y: 404, distance: 46.4
click at [405, 425] on div "Stool Microscopy" at bounding box center [500, 435] width 231 height 20
type input "700"
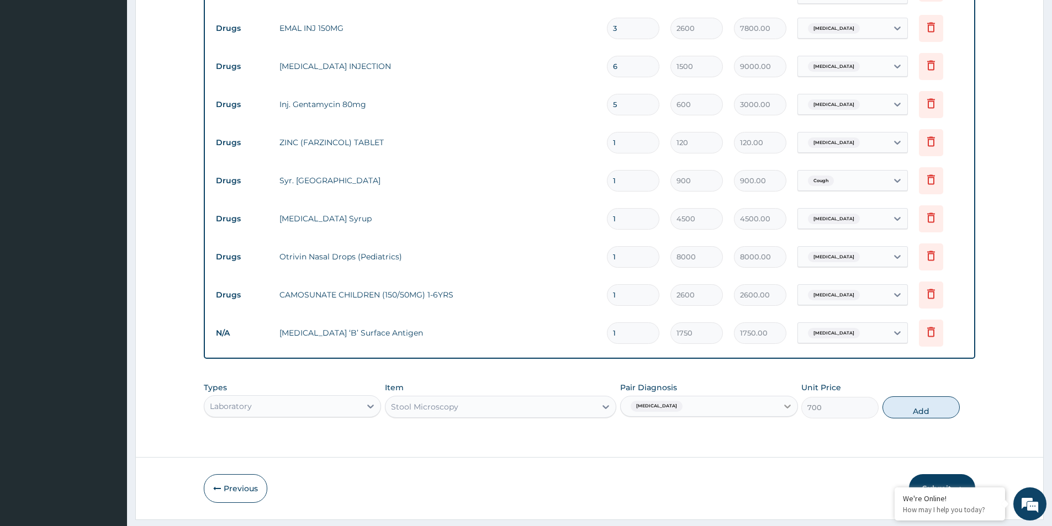
click at [785, 396] on div "Immunosuppression" at bounding box center [708, 406] width 177 height 21
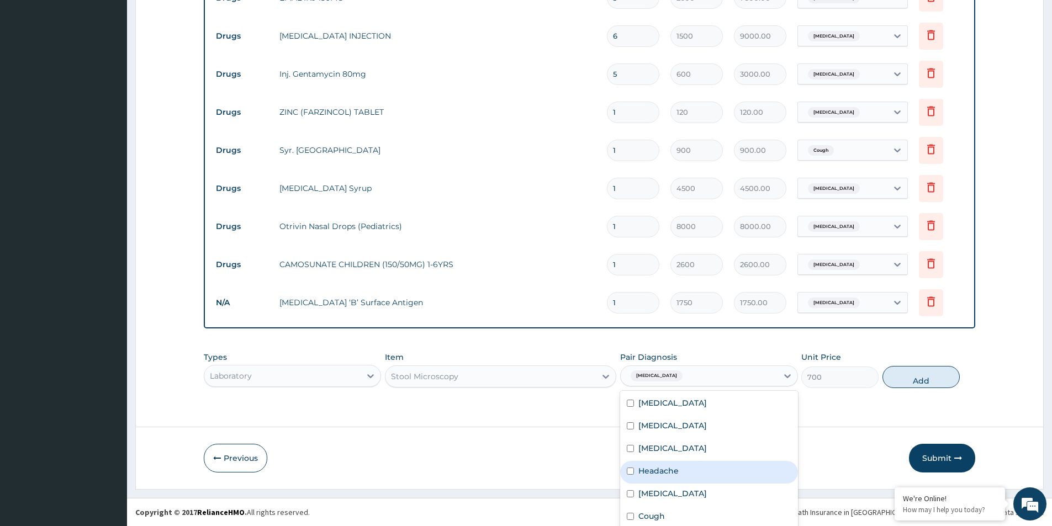
scroll to position [65, 0]
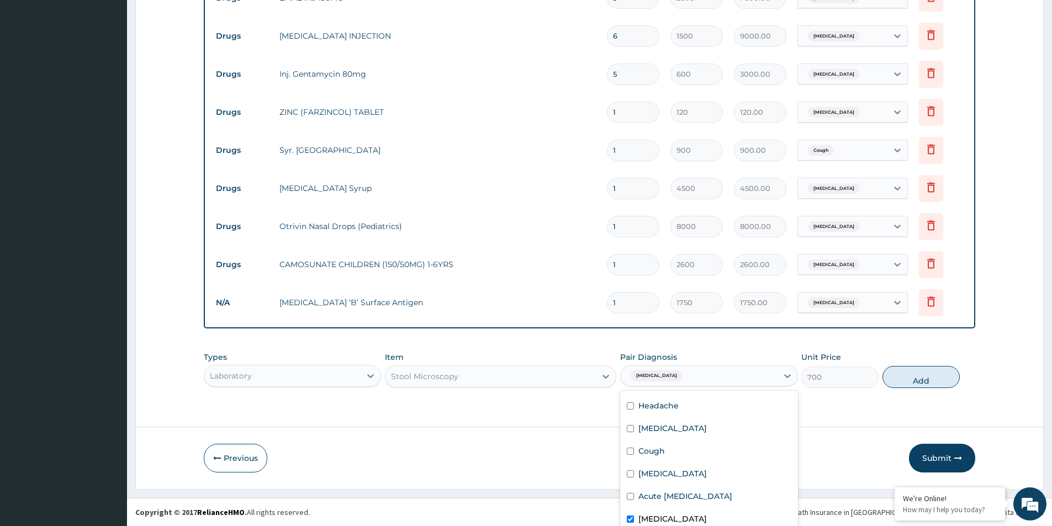
drag, startPoint x: 626, startPoint y: 488, endPoint x: 626, endPoint y: 494, distance: 5.6
click at [627, 516] on input "checkbox" at bounding box center [630, 519] width 7 height 7
checkbox input "true"
drag, startPoint x: 624, startPoint y: 515, endPoint x: 667, endPoint y: 503, distance: 44.1
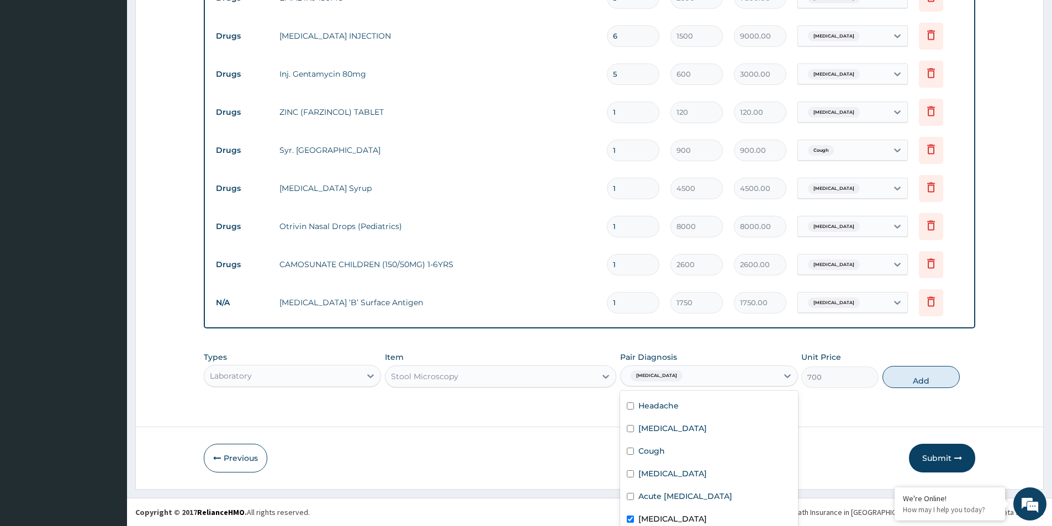
checkbox input "true"
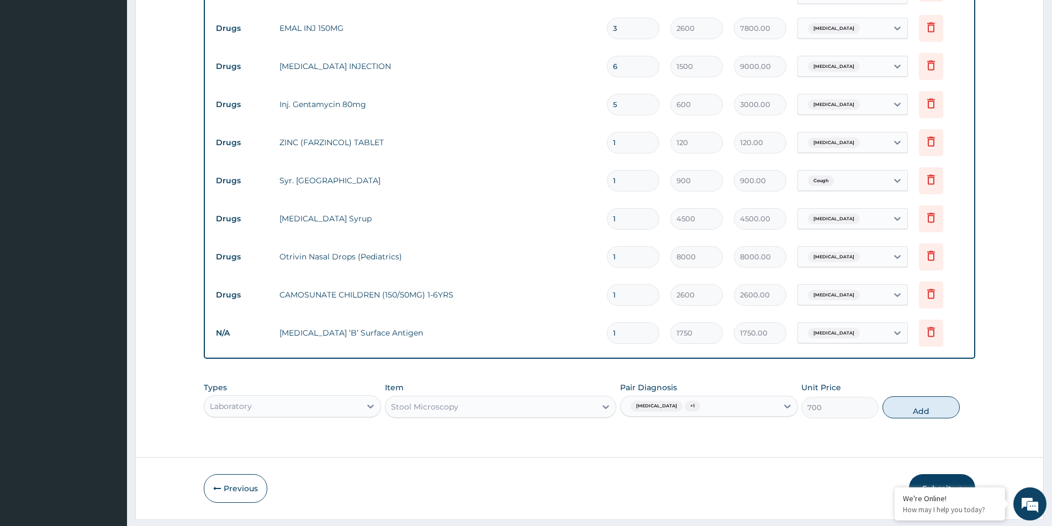
scroll to position [0, 0]
click at [903, 377] on div "Types Laboratory Item Stool Microscopy Pair Diagnosis Immunosuppression + 1 Uni…" at bounding box center [590, 401] width 772 height 48
click at [509, 396] on div "Stool Microscopy" at bounding box center [500, 407] width 231 height 22
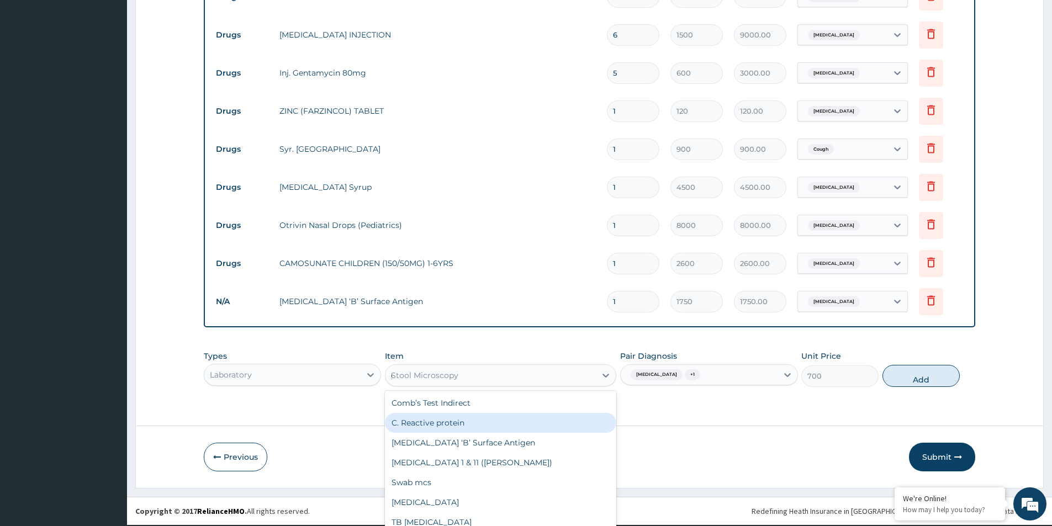
scroll to position [360, 0]
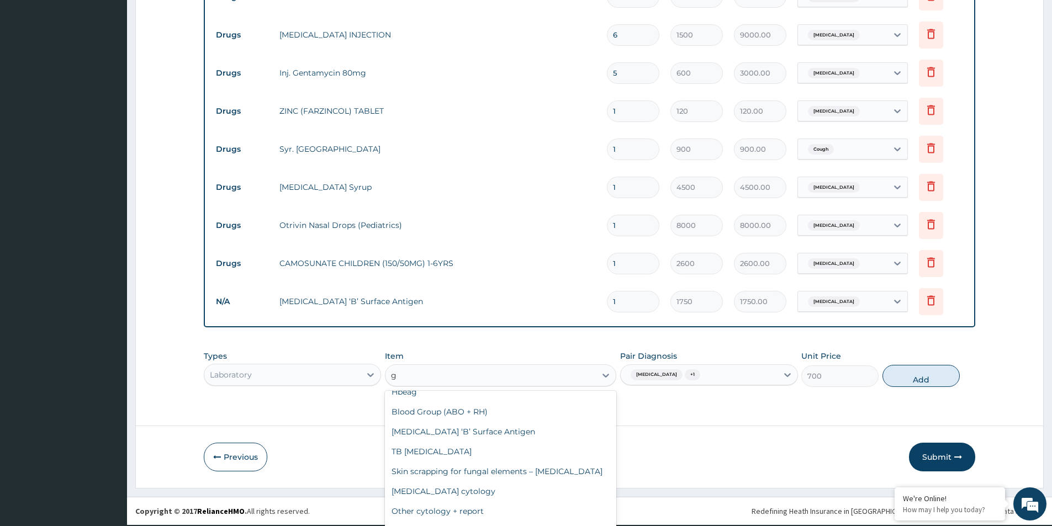
type input "gr"
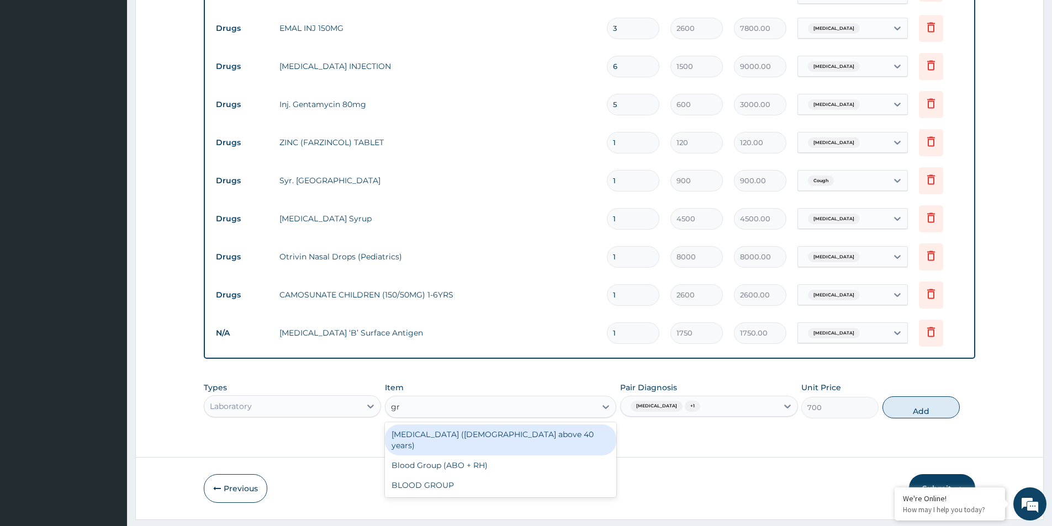
scroll to position [0, 0]
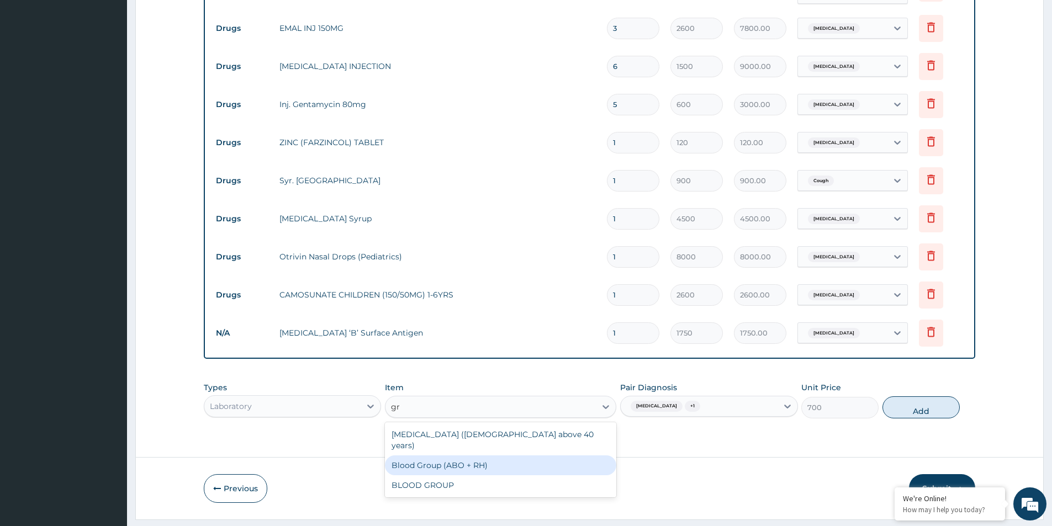
click at [464, 456] on div "Blood Group (ABO + RH)" at bounding box center [500, 466] width 231 height 20
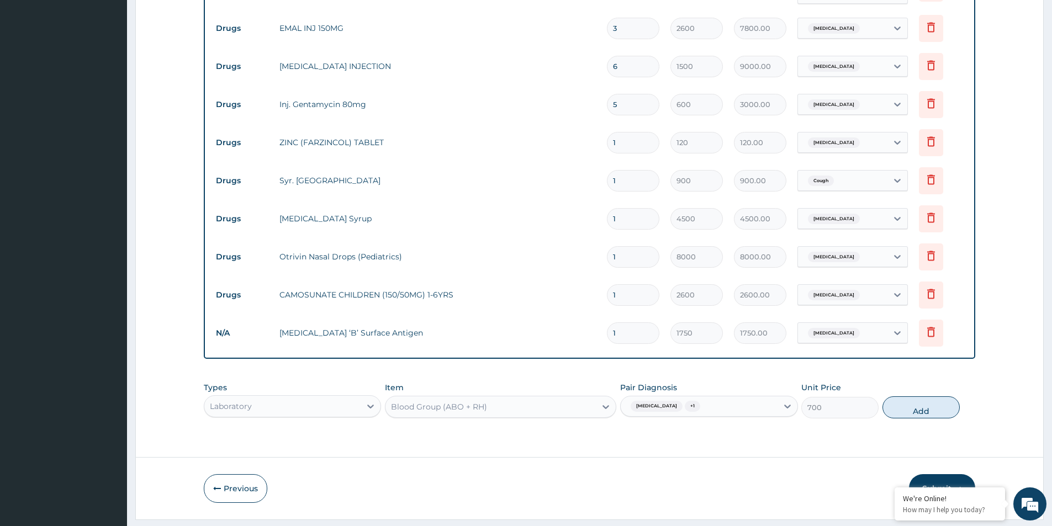
click at [791, 396] on div "Immunosuppression + 1" at bounding box center [708, 406] width 177 height 21
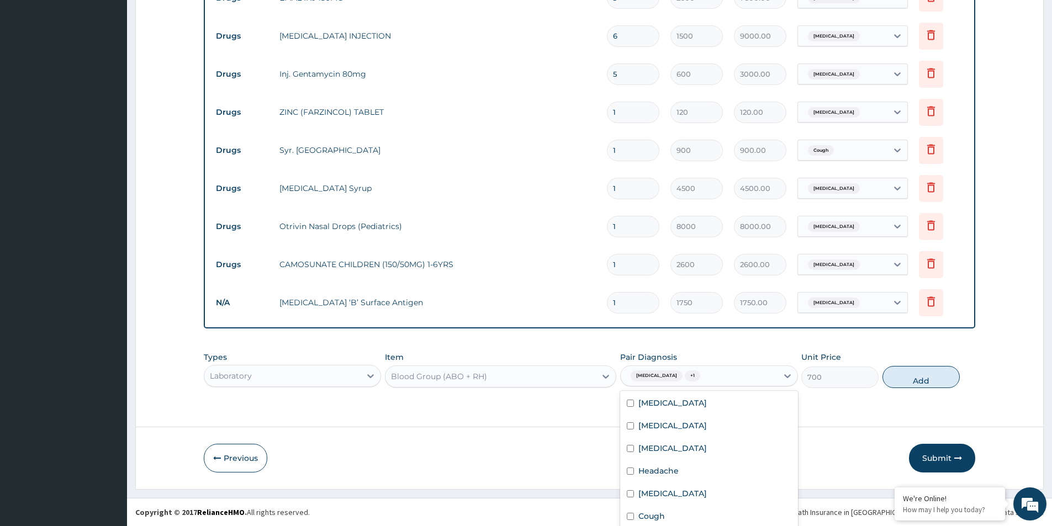
scroll to position [65, 0]
drag, startPoint x: 671, startPoint y: 513, endPoint x: 675, endPoint y: 507, distance: 7.1
checkbox input "false"
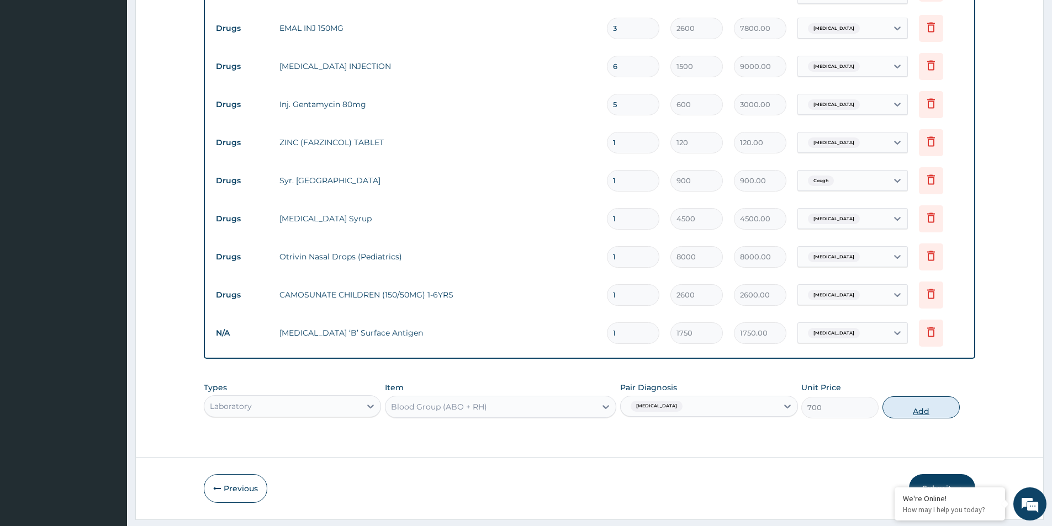
scroll to position [0, 0]
click at [911, 377] on div "Types Laboratory Item Blood Group (ABO + RH) Pair Diagnosis Immunosuppression U…" at bounding box center [590, 401] width 772 height 48
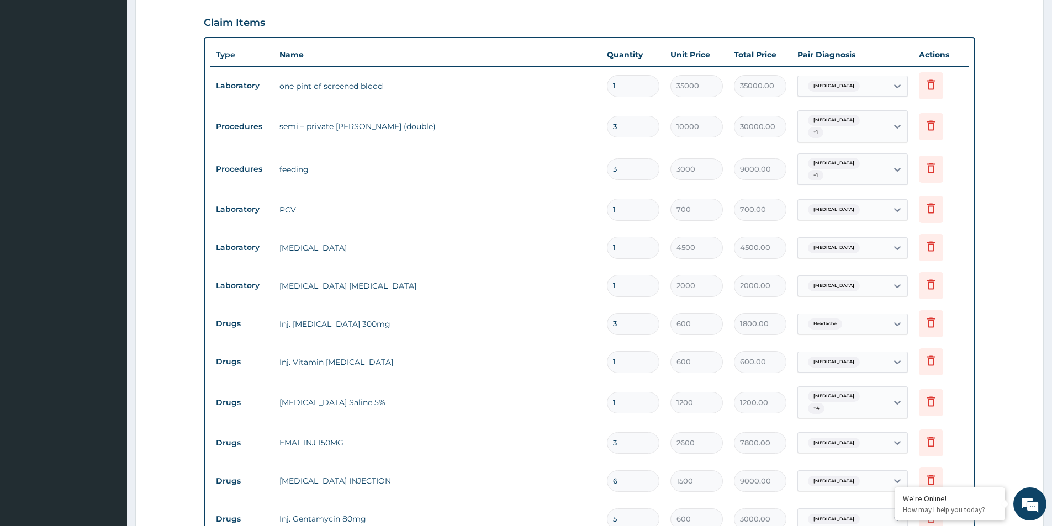
scroll to position [356, 0]
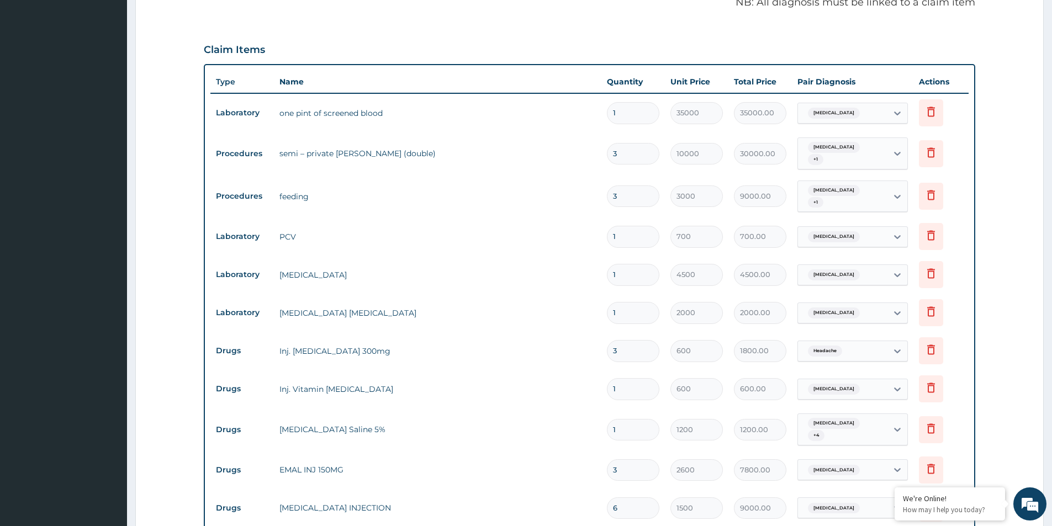
click at [629, 102] on input "1" at bounding box center [633, 113] width 52 height 22
type input "0.00"
type input "2"
type input "70000.00"
type input "2"
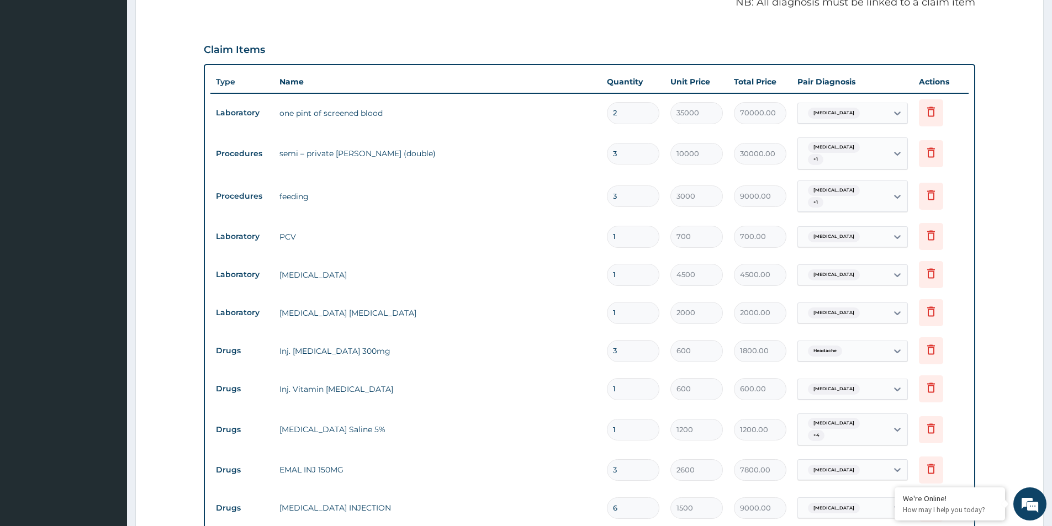
click at [534, 143] on td "semi – private [PERSON_NAME] (double)" at bounding box center [438, 154] width 328 height 22
